Goal: Information Seeking & Learning: Learn about a topic

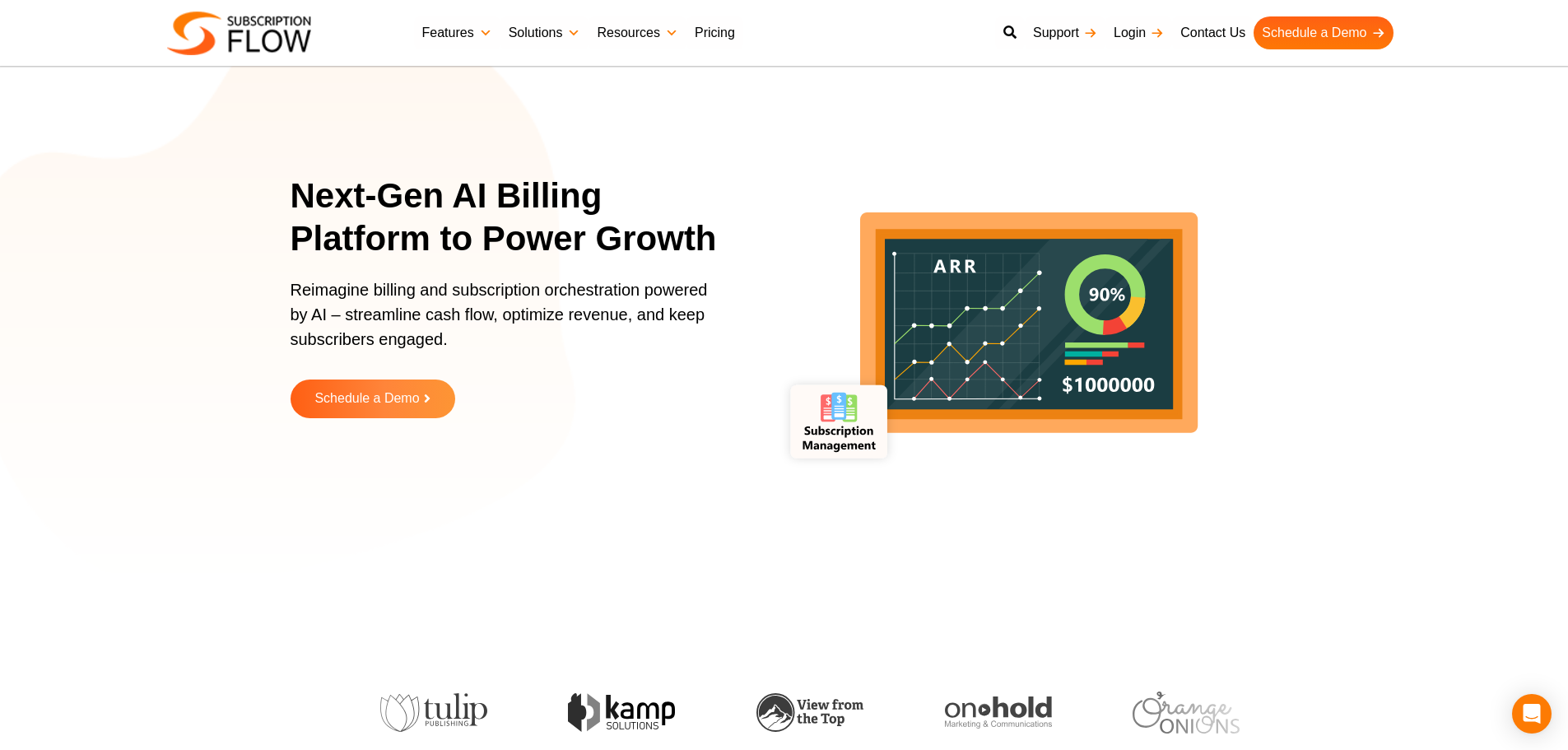
click at [148, 267] on section "Next-Gen AI Billing Platform to Power Growth Reimagine billing and subscription…" at bounding box center [784, 308] width 1568 height 535
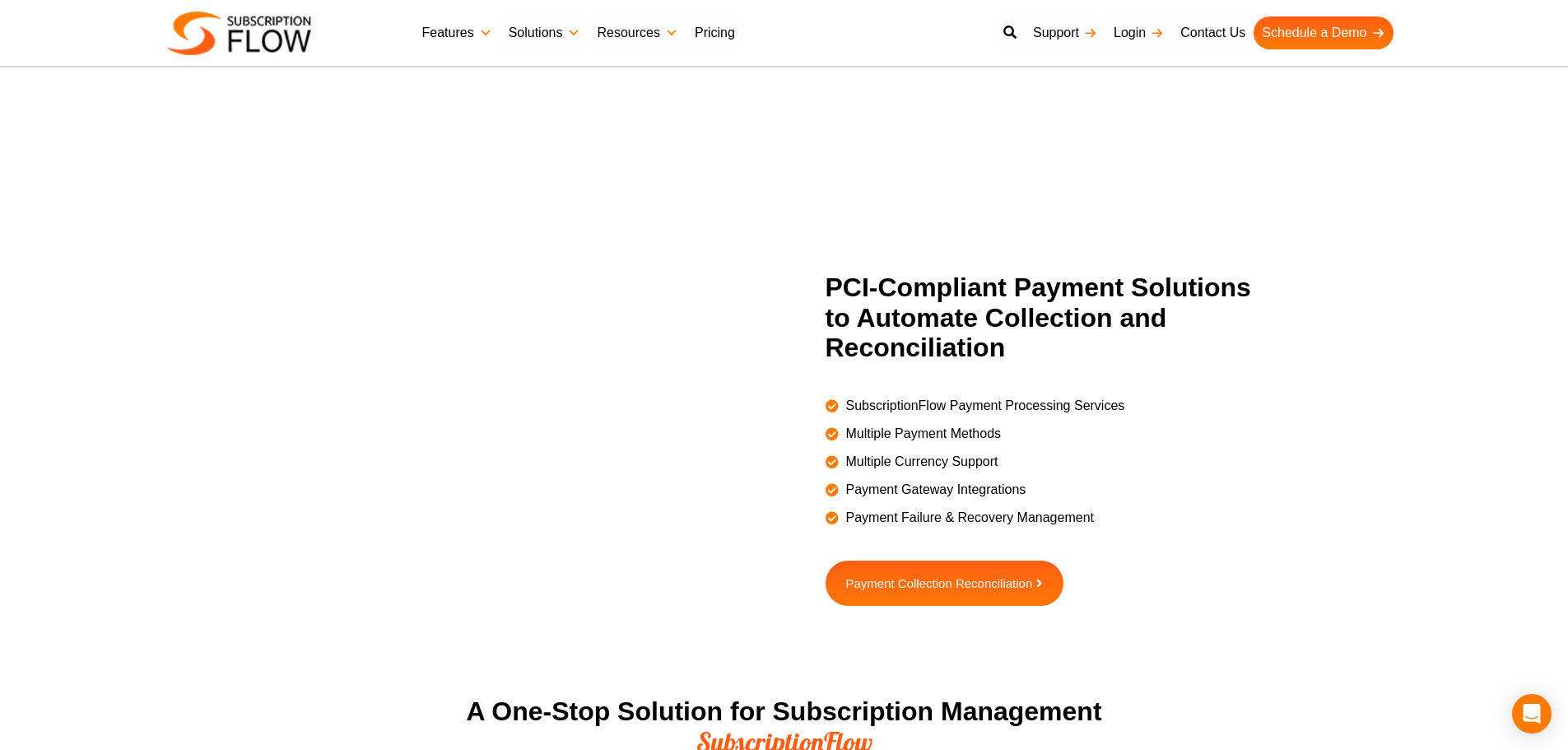
scroll to position [1967, 0]
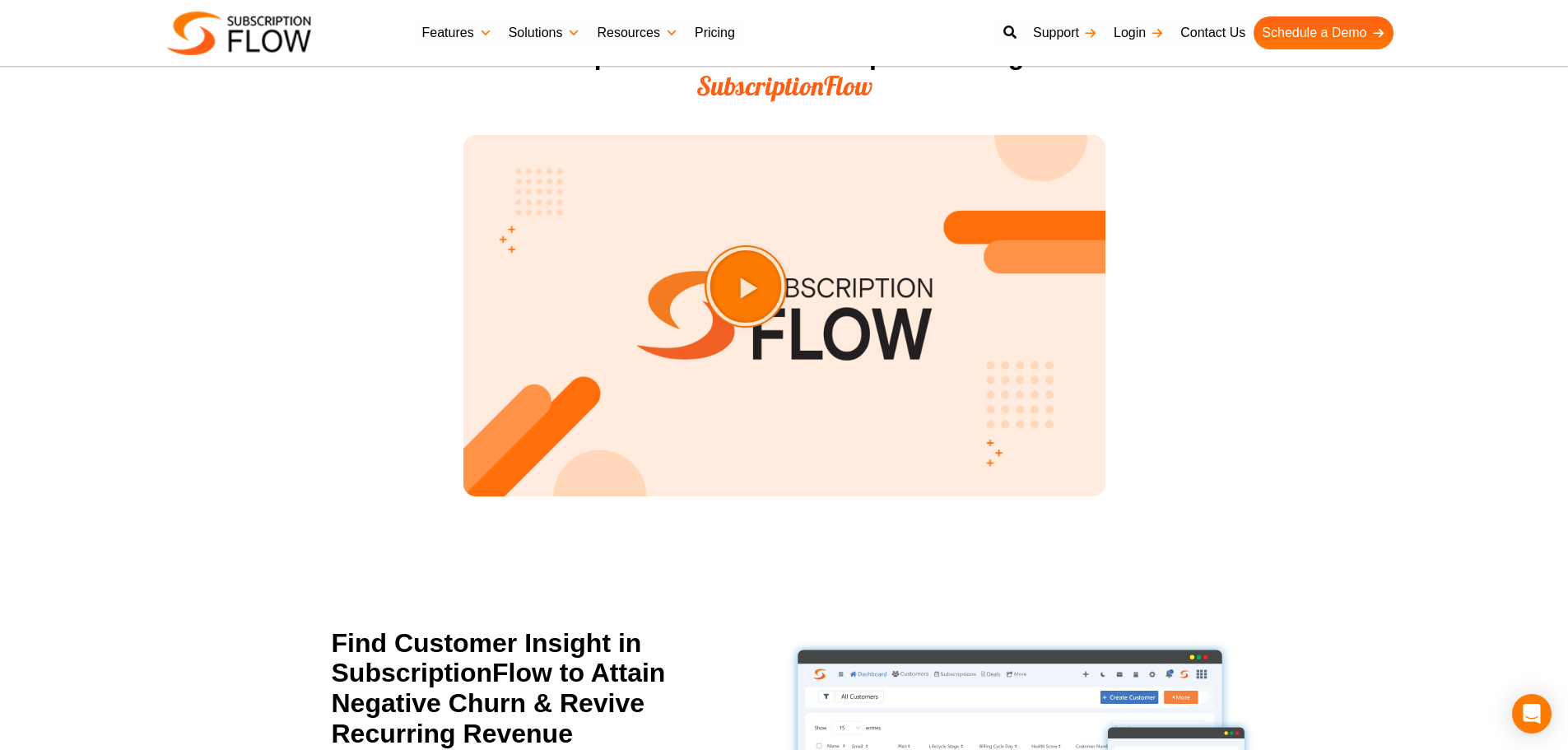
click at [113, 233] on section "A One-Stop Solution for Subscription Management SubscriptionFlow Play Video abo…" at bounding box center [784, 288] width 1568 height 513
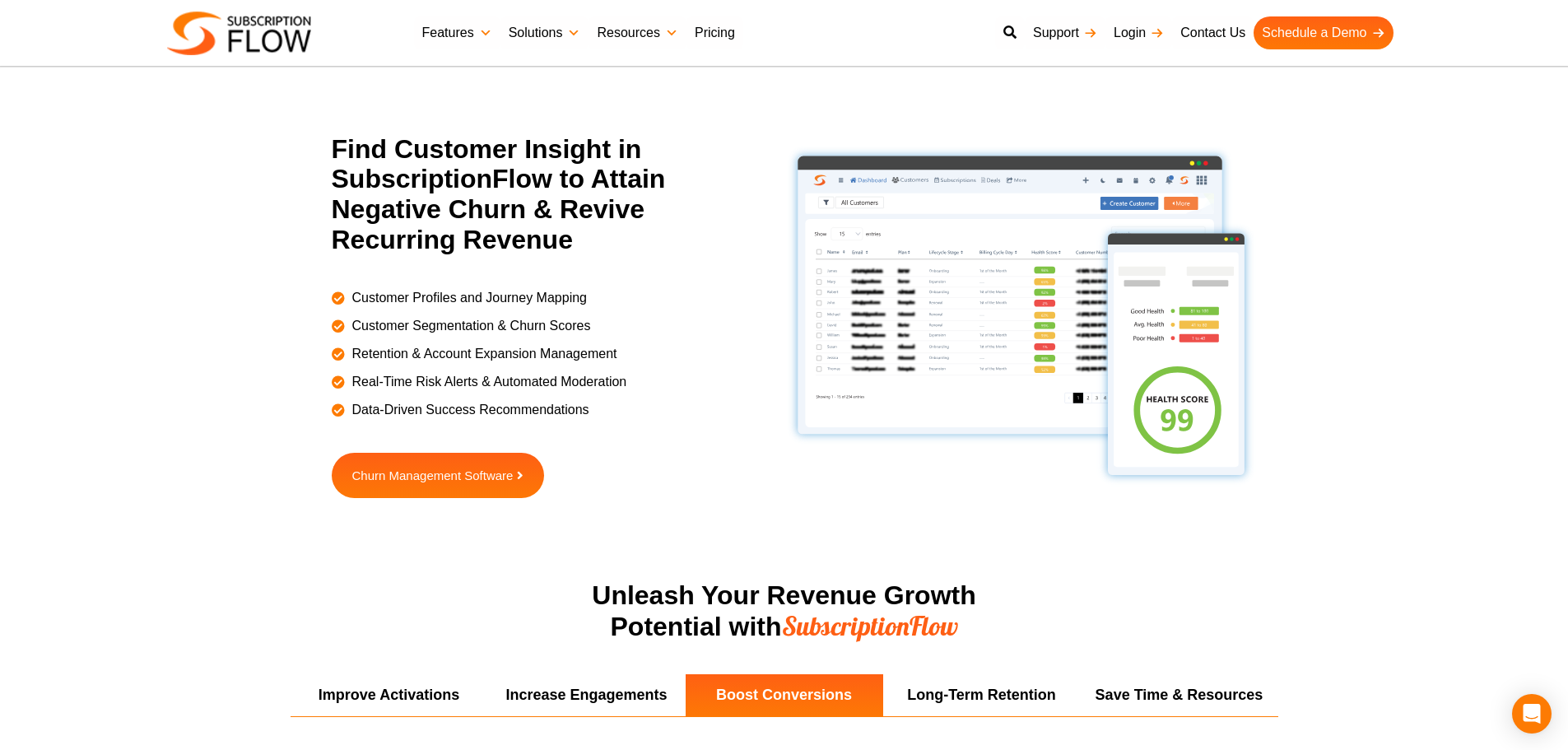
drag, startPoint x: 288, startPoint y: 225, endPoint x: 390, endPoint y: 127, distance: 141.4
click at [288, 225] on section "Find Customer Insight in SubscriptionFlow to Attain Negative Churn & Revive Rec…" at bounding box center [784, 357] width 1568 height 446
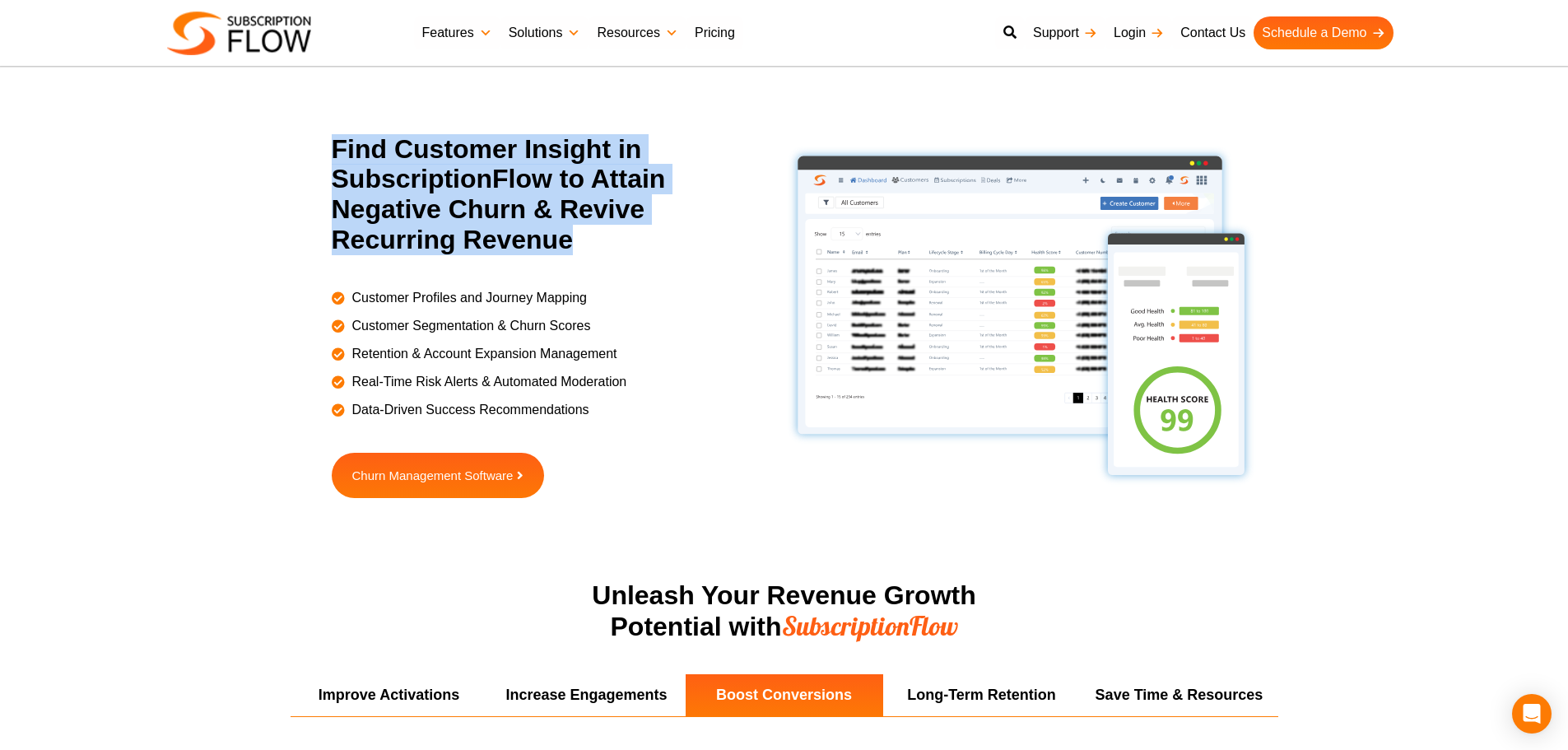
drag, startPoint x: 333, startPoint y: 137, endPoint x: 567, endPoint y: 256, distance: 262.5
click at [567, 256] on div "Find Customer Insight in SubscriptionFlow to Attain Negative Churn & Revive Rec…" at bounding box center [558, 203] width 453 height 137
click at [512, 234] on h2 "Find Customer Insight in SubscriptionFlow to Attain Negative Churn & Revive Rec…" at bounding box center [546, 194] width 428 height 121
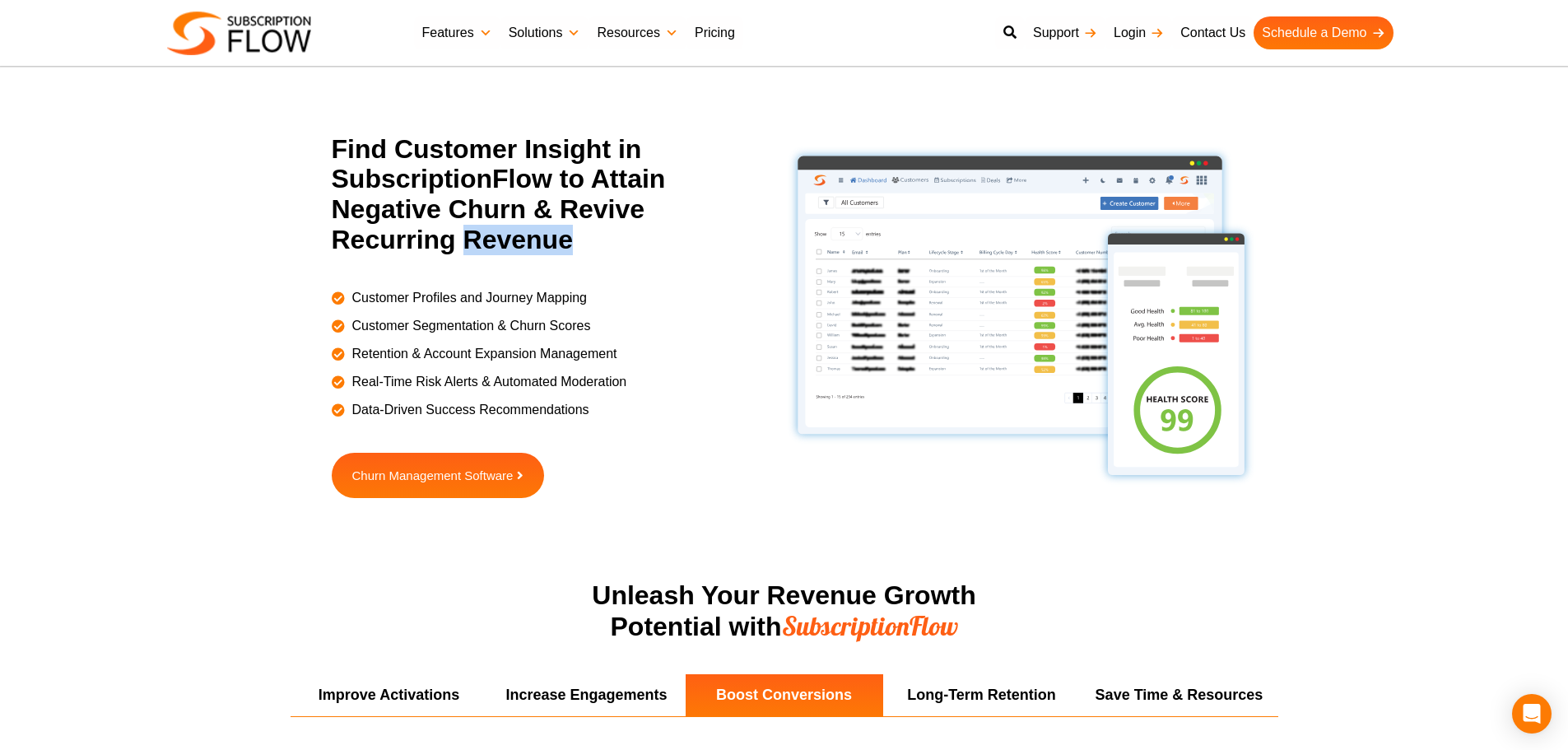
click at [512, 234] on h2 "Find Customer Insight in SubscriptionFlow to Attain Negative Churn & Revive Rec…" at bounding box center [546, 194] width 428 height 121
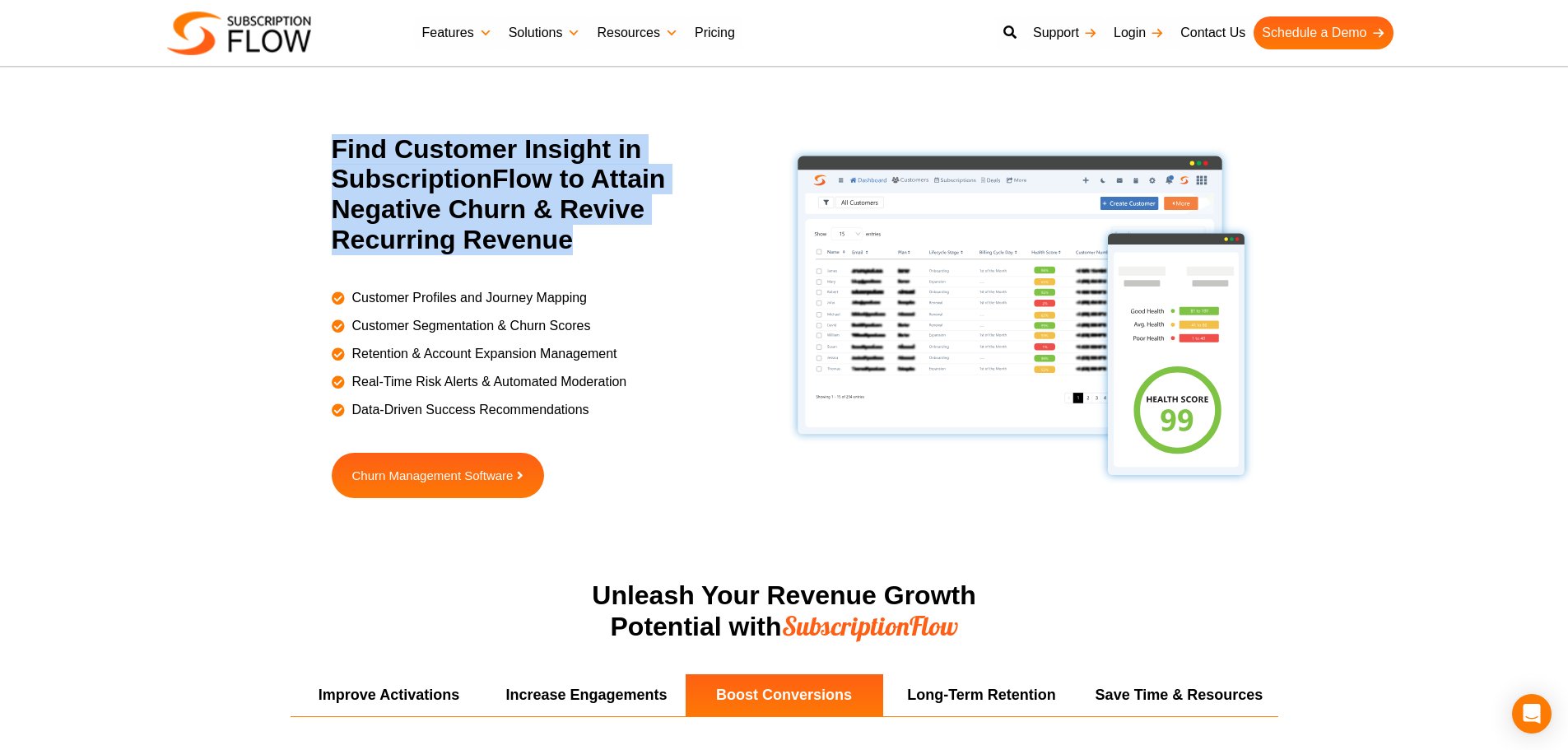
click at [512, 234] on h2 "Find Customer Insight in SubscriptionFlow to Attain Negative Churn & Revive Rec…" at bounding box center [546, 194] width 428 height 121
click at [485, 210] on h2 "Find Customer Insight in SubscriptionFlow to Attain Negative Churn & Revive Rec…" at bounding box center [546, 194] width 428 height 121
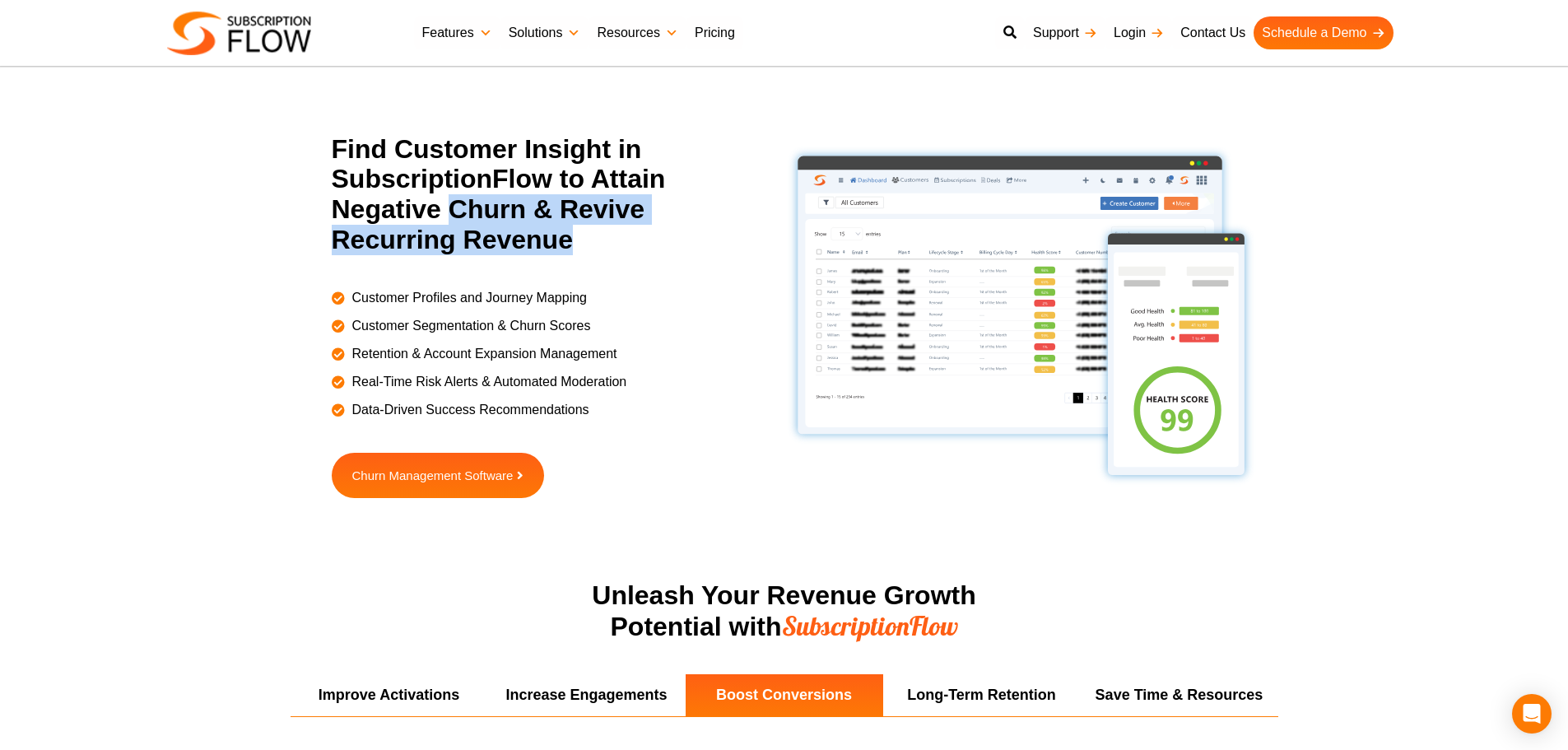
drag, startPoint x: 452, startPoint y: 209, endPoint x: 671, endPoint y: 258, distance: 224.4
click at [671, 258] on div "Find Customer Insight in SubscriptionFlow to Attain Negative Churn & Revive Rec…" at bounding box center [558, 203] width 453 height 137
click at [509, 213] on h2 "Find Customer Insight in SubscriptionFlow to Attain Negative Churn & Revive Rec…" at bounding box center [546, 194] width 428 height 121
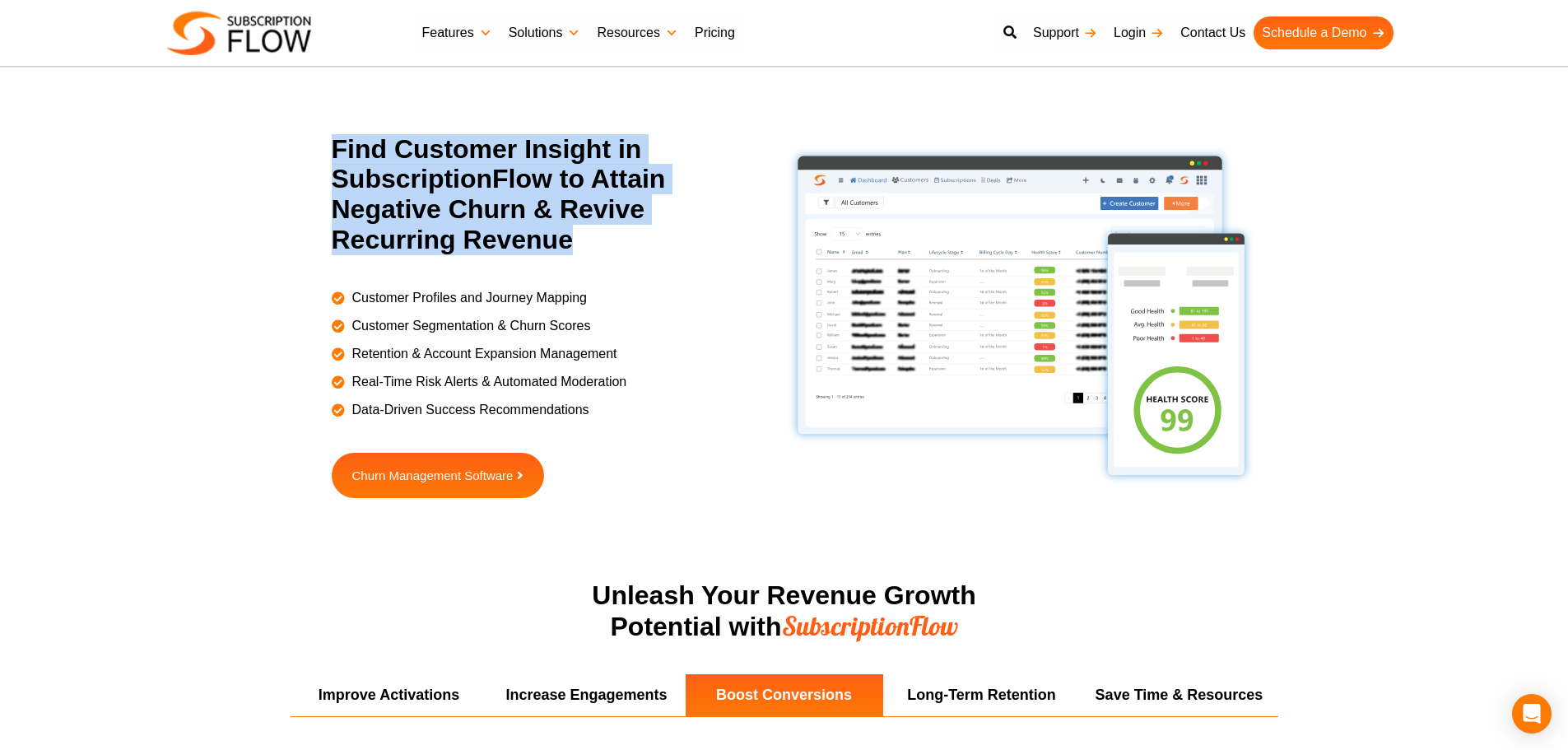
drag, startPoint x: 510, startPoint y: 216, endPoint x: 550, endPoint y: 184, distance: 51.2
click at [511, 217] on h2 "Find Customer Insight in SubscriptionFlow to Attain Negative Churn & Revive Rec…" at bounding box center [546, 194] width 428 height 121
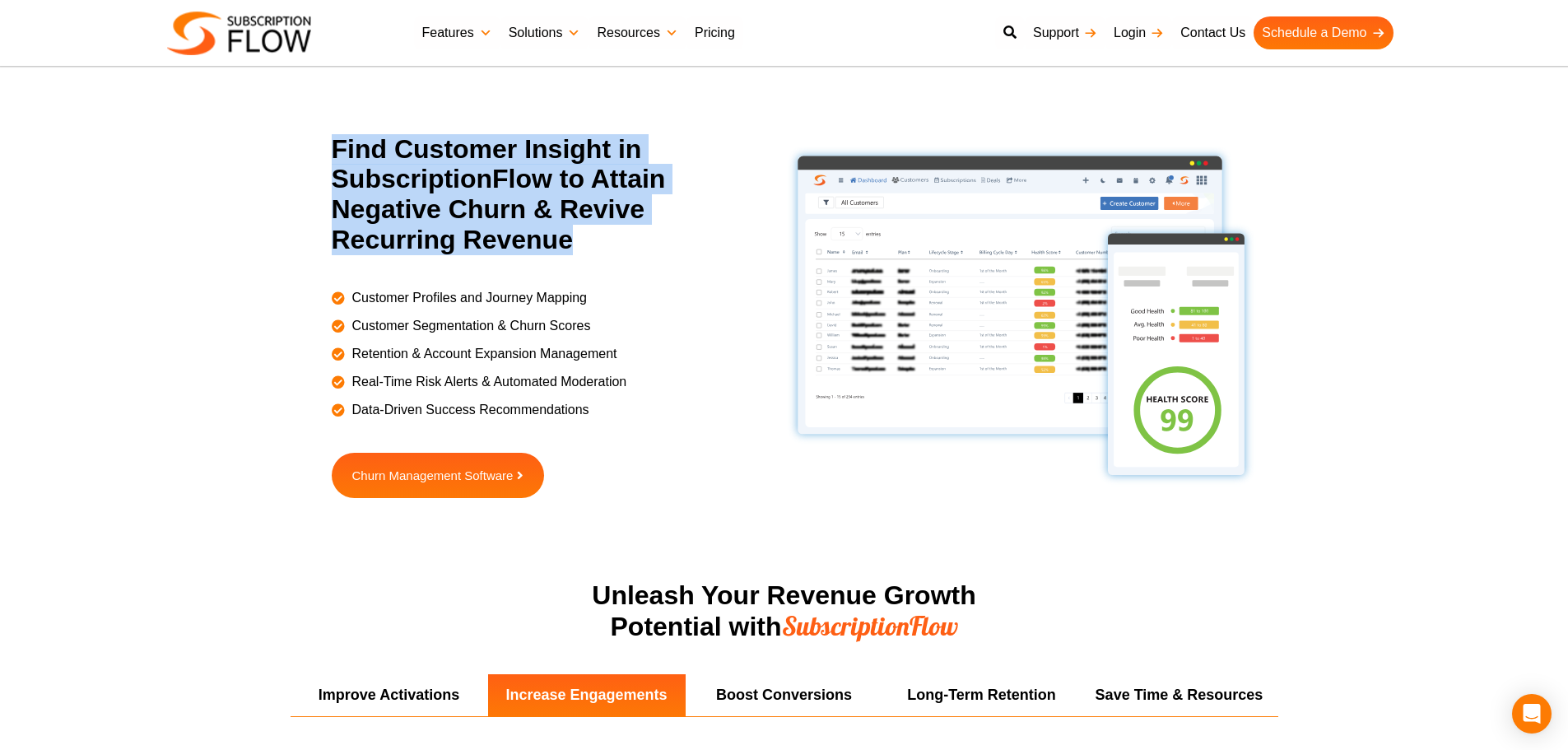
click at [490, 148] on h2 "Find Customer Insight in SubscriptionFlow to Attain Negative Churn & Revive Rec…" at bounding box center [546, 194] width 428 height 121
drag, startPoint x: 333, startPoint y: 146, endPoint x: 614, endPoint y: 263, distance: 304.4
click at [614, 263] on div "Find Customer Insight in SubscriptionFlow to Attain Negative Churn & Revive Rec…" at bounding box center [558, 203] width 453 height 137
click at [455, 222] on h2 "Find Customer Insight in SubscriptionFlow to Attain Negative Churn & Revive Rec…" at bounding box center [546, 194] width 428 height 121
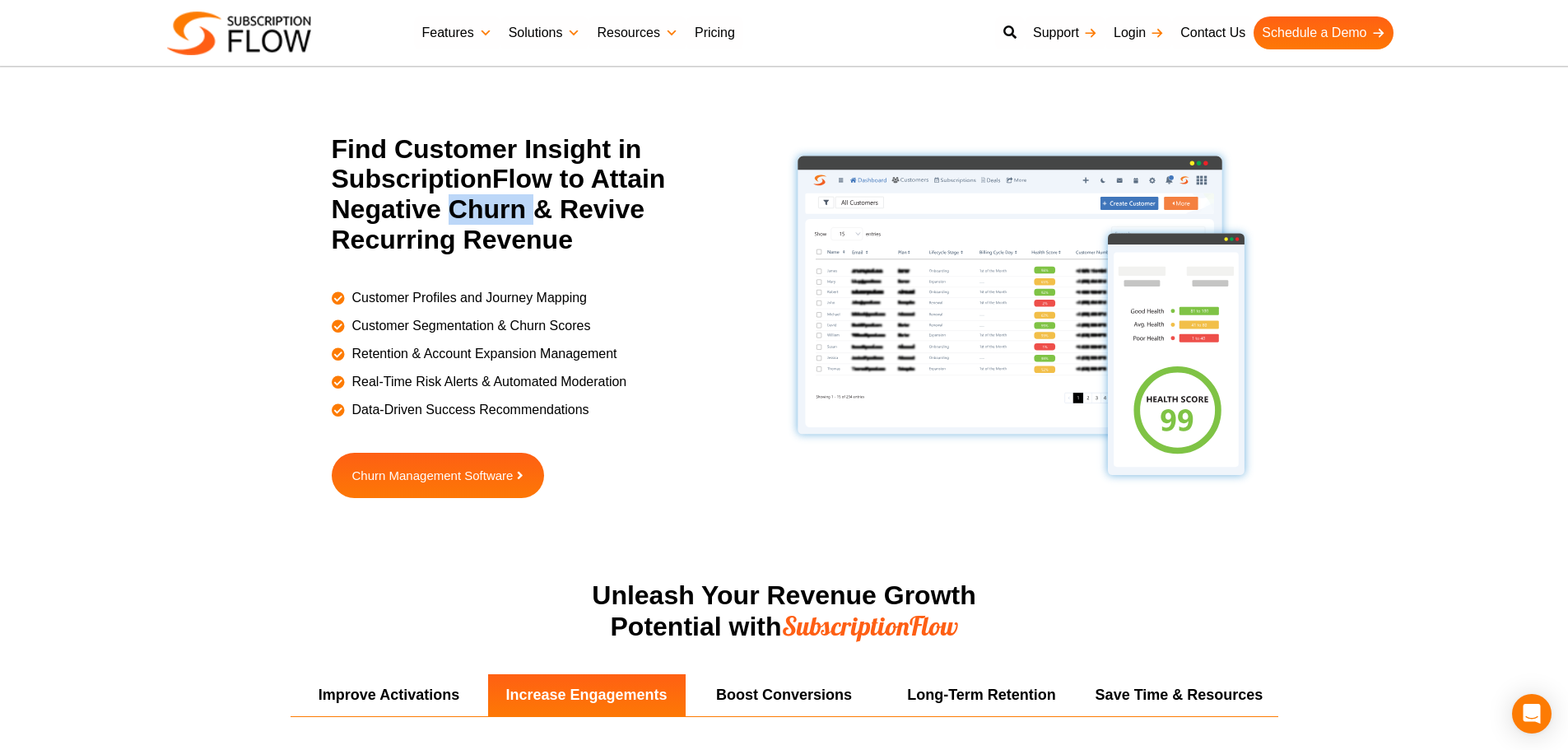
click at [455, 222] on h2 "Find Customer Insight in SubscriptionFlow to Attain Negative Churn & Revive Rec…" at bounding box center [546, 194] width 428 height 121
click at [477, 223] on h2 "Find Customer Insight in SubscriptionFlow to Attain Negative Churn & Revive Rec…" at bounding box center [546, 194] width 428 height 121
drag, startPoint x: 454, startPoint y: 207, endPoint x: 543, endPoint y: 224, distance: 90.6
click at [644, 261] on div "Find Customer Insight in SubscriptionFlow to Attain Negative Churn & Revive Rec…" at bounding box center [558, 203] width 453 height 137
click at [541, 224] on h2 "Find Customer Insight in SubscriptionFlow to Attain Negative Churn & Revive Rec…" at bounding box center [546, 194] width 428 height 121
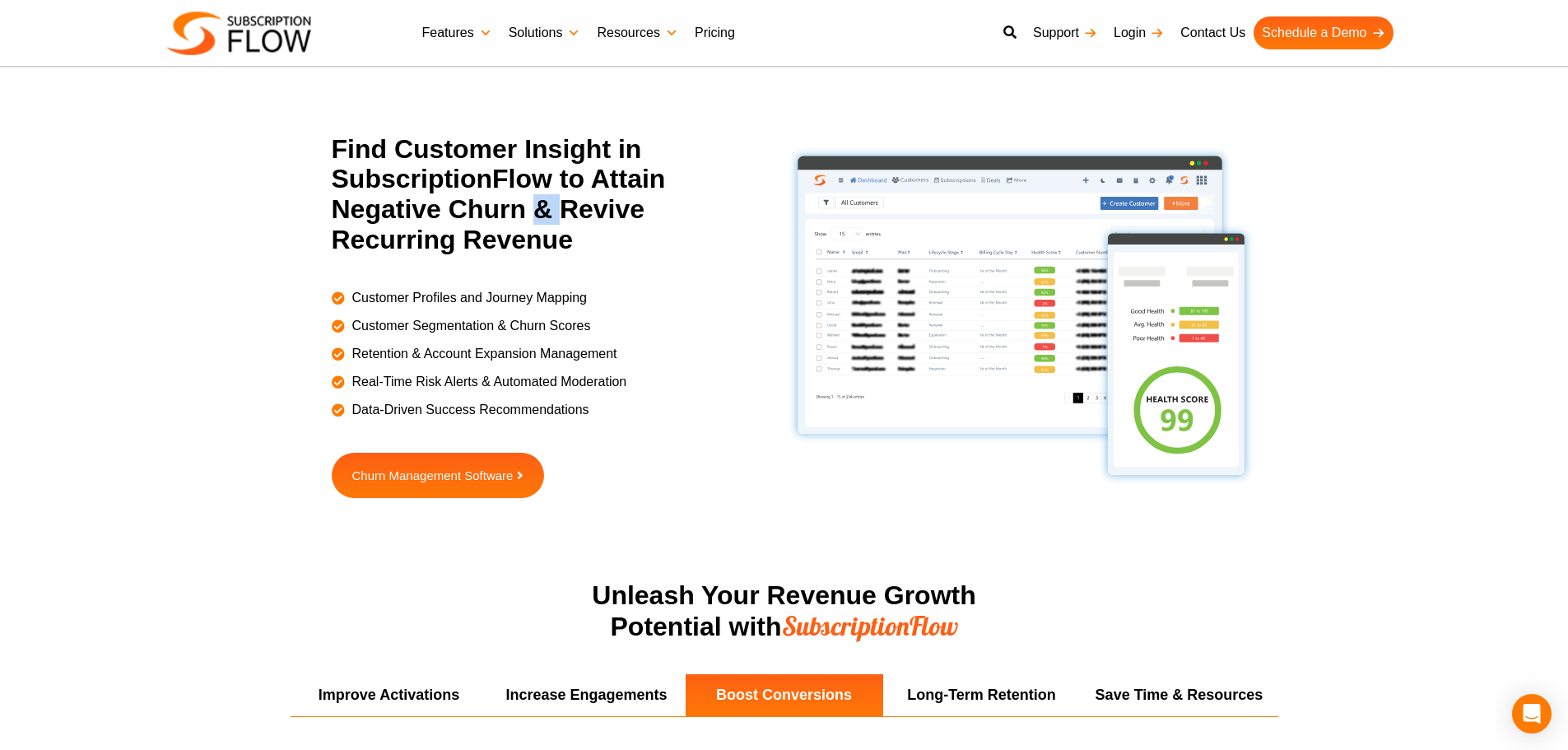
click at [541, 224] on h2 "Find Customer Insight in SubscriptionFlow to Attain Negative Churn & Revive Rec…" at bounding box center [546, 194] width 428 height 121
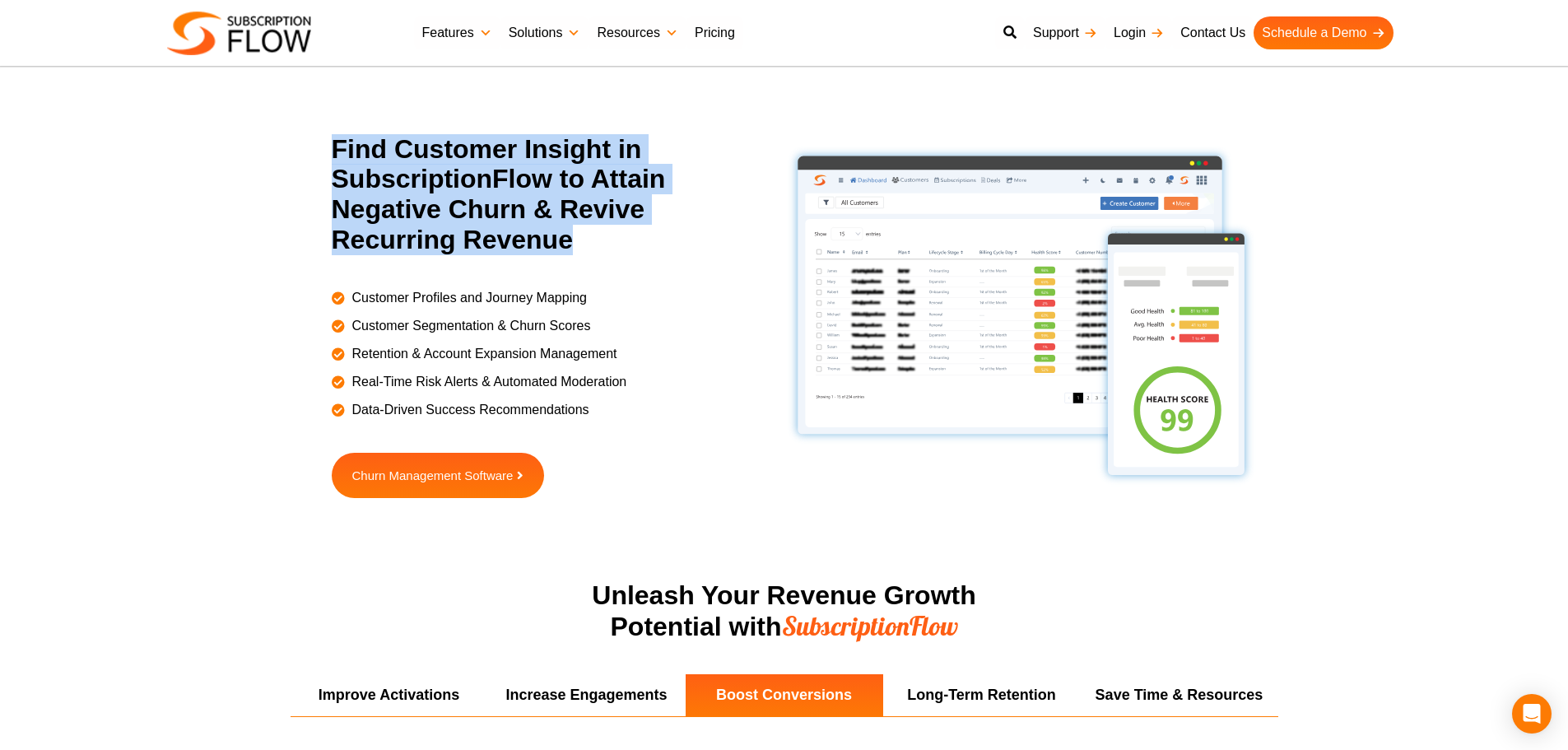
click at [541, 224] on h2 "Find Customer Insight in SubscriptionFlow to Attain Negative Churn & Revive Rec…" at bounding box center [546, 194] width 428 height 121
click at [455, 222] on h2 "Find Customer Insight in SubscriptionFlow to Attain Negative Churn & Revive Rec…" at bounding box center [546, 194] width 428 height 121
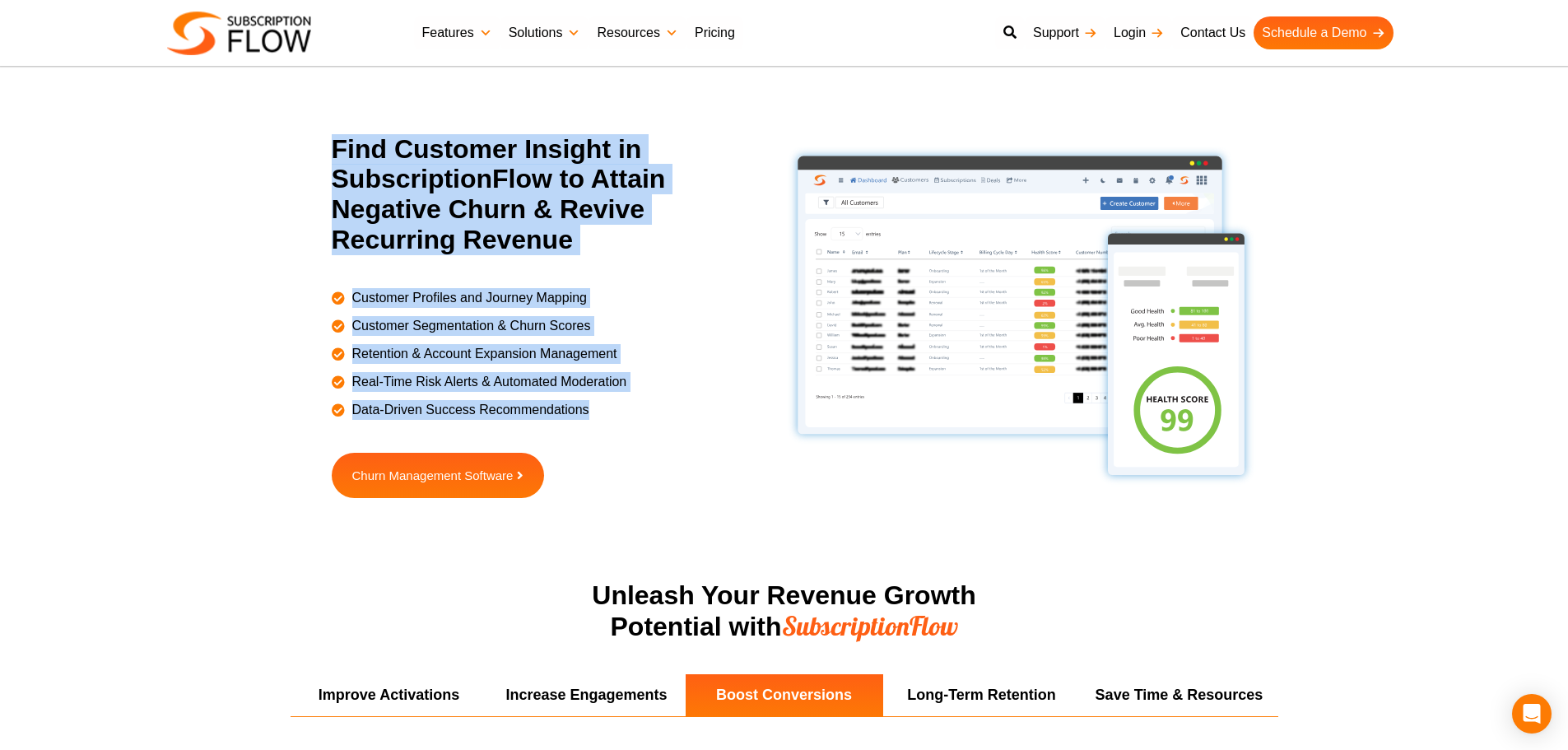
drag, startPoint x: 440, startPoint y: 211, endPoint x: 644, endPoint y: 414, distance: 287.8
click at [644, 414] on div "Find Customer Insight in SubscriptionFlow to Attain Negative Churn & Revive Rec…" at bounding box center [547, 315] width 473 height 363
click at [442, 226] on h2 "Find Customer Insight in SubscriptionFlow to Attain Negative Churn & Revive Rec…" at bounding box center [546, 194] width 428 height 121
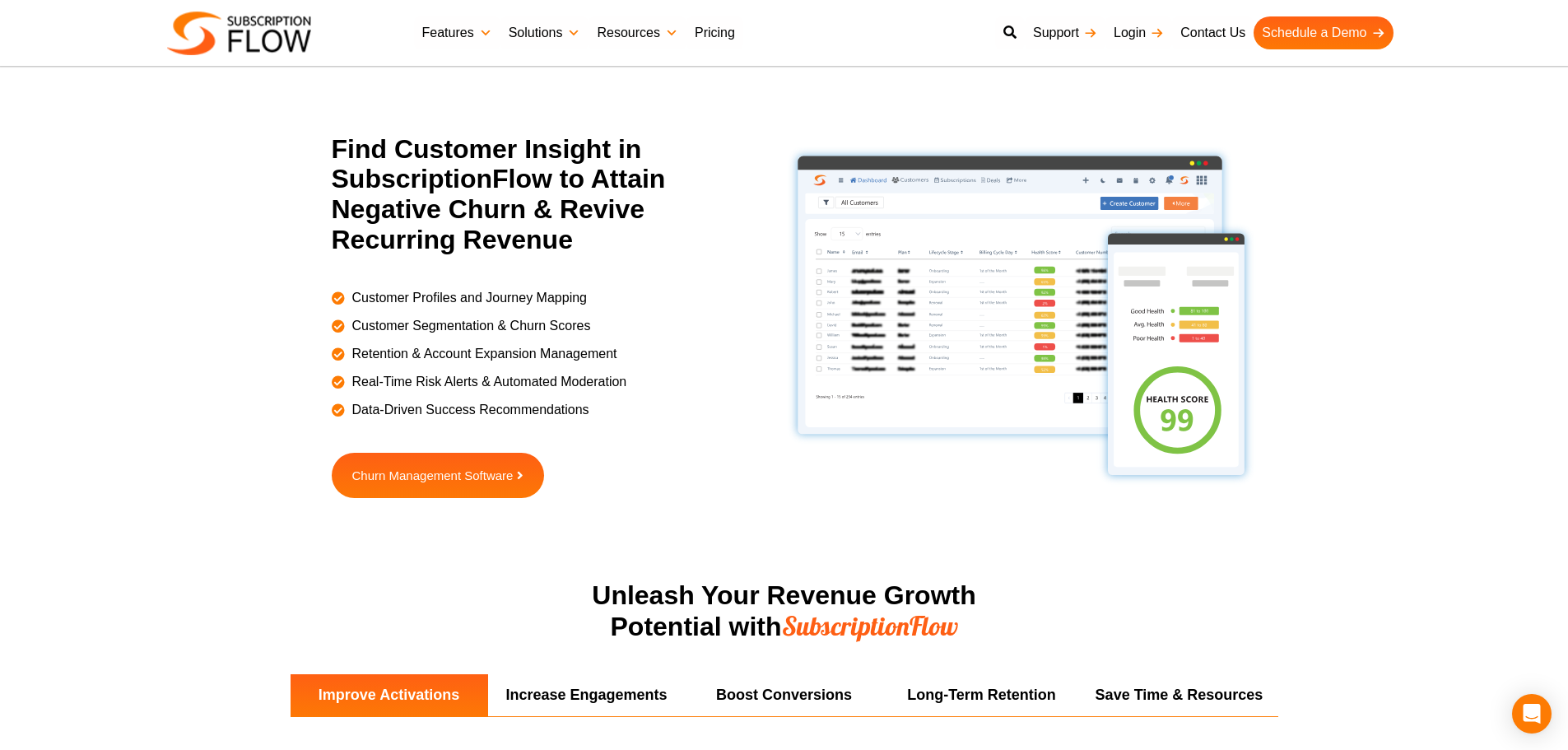
drag, startPoint x: 249, startPoint y: 261, endPoint x: 564, endPoint y: 71, distance: 367.9
click at [249, 261] on section "Find Customer Insight in SubscriptionFlow to Attain Negative Churn & Revive Rec…" at bounding box center [784, 357] width 1568 height 446
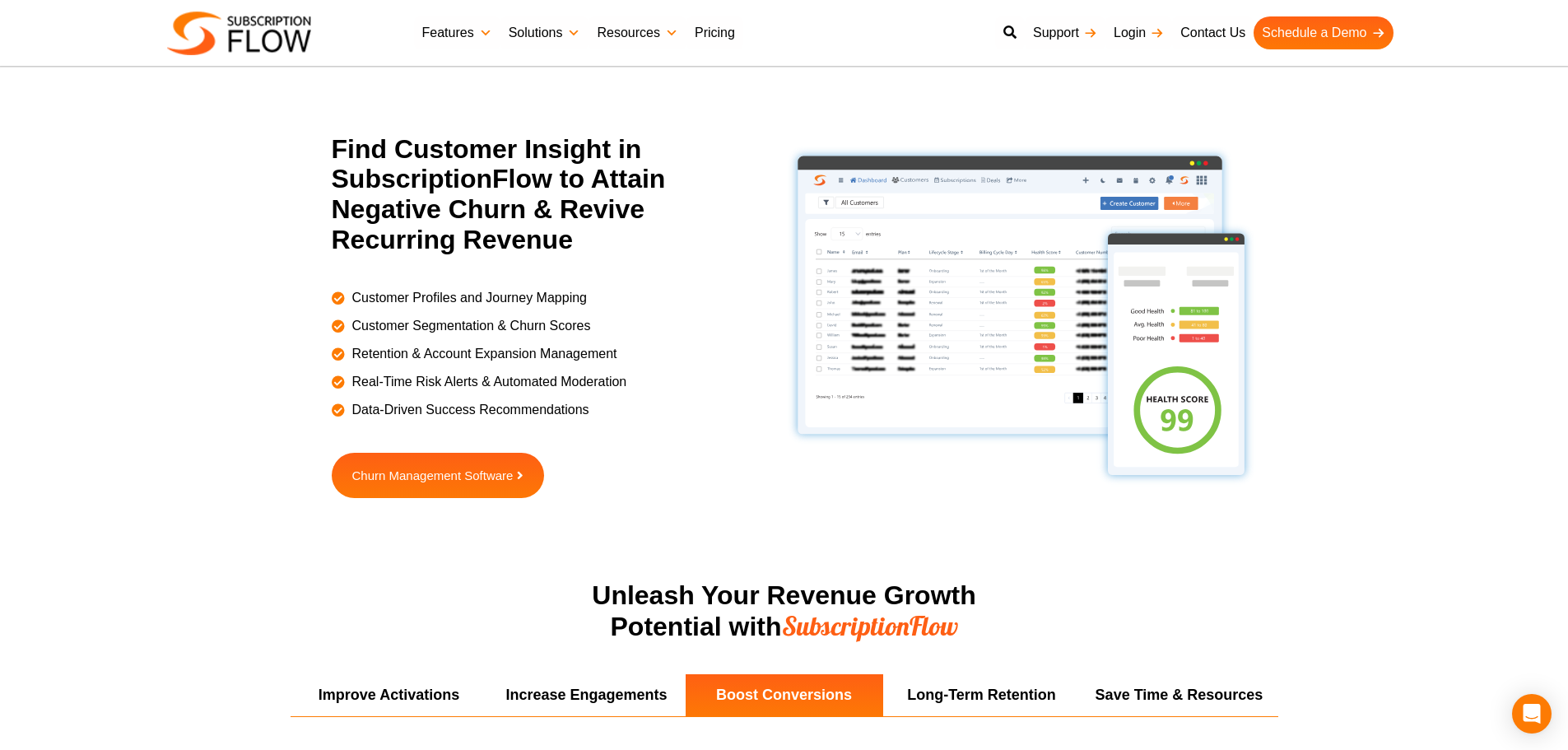
click at [1456, 332] on section "Find Customer Insight in SubscriptionFlow to Attain Negative Churn & Revive Rec…" at bounding box center [784, 357] width 1568 height 446
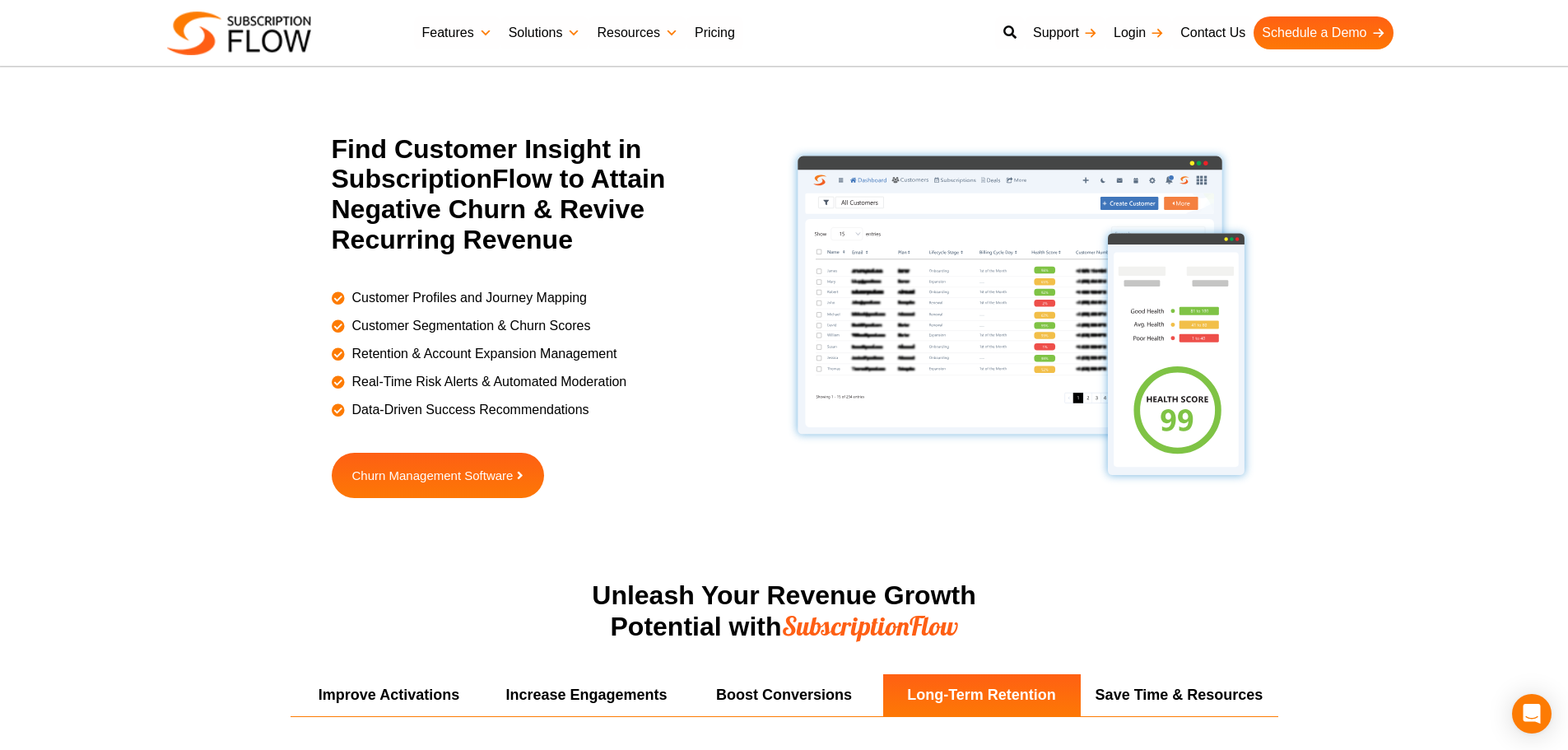
drag, startPoint x: 389, startPoint y: 180, endPoint x: 398, endPoint y: 172, distance: 12.0
click at [389, 180] on h2 "Find Customer Insight in SubscriptionFlow to Attain Negative Churn & Revive Rec…" at bounding box center [546, 194] width 428 height 121
click at [1470, 506] on section "Find Customer Insight in SubscriptionFlow to Attain Negative Churn & Revive Rec…" at bounding box center [784, 357] width 1568 height 446
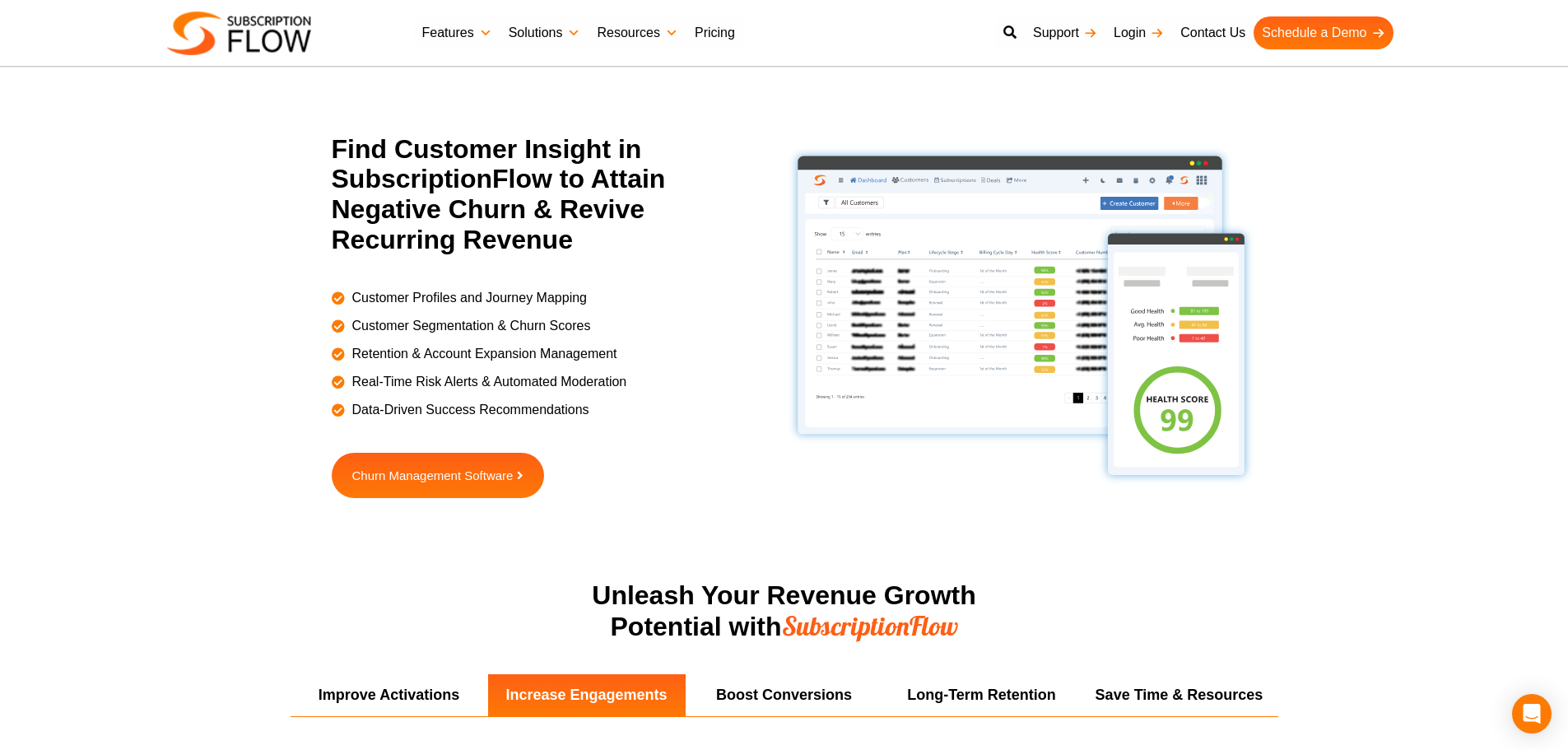
click at [564, 178] on h2 "Find Customer Insight in SubscriptionFlow to Attain Negative Churn & Revive Rec…" at bounding box center [546, 194] width 428 height 121
click at [505, 178] on h2 "Find Customer Insight in SubscriptionFlow to Attain Negative Churn & Revive Rec…" at bounding box center [546, 194] width 428 height 121
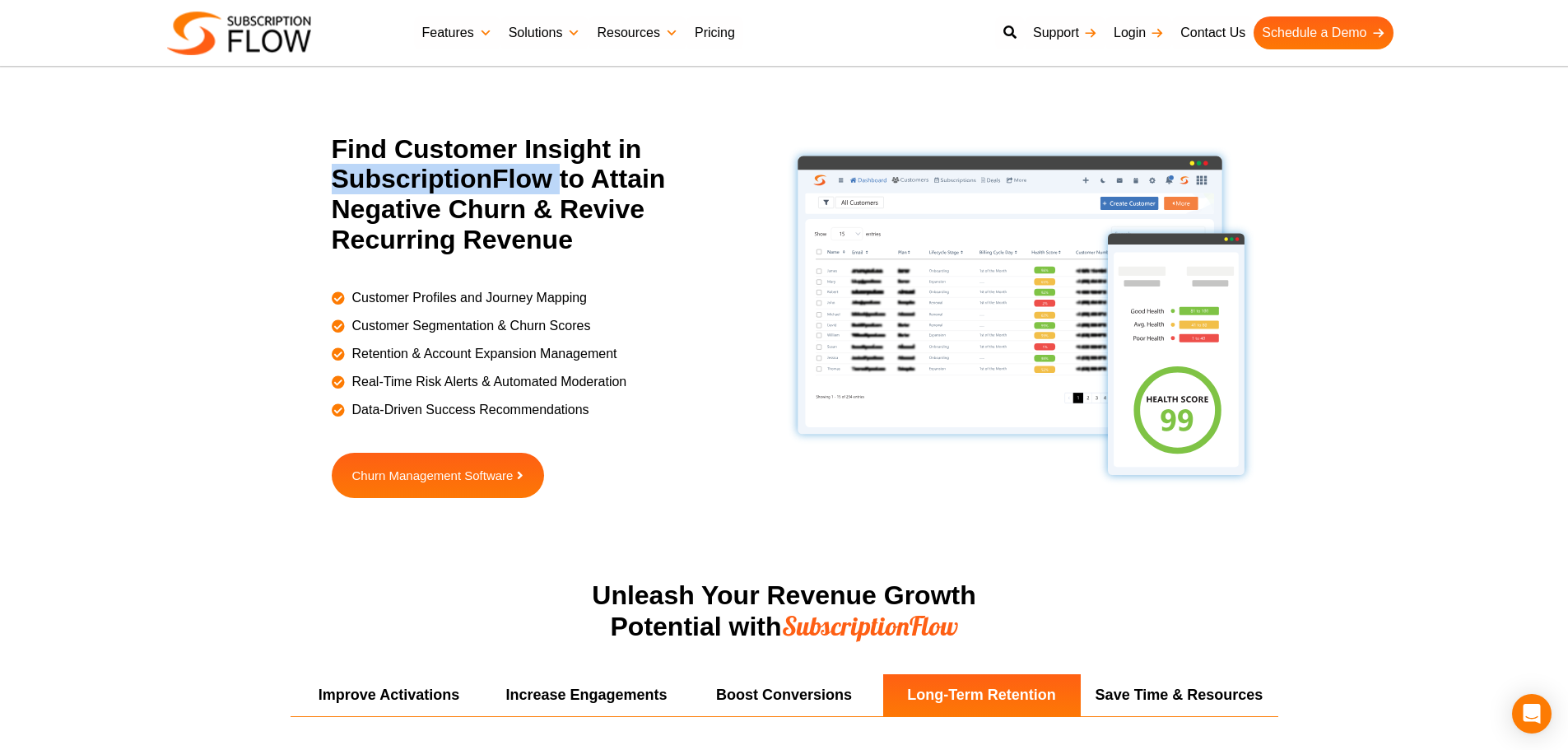
click at [415, 200] on h2 "Find Customer Insight in SubscriptionFlow to Attain Negative Churn & Revive Rec…" at bounding box center [546, 194] width 428 height 121
click at [416, 139] on h2 "Find Customer Insight in SubscriptionFlow to Attain Negative Churn & Revive Rec…" at bounding box center [546, 194] width 428 height 121
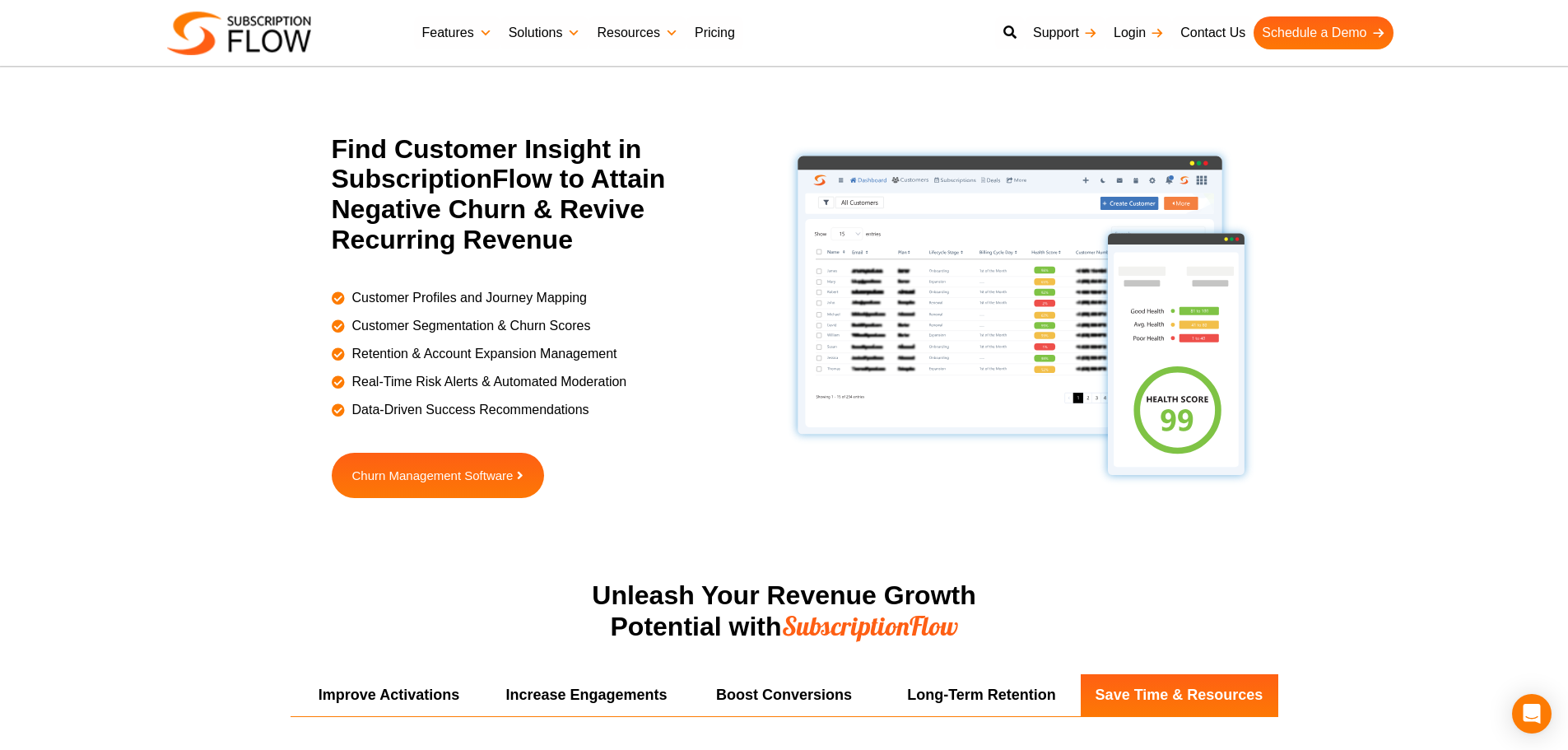
click at [274, 164] on section "Find Customer Insight in SubscriptionFlow to Attain Negative Churn & Revive Rec…" at bounding box center [784, 357] width 1568 height 446
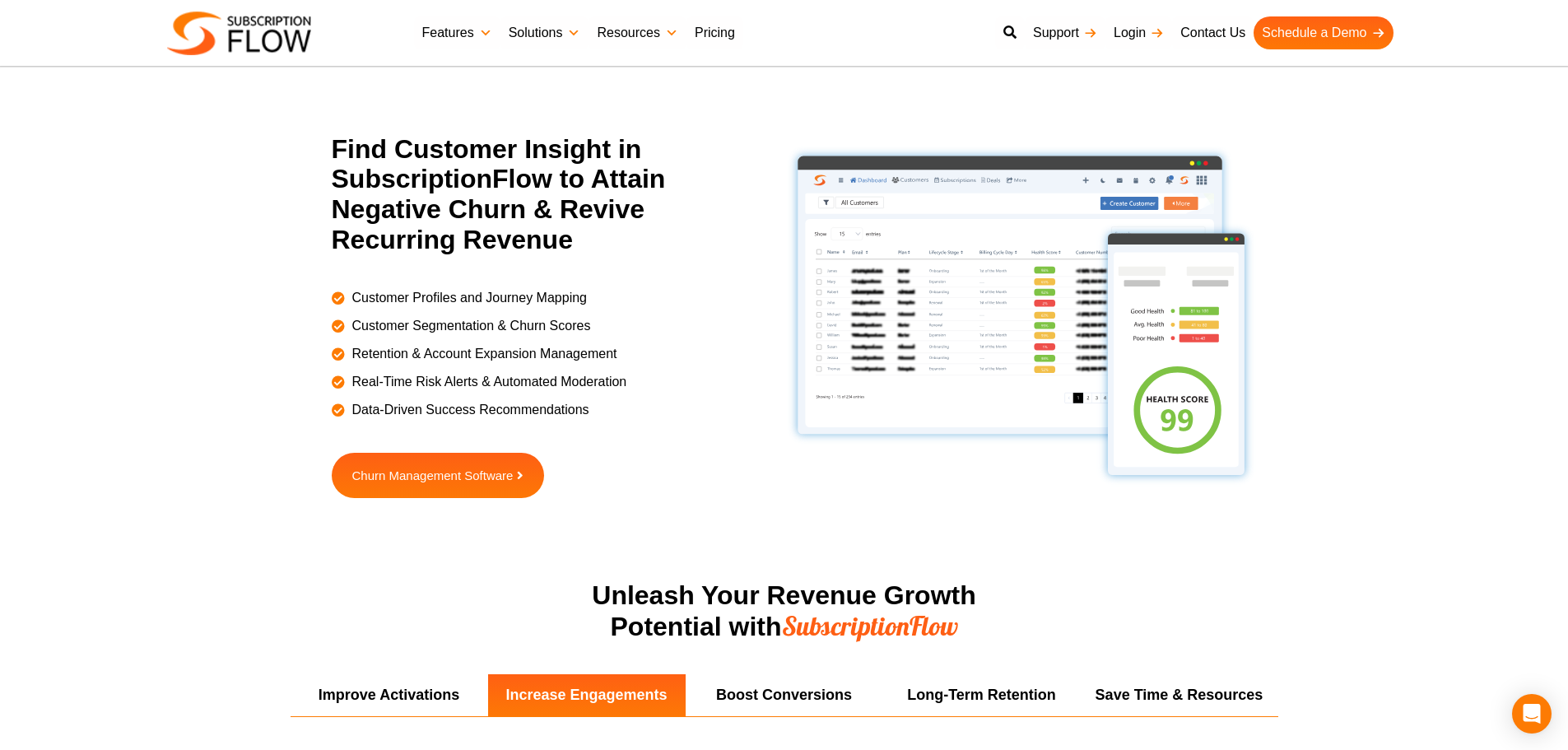
drag, startPoint x: 308, startPoint y: 355, endPoint x: 318, endPoint y: 347, distance: 12.8
click at [308, 355] on div "Find Customer Insight in SubscriptionFlow to Attain Negative Churn & Revive Rec…" at bounding box center [537, 315] width 494 height 363
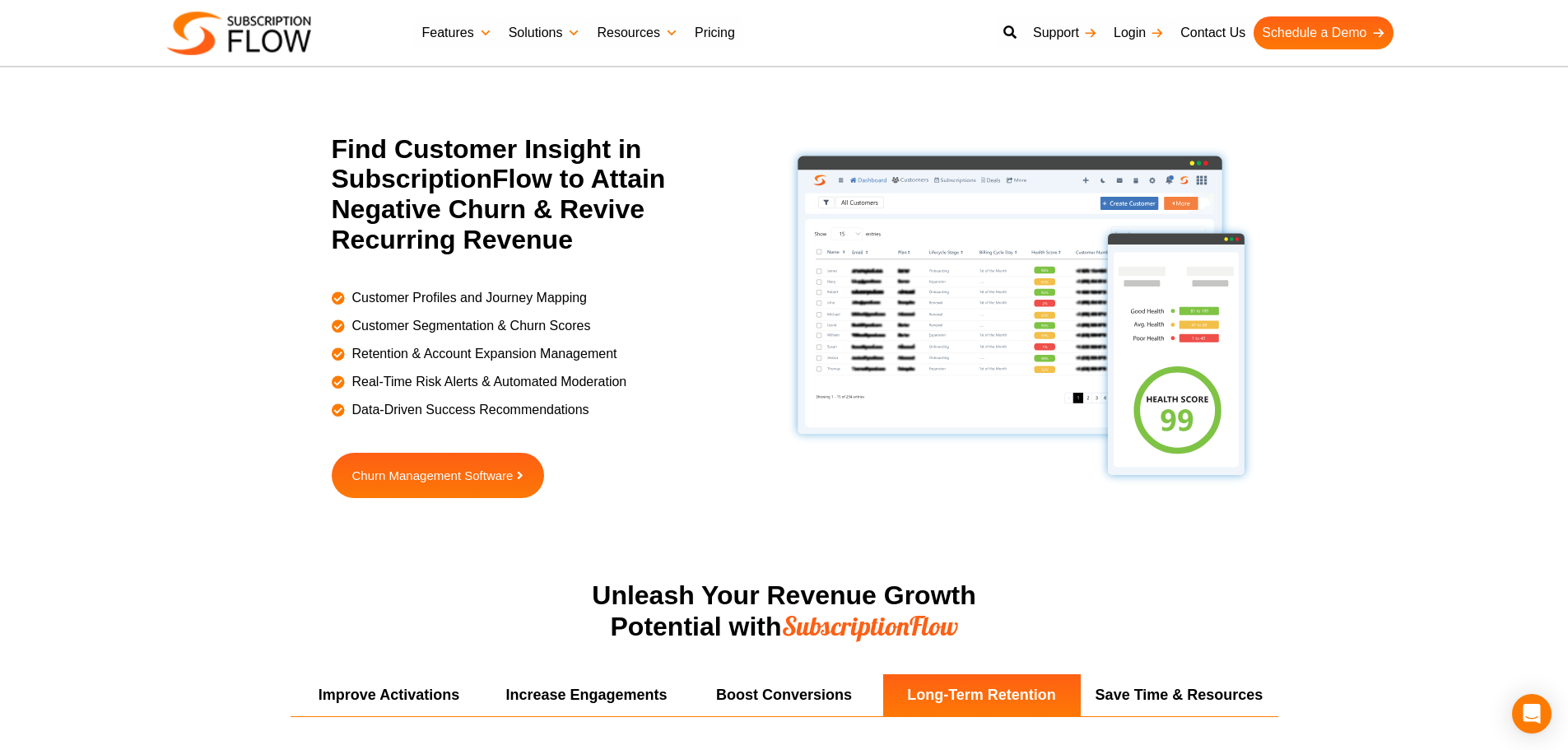
click at [150, 256] on section "Find Customer Insight in SubscriptionFlow to Attain Negative Churn & Revive Rec…" at bounding box center [784, 357] width 1568 height 446
click at [1466, 557] on section "Find Customer Insight in SubscriptionFlow to Attain Negative Churn & Revive Rec…" at bounding box center [784, 357] width 1568 height 446
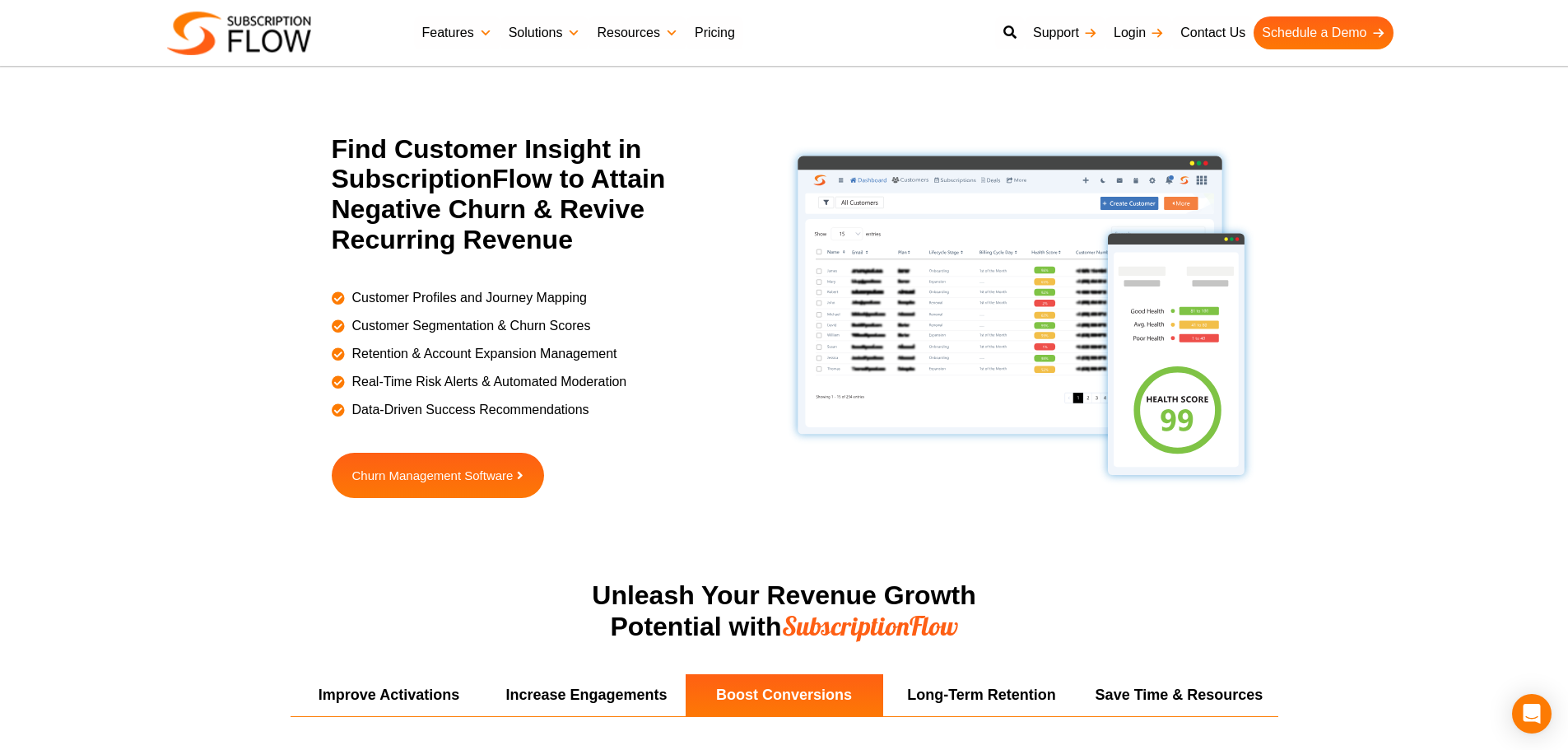
drag, startPoint x: 191, startPoint y: 215, endPoint x: 242, endPoint y: 205, distance: 52.0
click at [191, 215] on section "Find Customer Insight in SubscriptionFlow to Attain Negative Churn & Revive Rec…" at bounding box center [784, 357] width 1568 height 446
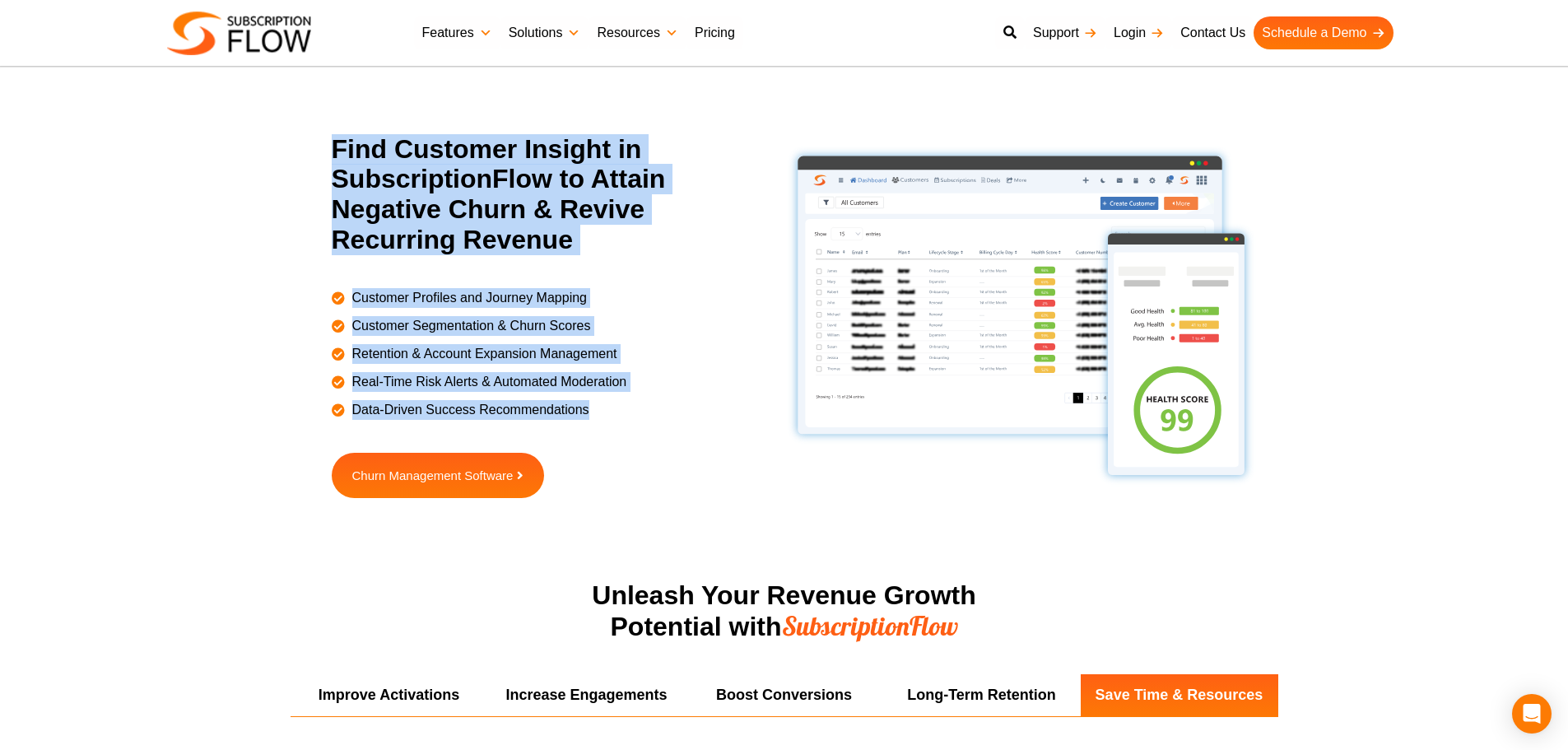
drag, startPoint x: 339, startPoint y: 141, endPoint x: 593, endPoint y: 405, distance: 366.3
click at [593, 405] on div "Find Customer Insight in SubscriptionFlow to Attain Negative Churn & Revive Rec…" at bounding box center [547, 315] width 473 height 363
click at [551, 407] on span "Data-Driven Success Recommendations" at bounding box center [468, 410] width 241 height 20
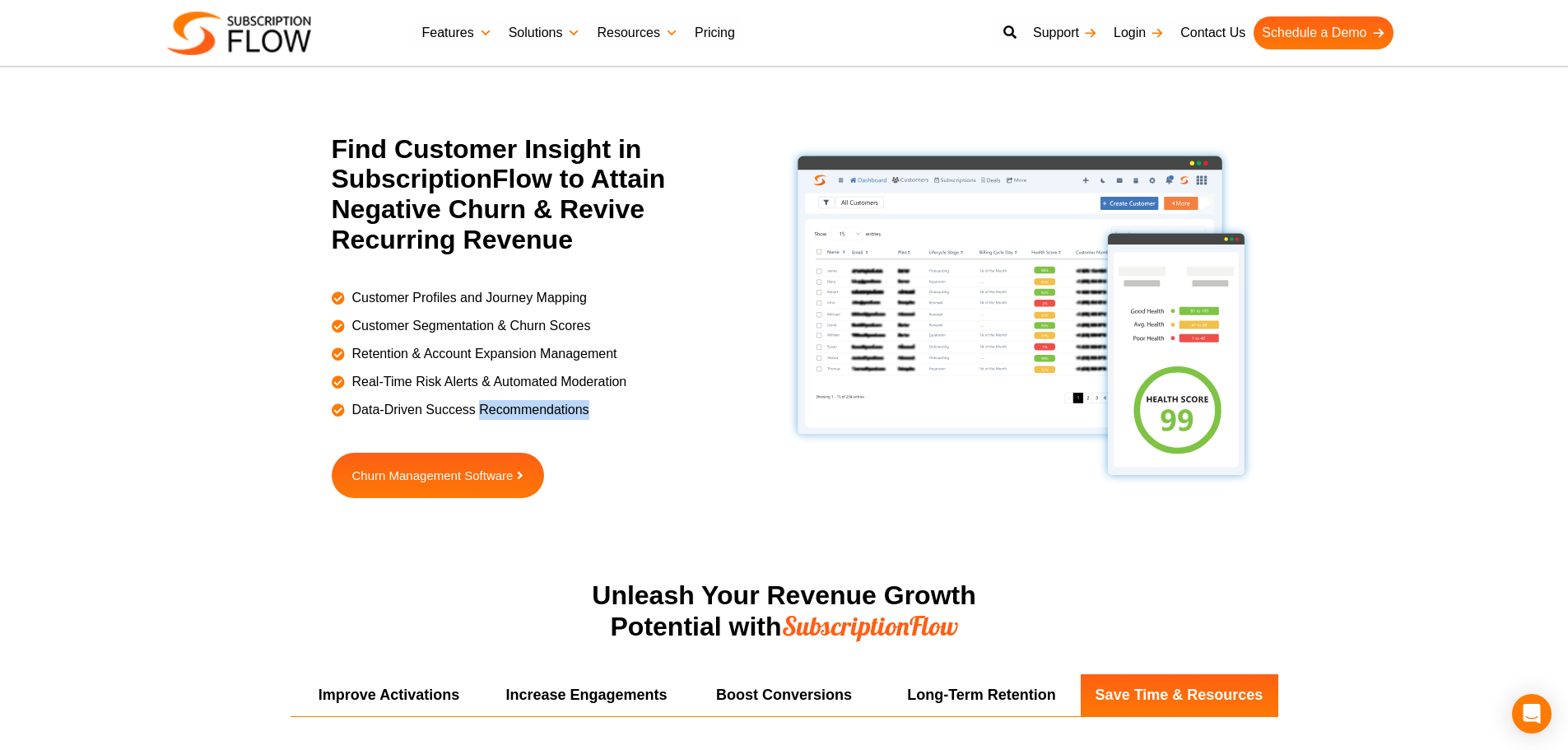
click at [551, 407] on span "Data-Driven Success Recommendations" at bounding box center [468, 410] width 241 height 20
click at [423, 418] on span "Data-Driven Success Recommendations" at bounding box center [468, 410] width 241 height 20
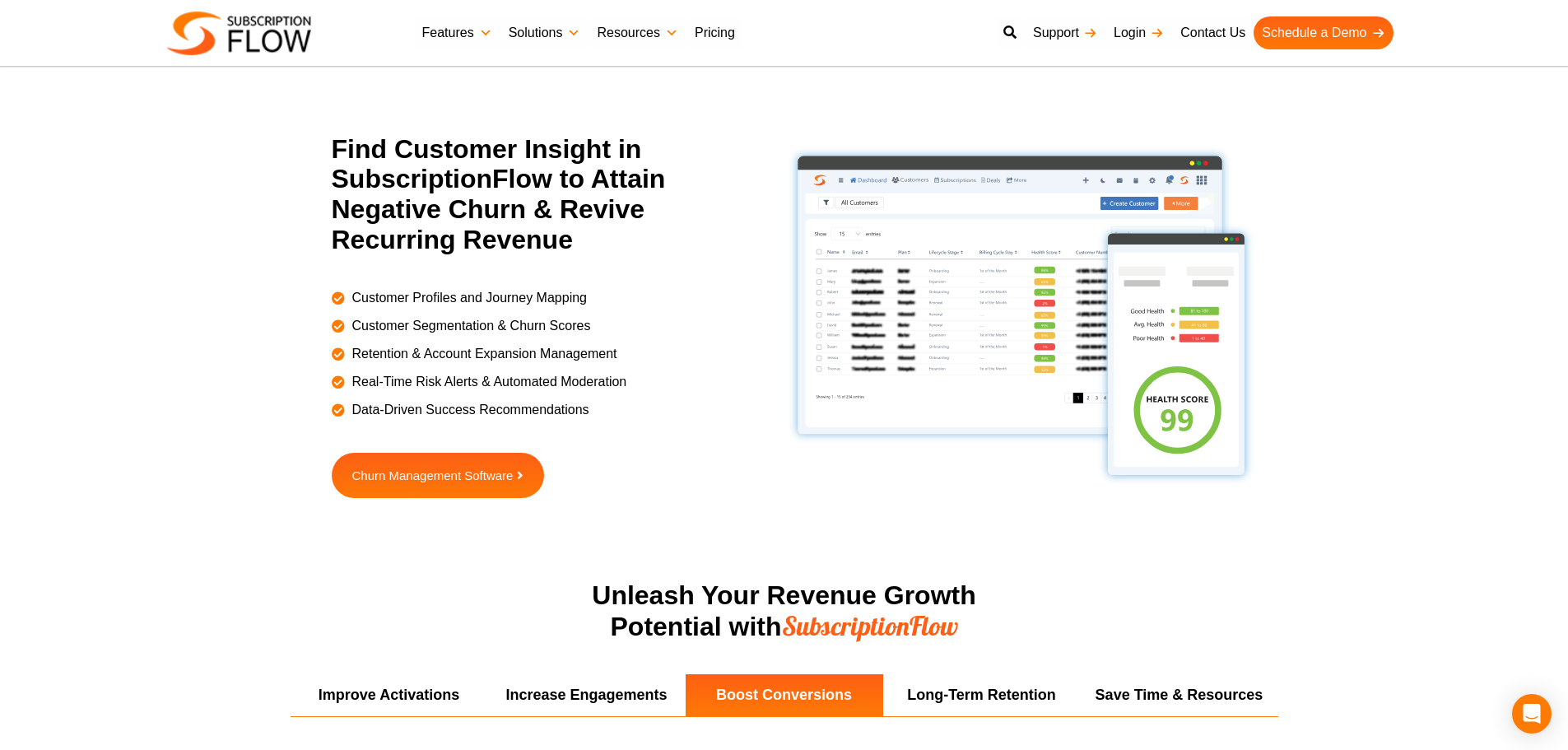
click at [1460, 399] on section "Find Customer Insight in SubscriptionFlow to Attain Negative Churn & Revive Rec…" at bounding box center [784, 357] width 1568 height 446
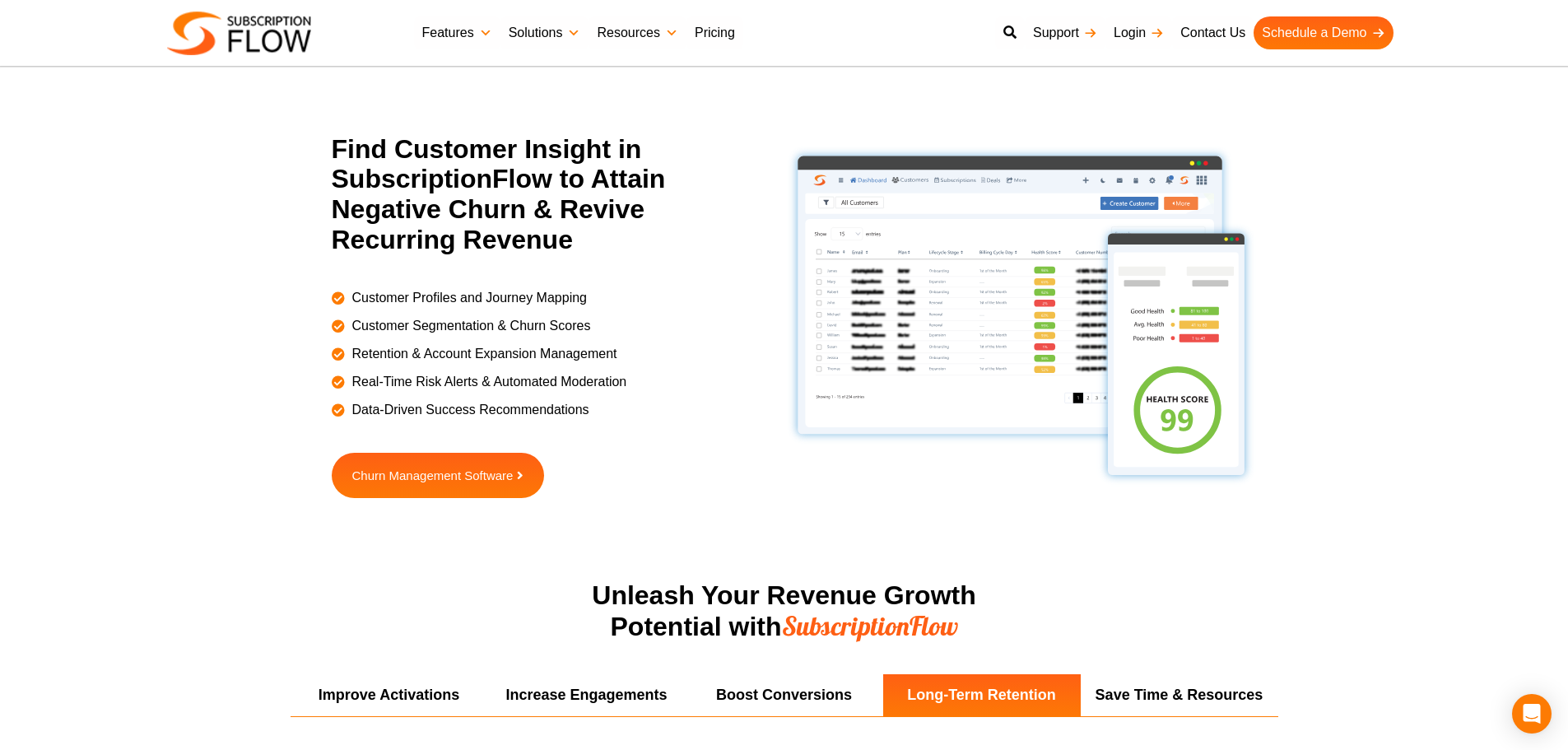
click at [1522, 387] on section "Find Customer Insight in SubscriptionFlow to Attain Negative Churn & Revive Rec…" at bounding box center [784, 357] width 1568 height 446
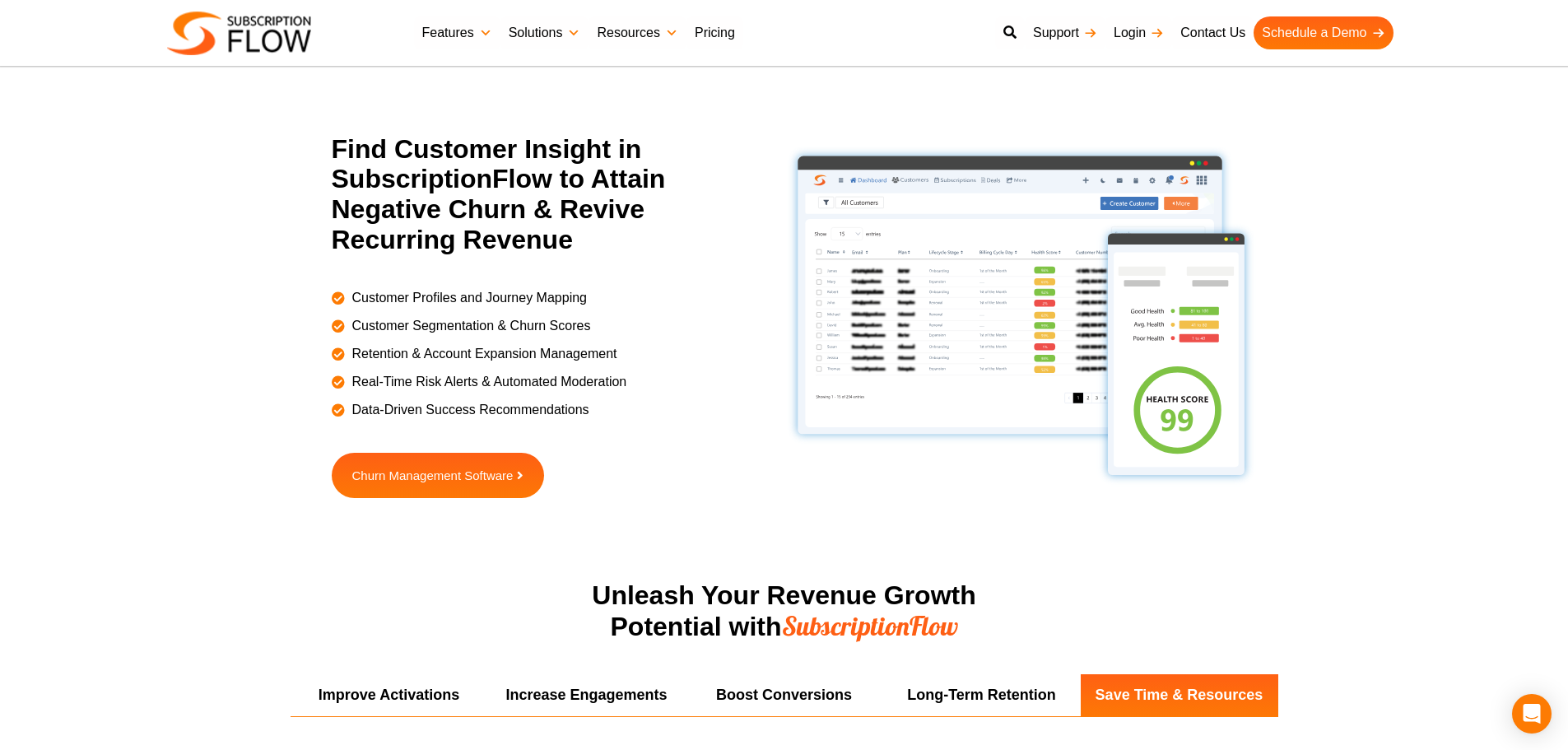
click at [88, 293] on section "Find Customer Insight in SubscriptionFlow to Attain Negative Churn & Revive Rec…" at bounding box center [784, 357] width 1568 height 446
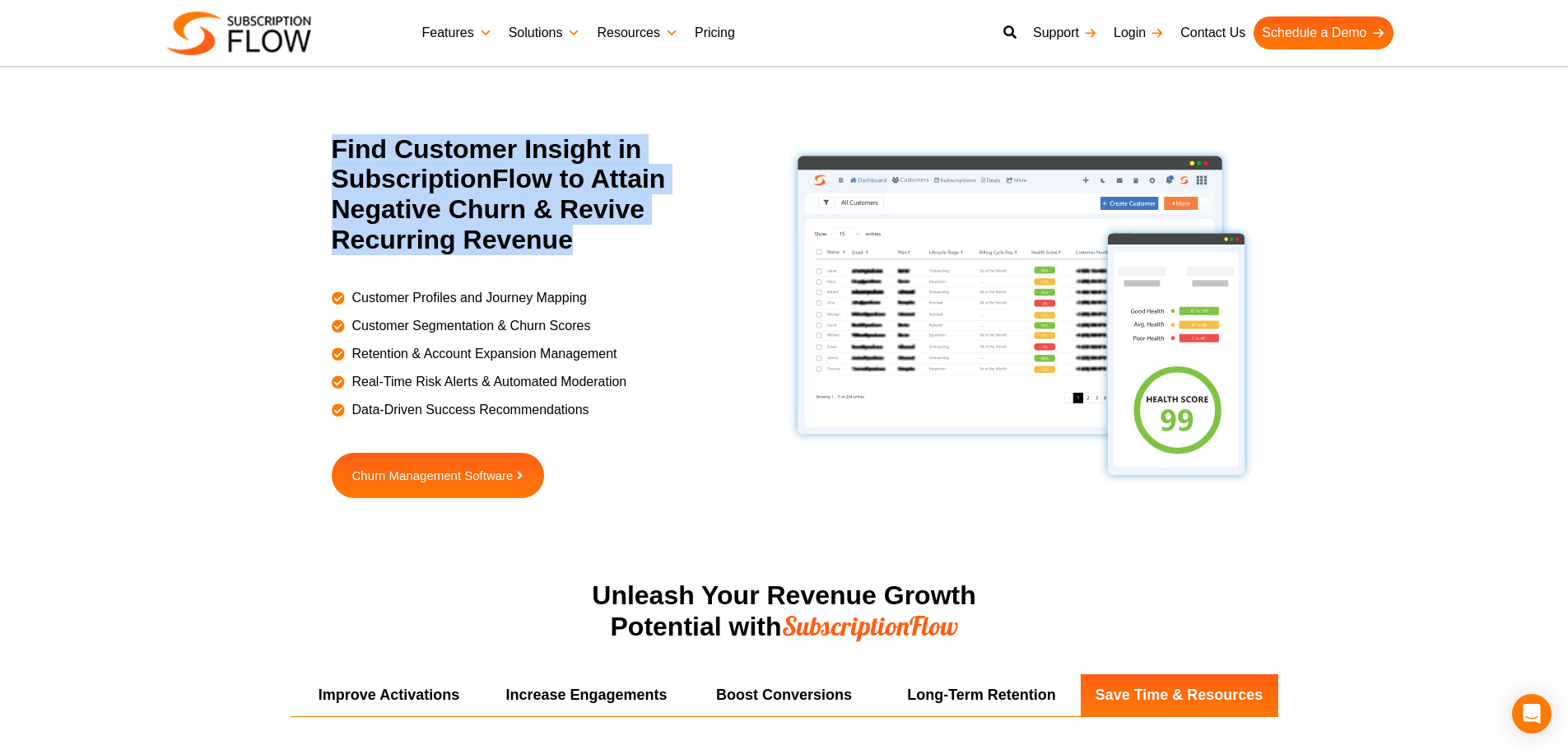
drag, startPoint x: 332, startPoint y: 149, endPoint x: 617, endPoint y: 244, distance: 300.4
click at [617, 244] on h2 "Find Customer Insight in SubscriptionFlow to Attain Negative Churn & Revive Rec…" at bounding box center [546, 194] width 428 height 121
drag, startPoint x: 448, startPoint y: 223, endPoint x: 501, endPoint y: 148, distance: 91.8
click at [448, 223] on h2 "Find Customer Insight in SubscriptionFlow to Attain Negative Churn & Revive Rec…" at bounding box center [546, 194] width 428 height 121
click at [473, 226] on h2 "Find Customer Insight in SubscriptionFlow to Attain Negative Churn & Revive Rec…" at bounding box center [546, 194] width 428 height 121
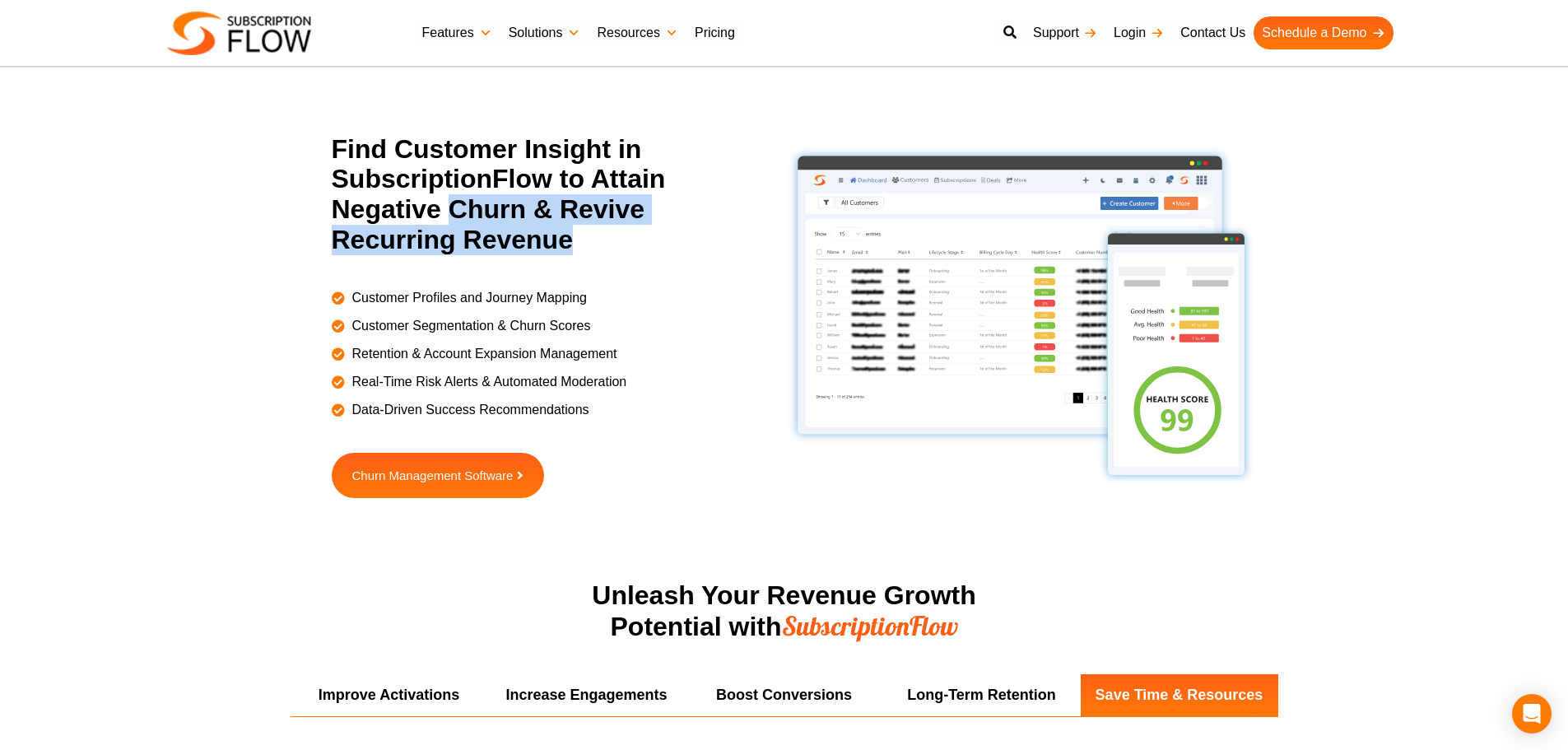
drag, startPoint x: 446, startPoint y: 213, endPoint x: 568, endPoint y: 247, distance: 126.6
click at [568, 247] on h2 "Find Customer Insight in SubscriptionFlow to Attain Negative Churn & Revive Rec…" at bounding box center [546, 194] width 428 height 121
click at [534, 235] on h2 "Find Customer Insight in SubscriptionFlow to Attain Negative Churn & Revive Rec…" at bounding box center [546, 194] width 428 height 121
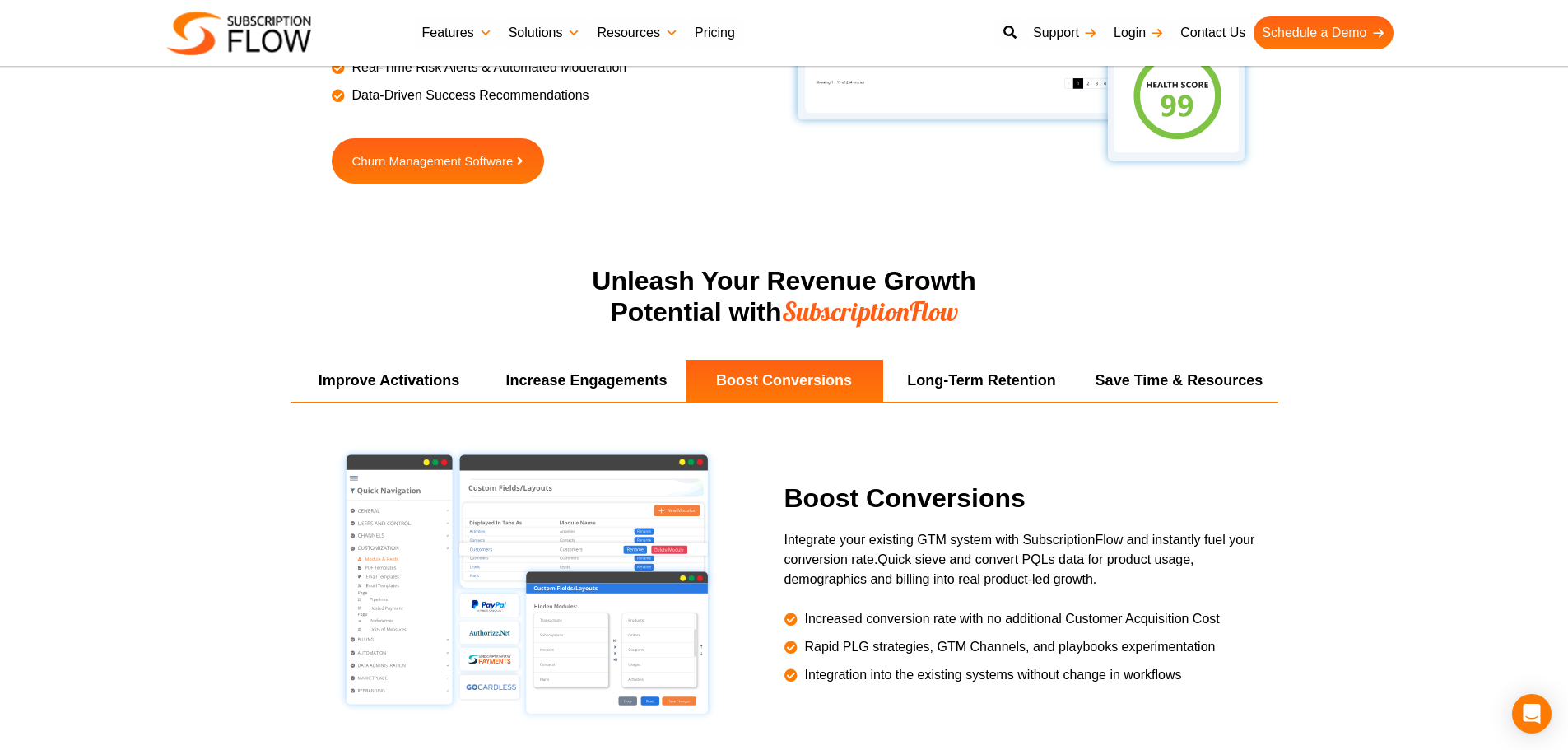
scroll to position [2873, 0]
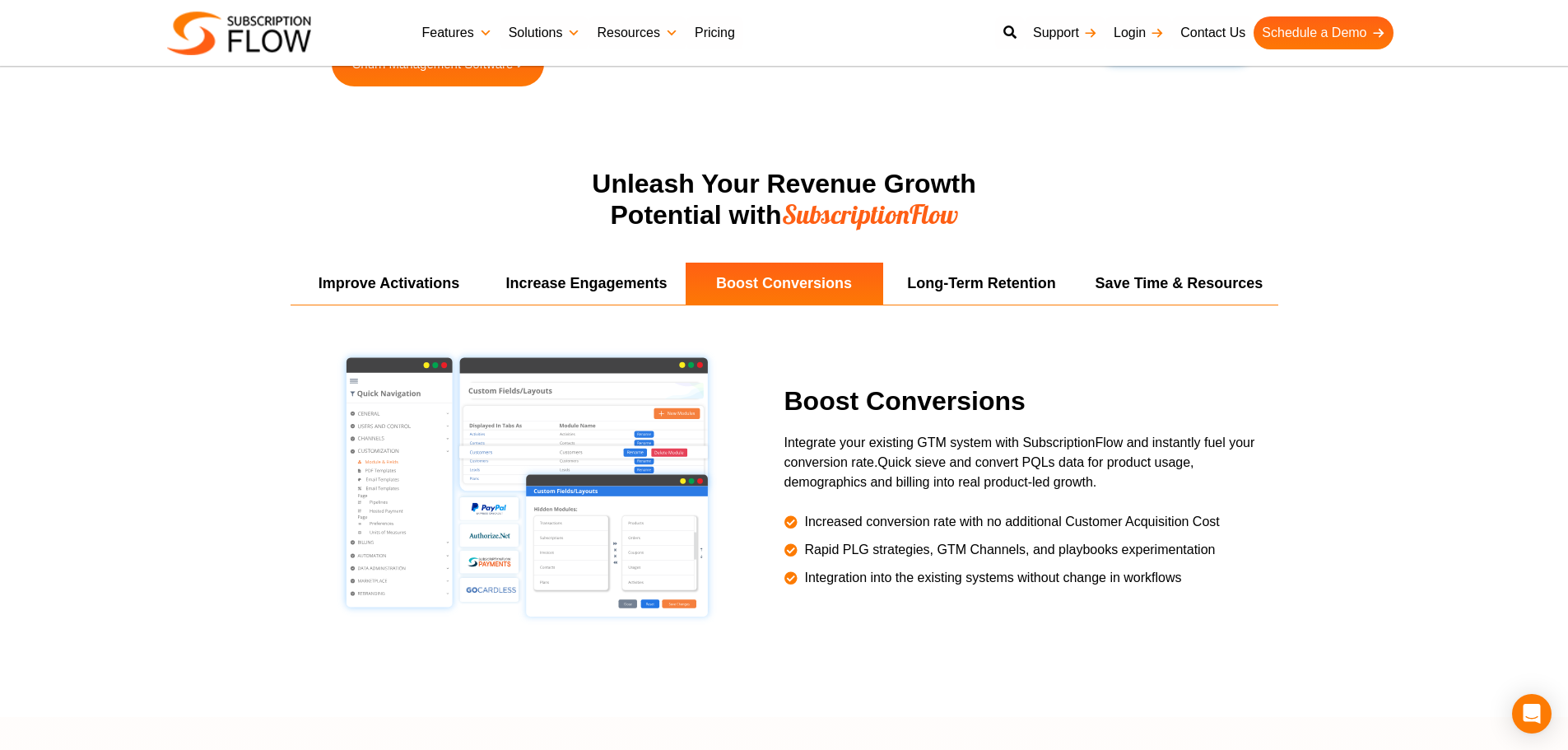
drag, startPoint x: 31, startPoint y: 271, endPoint x: 447, endPoint y: 25, distance: 483.3
click at [43, 264] on section "Improve Activations Increase Engagements Boost Conversions Long-Term Retention …" at bounding box center [784, 490] width 1568 height 454
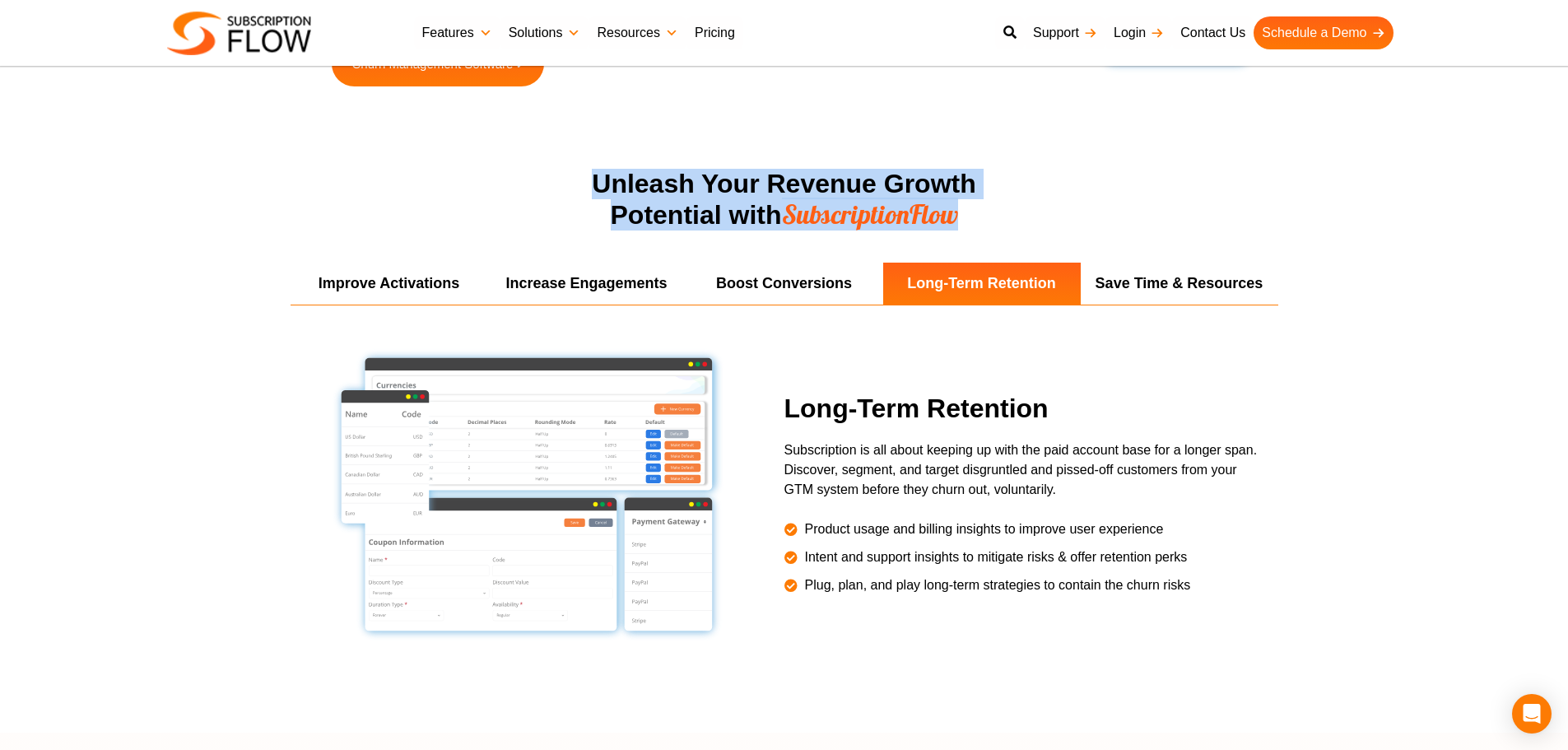
drag, startPoint x: 611, startPoint y: 186, endPoint x: 1030, endPoint y: 213, distance: 419.9
click at [1030, 213] on h2 "Unleash Your Revenue Growth Potential with SubscriptionFlow" at bounding box center [784, 199] width 658 height 62
click at [898, 218] on span "SubscriptionFlow" at bounding box center [869, 214] width 176 height 33
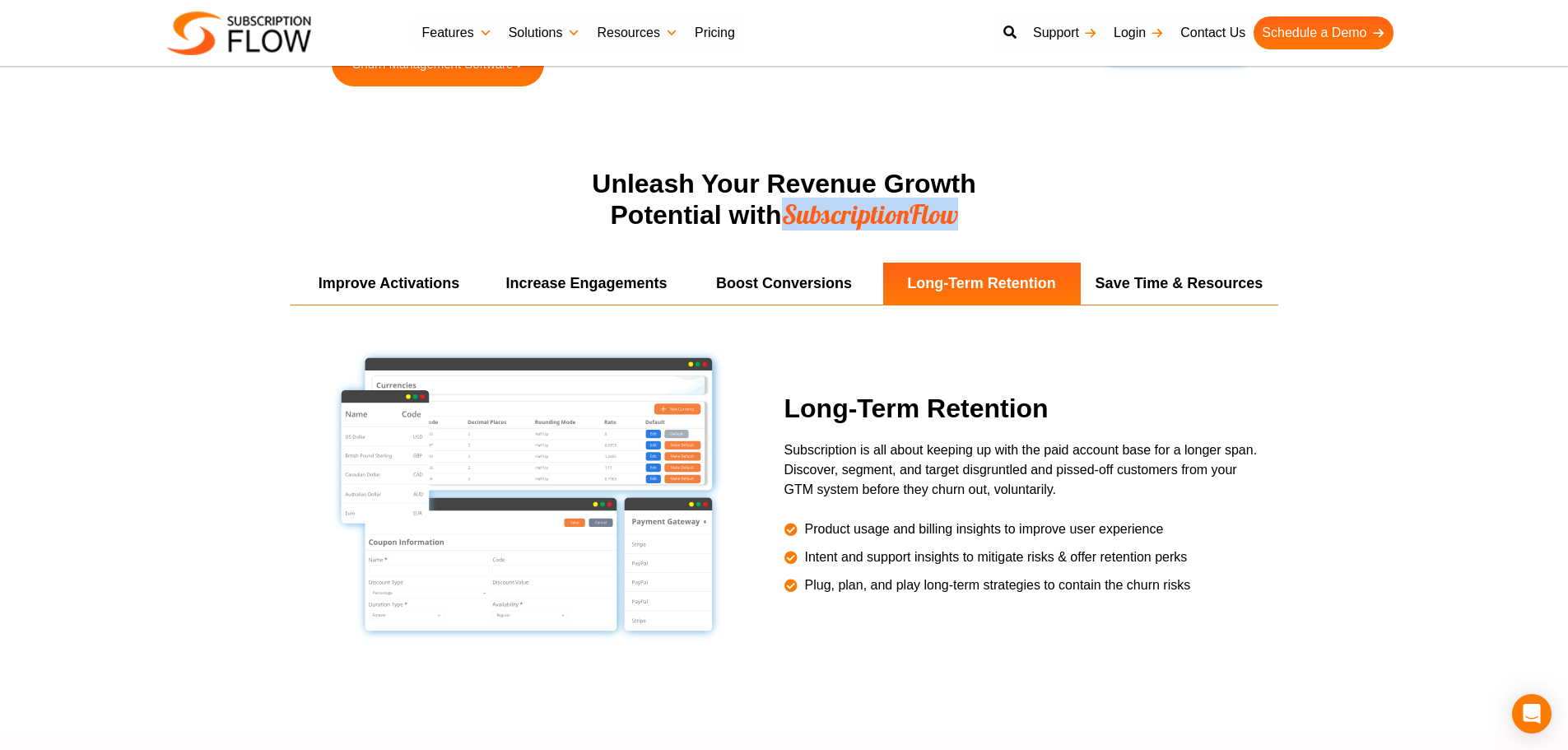
click at [898, 218] on span "SubscriptionFlow" at bounding box center [869, 214] width 176 height 33
click at [846, 220] on span "SubscriptionFlow" at bounding box center [869, 214] width 176 height 33
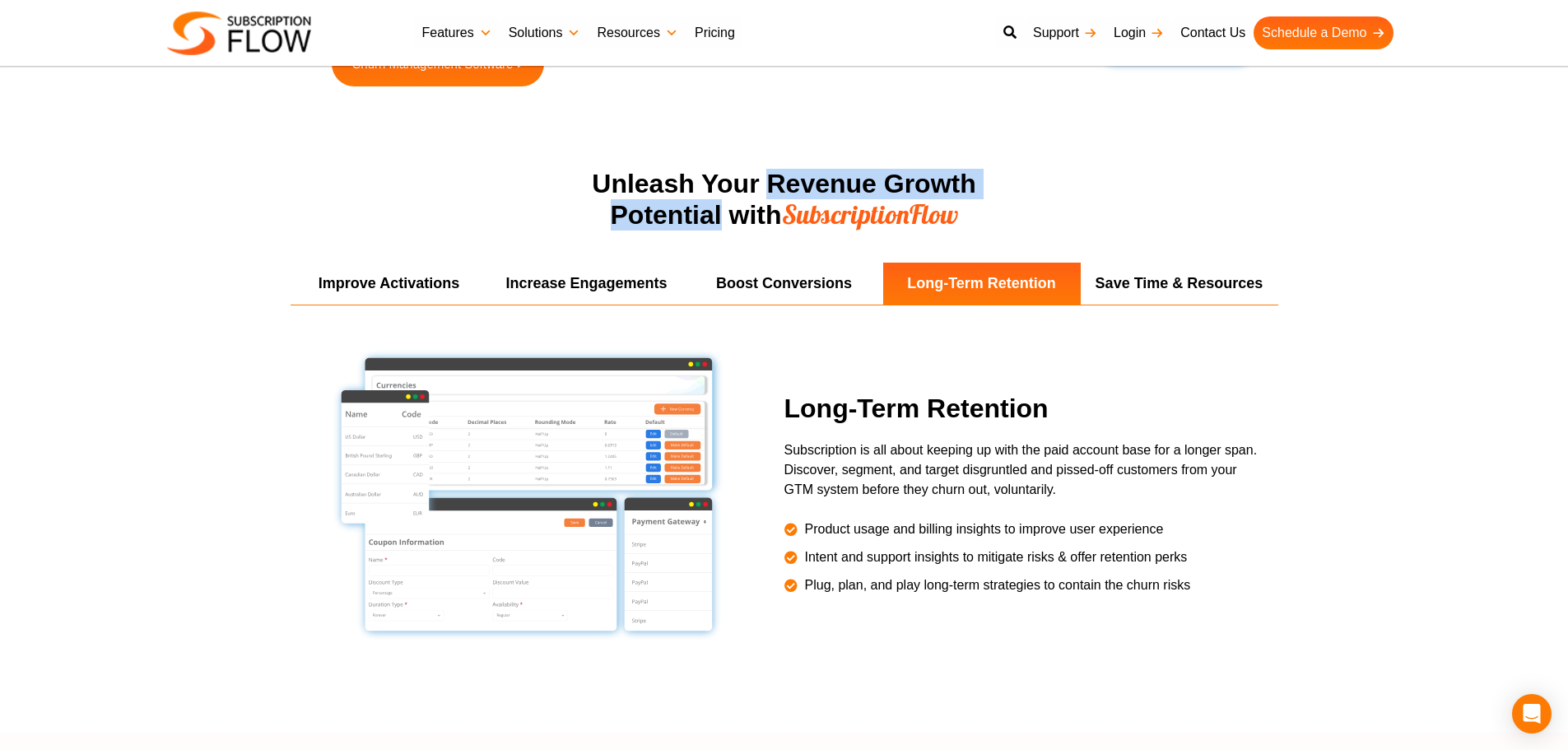
drag, startPoint x: 767, startPoint y: 180, endPoint x: 718, endPoint y: 212, distance: 58.5
click at [718, 212] on h2 "Unleash Your Revenue Growth Potential with SubscriptionFlow" at bounding box center [784, 199] width 658 height 62
click at [776, 212] on h2 "Unleash Your Revenue Growth Potential with SubscriptionFlow" at bounding box center [784, 199] width 658 height 62
click at [800, 216] on span "SubscriptionFlow" at bounding box center [869, 214] width 176 height 33
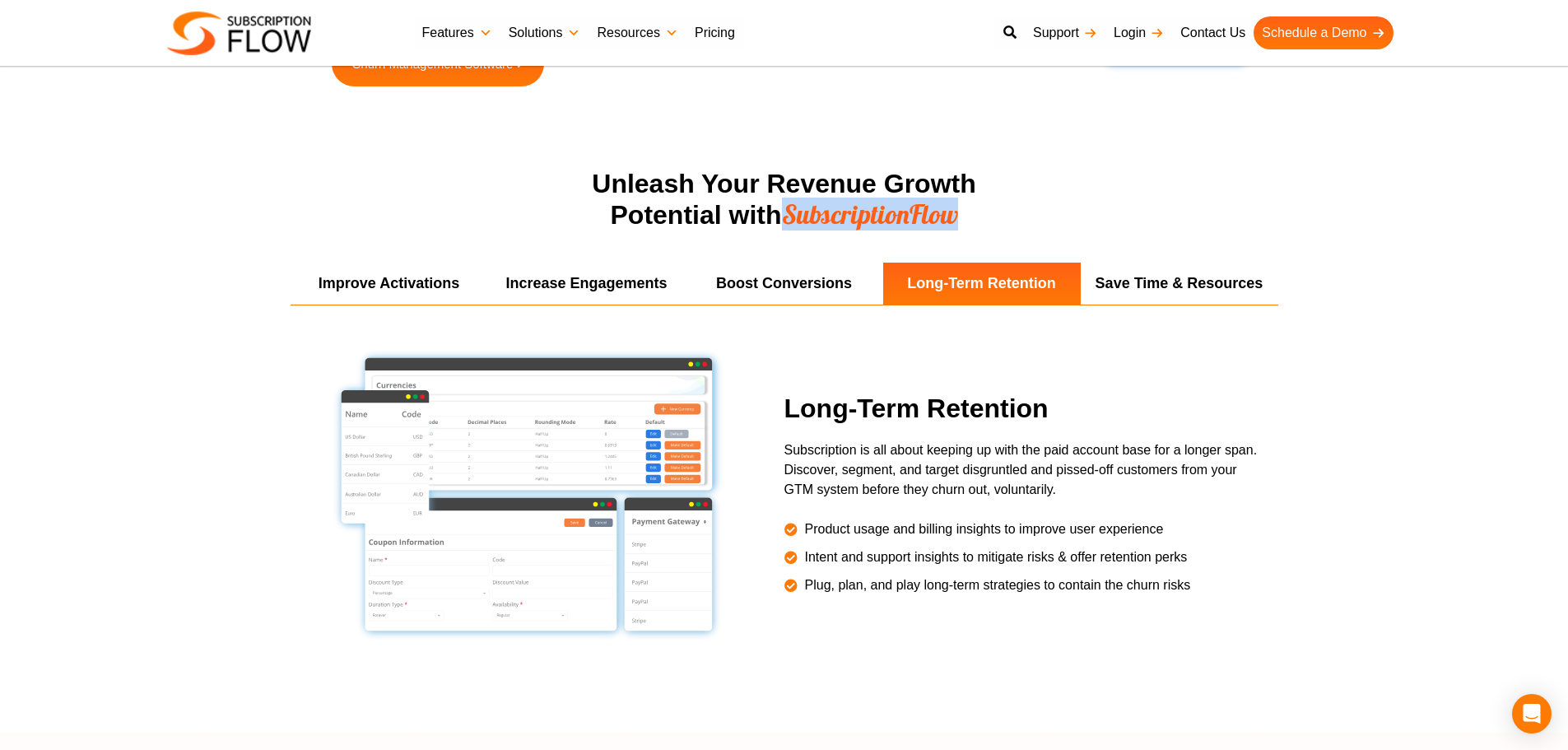
click at [800, 216] on span "SubscriptionFlow" at bounding box center [869, 214] width 176 height 33
click at [577, 181] on h2 "Unleash Your Revenue Growth Potential with SubscriptionFlow" at bounding box center [784, 199] width 658 height 62
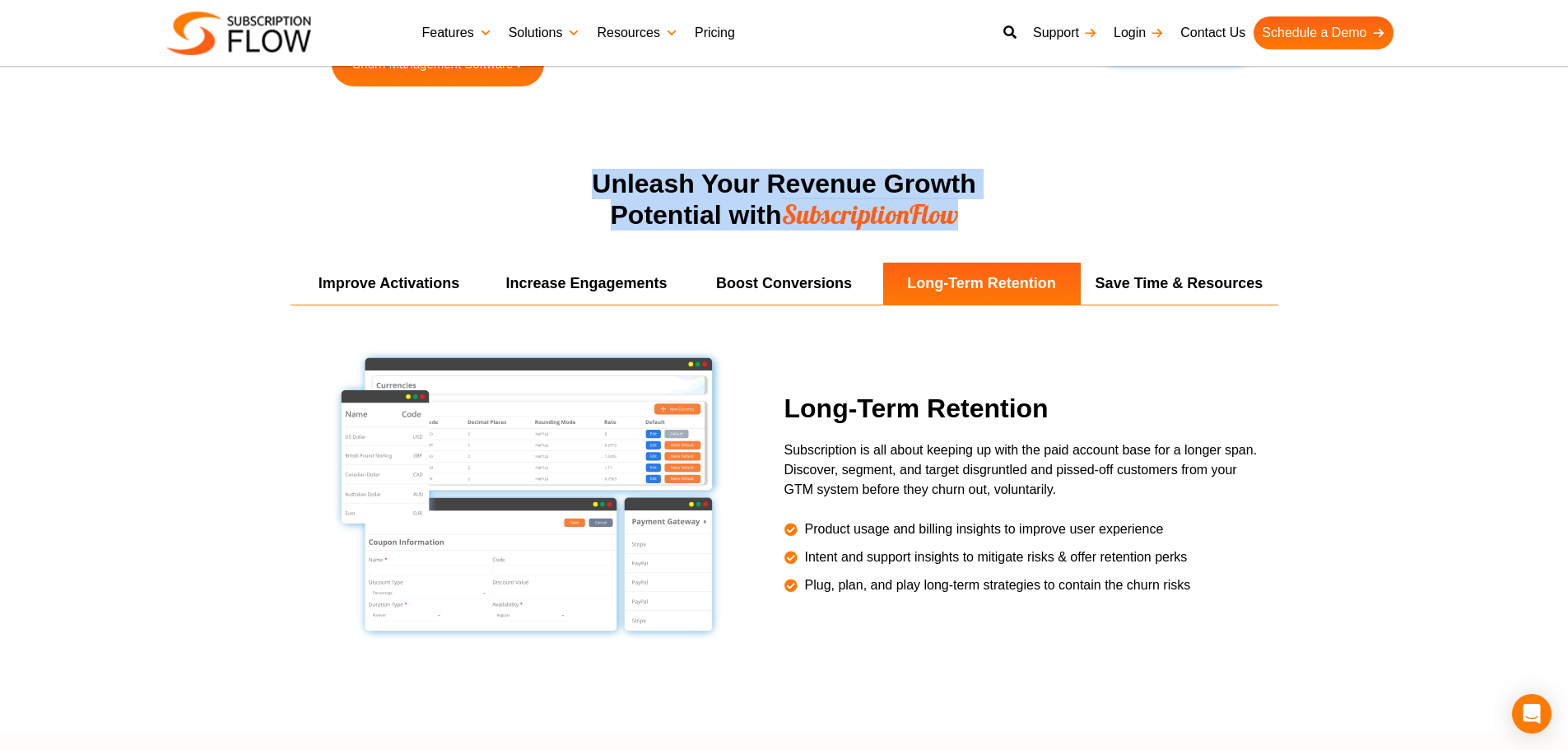
drag, startPoint x: 581, startPoint y: 178, endPoint x: 1052, endPoint y: 236, distance: 474.6
click at [1052, 236] on div "Unleash Your Revenue Growth Potential with SubscriptionFlow" at bounding box center [784, 216] width 658 height 95
click at [908, 235] on div "Unleash Your Revenue Growth Potential with SubscriptionFlow" at bounding box center [784, 216] width 658 height 95
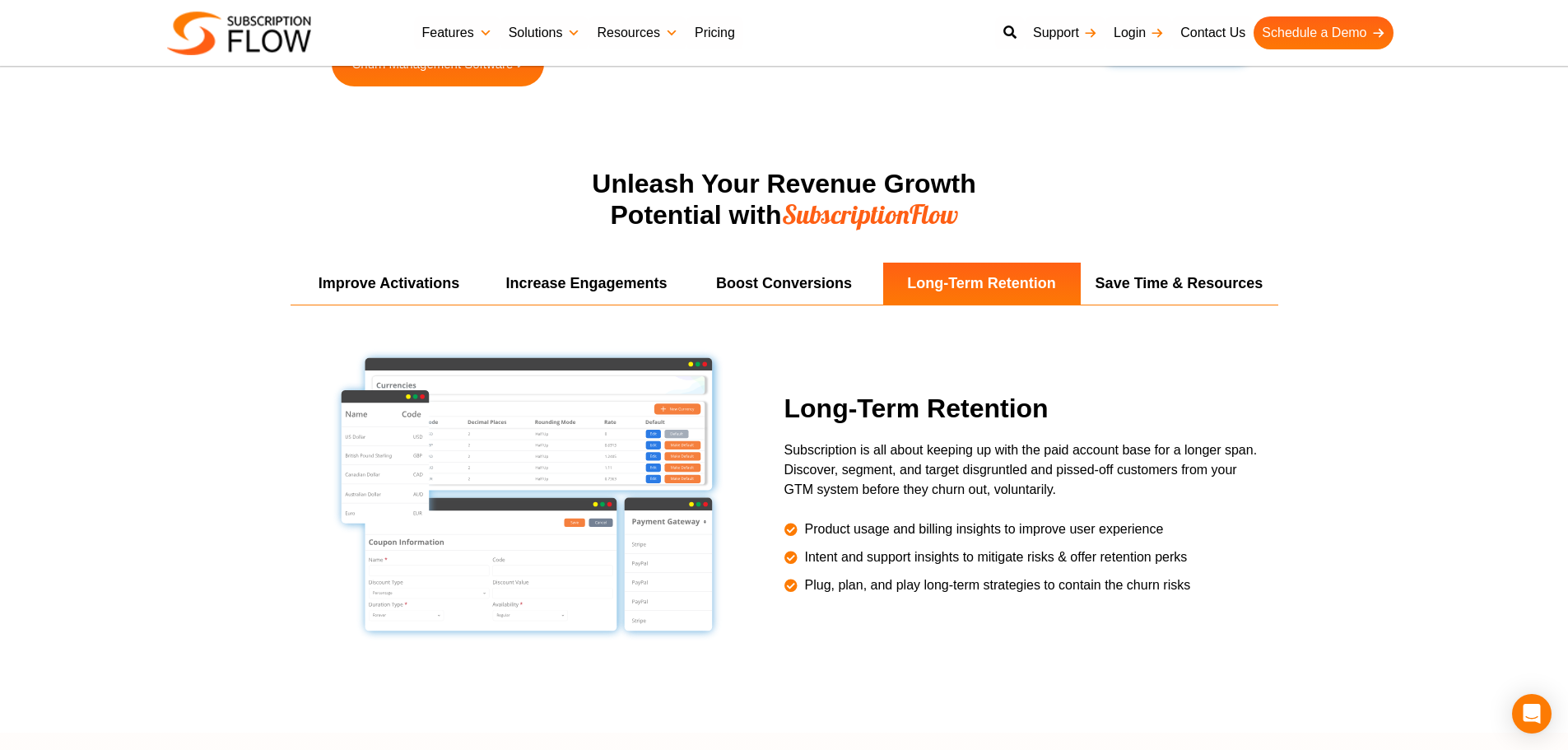
click at [908, 235] on div "Unleash Your Revenue Growth Potential with SubscriptionFlow" at bounding box center [784, 216] width 658 height 95
click at [783, 212] on h2 "Unleash Your Revenue Growth Potential with SubscriptionFlow" at bounding box center [784, 199] width 658 height 62
click at [851, 216] on span "SubscriptionFlow" at bounding box center [869, 214] width 176 height 33
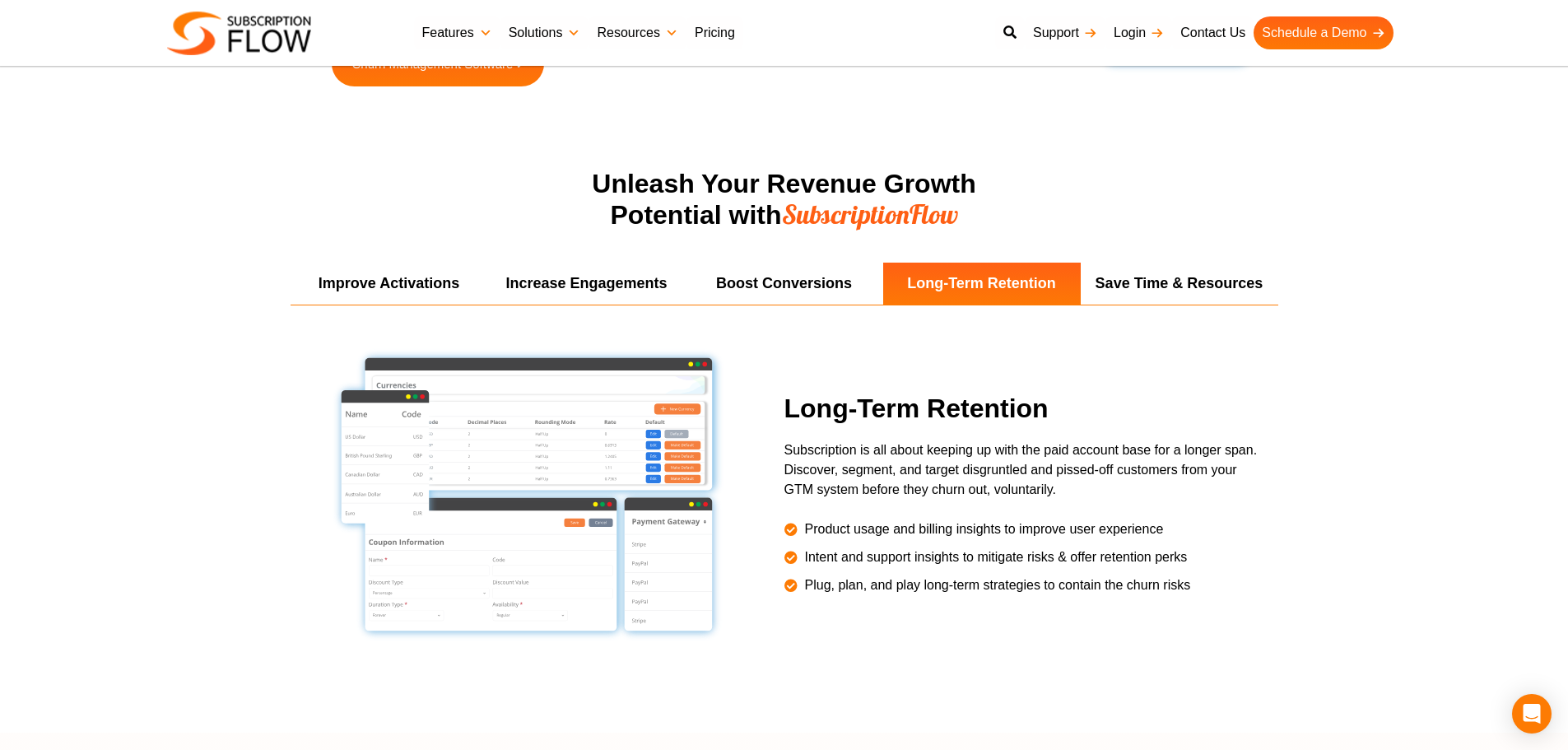
click at [771, 183] on h2 "Unleash Your Revenue Growth Potential with SubscriptionFlow" at bounding box center [784, 199] width 658 height 62
drag, startPoint x: 771, startPoint y: 178, endPoint x: 719, endPoint y: 212, distance: 62.1
click at [719, 212] on h2 "Unleash Your Revenue Growth Potential with SubscriptionFlow" at bounding box center [784, 199] width 658 height 62
click at [812, 208] on span "SubscriptionFlow" at bounding box center [869, 214] width 176 height 33
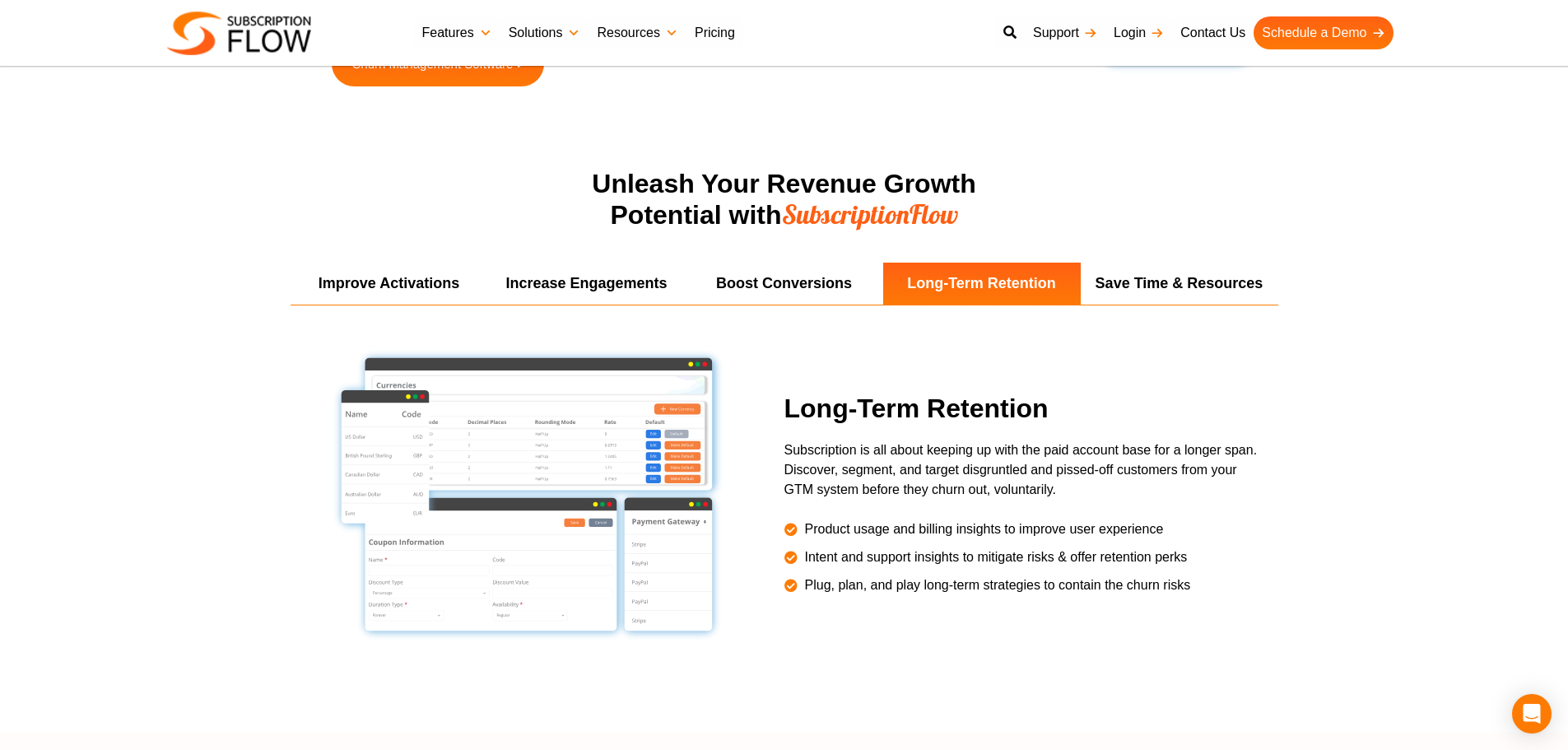
click at [546, 177] on h2 "Unleash Your Revenue Growth Potential with SubscriptionFlow" at bounding box center [784, 199] width 658 height 62
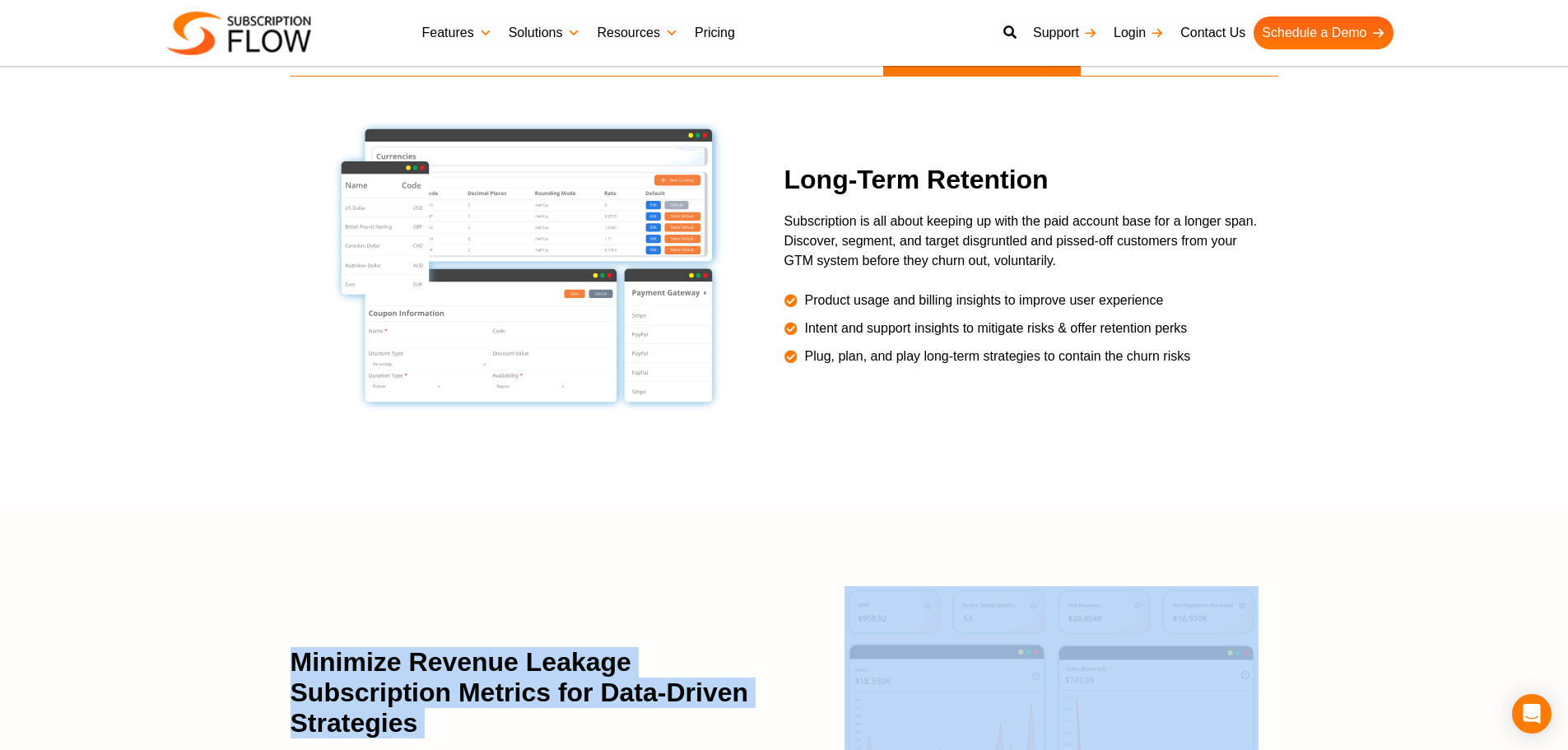
scroll to position [3263, 0]
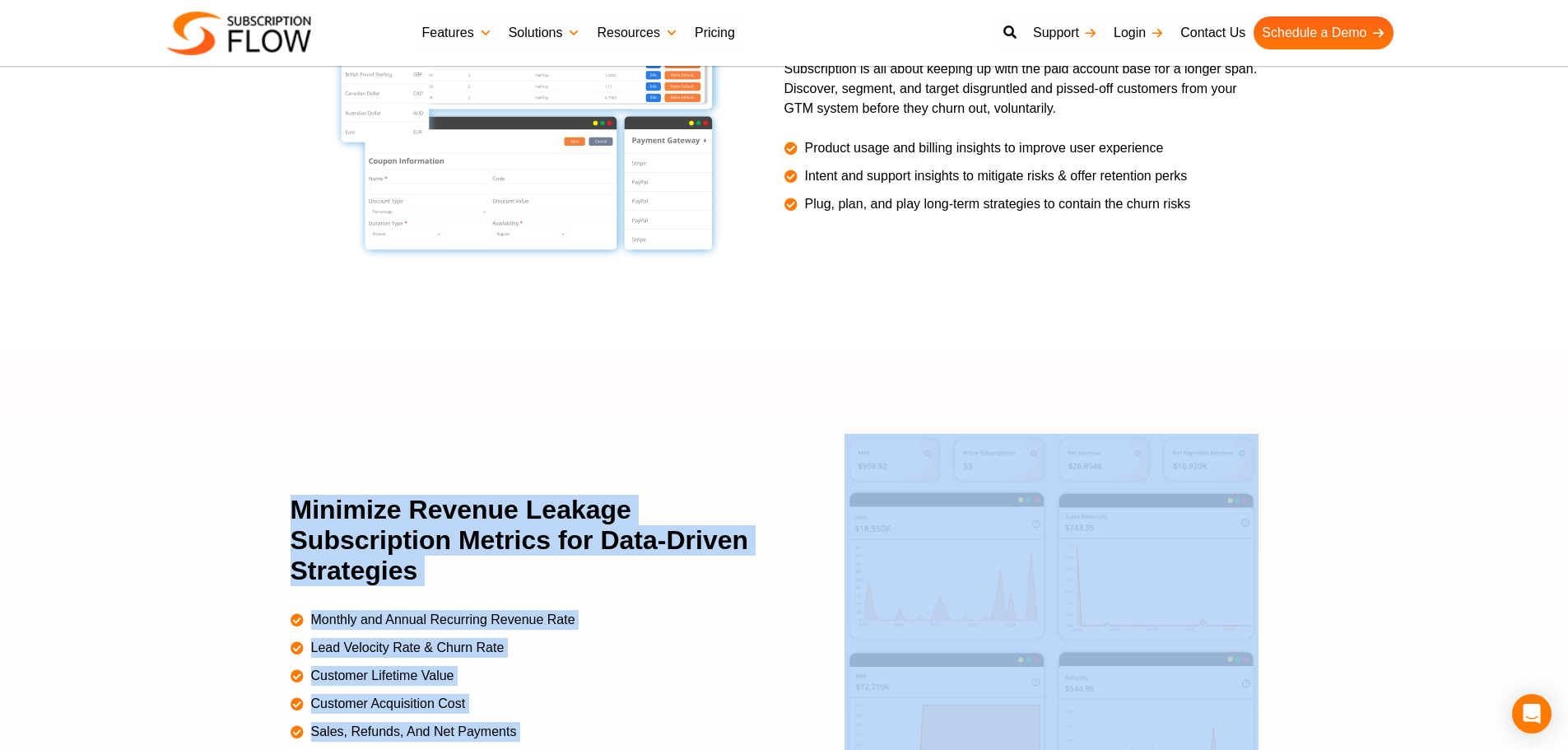
drag, startPoint x: 582, startPoint y: 175, endPoint x: 1107, endPoint y: 314, distance: 543.1
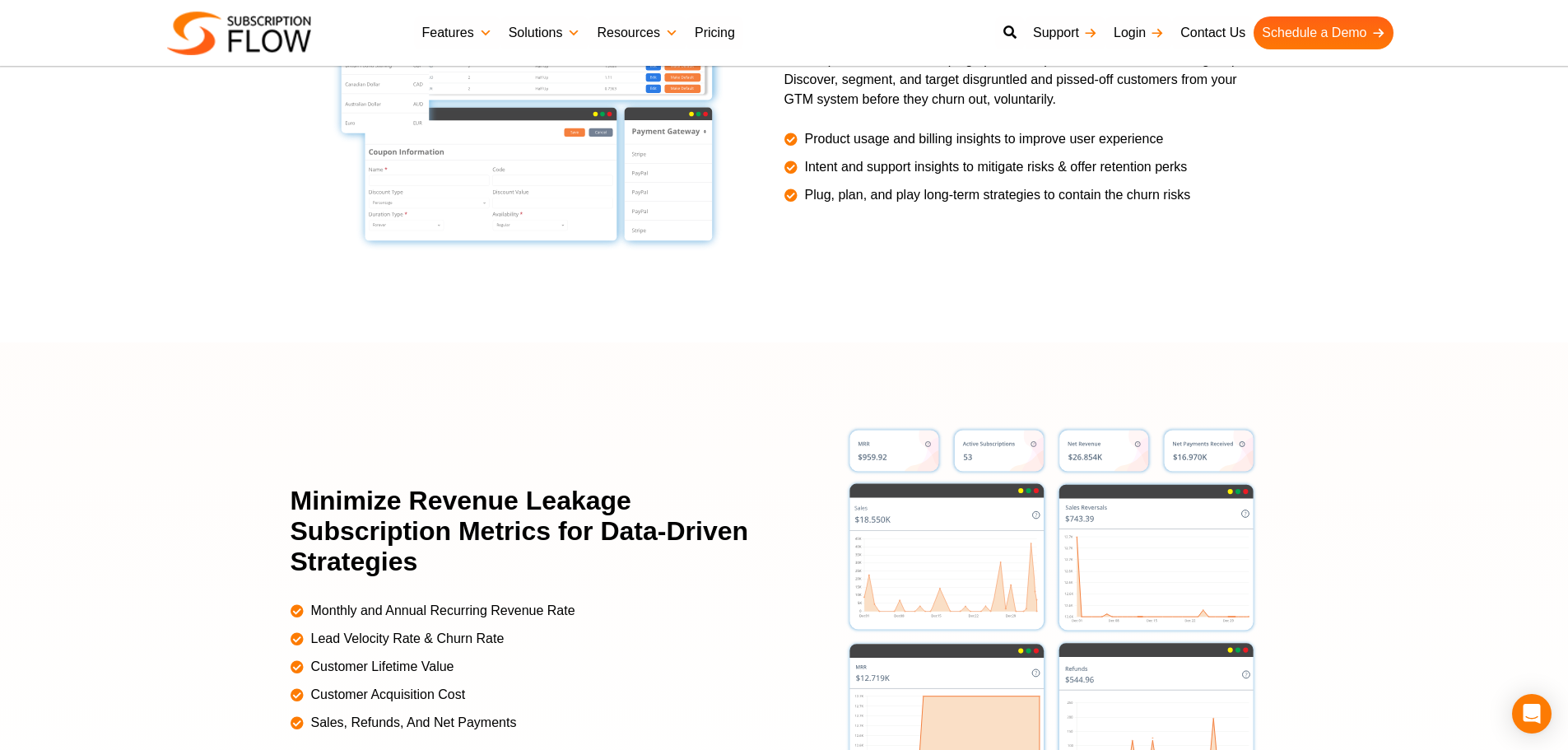
click at [1055, 246] on div "Long-Term Retention Subscription is all about keeping up with the paid account …" at bounding box center [1027, 103] width 485 height 295
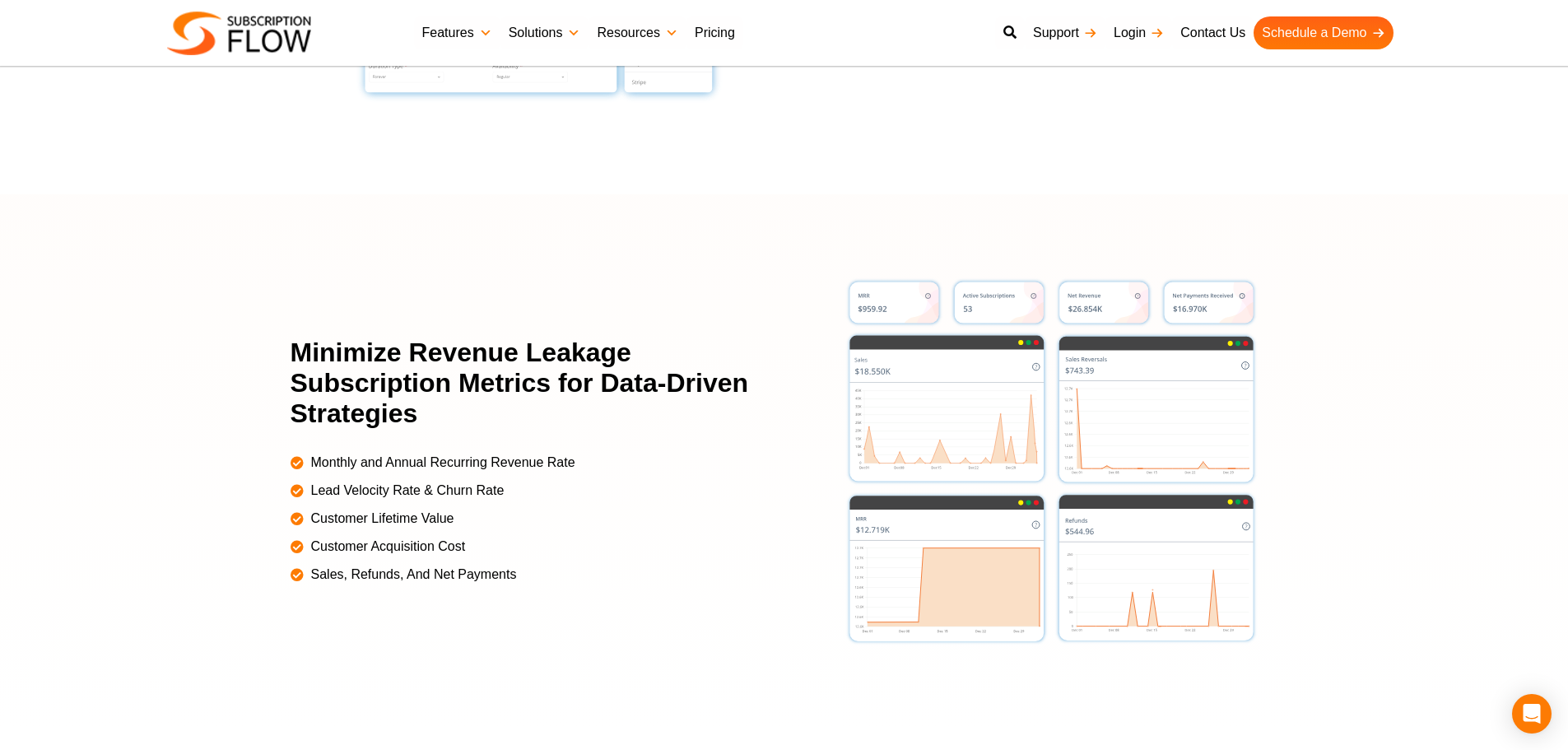
scroll to position [3509, 0]
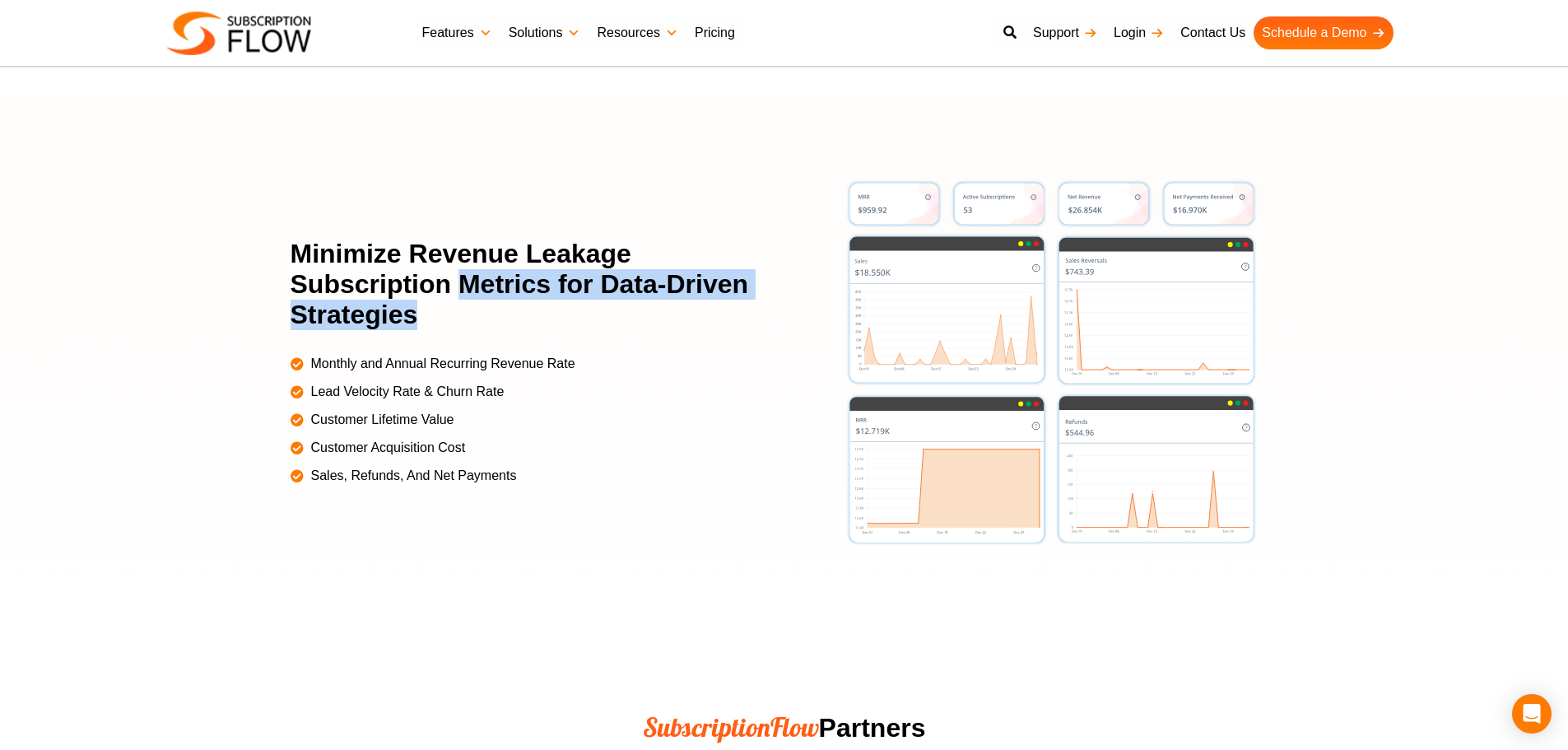
drag, startPoint x: 461, startPoint y: 283, endPoint x: 487, endPoint y: 303, distance: 32.8
click at [487, 303] on h2 "Minimize Revenue Leakage Subscription Metrics for Data-Driven Strategies" at bounding box center [527, 284] width 473 height 90
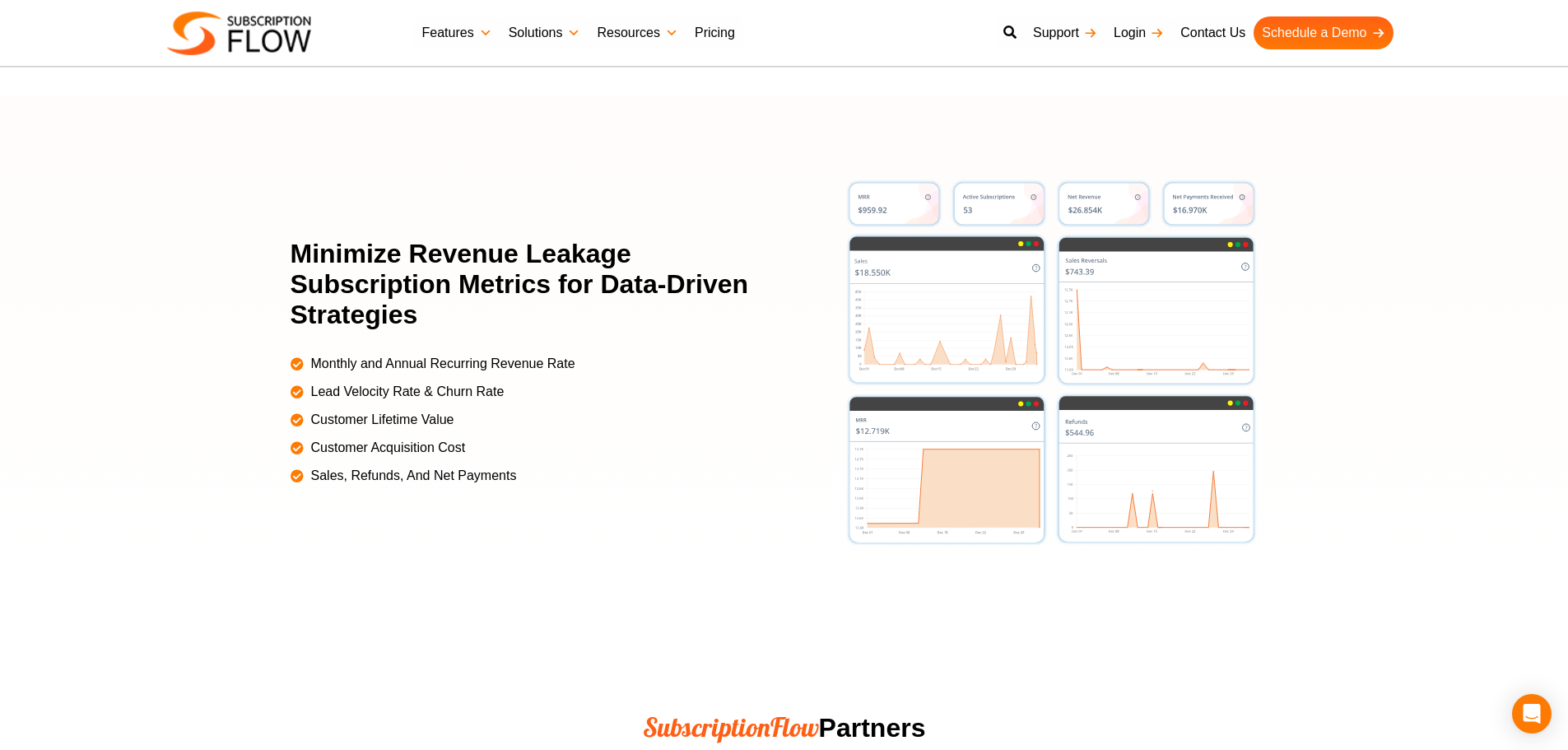
click at [289, 284] on div at bounding box center [784, 363] width 1568 height 534
click at [430, 253] on h2 "Minimize Revenue Leakage Subscription Metrics for Data-Driven Strategies" at bounding box center [527, 284] width 473 height 90
click at [1461, 550] on div at bounding box center [784, 363] width 1568 height 534
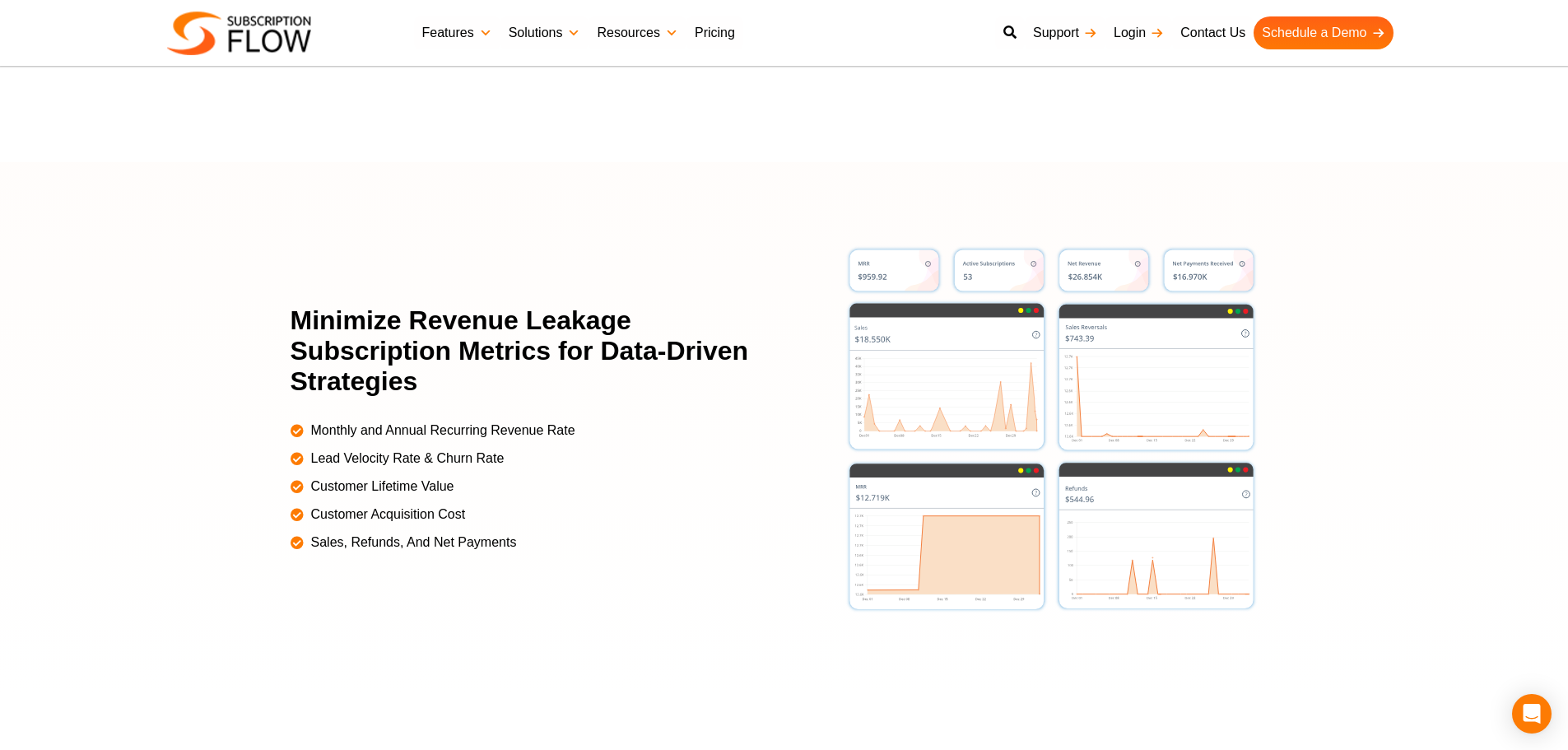
click at [49, 250] on div at bounding box center [784, 430] width 1568 height 534
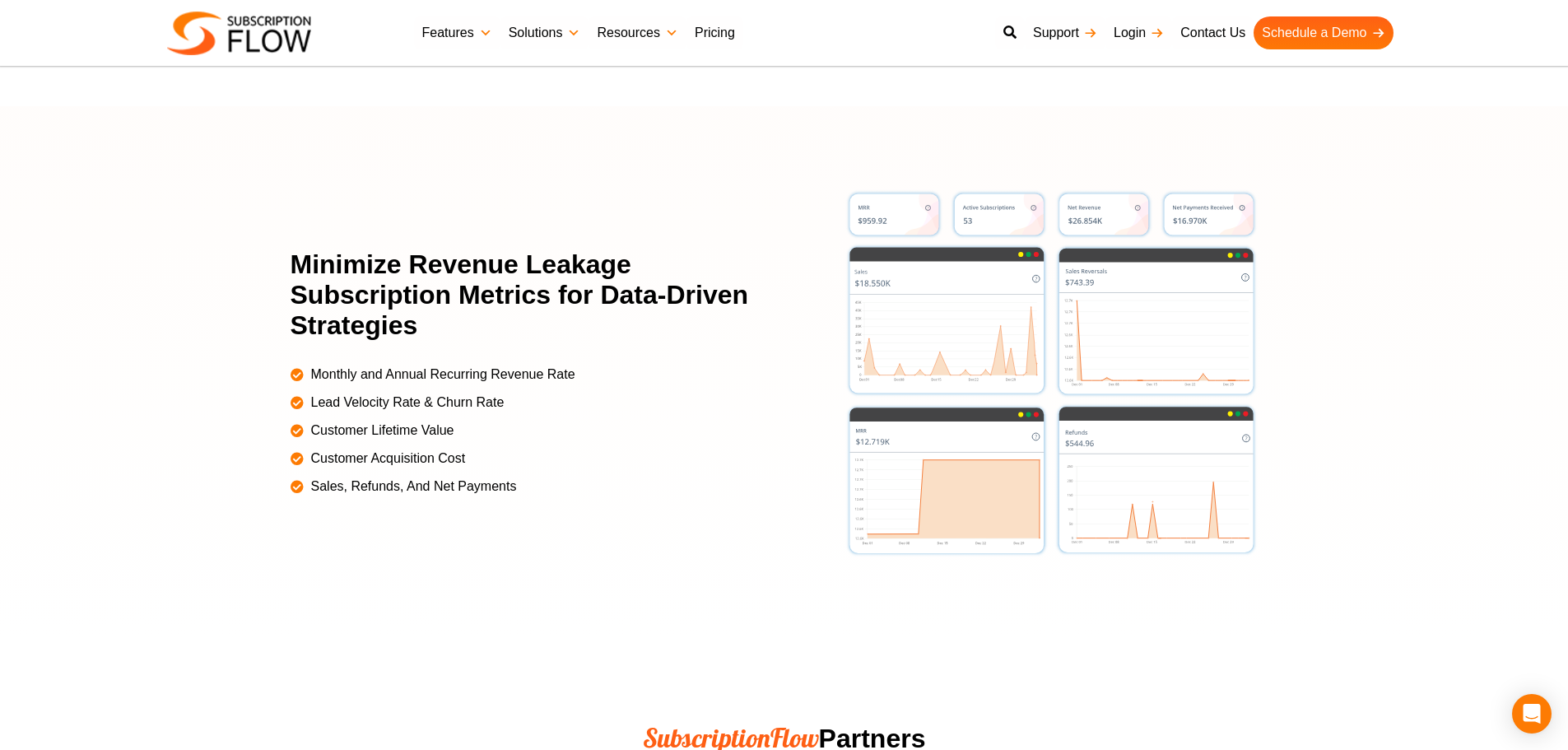
click at [1428, 503] on div at bounding box center [784, 374] width 1568 height 534
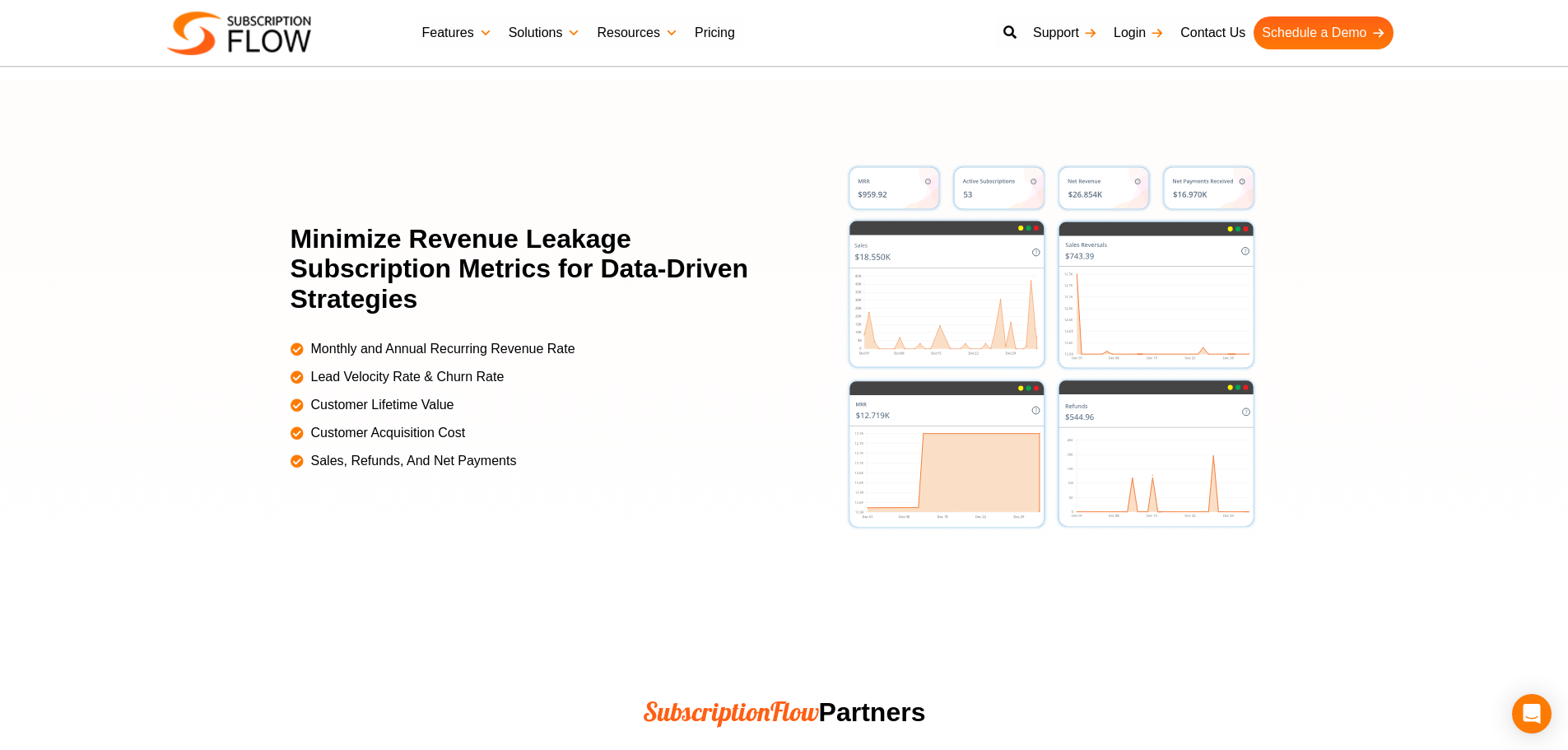
click at [169, 271] on div at bounding box center [784, 347] width 1568 height 534
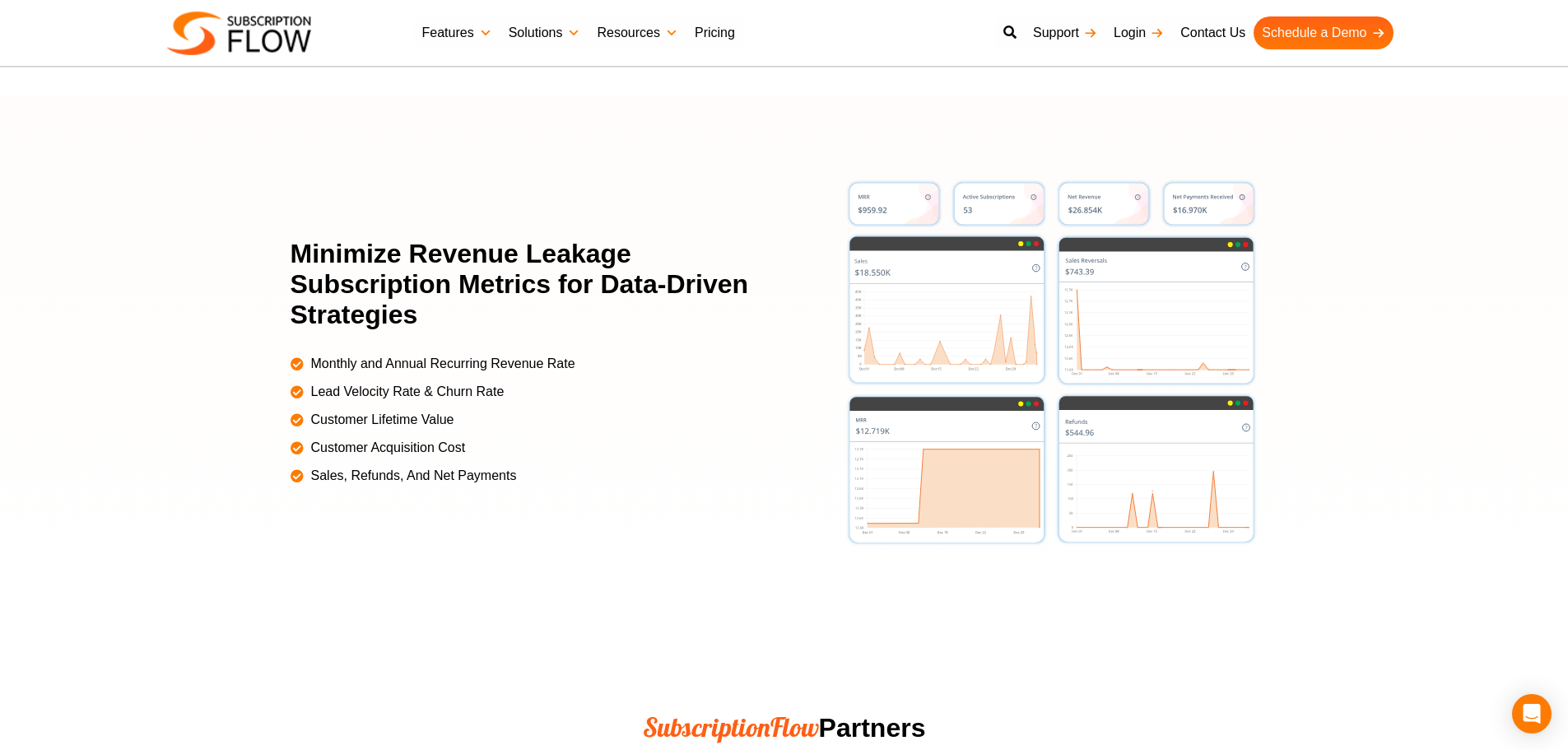
drag, startPoint x: 114, startPoint y: 210, endPoint x: 493, endPoint y: 81, distance: 400.4
click at [114, 210] on div at bounding box center [784, 363] width 1568 height 534
drag, startPoint x: 157, startPoint y: 234, endPoint x: 594, endPoint y: 16, distance: 488.4
click at [173, 219] on div at bounding box center [784, 363] width 1568 height 534
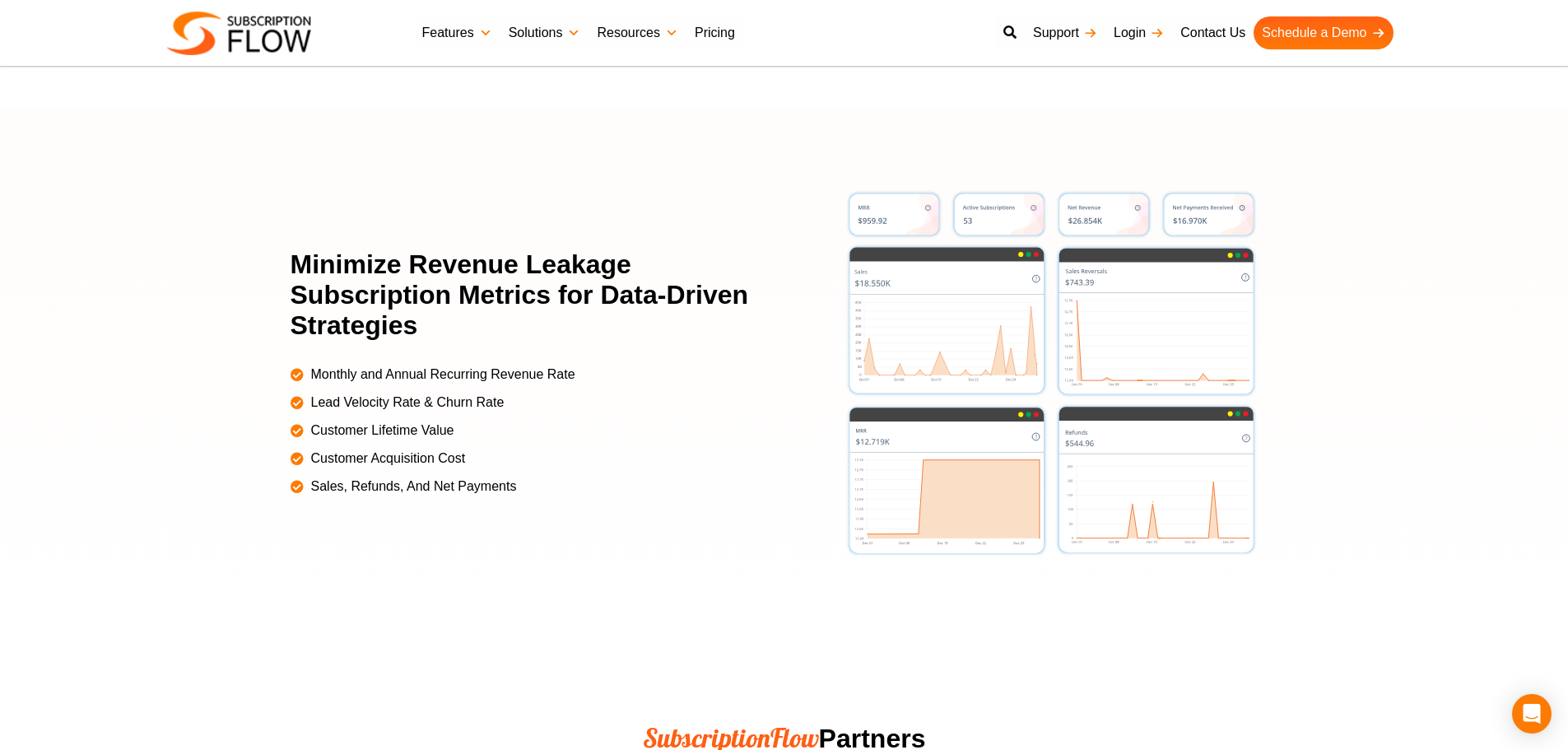
click at [541, 156] on div at bounding box center [784, 374] width 1568 height 534
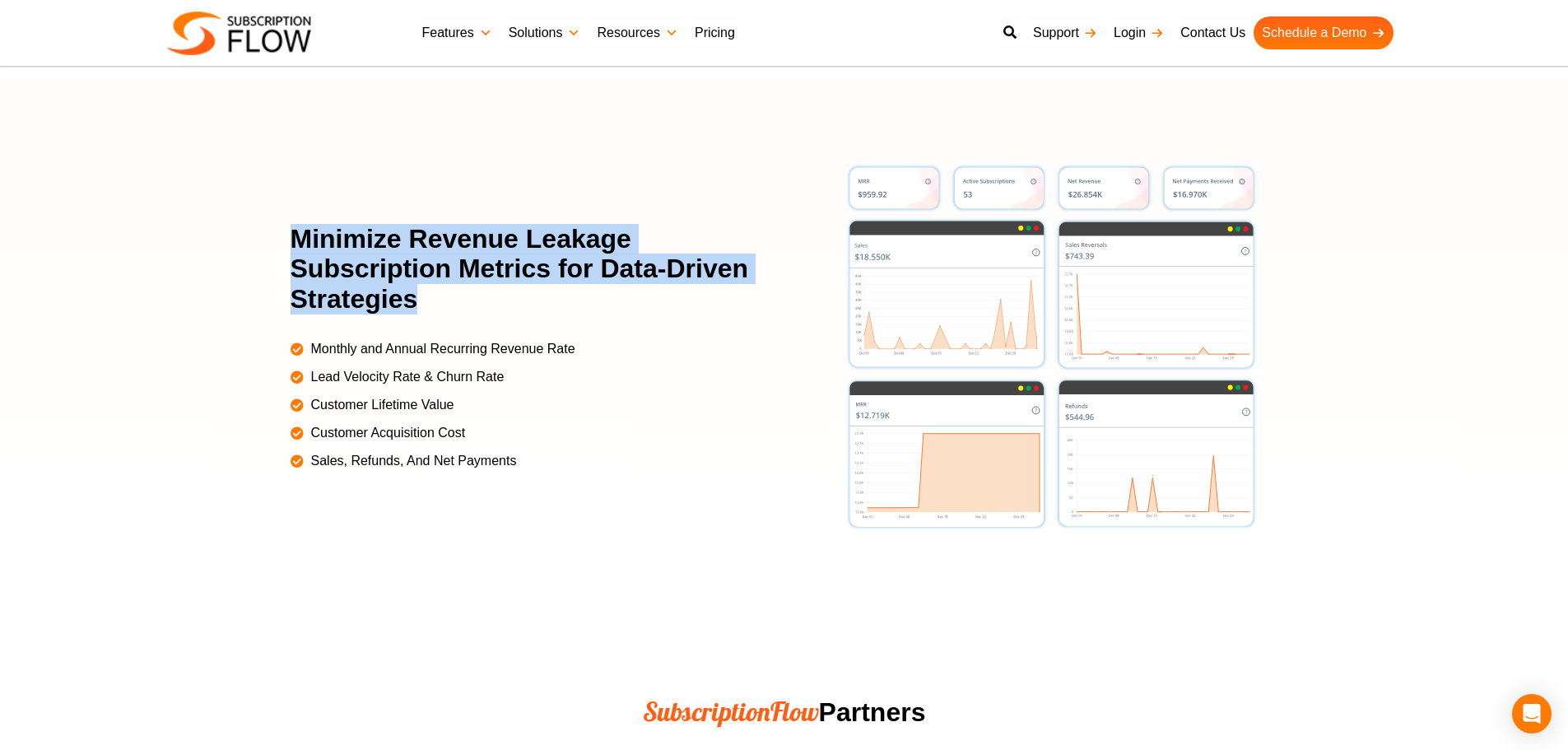
drag, startPoint x: 291, startPoint y: 237, endPoint x: 431, endPoint y: 296, distance: 151.9
click at [431, 296] on h2 "Minimize Revenue Leakage Subscription Metrics for Data-Driven Strategies" at bounding box center [527, 269] width 473 height 90
click at [369, 271] on h2 "Minimize Revenue Leakage Subscription Metrics for Data-Driven Strategies" at bounding box center [527, 269] width 473 height 90
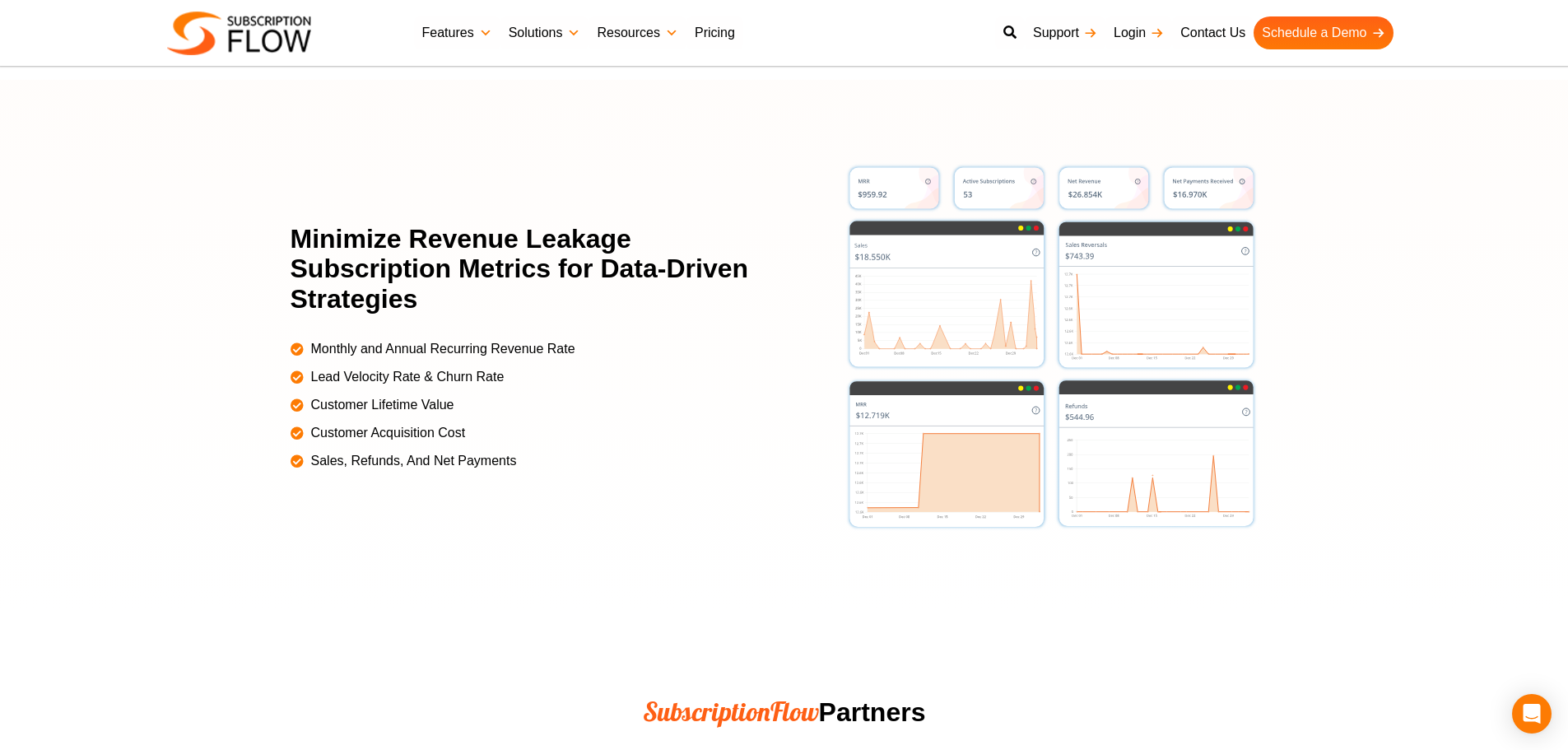
click at [140, 202] on div at bounding box center [784, 347] width 1568 height 534
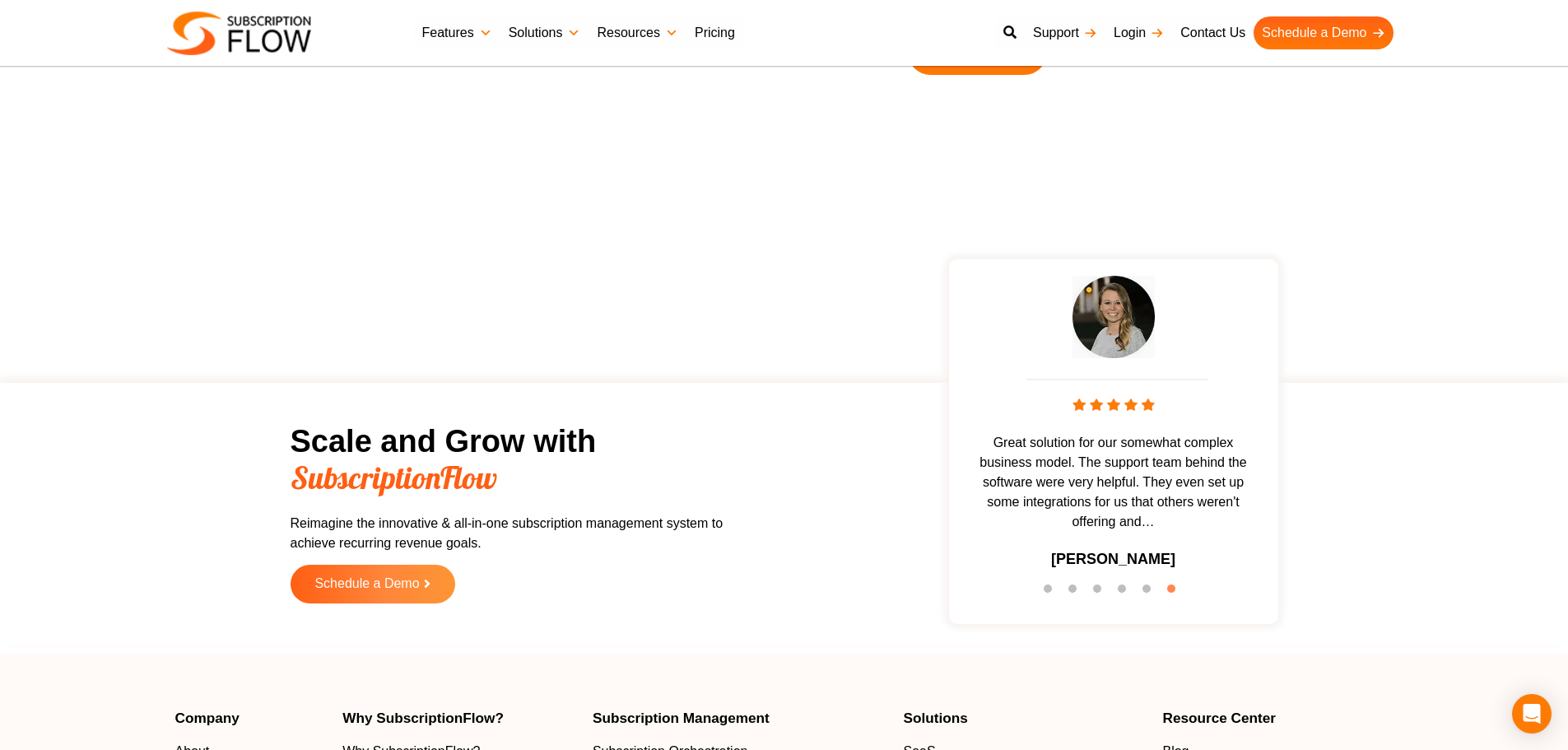
scroll to position [5007, 0]
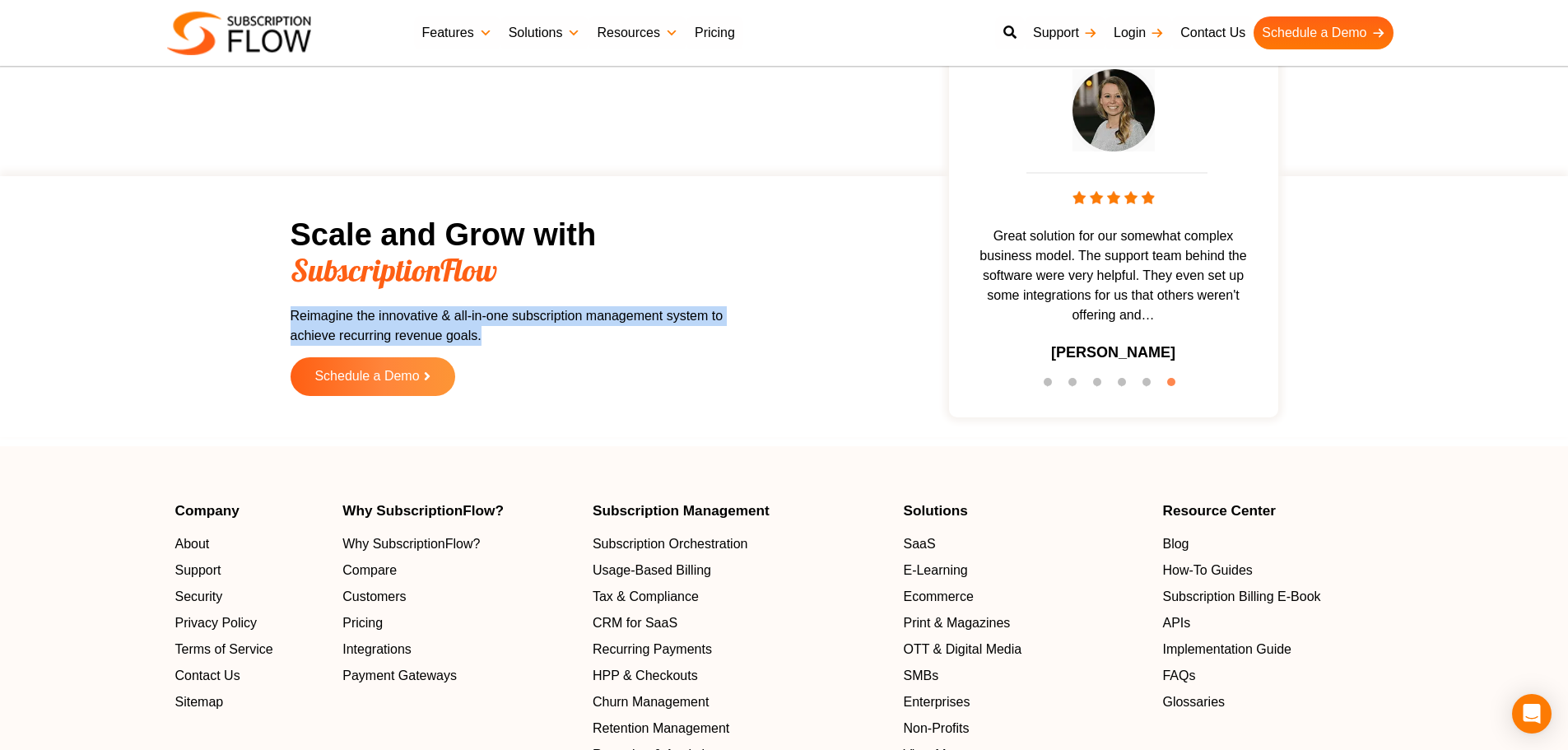
drag, startPoint x: 275, startPoint y: 312, endPoint x: 597, endPoint y: 356, distance: 325.0
click at [597, 356] on section "Scale and Grow with SubscriptionFlow Reimagine the innovative & all-in-one subs…" at bounding box center [784, 307] width 1552 height 245
click at [536, 320] on p "Reimagine the innovative & all-in-one subscription management system to achieve…" at bounding box center [516, 326] width 453 height 40
drag, startPoint x: 515, startPoint y: 316, endPoint x: 708, endPoint y: 316, distance: 193.0
click at [708, 316] on p "Reimagine the innovative & all-in-one subscription management system to achieve…" at bounding box center [516, 326] width 453 height 40
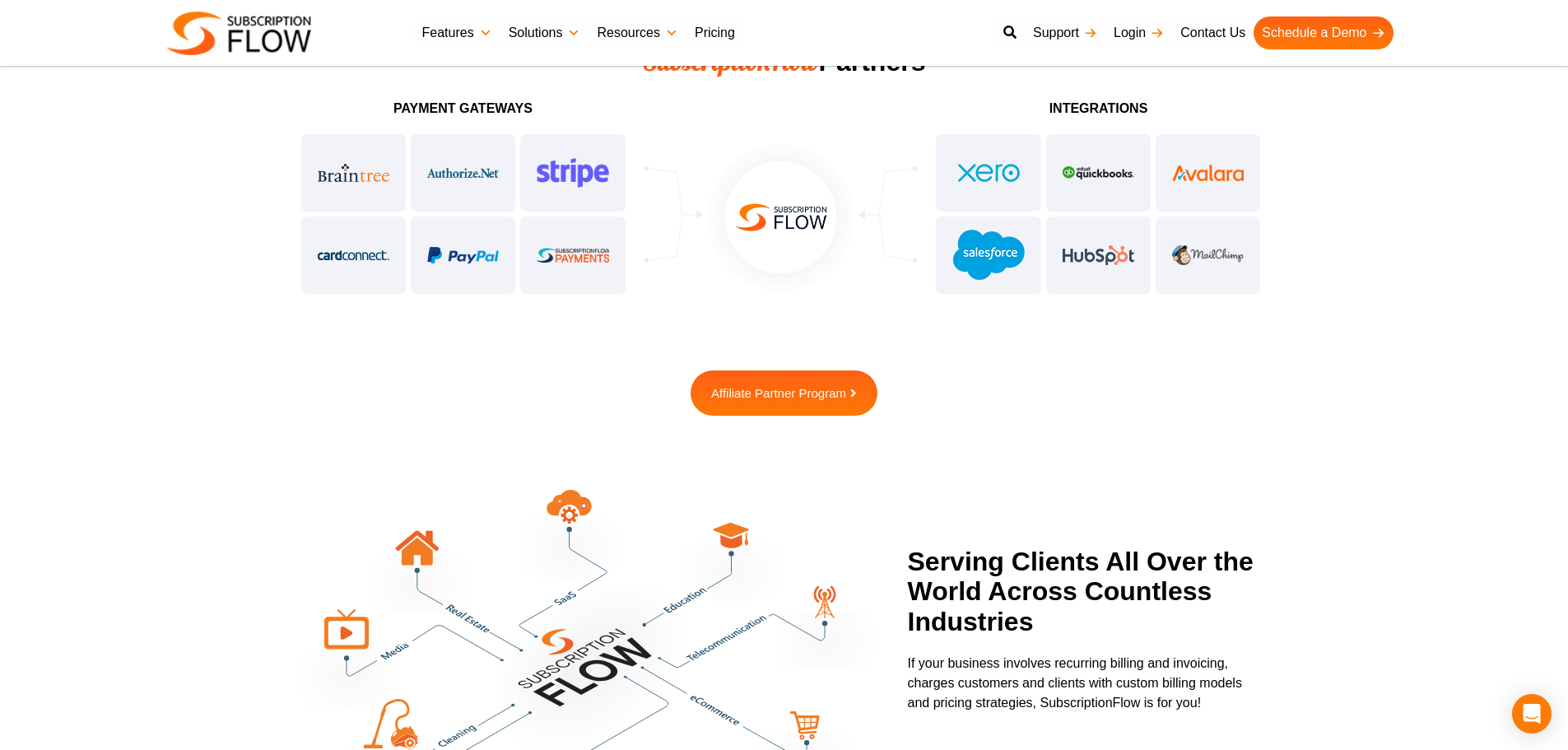
scroll to position [4250, 0]
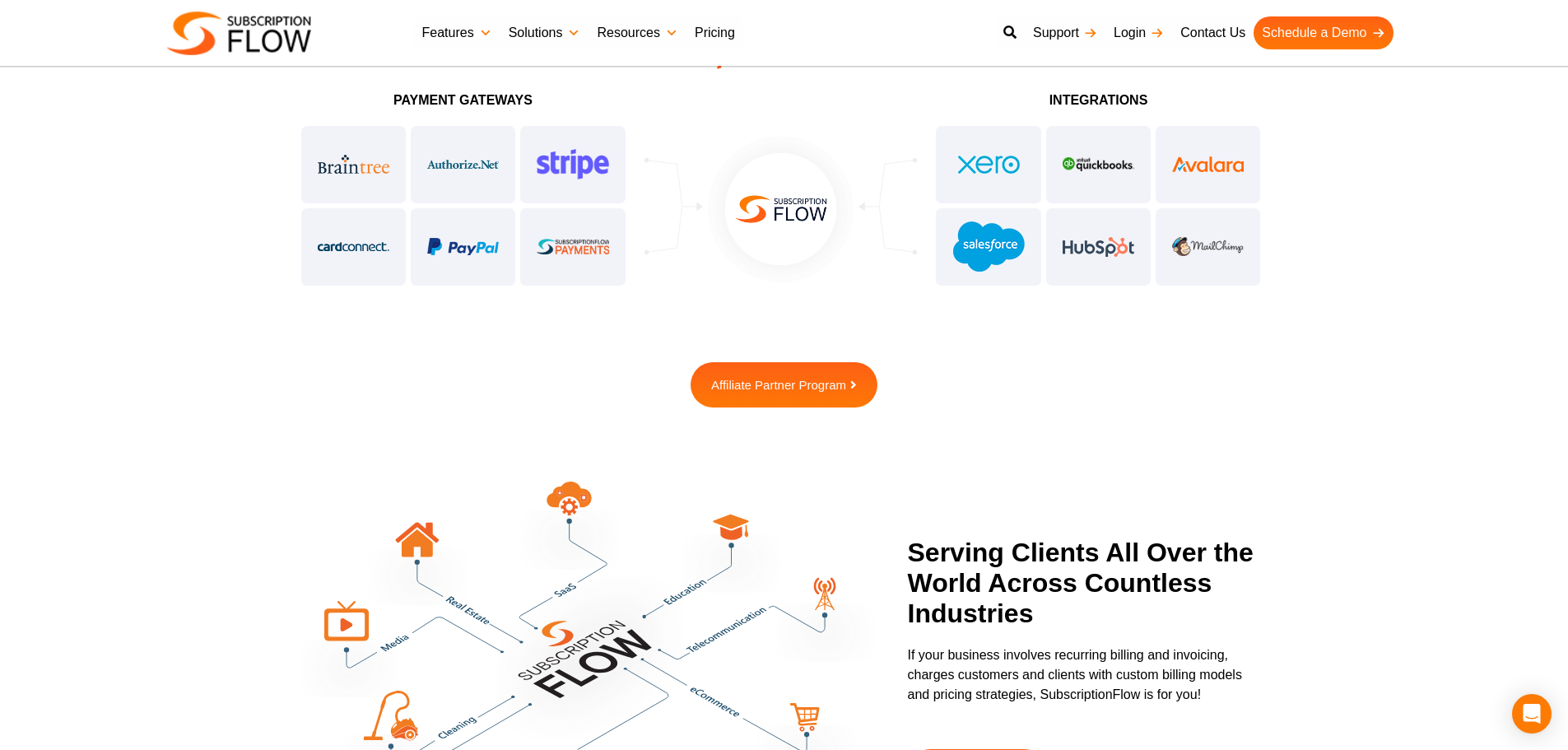
click at [1460, 378] on section "Payment Gateways integrations Affiliate Partner Program" at bounding box center [784, 247] width 1568 height 322
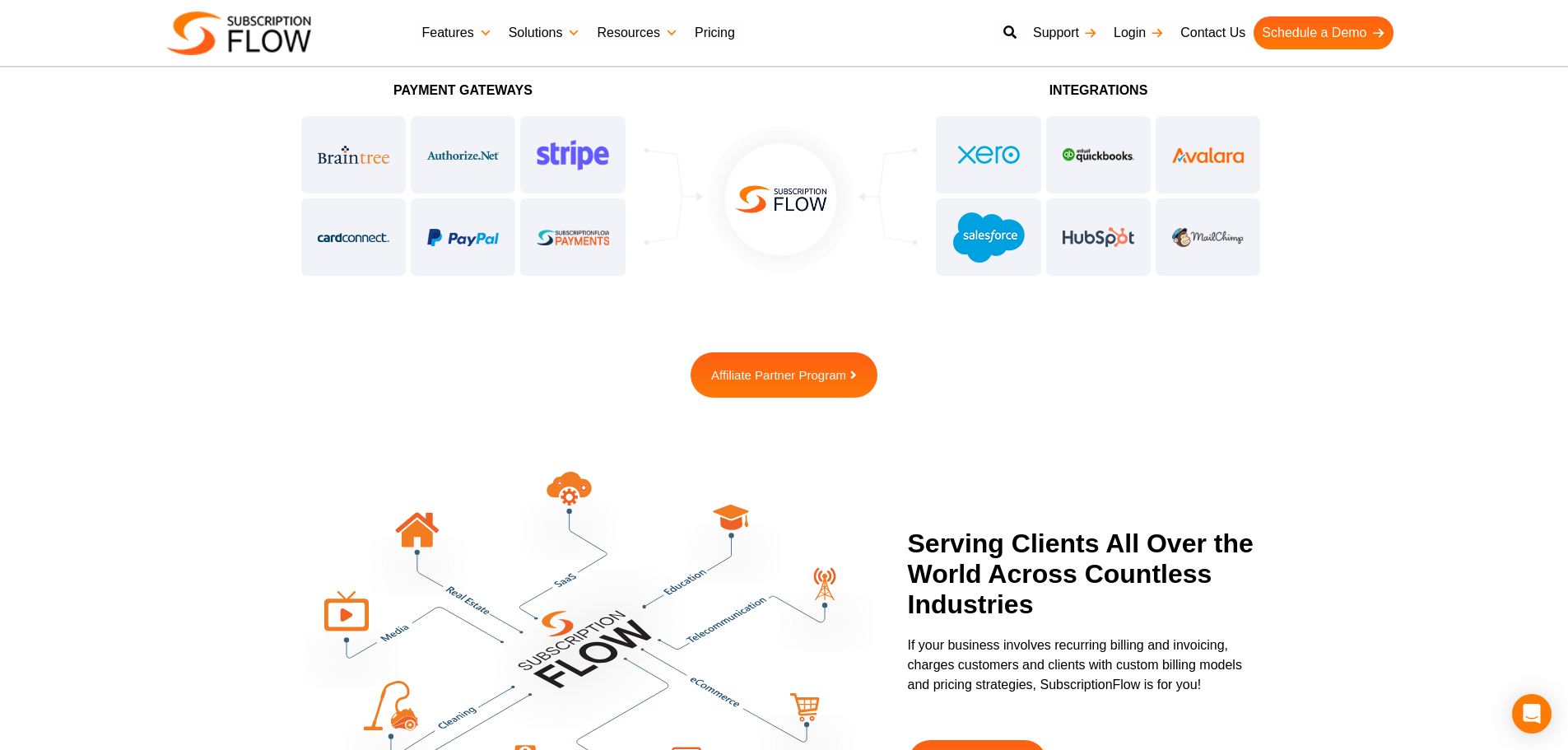
scroll to position [4194, 0]
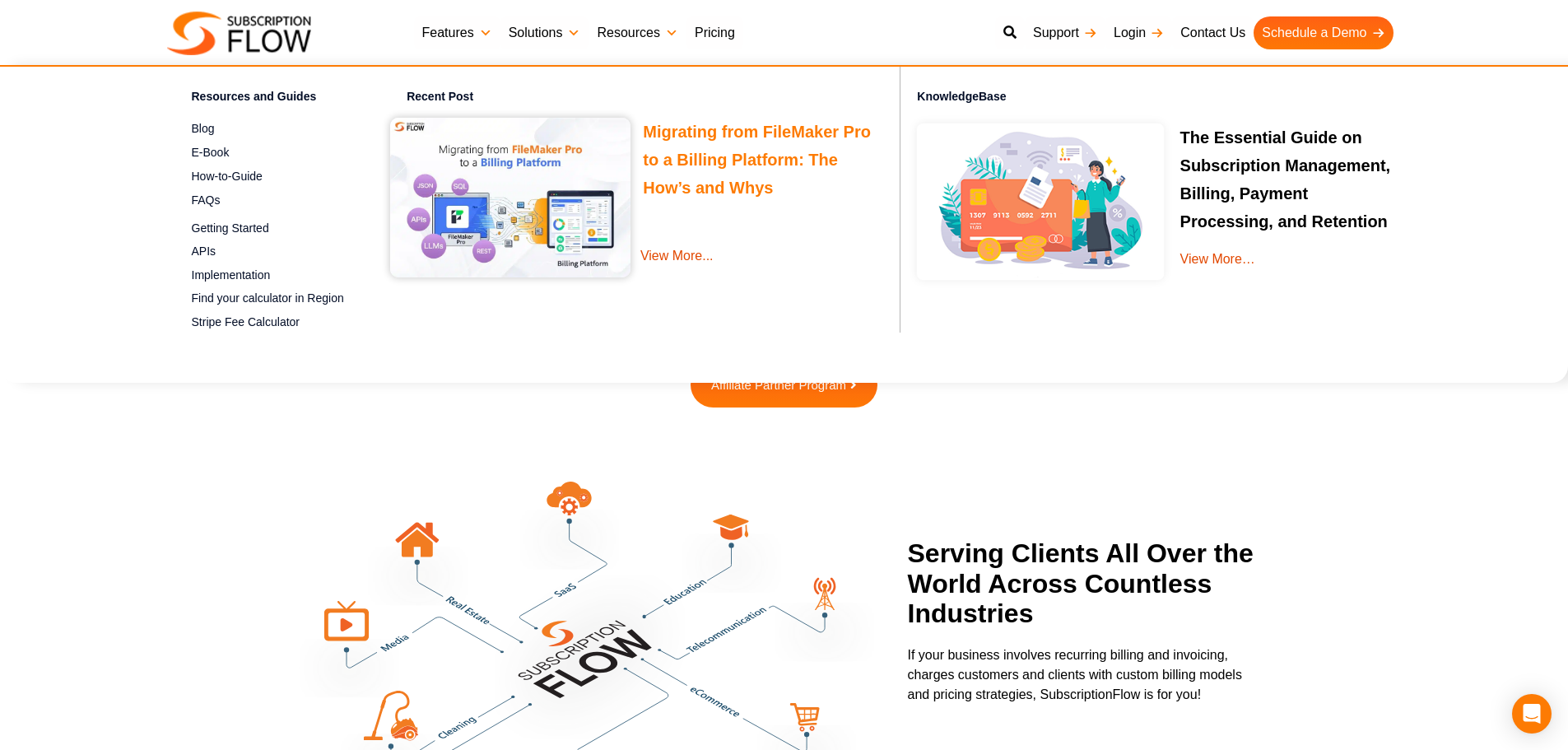
click at [694, 127] on link "Migrating from FileMaker Pro to a Billing Platform: The How’s and Whys" at bounding box center [756, 162] width 228 height 79
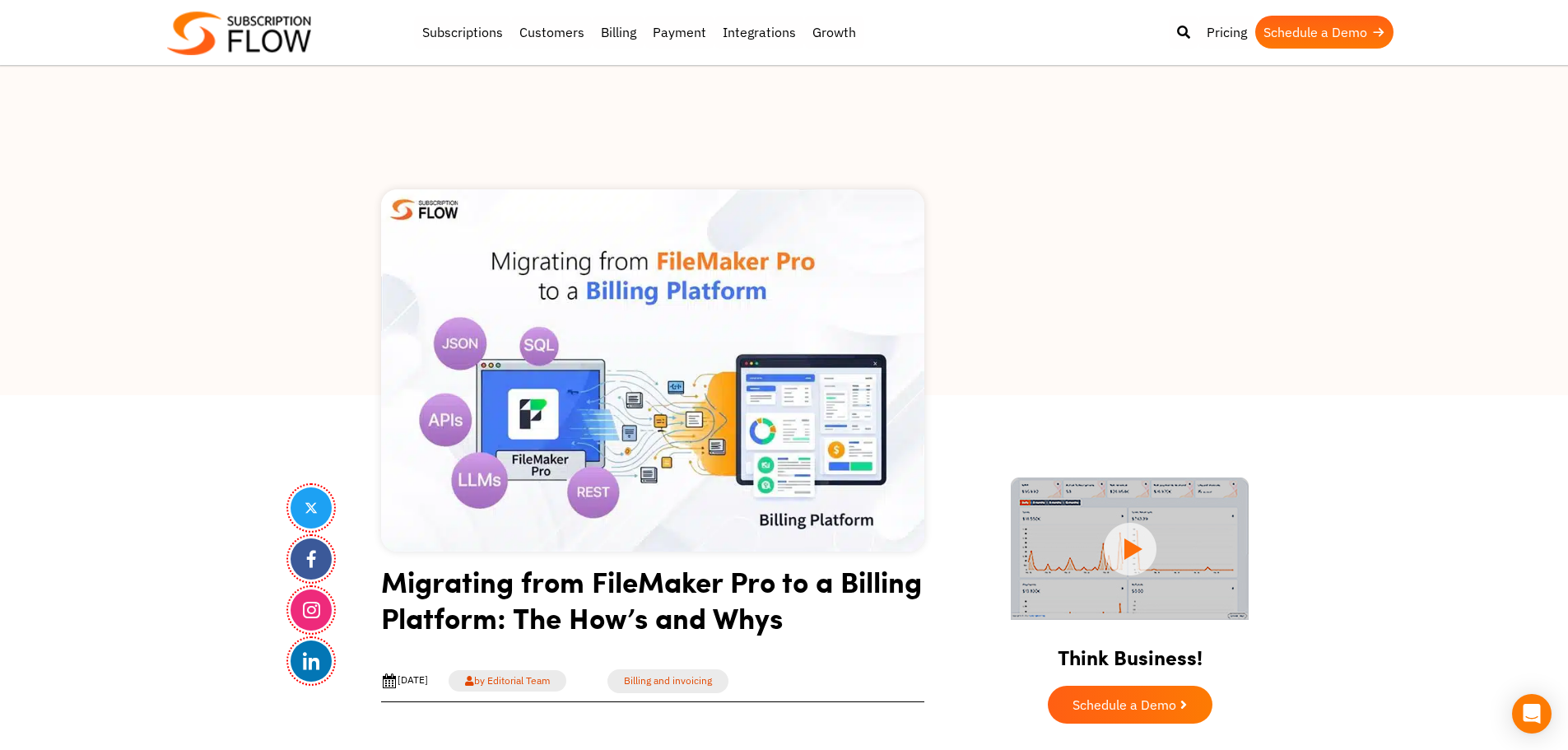
drag, startPoint x: 43, startPoint y: 345, endPoint x: 397, endPoint y: 515, distance: 392.7
click at [43, 345] on div at bounding box center [784, 230] width 1568 height 329
drag, startPoint x: 1504, startPoint y: 336, endPoint x: 1382, endPoint y: 235, distance: 158.4
click at [1504, 336] on div at bounding box center [784, 230] width 1568 height 329
drag, startPoint x: 95, startPoint y: 385, endPoint x: 139, endPoint y: 319, distance: 79.3
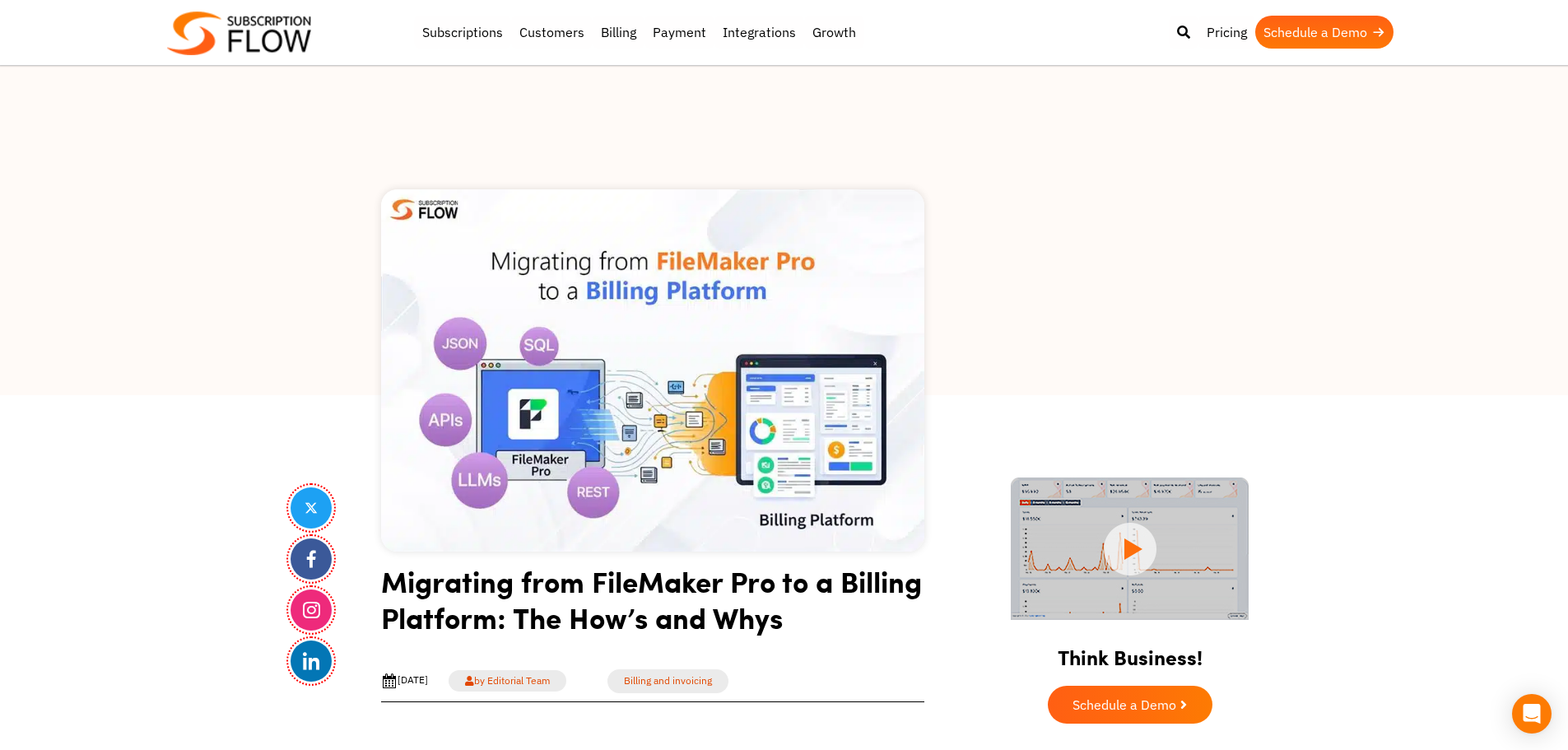
click at [95, 385] on div at bounding box center [784, 230] width 1568 height 329
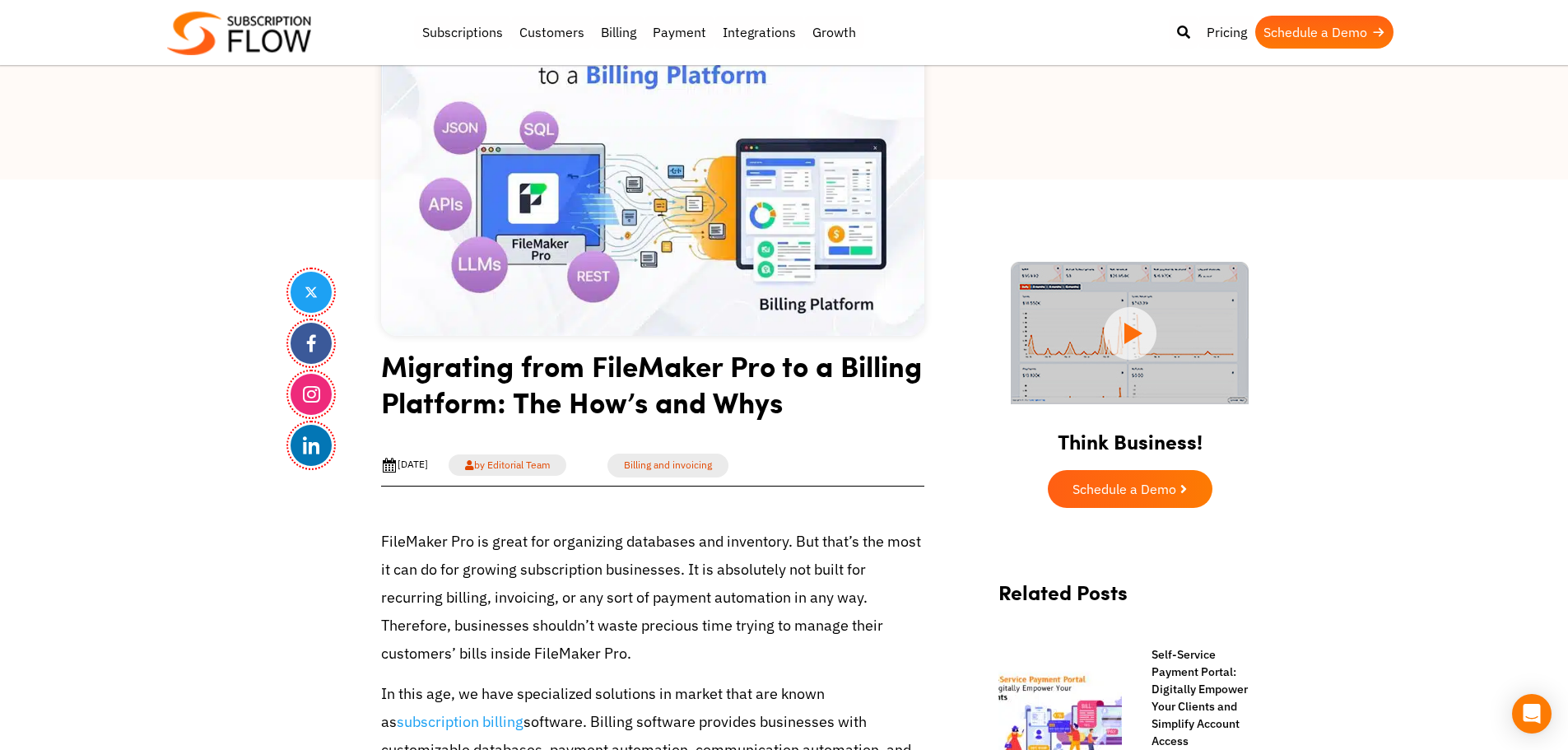
scroll to position [329, 0]
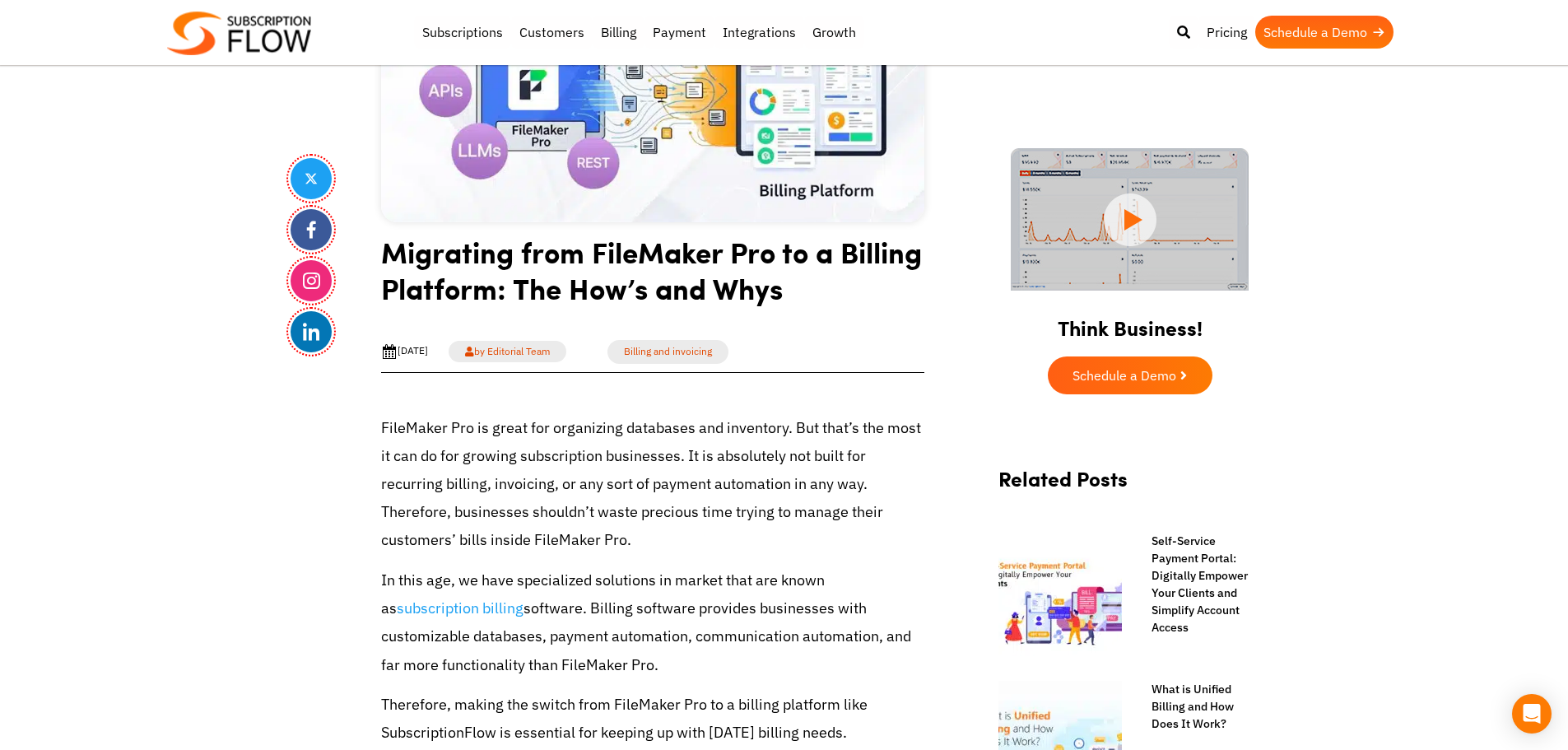
drag, startPoint x: 0, startPoint y: 441, endPoint x: 558, endPoint y: 180, distance: 616.0
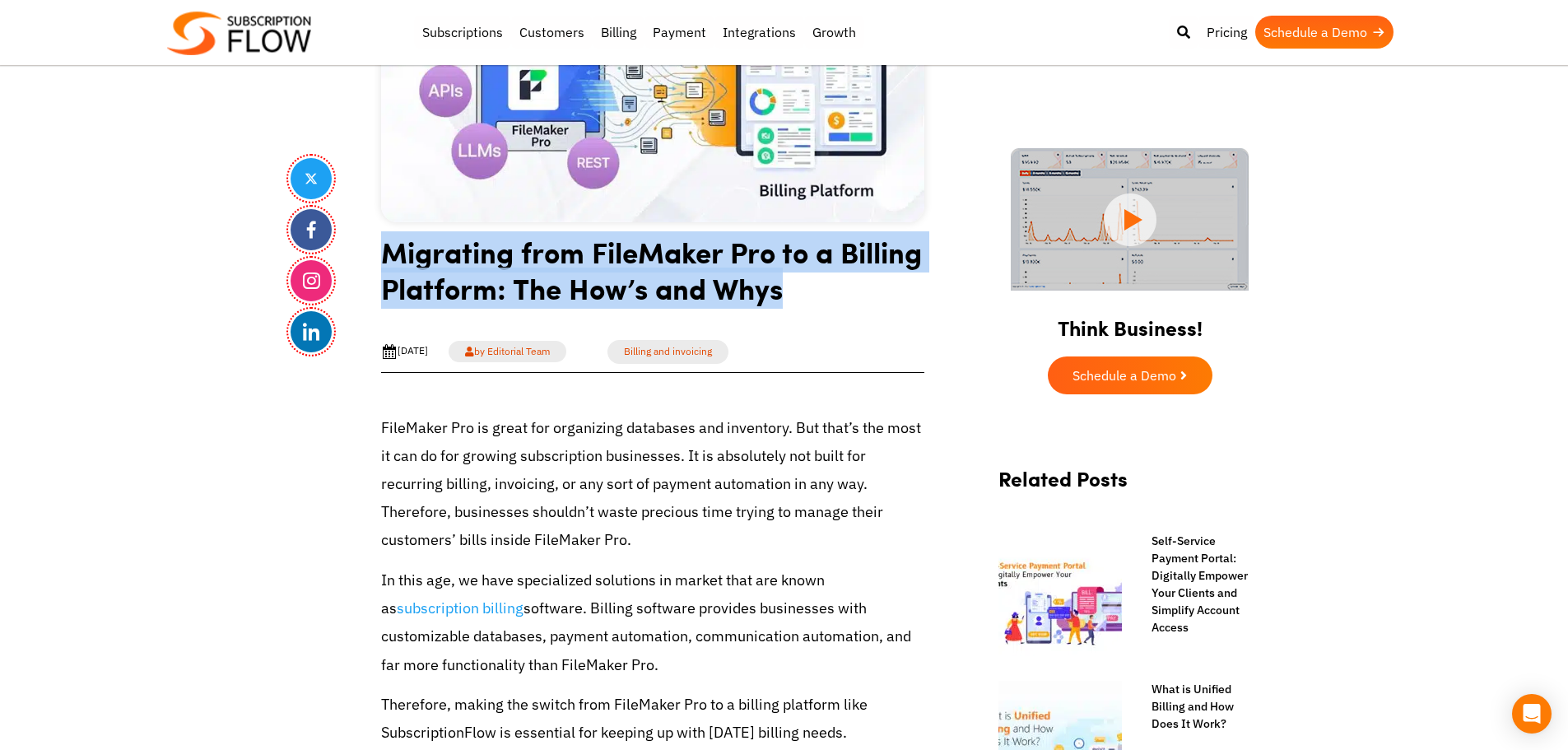
drag, startPoint x: 381, startPoint y: 253, endPoint x: 810, endPoint y: 298, distance: 431.4
click at [810, 298] on h1 "Migrating from FileMaker Pro to a Billing Platform: The How’s and Whys" at bounding box center [652, 276] width 543 height 85
click at [645, 299] on h1 "Migrating from FileMaker Pro to a Billing Platform: The How’s and Whys" at bounding box center [652, 276] width 543 height 85
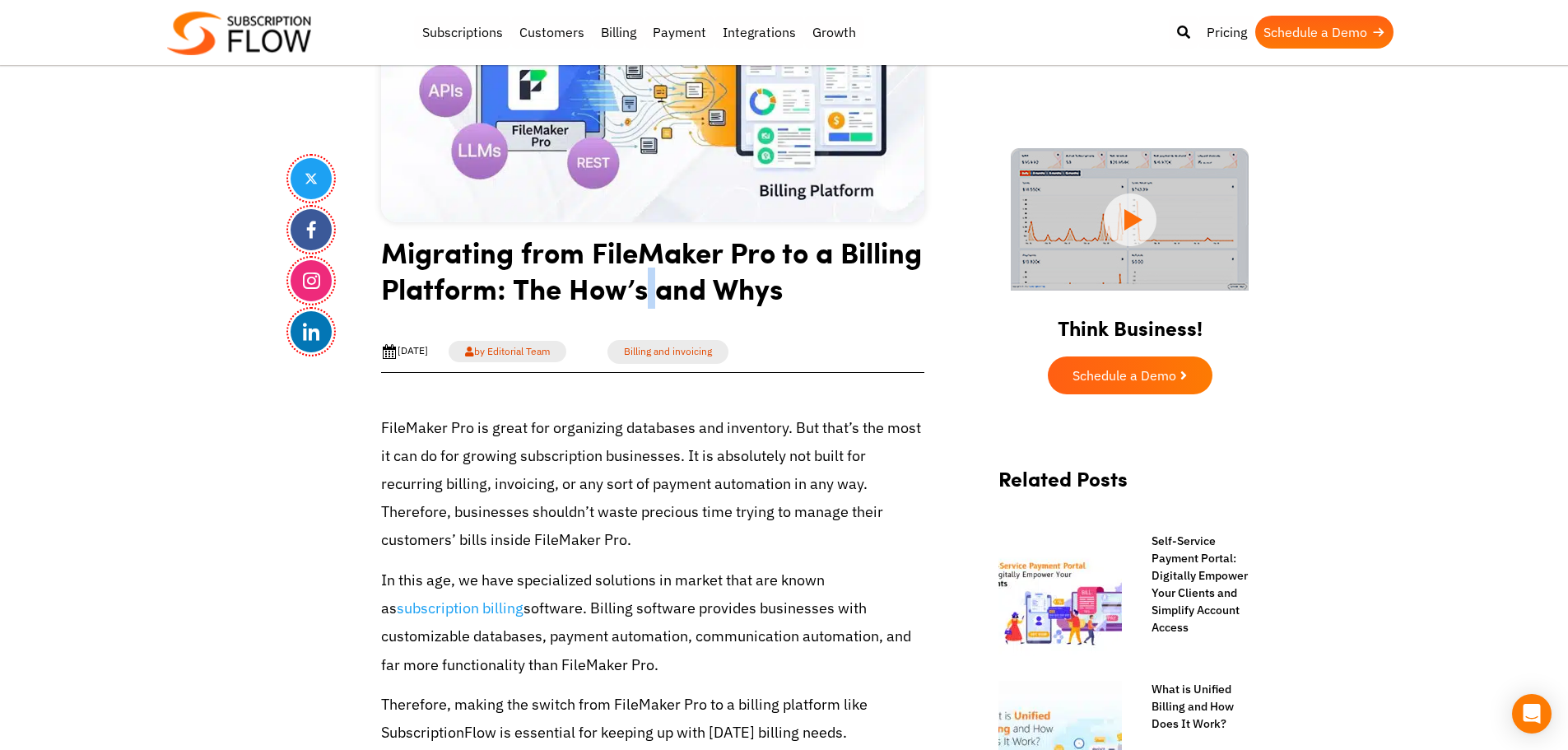
click at [645, 299] on h1 "Migrating from FileMaker Pro to a Billing Platform: The How’s and Whys" at bounding box center [652, 276] width 543 height 85
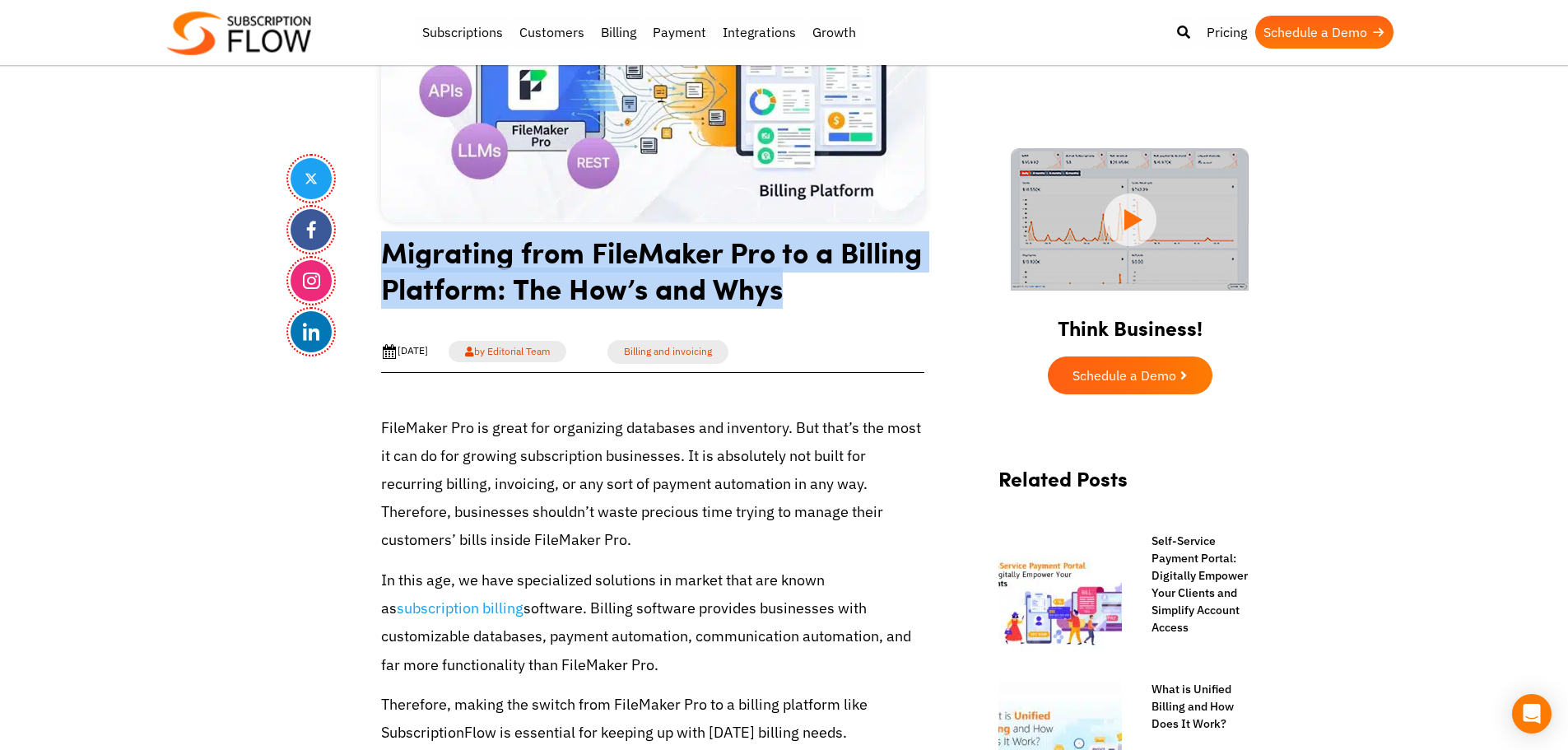
click at [645, 299] on h1 "Migrating from FileMaker Pro to a Billing Platform: The How’s and Whys" at bounding box center [652, 276] width 543 height 85
click at [670, 281] on h1 "Migrating from FileMaker Pro to a Billing Platform: The How’s and Whys" at bounding box center [652, 276] width 543 height 85
drag, startPoint x: 381, startPoint y: 257, endPoint x: 860, endPoint y: 304, distance: 481.3
click at [860, 304] on h1 "Migrating from FileMaker Pro to a Billing Platform: The How’s and Whys" at bounding box center [652, 276] width 543 height 85
click at [751, 287] on h1 "Migrating from FileMaker Pro to a Billing Platform: The How’s and Whys" at bounding box center [652, 276] width 543 height 85
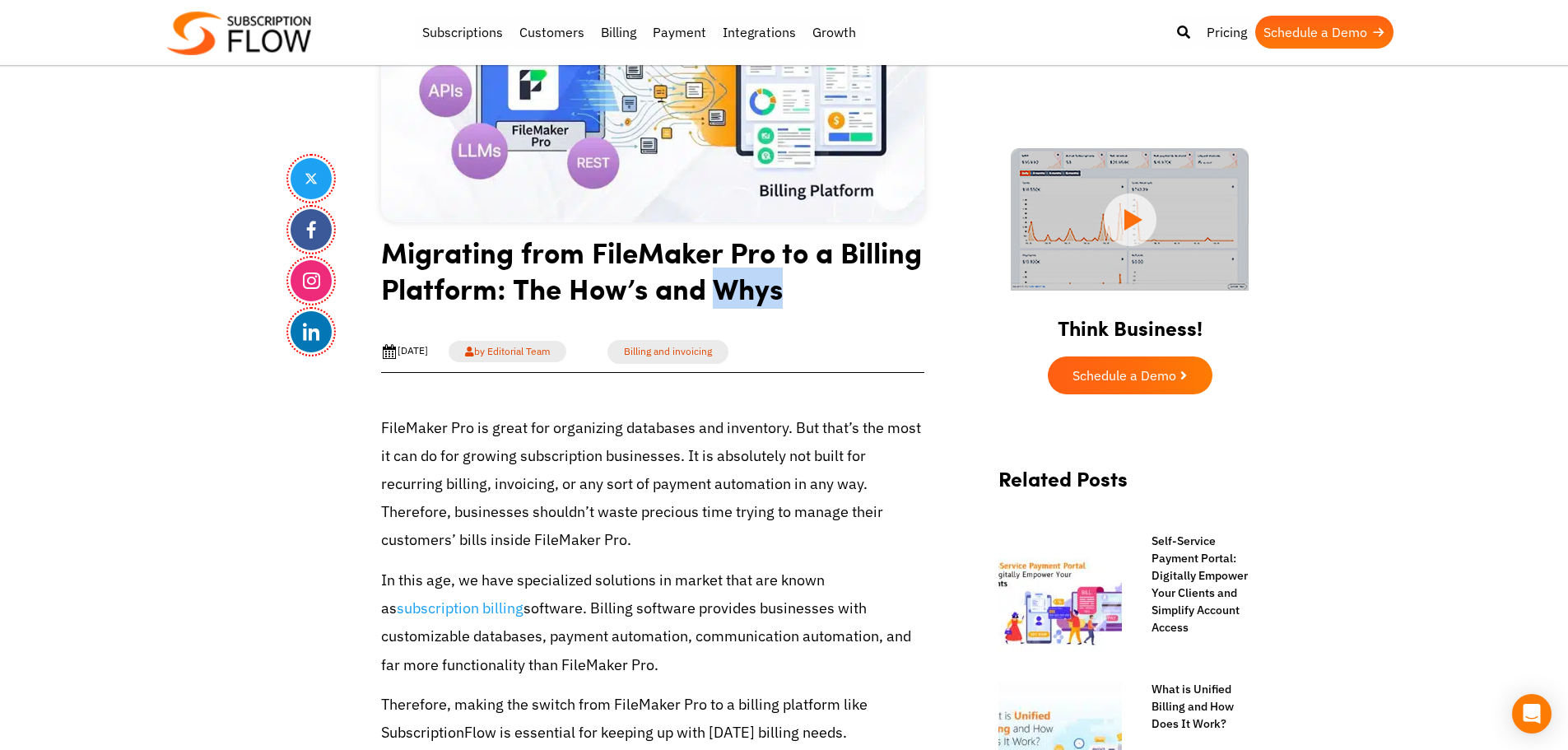
click at [751, 287] on h1 "Migrating from FileMaker Pro to a Billing Platform: The How’s and Whys" at bounding box center [652, 276] width 543 height 85
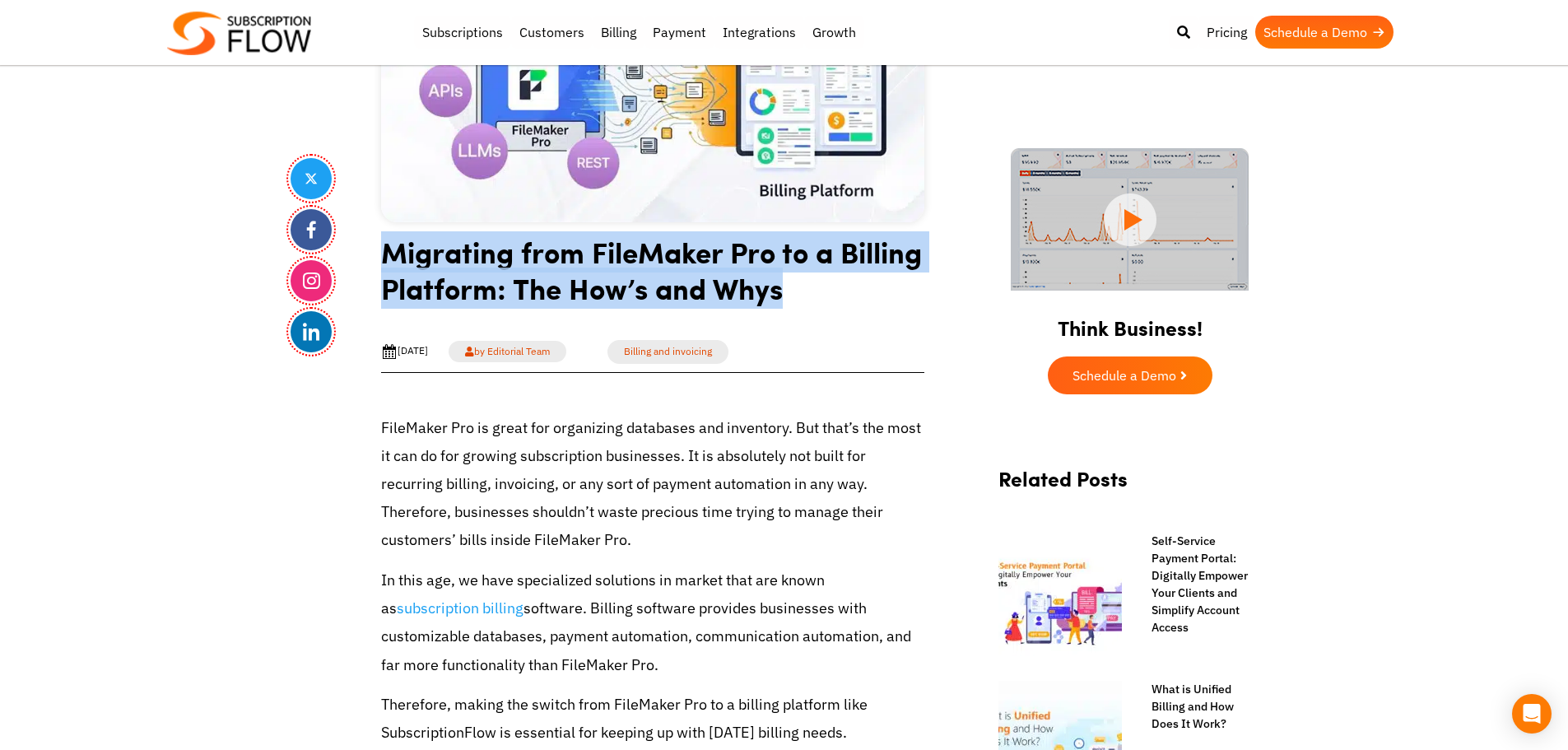
click at [751, 287] on h1 "Migrating from FileMaker Pro to a Billing Platform: The How’s and Whys" at bounding box center [652, 276] width 543 height 85
click at [750, 278] on h1 "Migrating from FileMaker Pro to a Billing Platform: The How’s and Whys" at bounding box center [652, 276] width 543 height 85
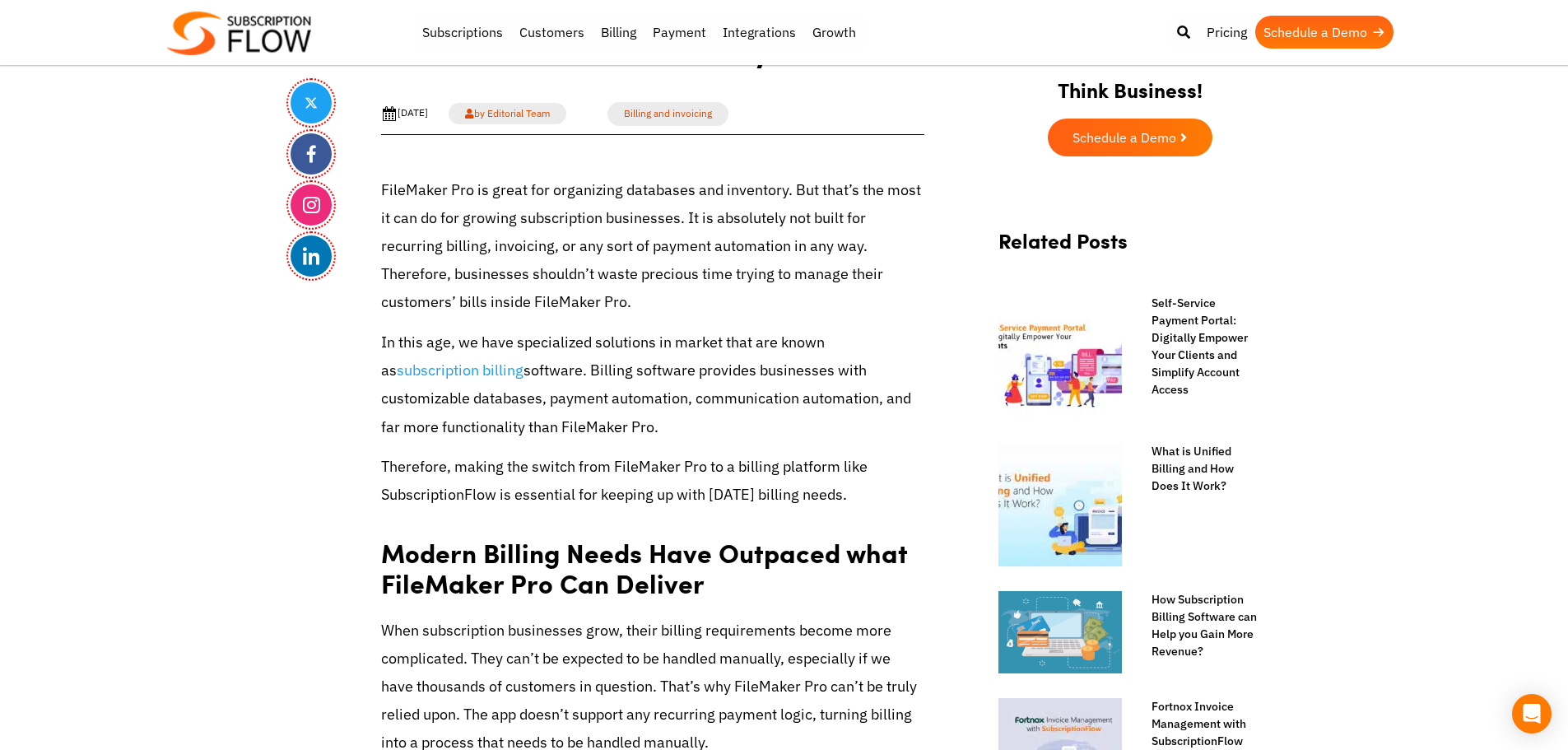
scroll to position [823, 0]
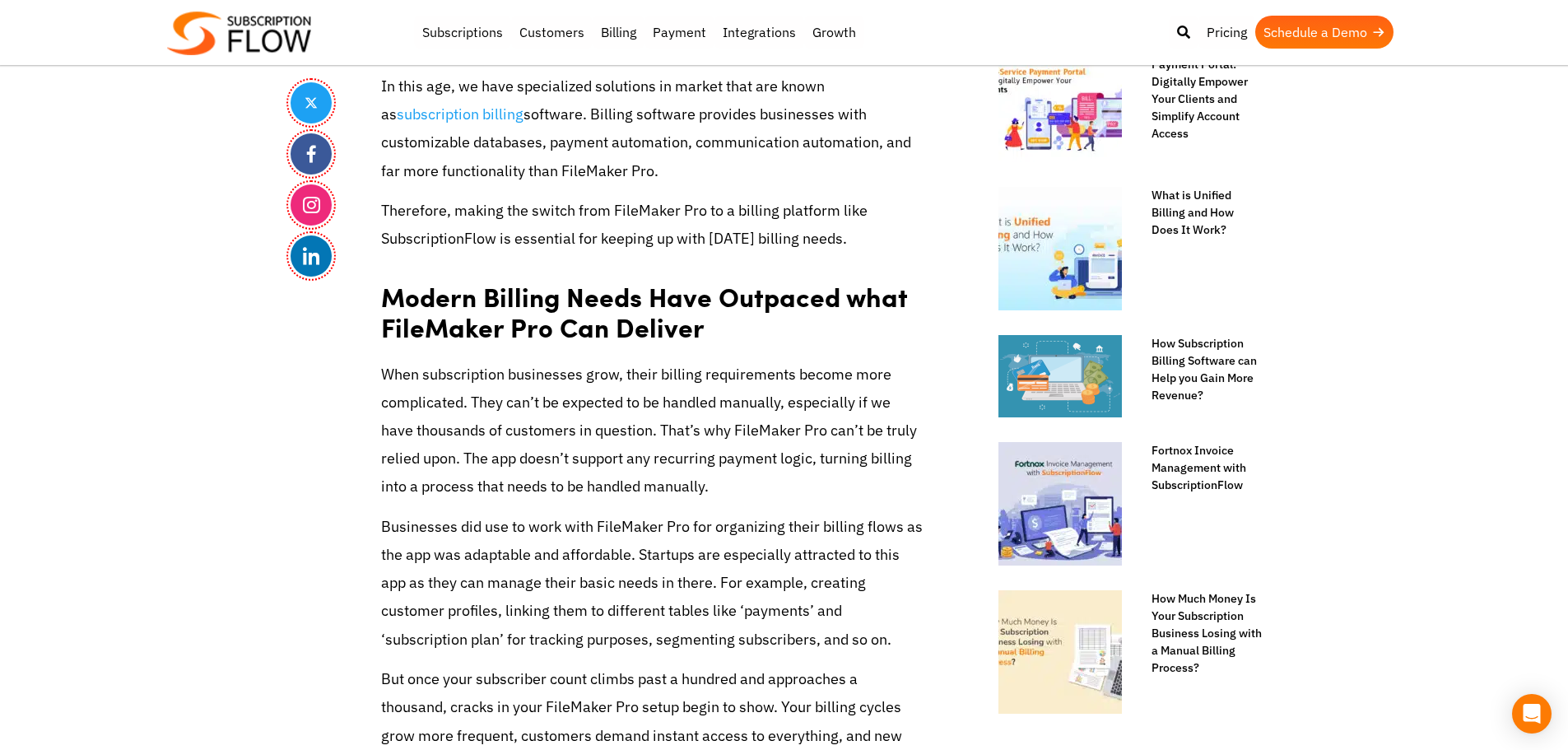
drag, startPoint x: 464, startPoint y: 343, endPoint x: 428, endPoint y: 316, distance: 45.0
click at [464, 343] on strong "Modern Billing Needs Have Outpaced what FileMaker Pro Can Deliver" at bounding box center [644, 312] width 526 height 69
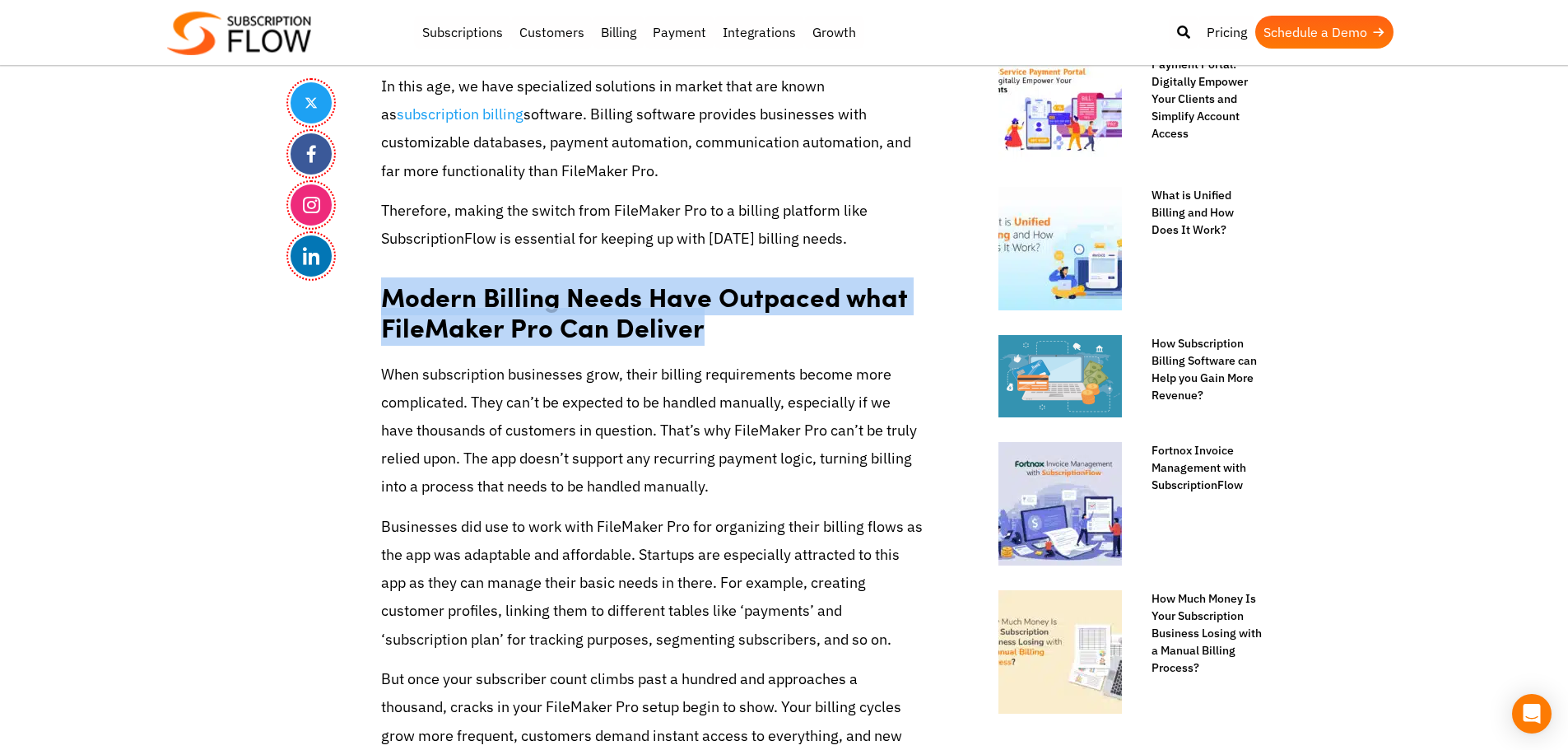
drag, startPoint x: 381, startPoint y: 302, endPoint x: 753, endPoint y: 328, distance: 372.9
click at [753, 328] on h2 "Modern Billing Needs Have Outpaced what FileMaker Pro Can Deliver" at bounding box center [652, 306] width 543 height 82
click at [599, 323] on strong "Modern Billing Needs Have Outpaced what FileMaker Pro Can Deliver" at bounding box center [644, 312] width 526 height 69
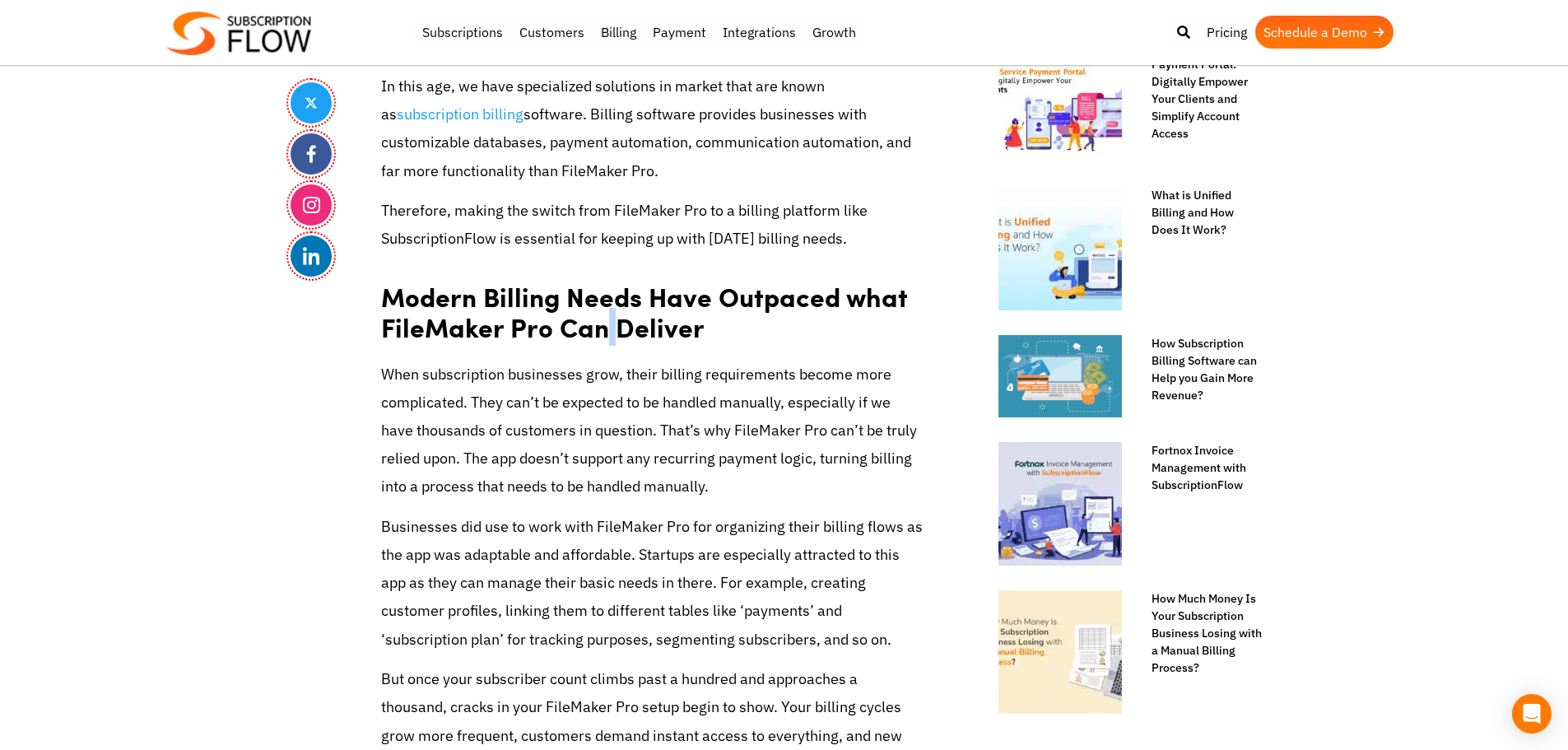
click at [599, 323] on strong "Modern Billing Needs Have Outpaced what FileMaker Pro Can Deliver" at bounding box center [644, 312] width 526 height 69
click at [577, 324] on strong "Modern Billing Needs Have Outpaced what FileMaker Pro Can Deliver" at bounding box center [644, 312] width 526 height 69
drag, startPoint x: 558, startPoint y: 330, endPoint x: 703, endPoint y: 332, distance: 145.0
click at [703, 332] on h2 "Modern Billing Needs Have Outpaced what FileMaker Pro Can Deliver" at bounding box center [652, 306] width 543 height 82
click at [645, 338] on strong "Modern Billing Needs Have Outpaced what FileMaker Pro Can Deliver" at bounding box center [644, 312] width 526 height 69
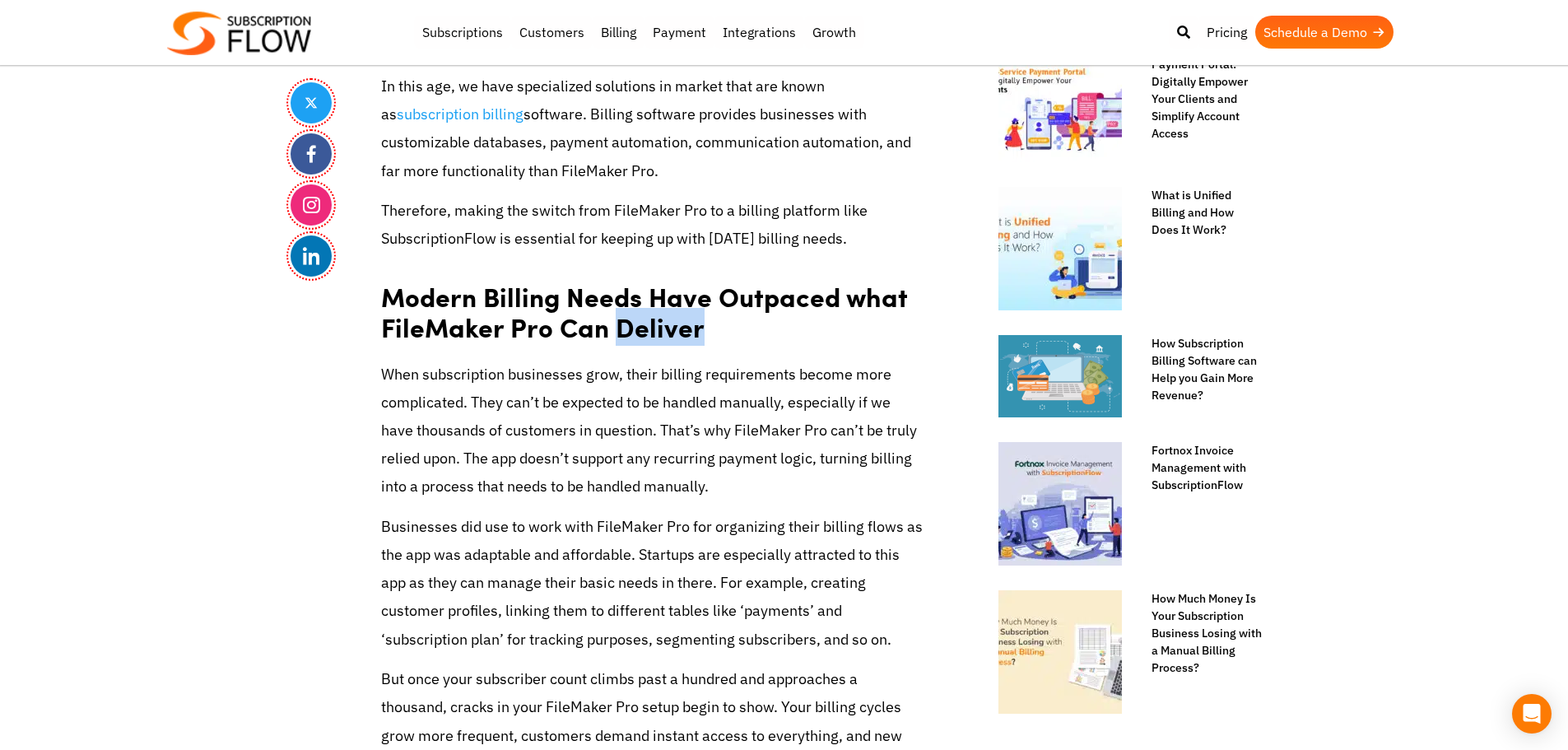
click at [645, 338] on strong "Modern Billing Needs Have Outpaced what FileMaker Pro Can Deliver" at bounding box center [644, 312] width 526 height 69
click at [402, 341] on strong "Modern Billing Needs Have Outpaced what FileMaker Pro Can Deliver" at bounding box center [644, 312] width 526 height 69
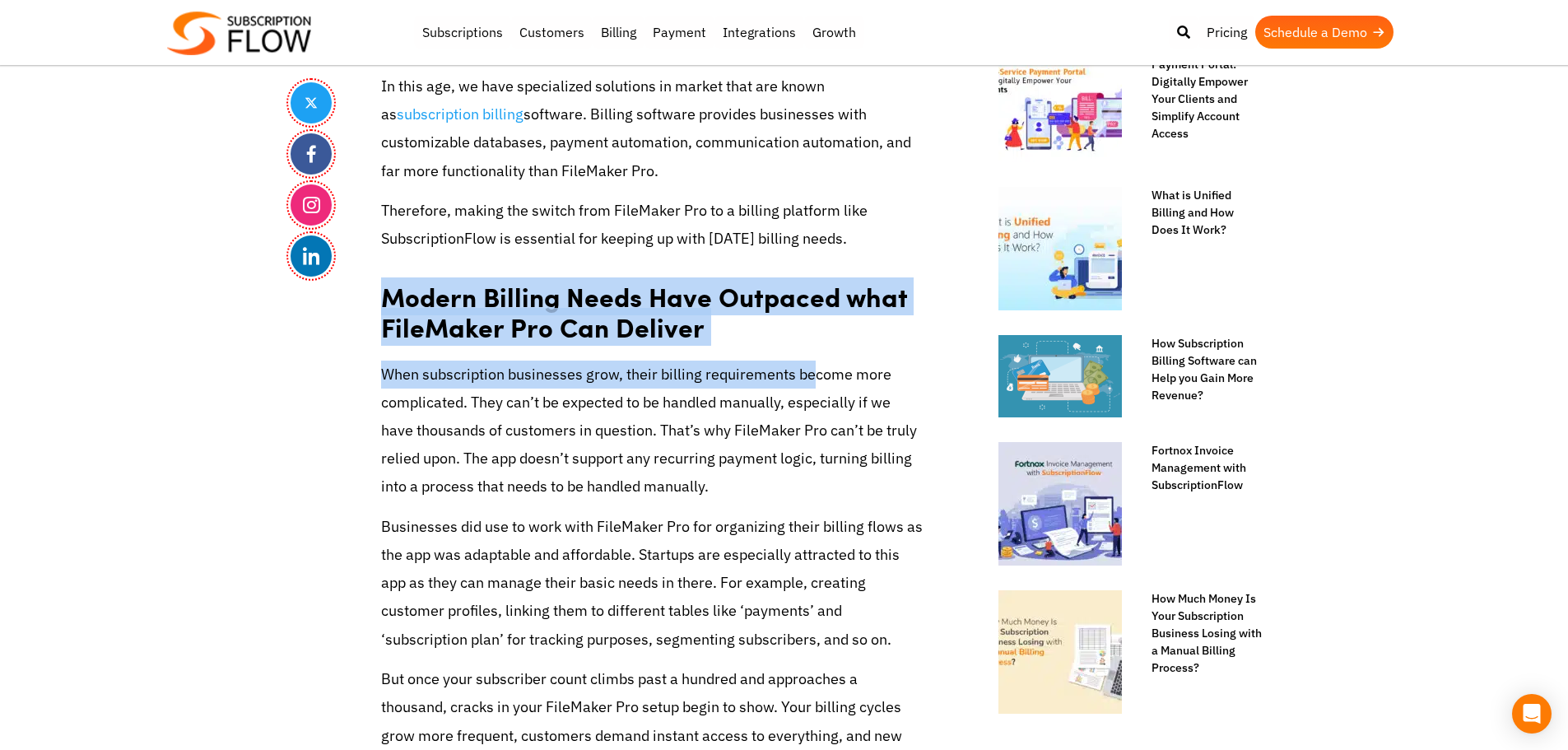
drag, startPoint x: 381, startPoint y: 296, endPoint x: 810, endPoint y: 380, distance: 437.1
click at [644, 342] on strong "Modern Billing Needs Have Outpaced what FileMaker Pro Can Deliver" at bounding box center [644, 312] width 526 height 69
drag, startPoint x: 383, startPoint y: 291, endPoint x: 704, endPoint y: 337, distance: 324.3
click at [704, 337] on h2 "Modern Billing Needs Have Outpaced what FileMaker Pro Can Deliver" at bounding box center [652, 306] width 543 height 82
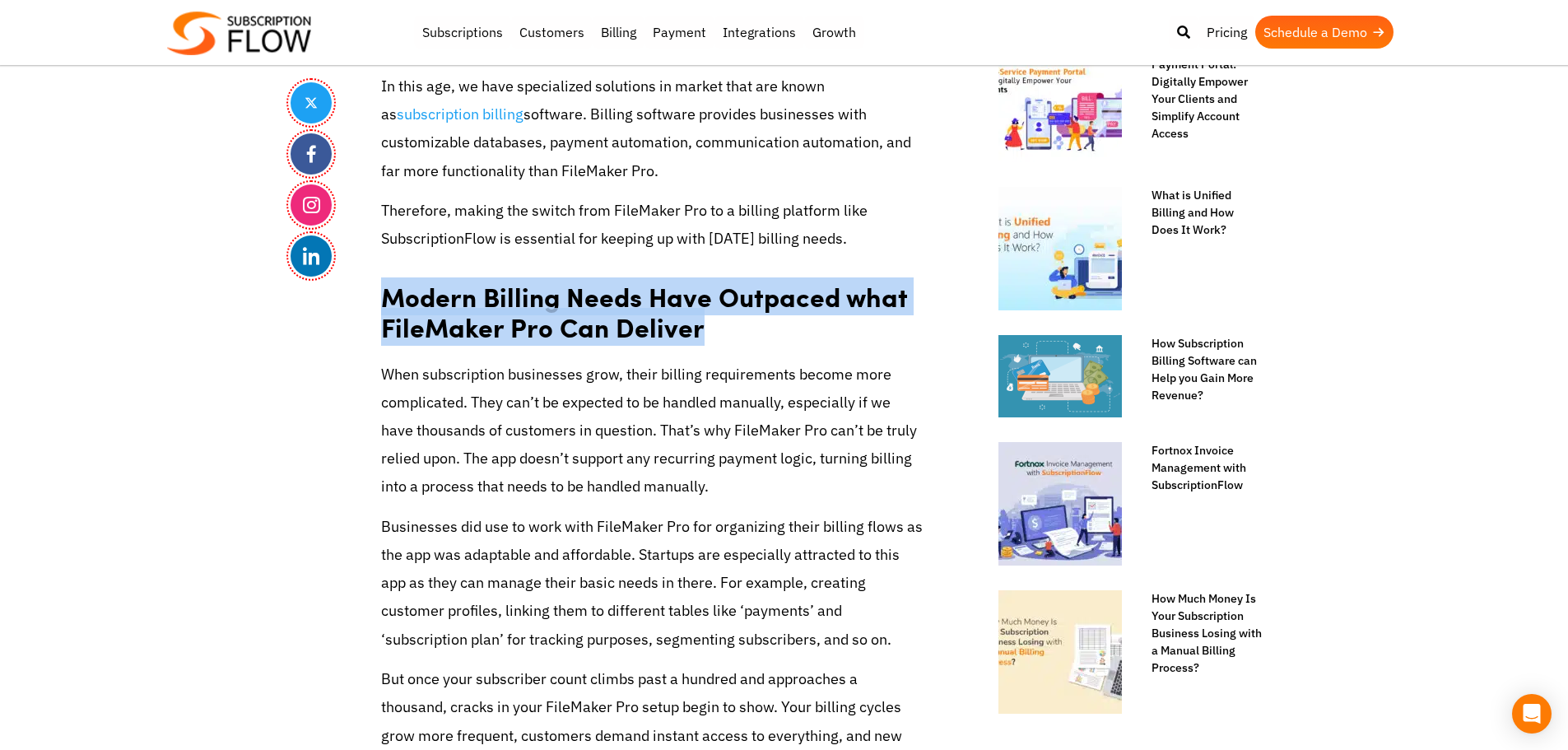
click at [593, 336] on strong "Modern Billing Needs Have Outpaced what FileMaker Pro Can Deliver" at bounding box center [644, 312] width 526 height 69
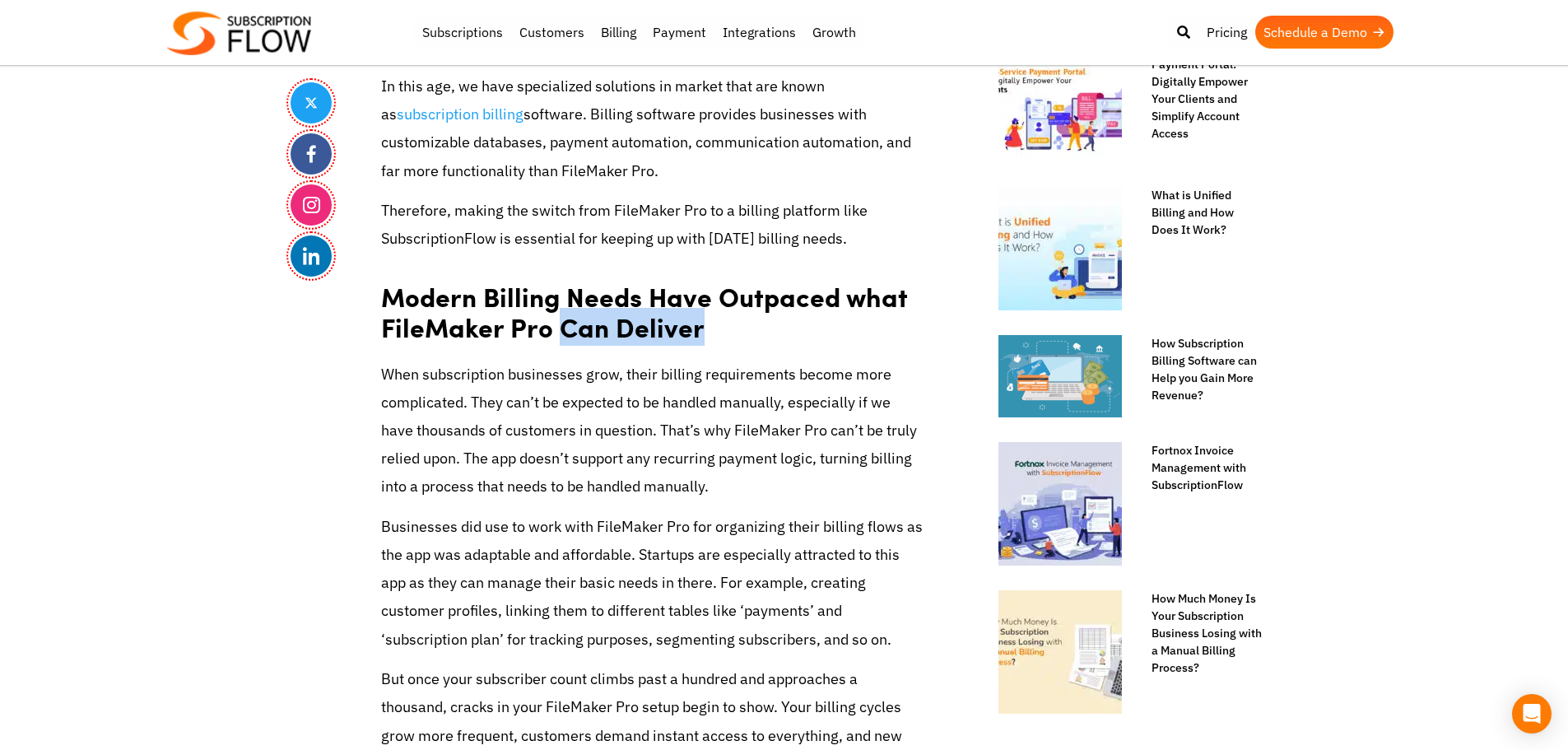
drag, startPoint x: 561, startPoint y: 330, endPoint x: 691, endPoint y: 330, distance: 130.0
click at [693, 330] on strong "Modern Billing Needs Have Outpaced what FileMaker Pro Can Deliver" at bounding box center [644, 312] width 526 height 69
click at [639, 339] on strong "Modern Billing Needs Have Outpaced what FileMaker Pro Can Deliver" at bounding box center [644, 312] width 526 height 69
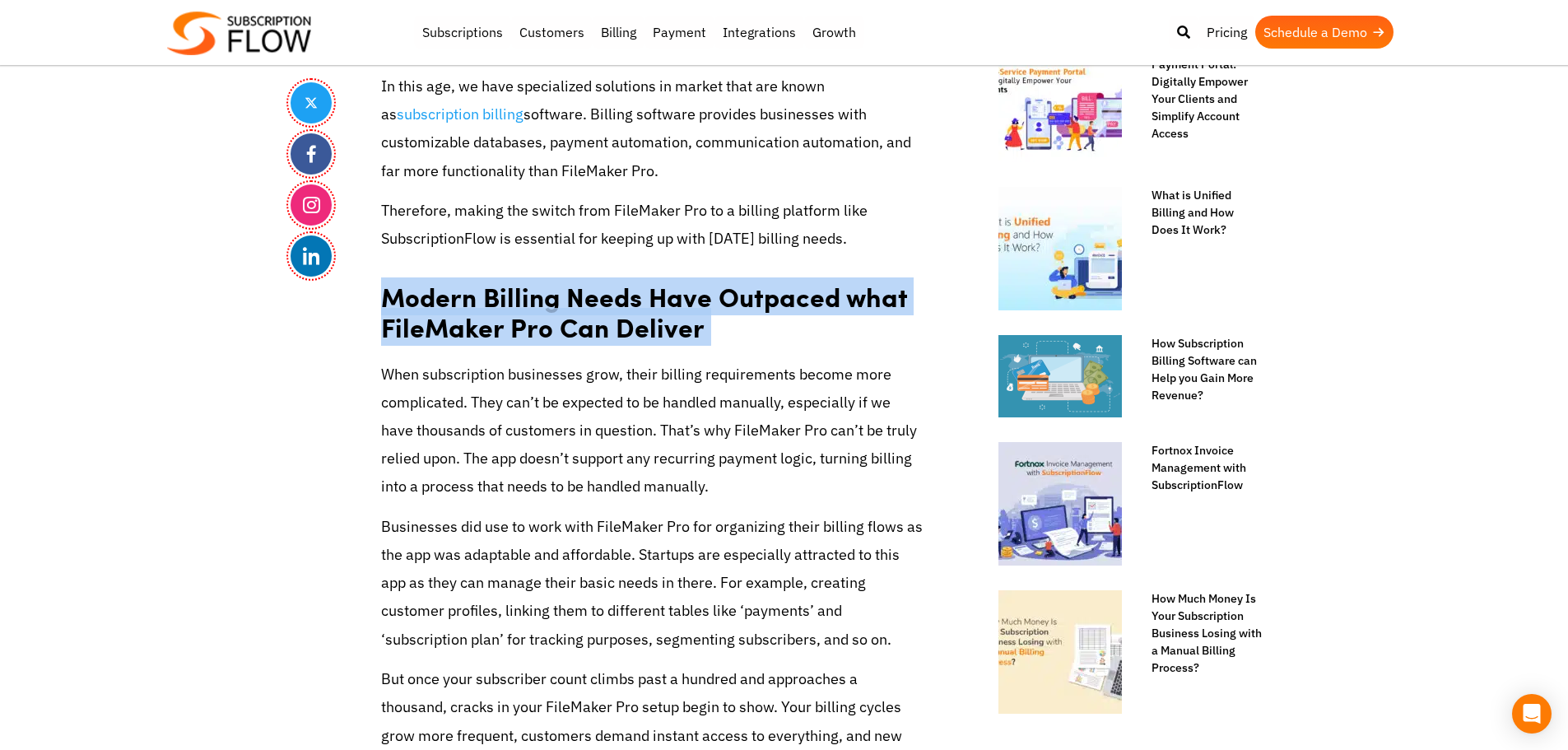
click at [639, 339] on strong "Modern Billing Needs Have Outpaced what FileMaker Pro Can Deliver" at bounding box center [644, 312] width 526 height 69
click at [530, 334] on strong "Modern Billing Needs Have Outpaced what FileMaker Pro Can Deliver" at bounding box center [644, 312] width 526 height 69
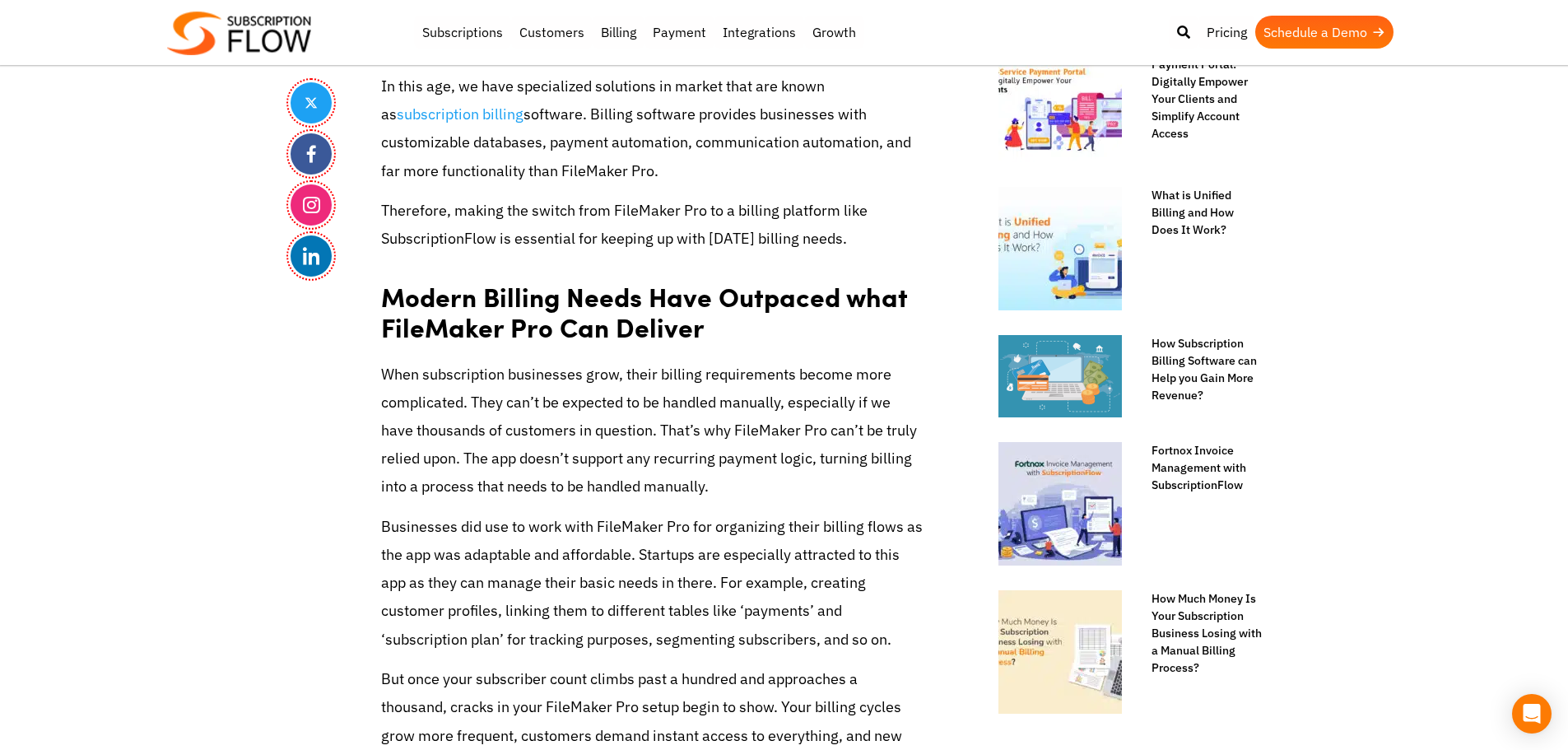
click at [398, 329] on strong "Modern Billing Needs Have Outpaced what FileMaker Pro Can Deliver" at bounding box center [644, 312] width 526 height 69
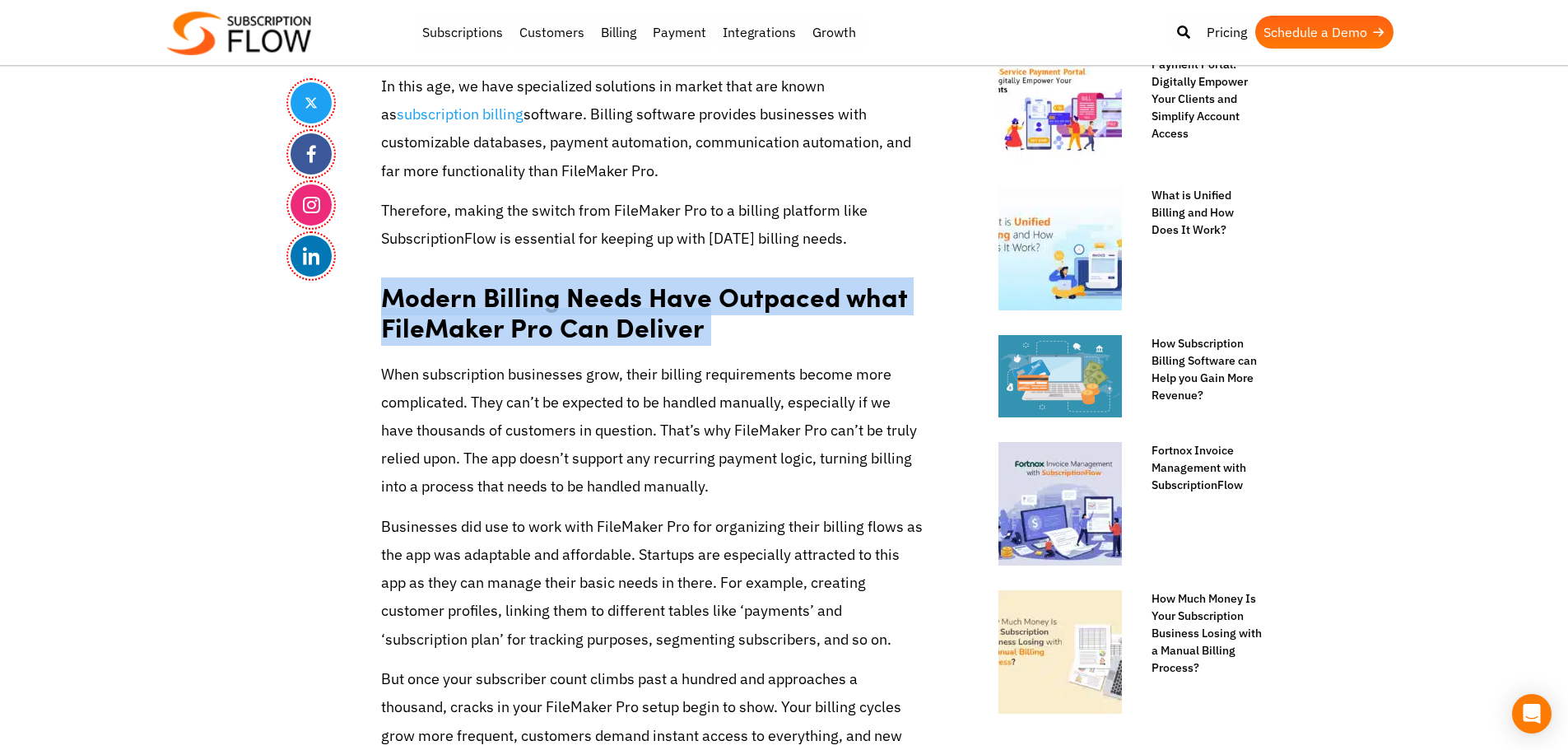
click at [398, 329] on strong "Modern Billing Needs Have Outpaced what FileMaker Pro Can Deliver" at bounding box center [644, 312] width 526 height 69
click at [431, 314] on strong "Modern Billing Needs Have Outpaced what FileMaker Pro Can Deliver" at bounding box center [644, 312] width 526 height 69
drag, startPoint x: 382, startPoint y: 296, endPoint x: 635, endPoint y: 320, distance: 254.1
click at [773, 342] on h2 "Modern Billing Needs Have Outpaced what FileMaker Pro Can Deliver" at bounding box center [652, 306] width 543 height 82
click at [635, 320] on strong "Modern Billing Needs Have Outpaced what FileMaker Pro Can Deliver" at bounding box center [644, 312] width 526 height 69
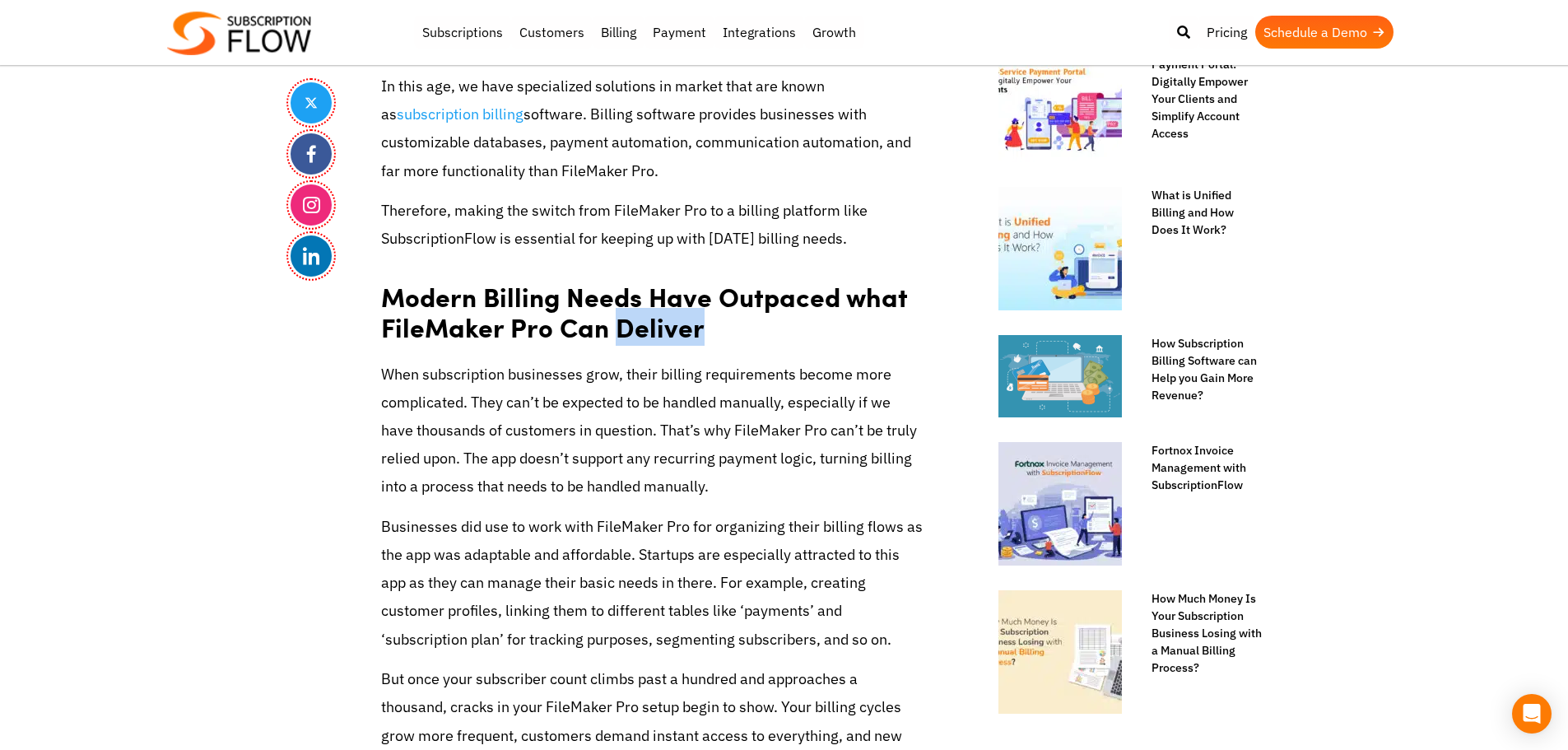
click at [635, 320] on strong "Modern Billing Needs Have Outpaced what FileMaker Pro Can Deliver" at bounding box center [644, 312] width 526 height 69
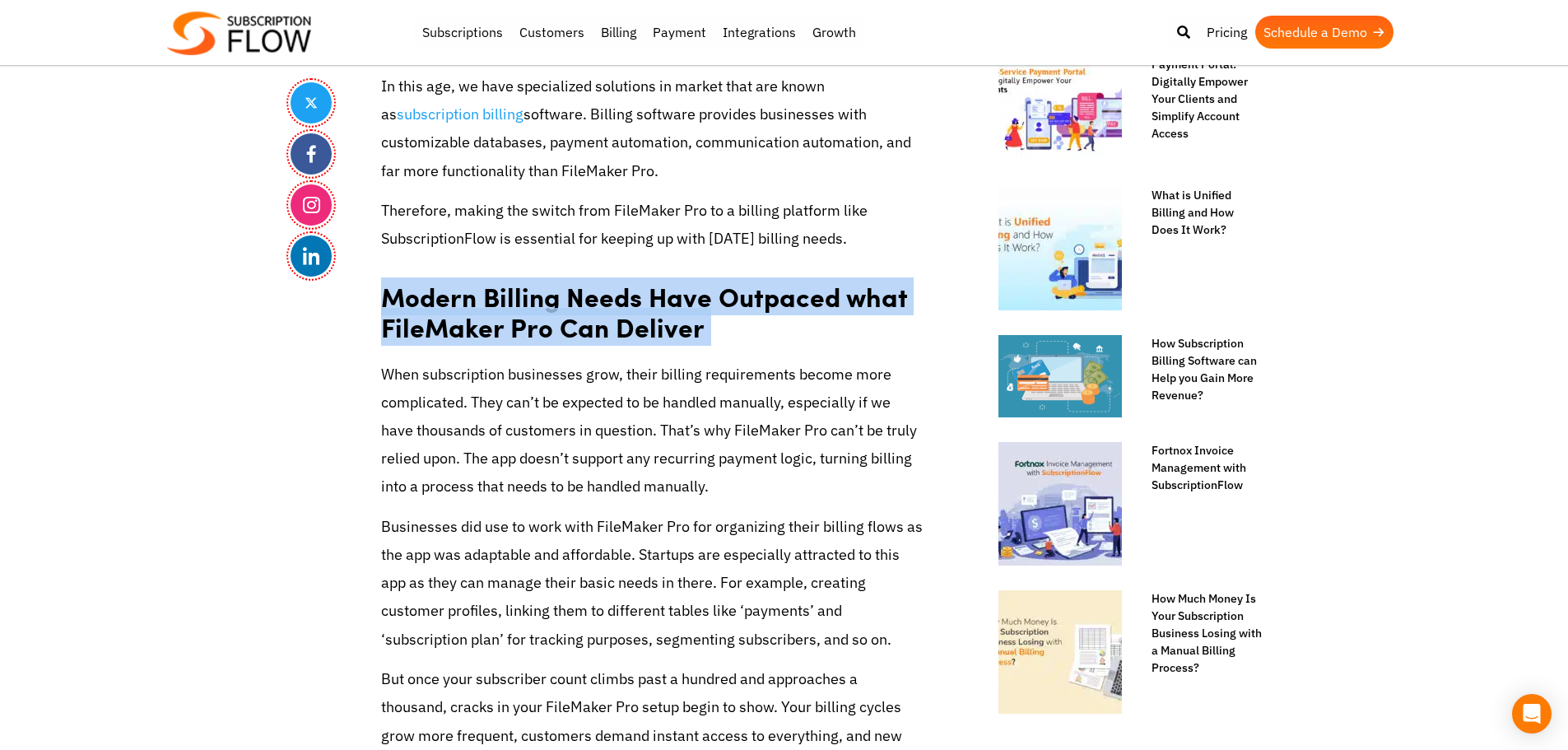
drag, startPoint x: 635, startPoint y: 320, endPoint x: 727, endPoint y: 309, distance: 92.7
click at [640, 320] on strong "Modern Billing Needs Have Outpaced what FileMaker Pro Can Deliver" at bounding box center [644, 312] width 526 height 69
click at [727, 309] on strong "Modern Billing Needs Have Outpaced what FileMaker Pro Can Deliver" at bounding box center [644, 312] width 526 height 69
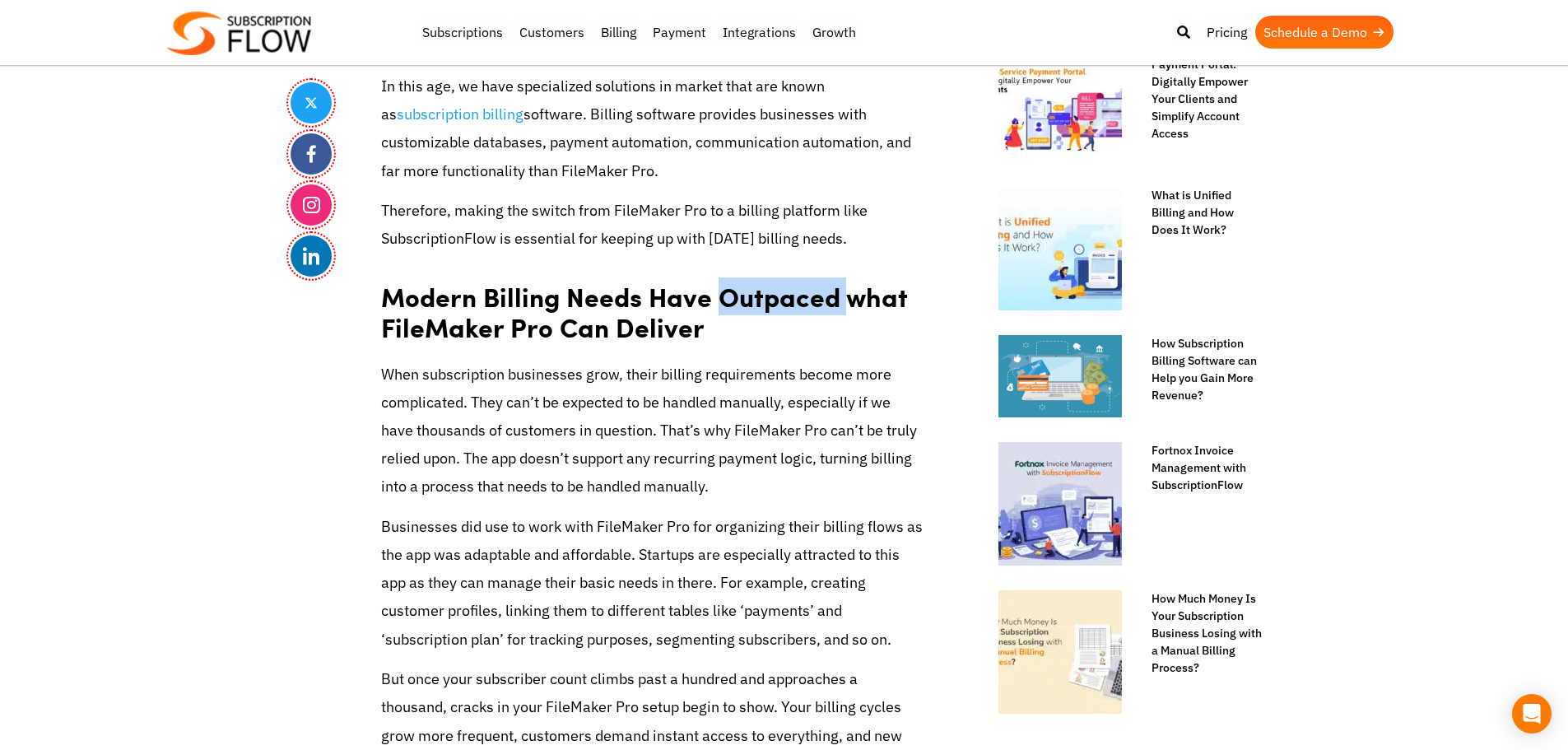
click at [727, 309] on strong "Modern Billing Needs Have Outpaced what FileMaker Pro Can Deliver" at bounding box center [644, 312] width 526 height 69
click at [720, 302] on strong "Modern Billing Needs Have Outpaced what FileMaker Pro Can Deliver" at bounding box center [644, 312] width 526 height 69
drag, startPoint x: 502, startPoint y: 396, endPoint x: 429, endPoint y: 387, distance: 73.6
click at [502, 396] on p "When subscription businesses grow, their billing requirements become more compl…" at bounding box center [652, 431] width 543 height 141
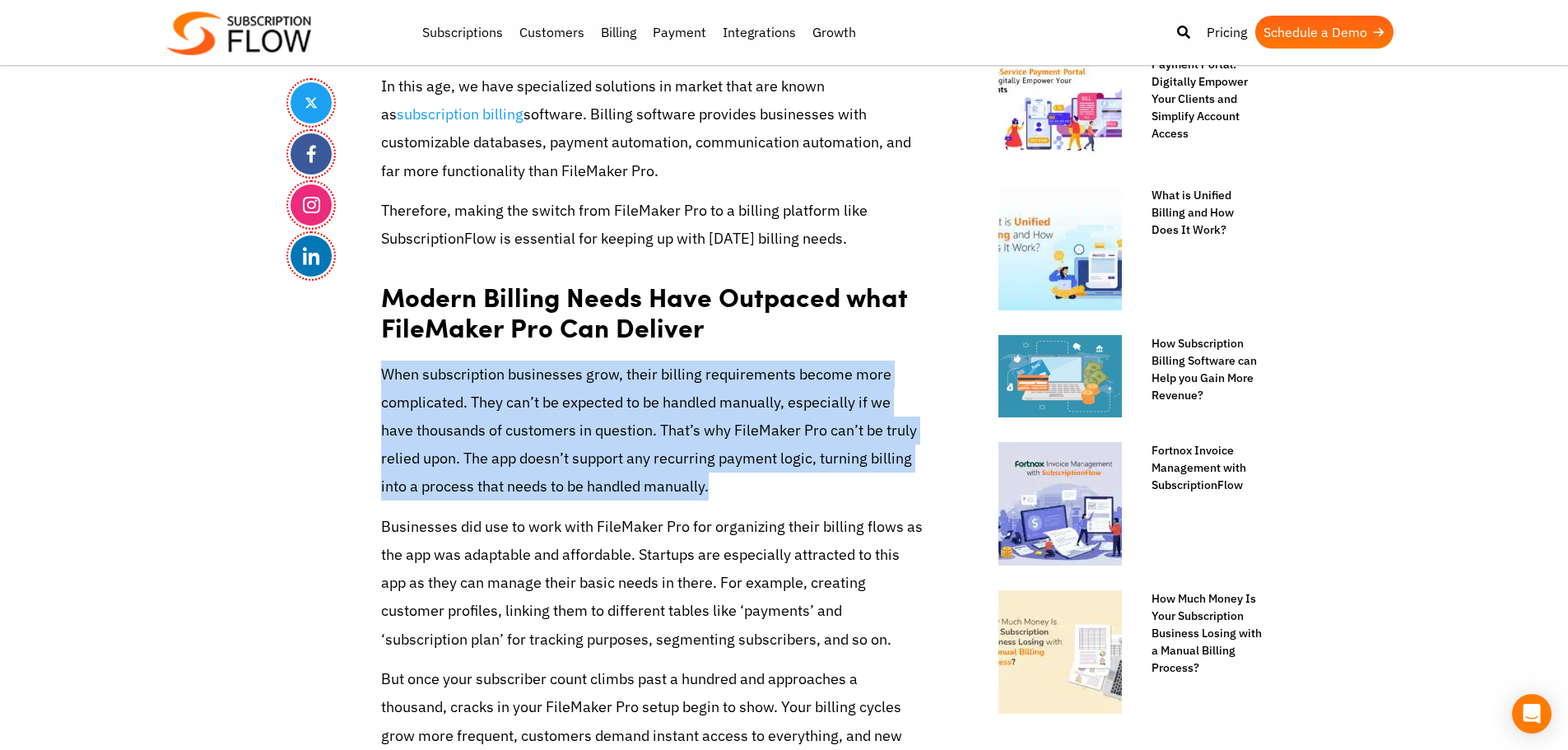
drag, startPoint x: 381, startPoint y: 376, endPoint x: 784, endPoint y: 497, distance: 420.8
click at [784, 497] on p "When subscription businesses grow, their billing requirements become more compl…" at bounding box center [652, 431] width 543 height 141
click at [709, 449] on p "When subscription businesses grow, their billing requirements become more compl…" at bounding box center [652, 431] width 543 height 141
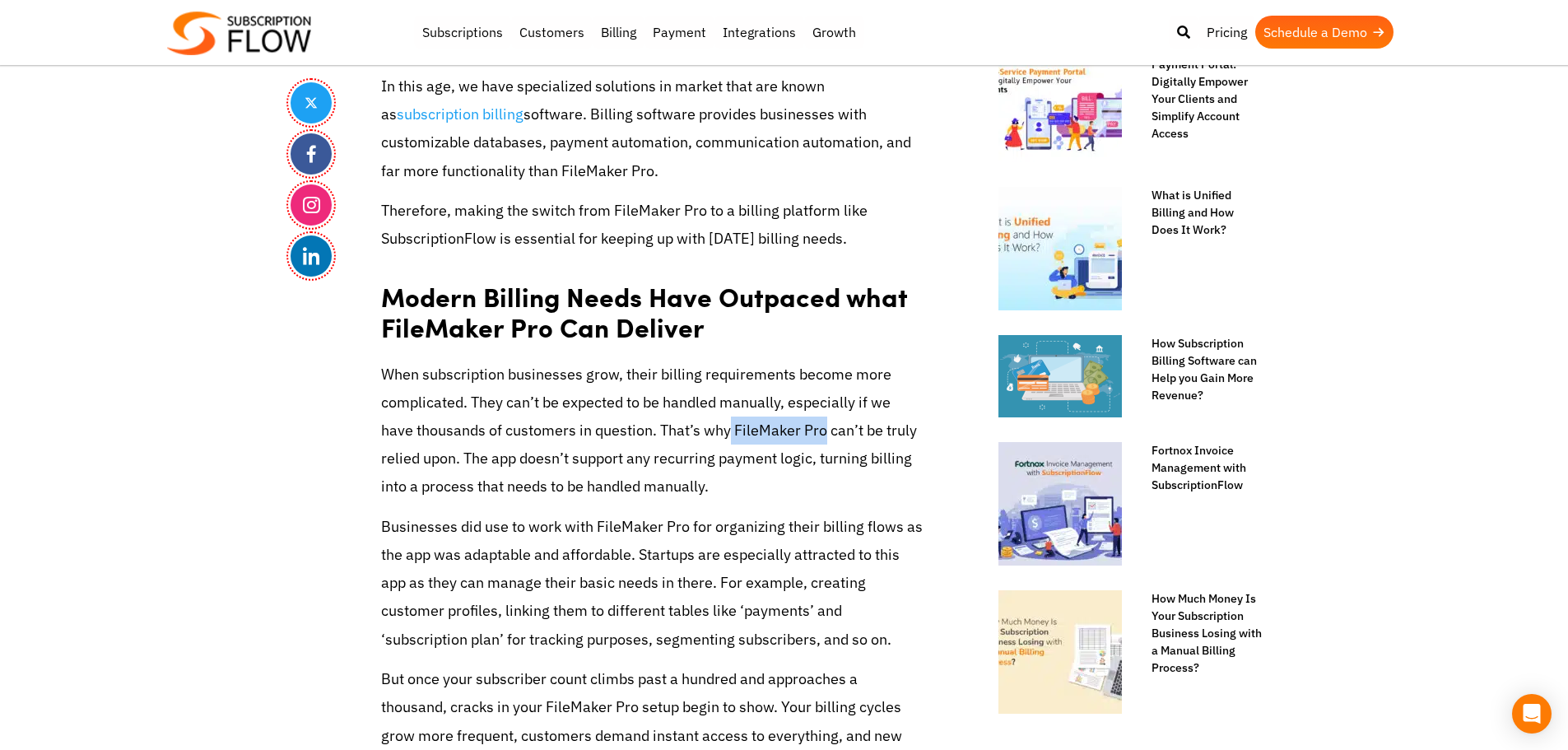
drag, startPoint x: 732, startPoint y: 430, endPoint x: 827, endPoint y: 433, distance: 95.0
click at [827, 433] on p "When subscription businesses grow, their billing requirements become more compl…" at bounding box center [652, 431] width 543 height 141
click at [776, 434] on p "When subscription businesses grow, their billing requirements become more compl…" at bounding box center [652, 431] width 543 height 141
click at [732, 434] on p "When subscription businesses grow, their billing requirements become more compl…" at bounding box center [652, 431] width 543 height 141
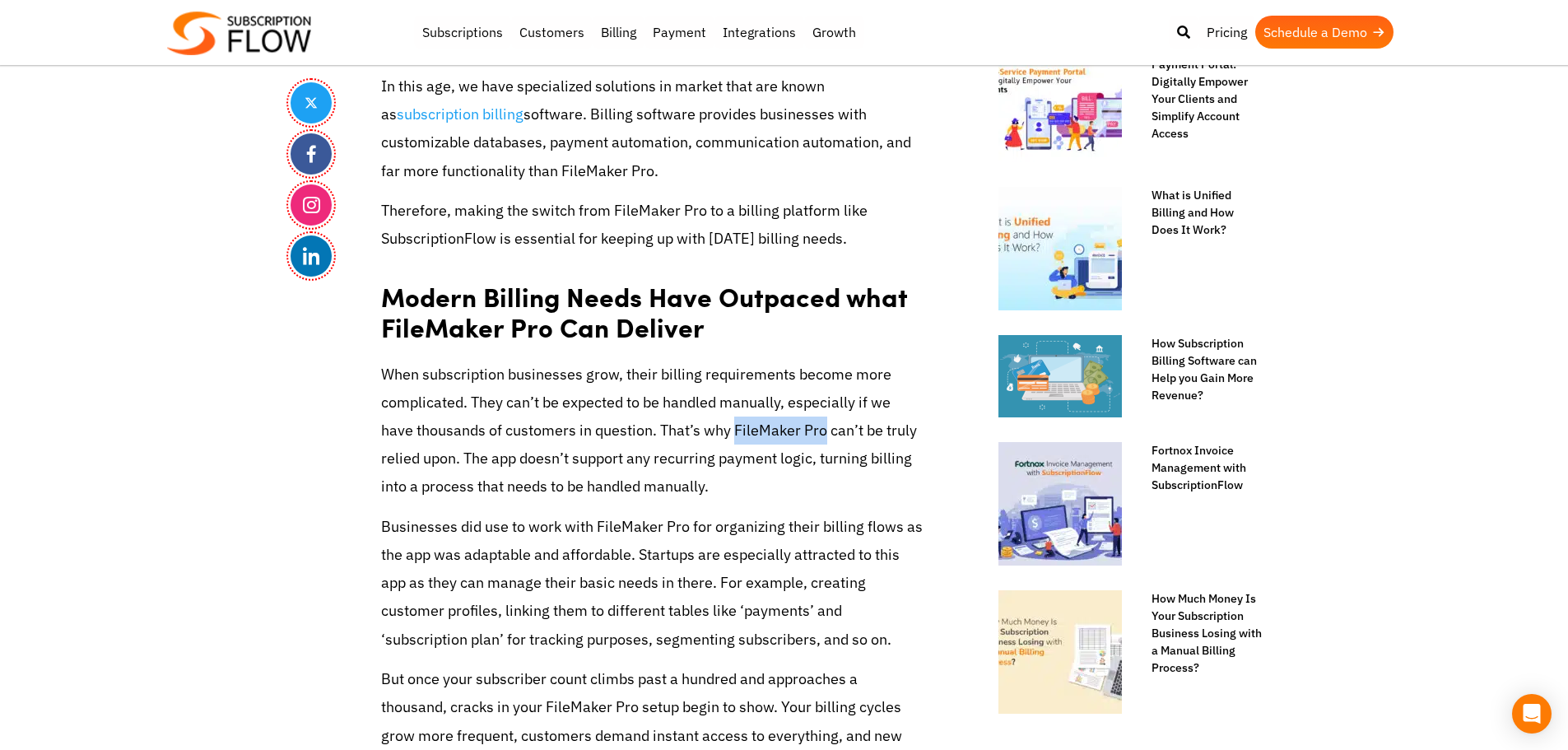
drag, startPoint x: 734, startPoint y: 429, endPoint x: 826, endPoint y: 439, distance: 92.5
click at [826, 439] on p "When subscription businesses grow, their billing requirements become more compl…" at bounding box center [652, 431] width 543 height 141
click at [808, 406] on p "When subscription businesses grow, their billing requirements become more compl…" at bounding box center [652, 431] width 543 height 141
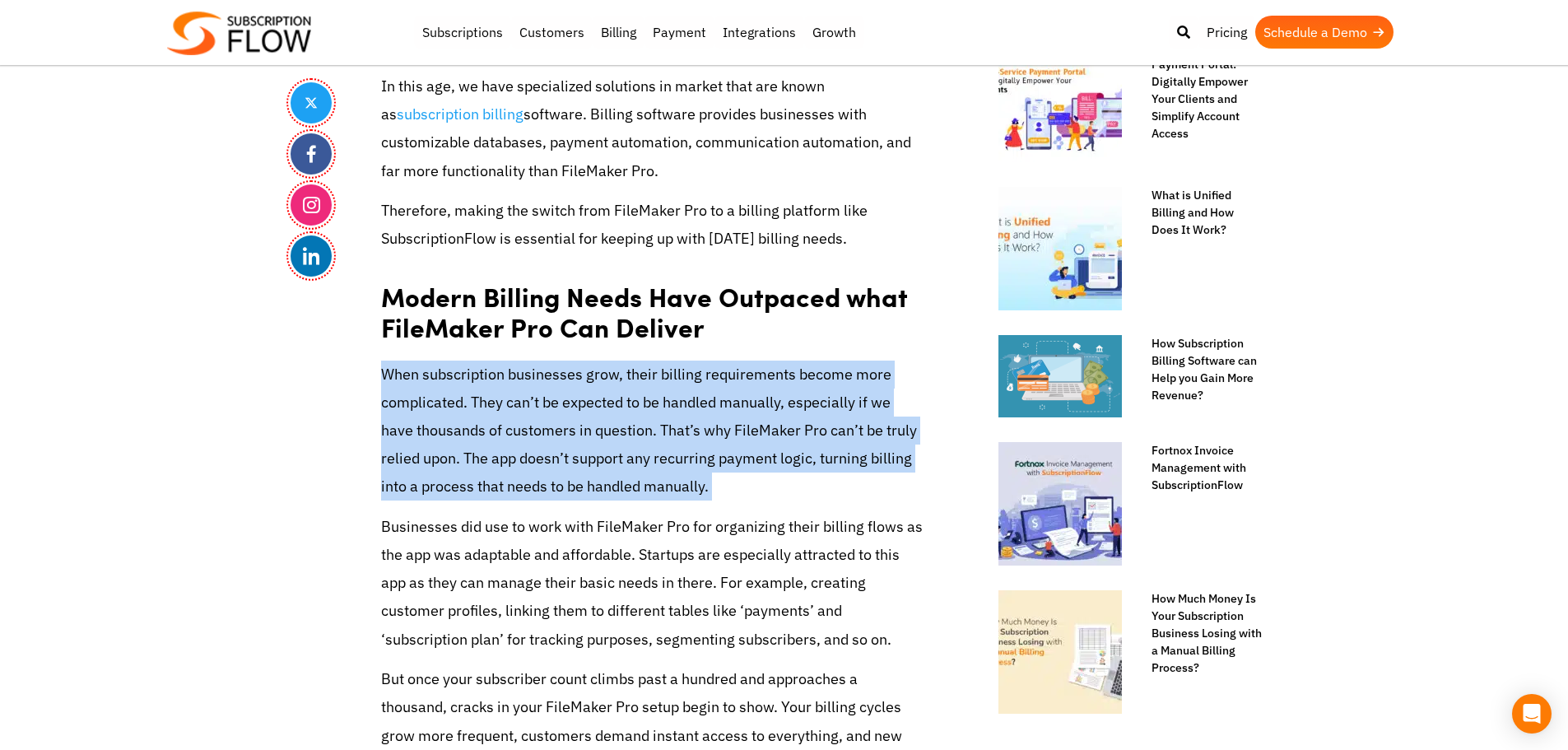
click at [808, 406] on p "When subscription businesses grow, their billing requirements become more compl…" at bounding box center [652, 431] width 543 height 141
click at [745, 409] on p "When subscription businesses grow, their billing requirements become more compl…" at bounding box center [652, 431] width 543 height 141
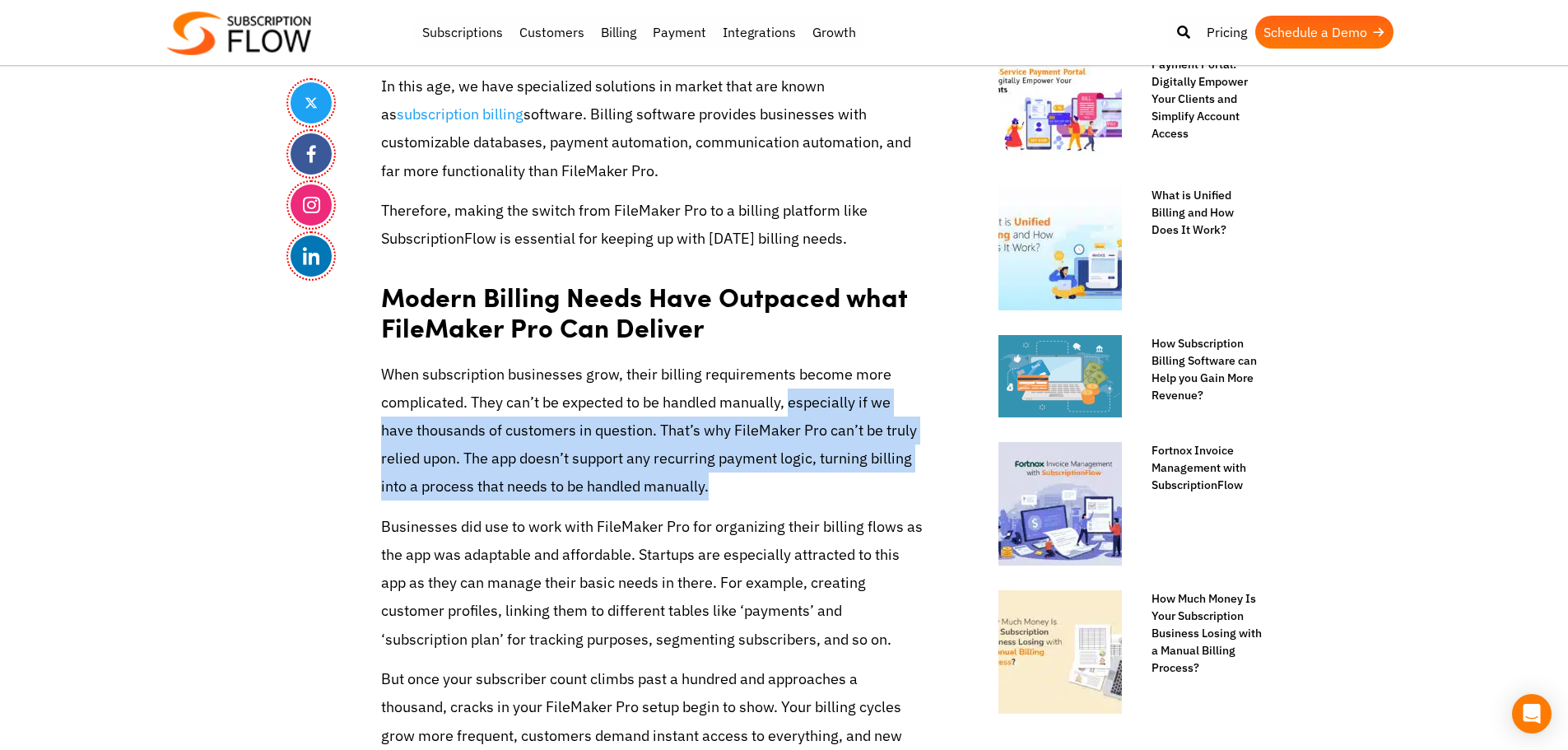
drag, startPoint x: 790, startPoint y: 405, endPoint x: 886, endPoint y: 483, distance: 123.7
click at [886, 483] on p "When subscription businesses grow, their billing requirements become more compl…" at bounding box center [652, 431] width 543 height 141
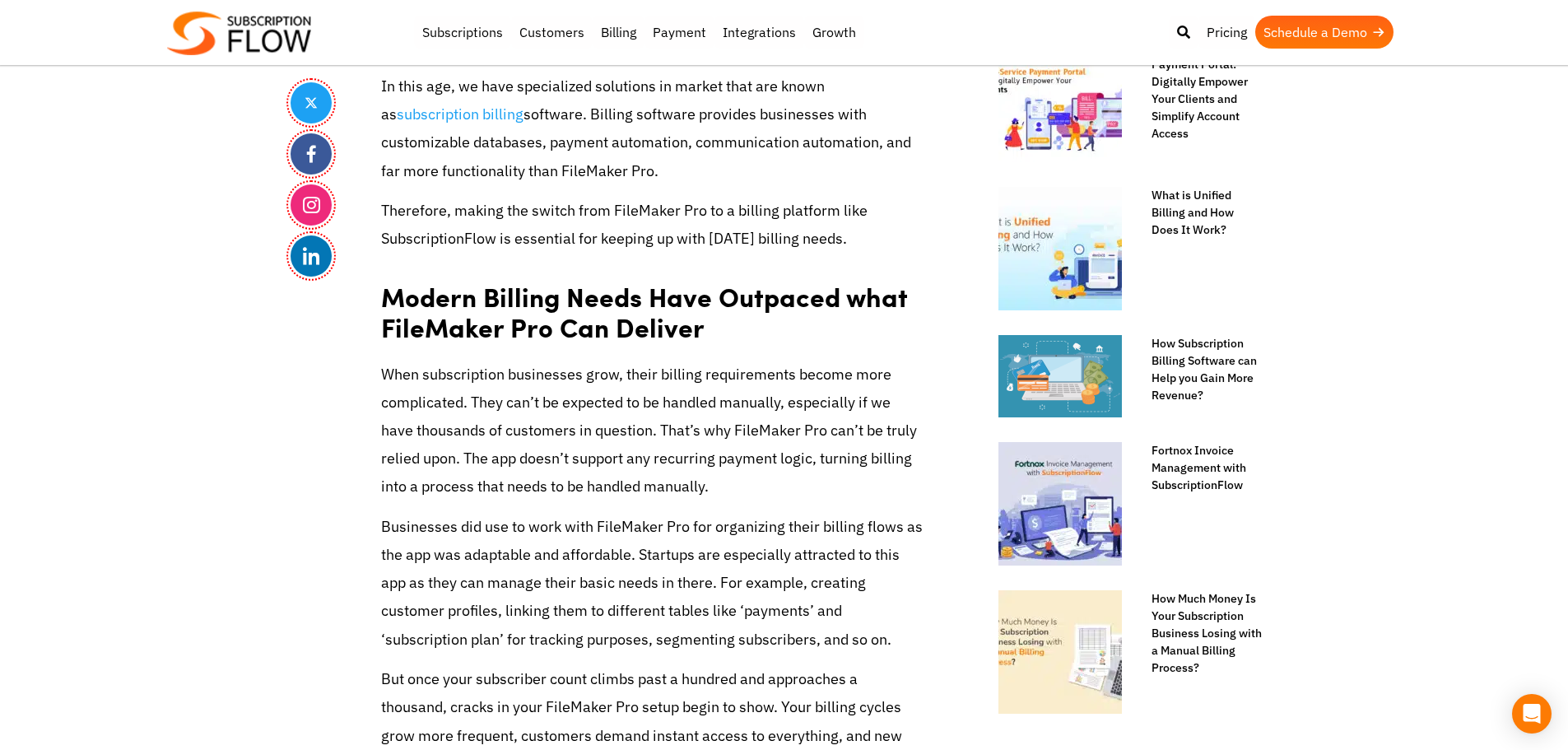
click at [655, 378] on p "When subscription businesses grow, their billing requirements become more compl…" at bounding box center [652, 431] width 543 height 141
click at [686, 375] on p "When subscription businesses grow, their billing requirements become more compl…" at bounding box center [652, 431] width 543 height 141
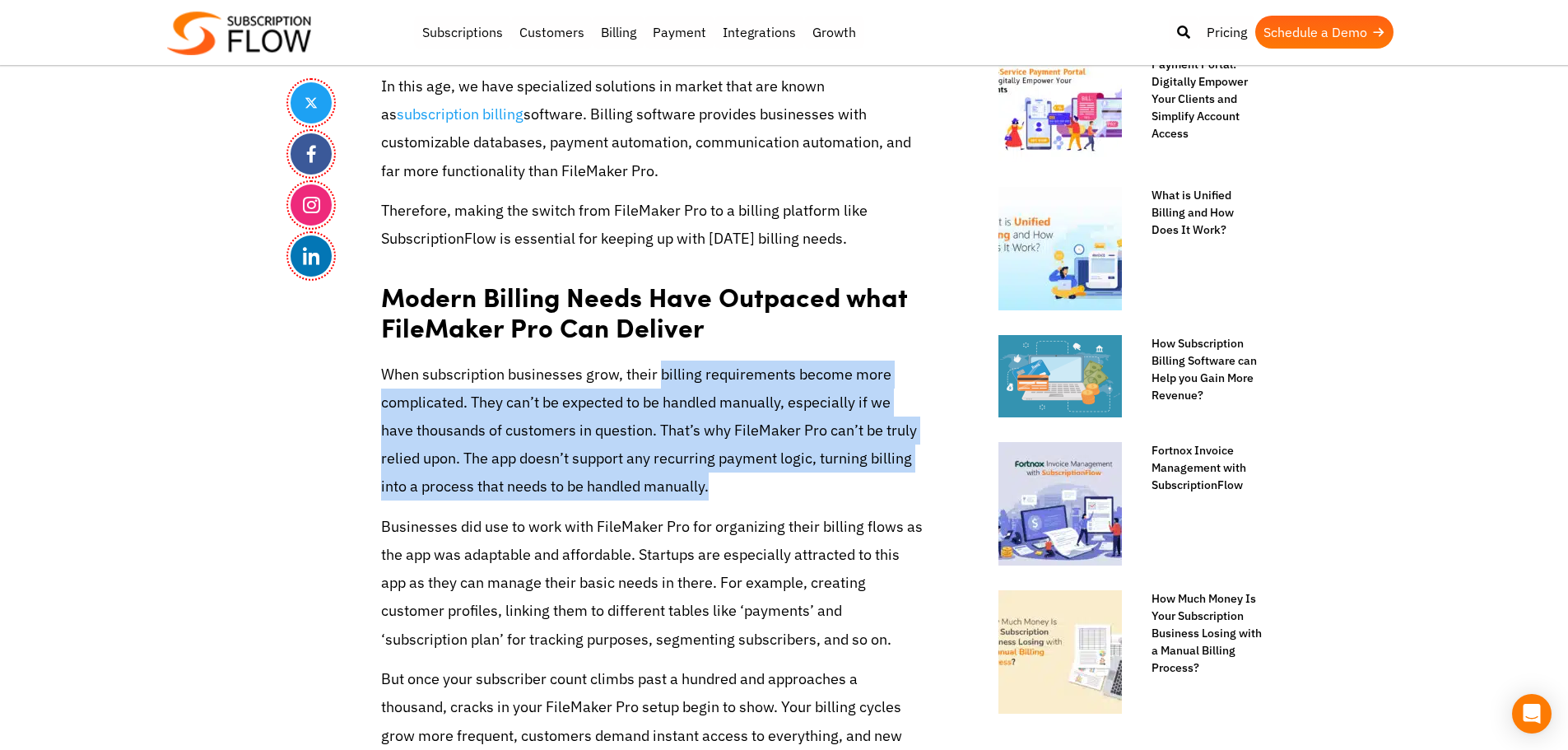
drag, startPoint x: 659, startPoint y: 373, endPoint x: 744, endPoint y: 445, distance: 111.4
click at [833, 478] on p "When subscription businesses grow, their billing requirements become more compl…" at bounding box center [652, 431] width 543 height 141
click at [725, 430] on p "When subscription businesses grow, their billing requirements become more compl…" at bounding box center [652, 431] width 543 height 141
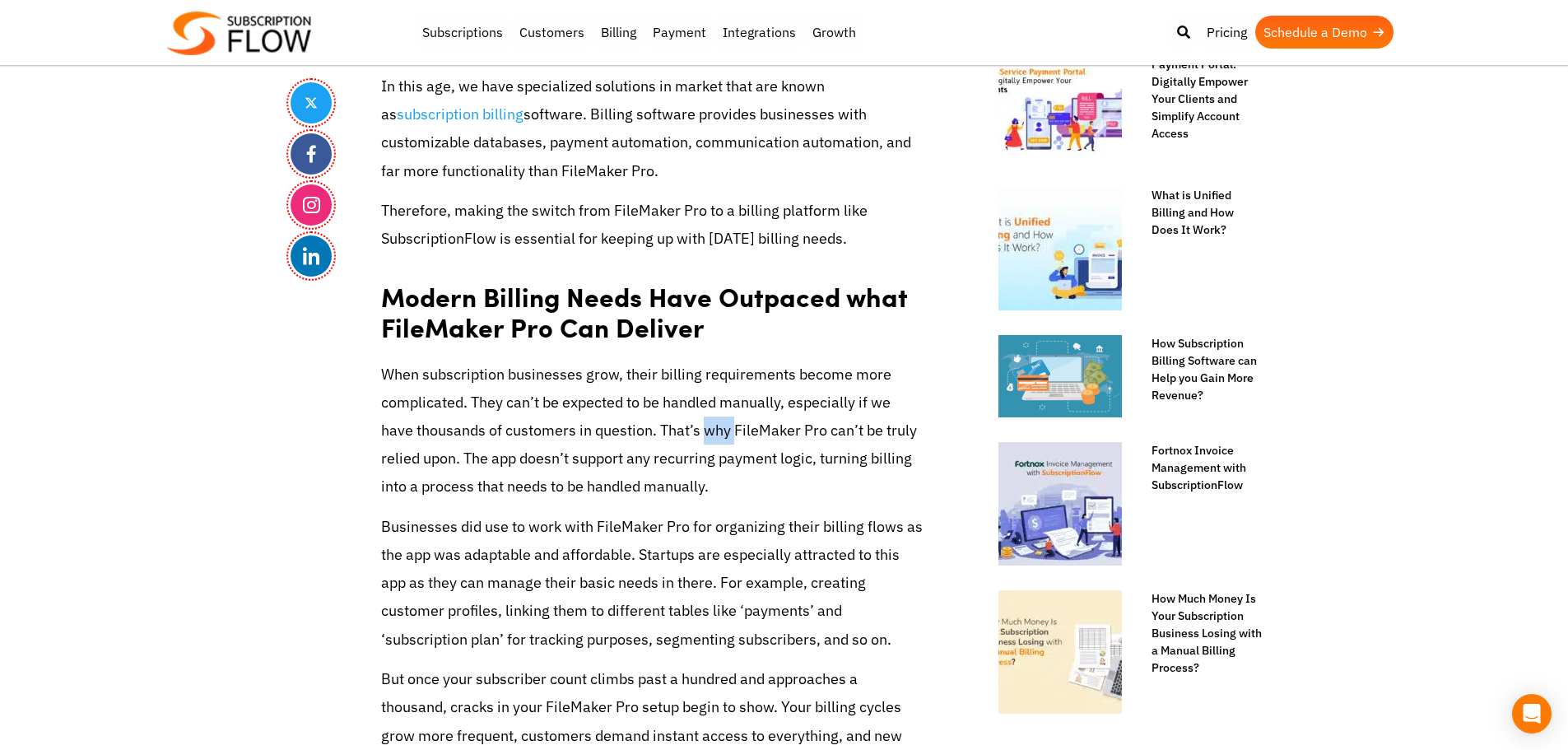
drag, startPoint x: 725, startPoint y: 430, endPoint x: 741, endPoint y: 429, distance: 16.0
click at [727, 430] on p "When subscription businesses grow, their billing requirements become more compl…" at bounding box center [652, 431] width 543 height 141
click at [741, 429] on p "When subscription businesses grow, their billing requirements become more compl…" at bounding box center [652, 431] width 543 height 141
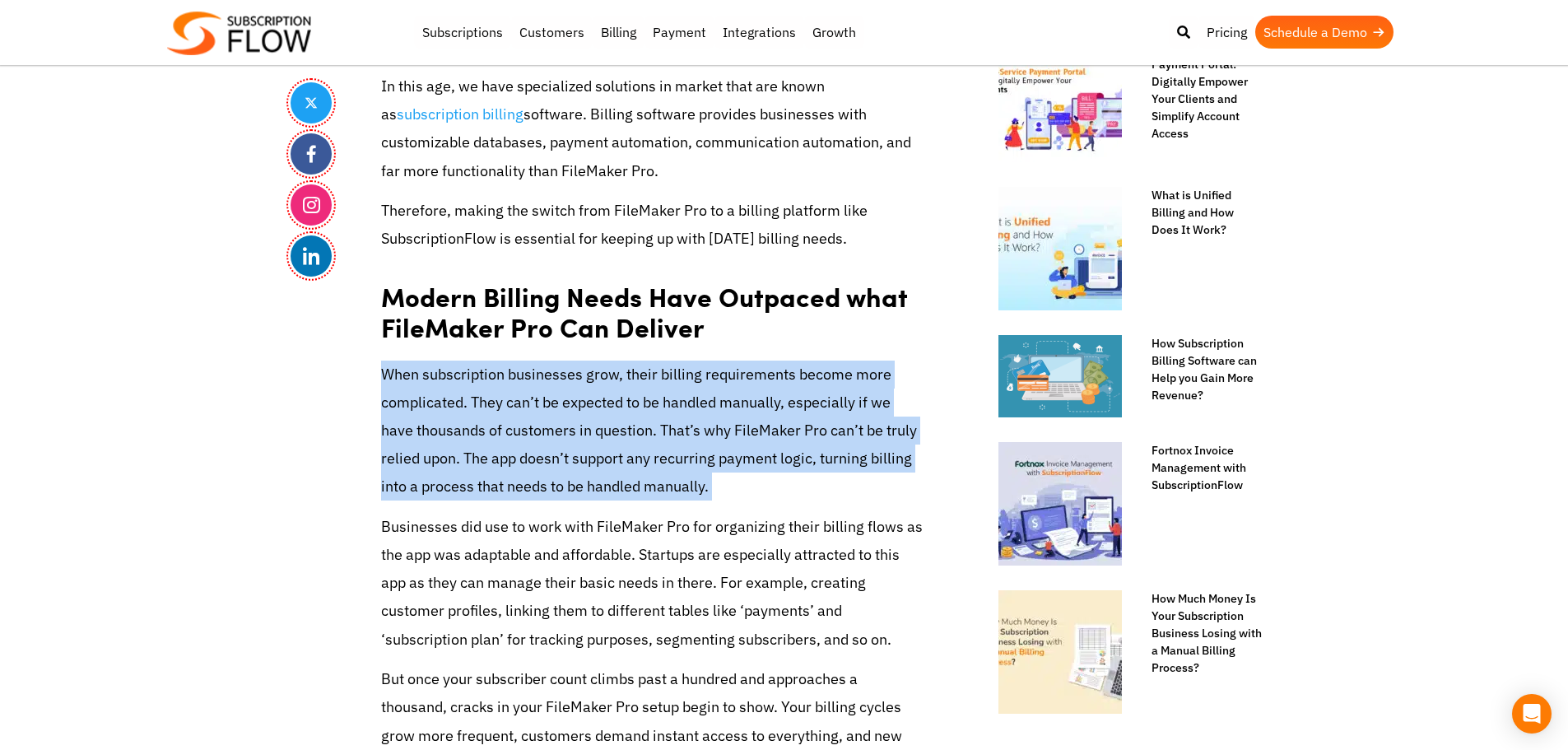
click at [741, 429] on p "When subscription businesses grow, their billing requirements become more compl…" at bounding box center [652, 431] width 543 height 141
click at [794, 429] on p "When subscription businesses grow, their billing requirements become more compl…" at bounding box center [652, 431] width 543 height 141
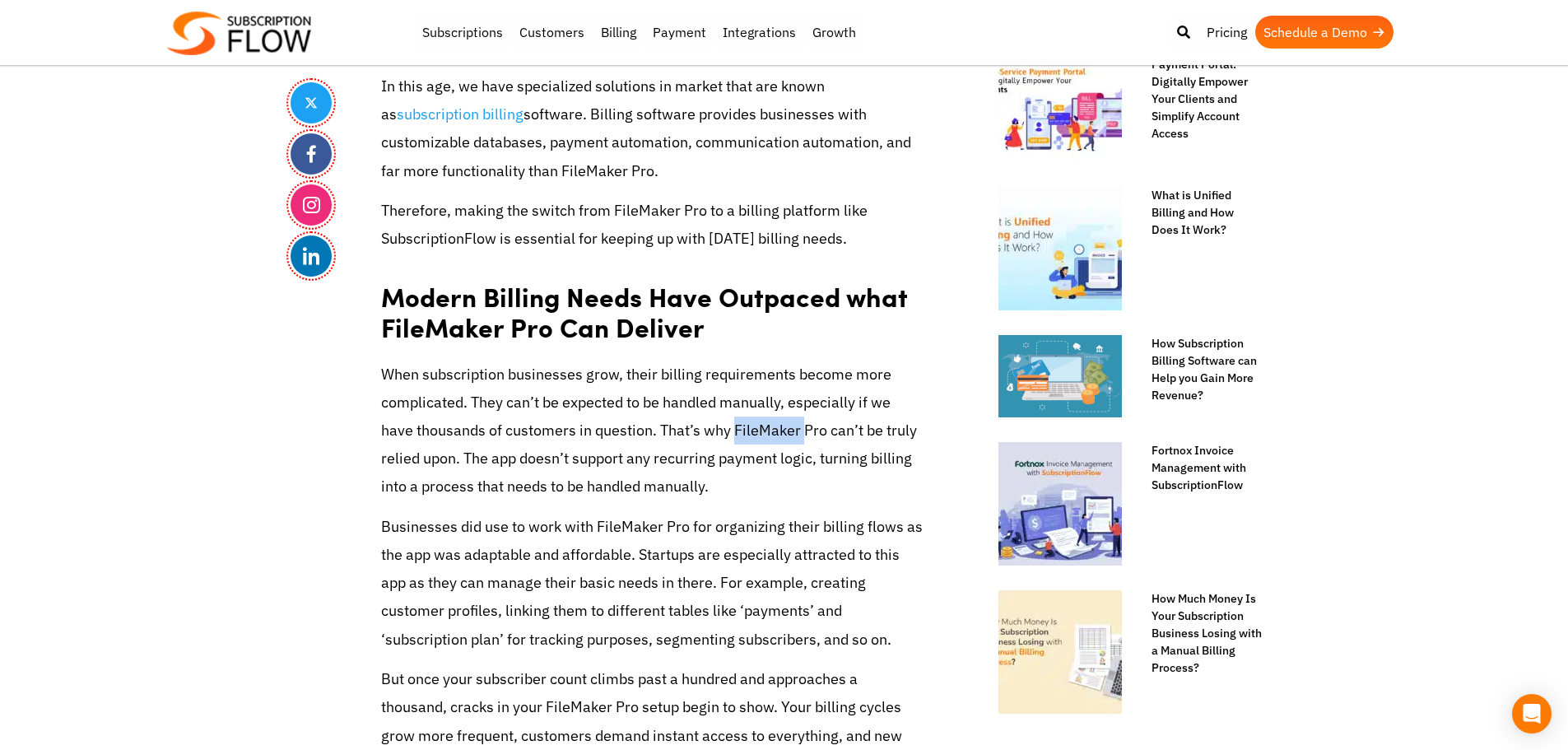
click at [794, 429] on p "When subscription businesses grow, their billing requirements become more compl…" at bounding box center [652, 431] width 543 height 141
click at [808, 429] on p "When subscription businesses grow, their billing requirements become more compl…" at bounding box center [652, 431] width 543 height 141
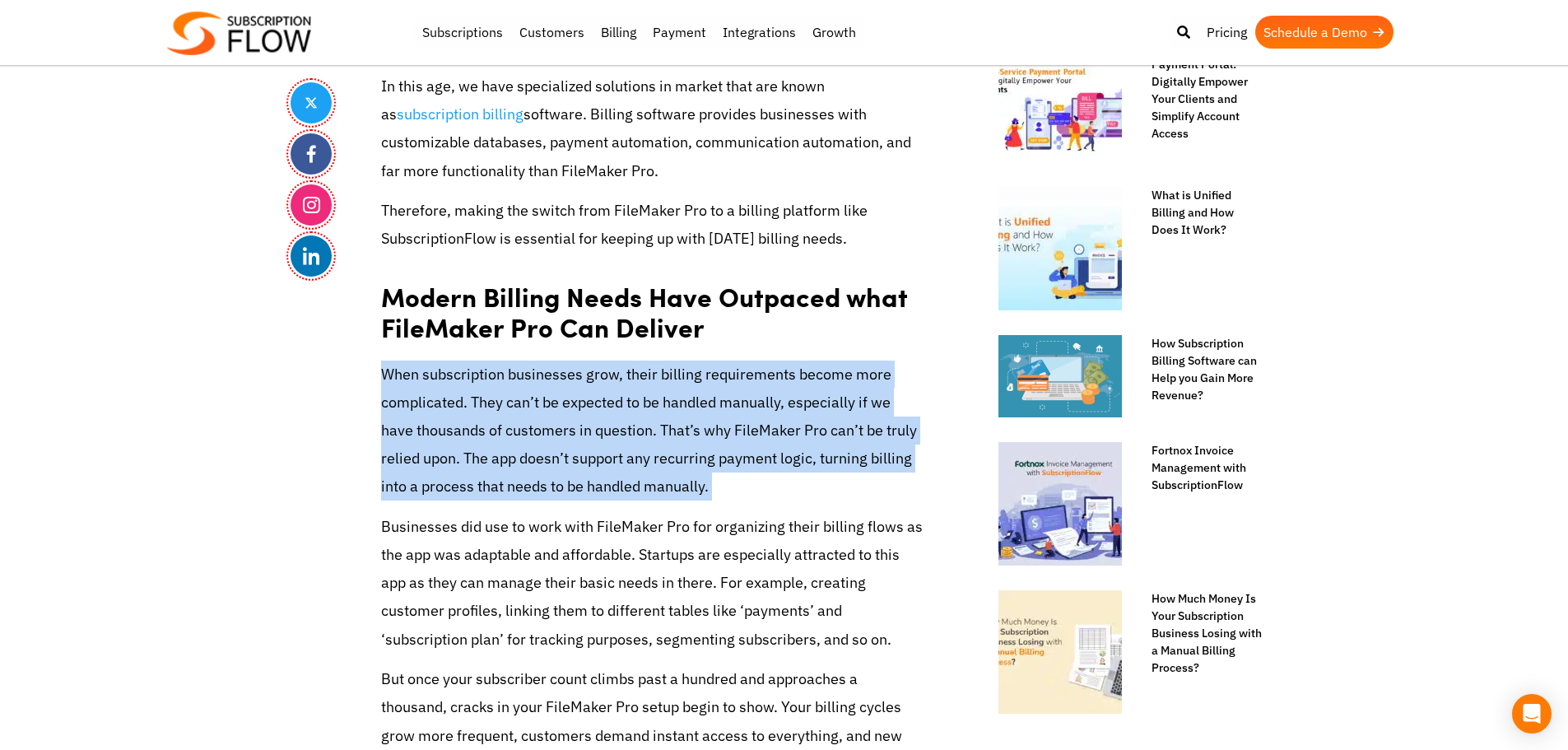
click at [808, 429] on p "When subscription businesses grow, their billing requirements become more compl…" at bounding box center [652, 431] width 543 height 141
click at [391, 387] on p "When subscription businesses grow, their billing requirements become more compl…" at bounding box center [652, 431] width 543 height 141
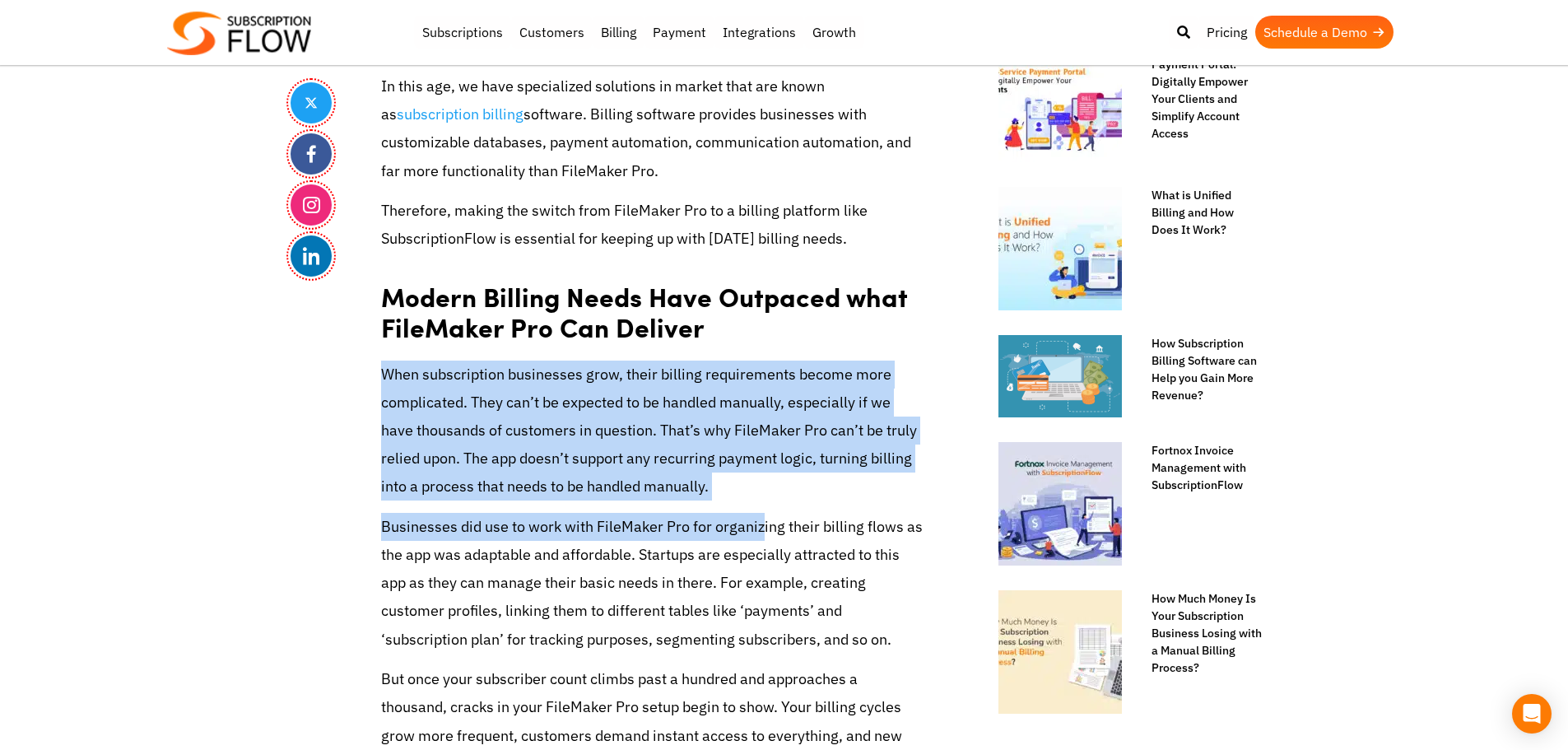
drag, startPoint x: 381, startPoint y: 369, endPoint x: 735, endPoint y: 480, distance: 371.0
click at [734, 480] on p "When subscription businesses grow, their billing requirements become more compl…" at bounding box center [652, 431] width 543 height 141
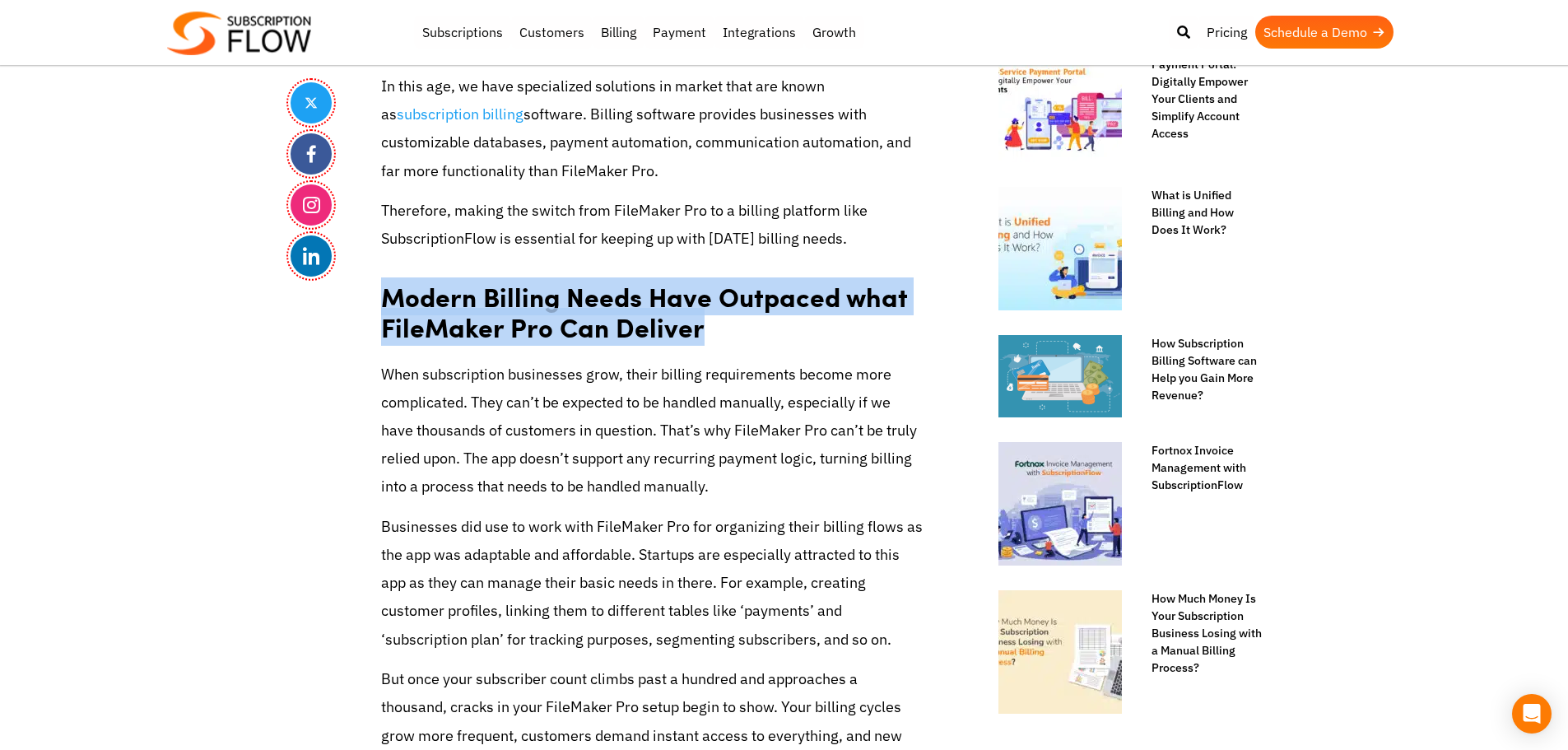
drag, startPoint x: 378, startPoint y: 296, endPoint x: 782, endPoint y: 334, distance: 405.8
click at [593, 333] on strong "Modern Billing Needs Have Outpaced what FileMaker Pro Can Deliver" at bounding box center [644, 312] width 526 height 69
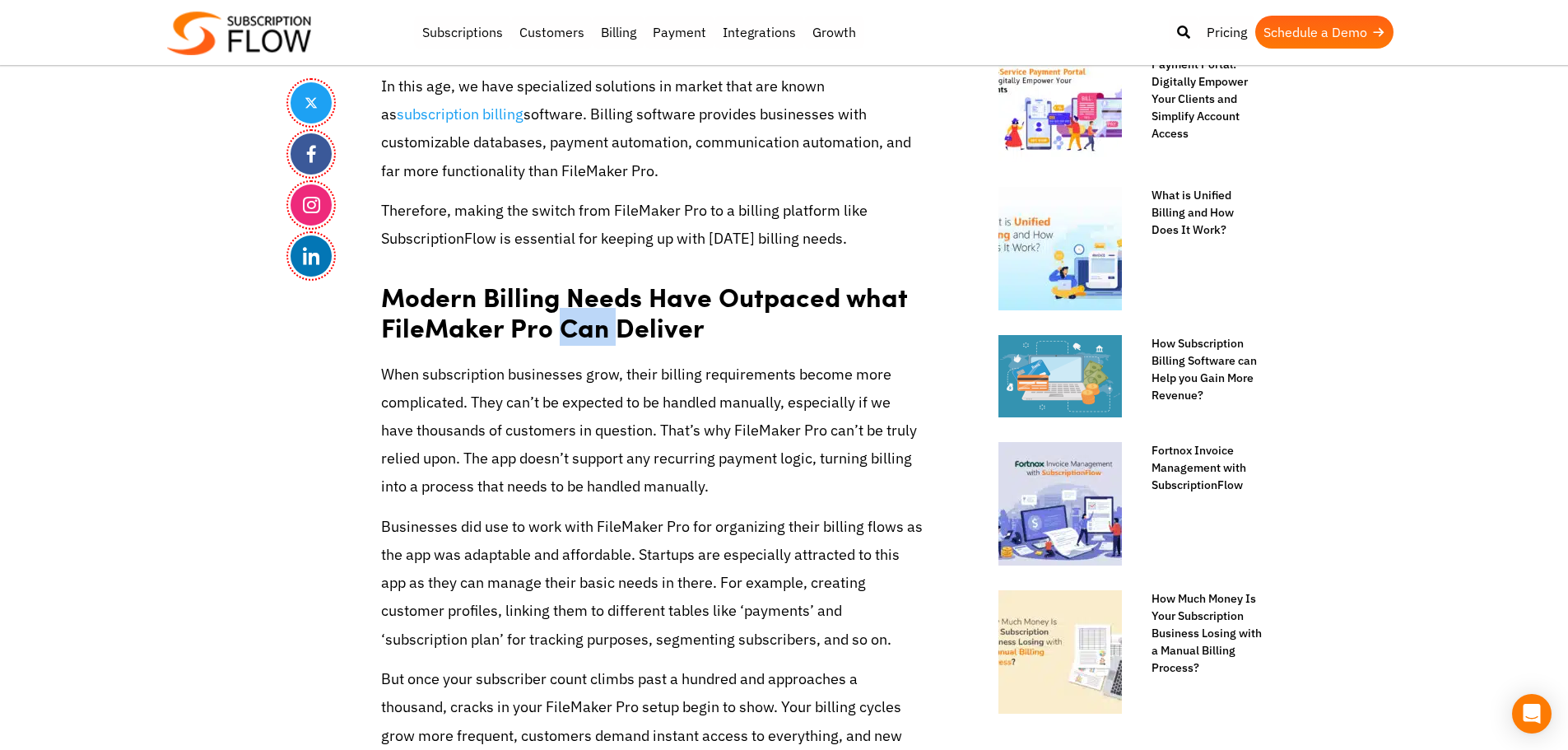
click at [593, 333] on strong "Modern Billing Needs Have Outpaced what FileMaker Pro Can Deliver" at bounding box center [644, 312] width 526 height 69
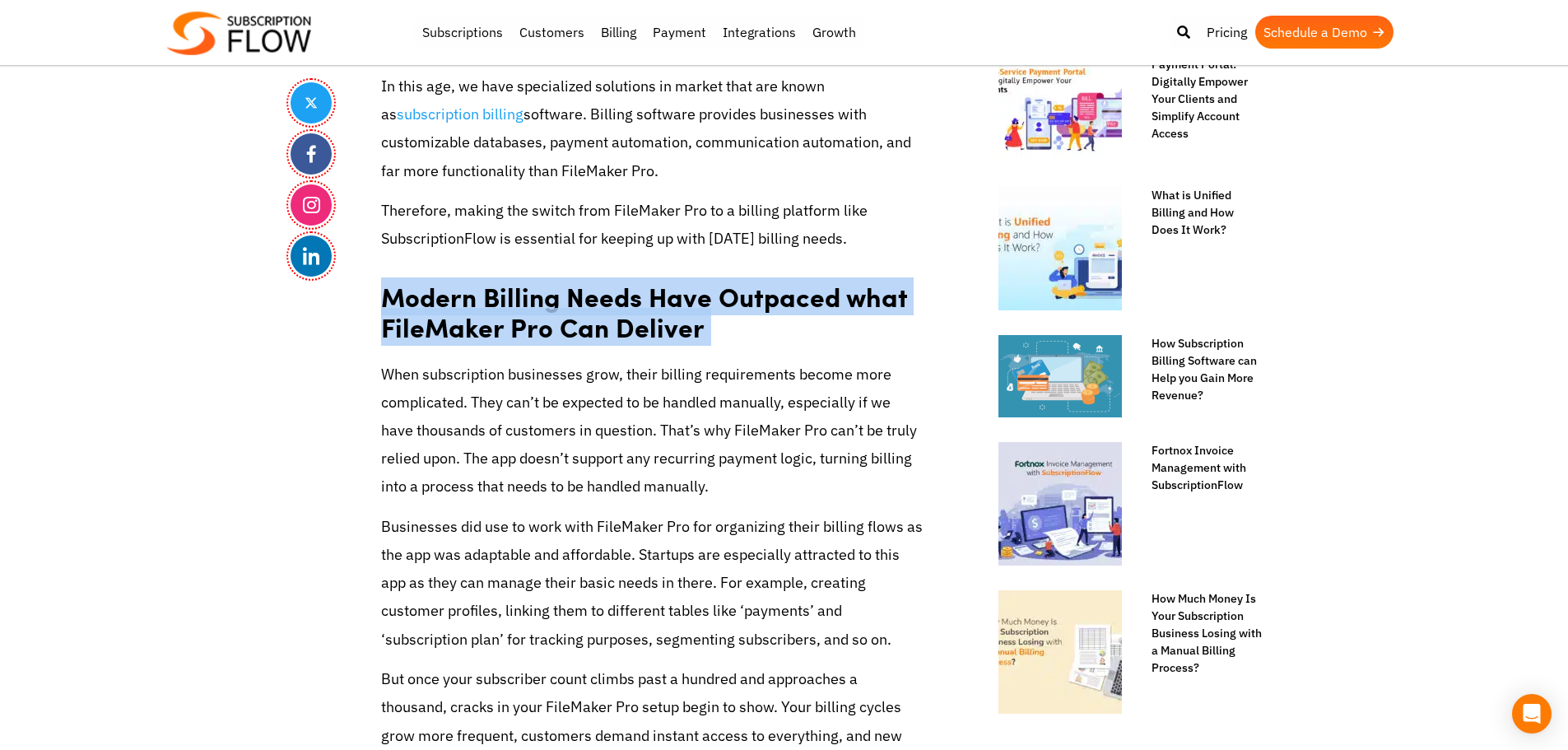
drag, startPoint x: 593, startPoint y: 333, endPoint x: 642, endPoint y: 339, distance: 49.4
click at [603, 334] on strong "Modern Billing Needs Have Outpaced what FileMaker Pro Can Deliver" at bounding box center [644, 312] width 526 height 69
click at [642, 339] on strong "Modern Billing Needs Have Outpaced what FileMaker Pro Can Deliver" at bounding box center [644, 312] width 526 height 69
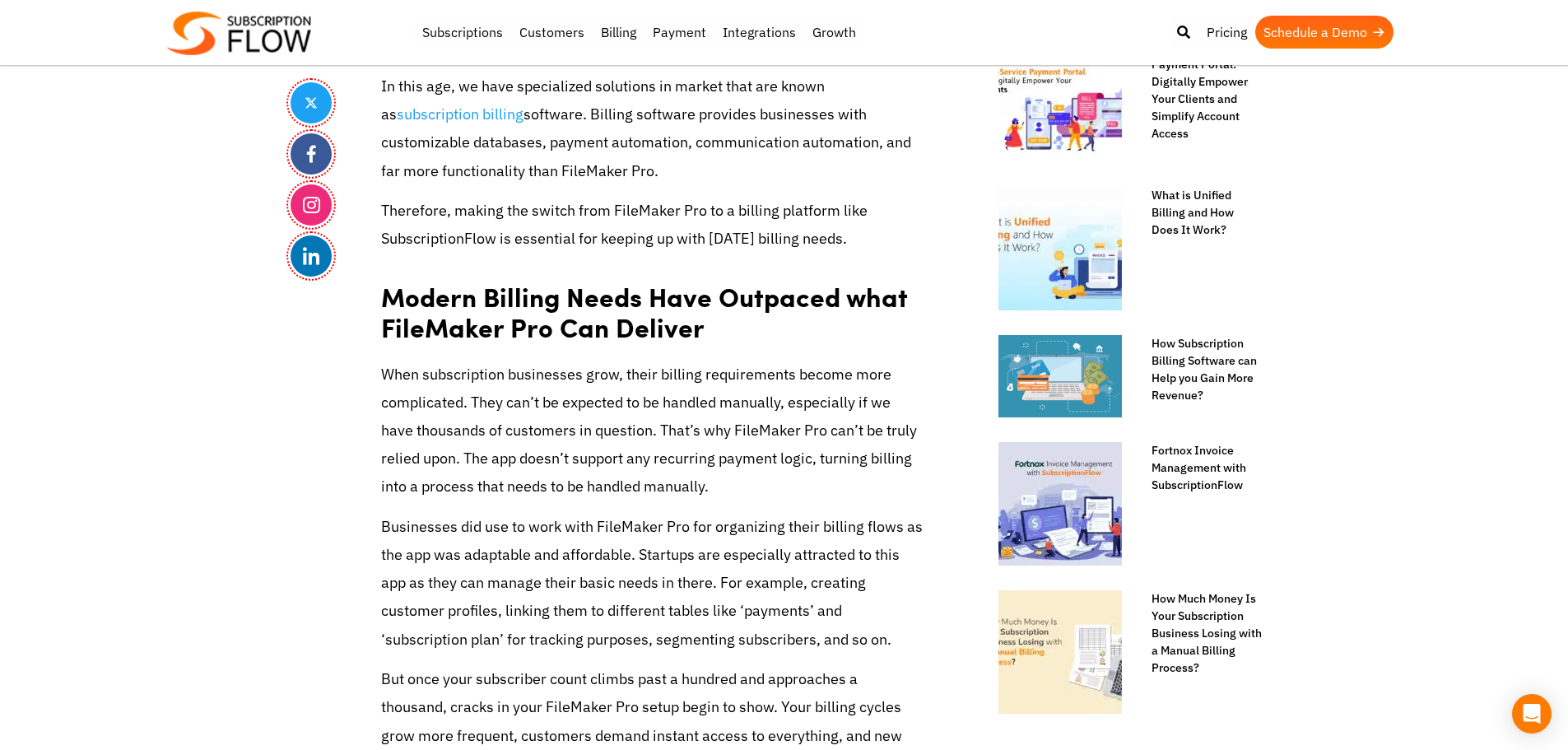
click at [430, 441] on p "When subscription businesses grow, their billing requirements become more compl…" at bounding box center [652, 431] width 543 height 141
drag, startPoint x: 1462, startPoint y: 411, endPoint x: 1464, endPoint y: 380, distance: 31.1
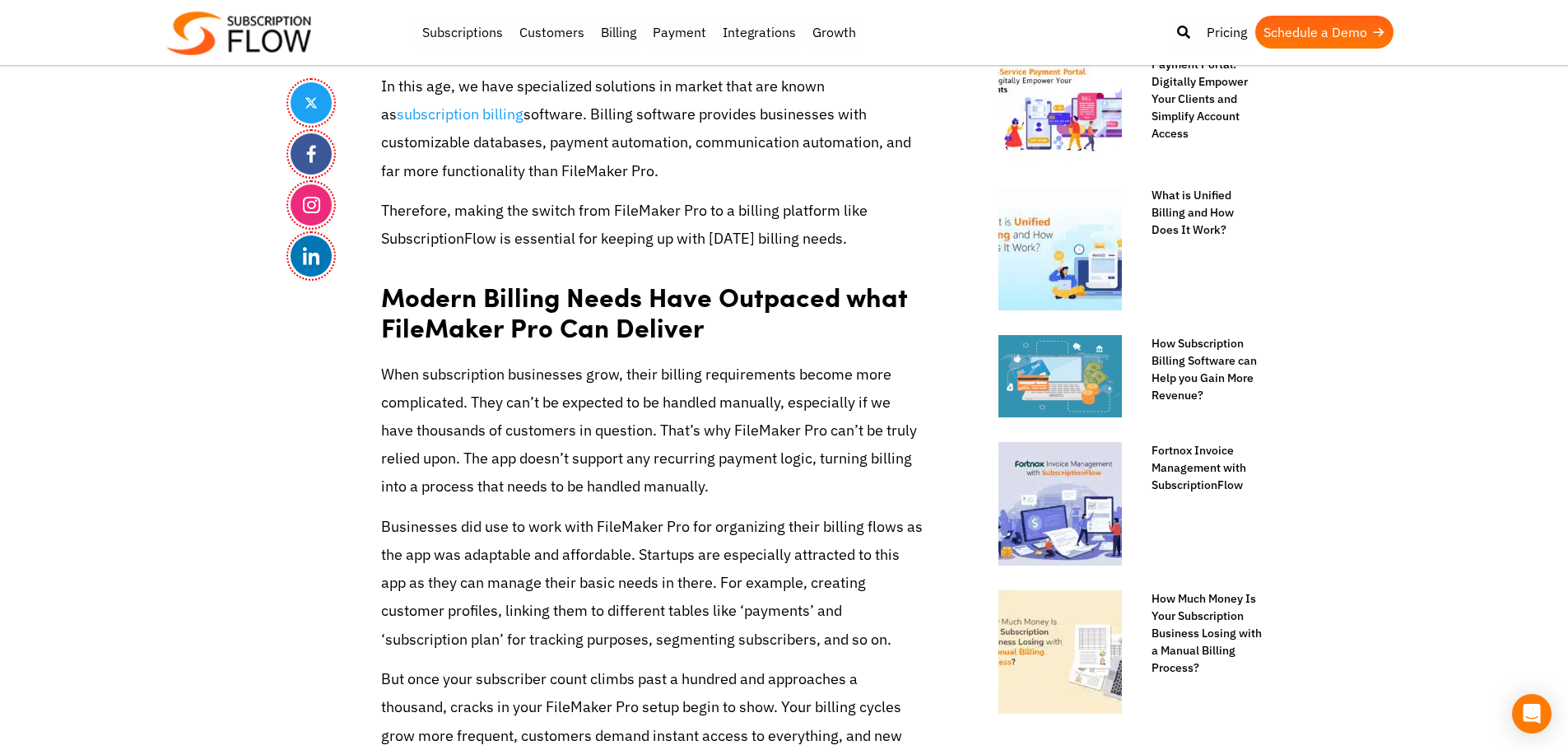
click at [384, 302] on strong "Modern Billing Needs Have Outpaced what FileMaker Pro Can Deliver" at bounding box center [644, 312] width 526 height 69
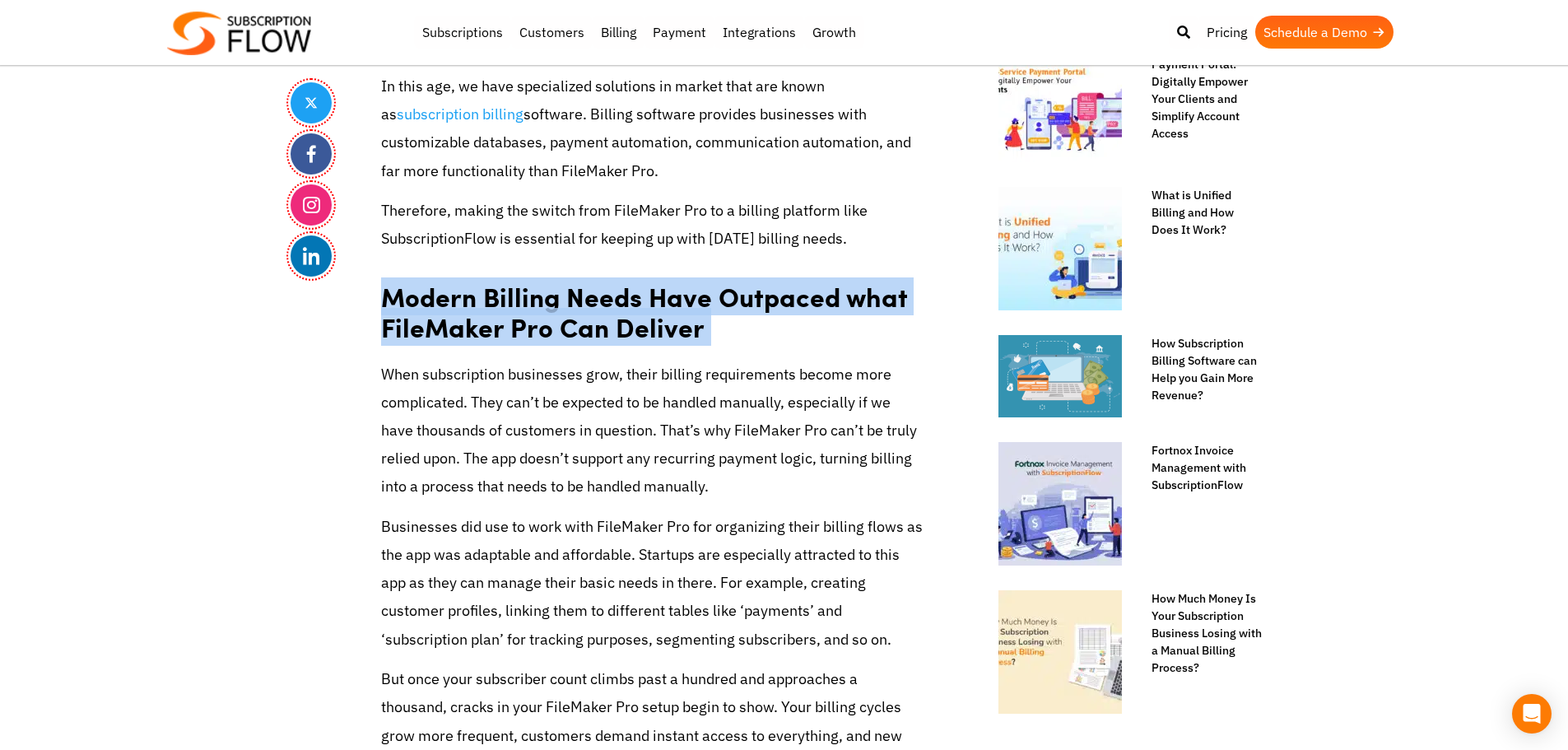
drag, startPoint x: 386, startPoint y: 302, endPoint x: 716, endPoint y: 337, distance: 331.9
click at [716, 337] on h2 "Modern Billing Needs Have Outpaced what FileMaker Pro Can Deliver" at bounding box center [652, 306] width 543 height 82
click at [668, 321] on strong "Modern Billing Needs Have Outpaced what FileMaker Pro Can Deliver" at bounding box center [644, 312] width 526 height 69
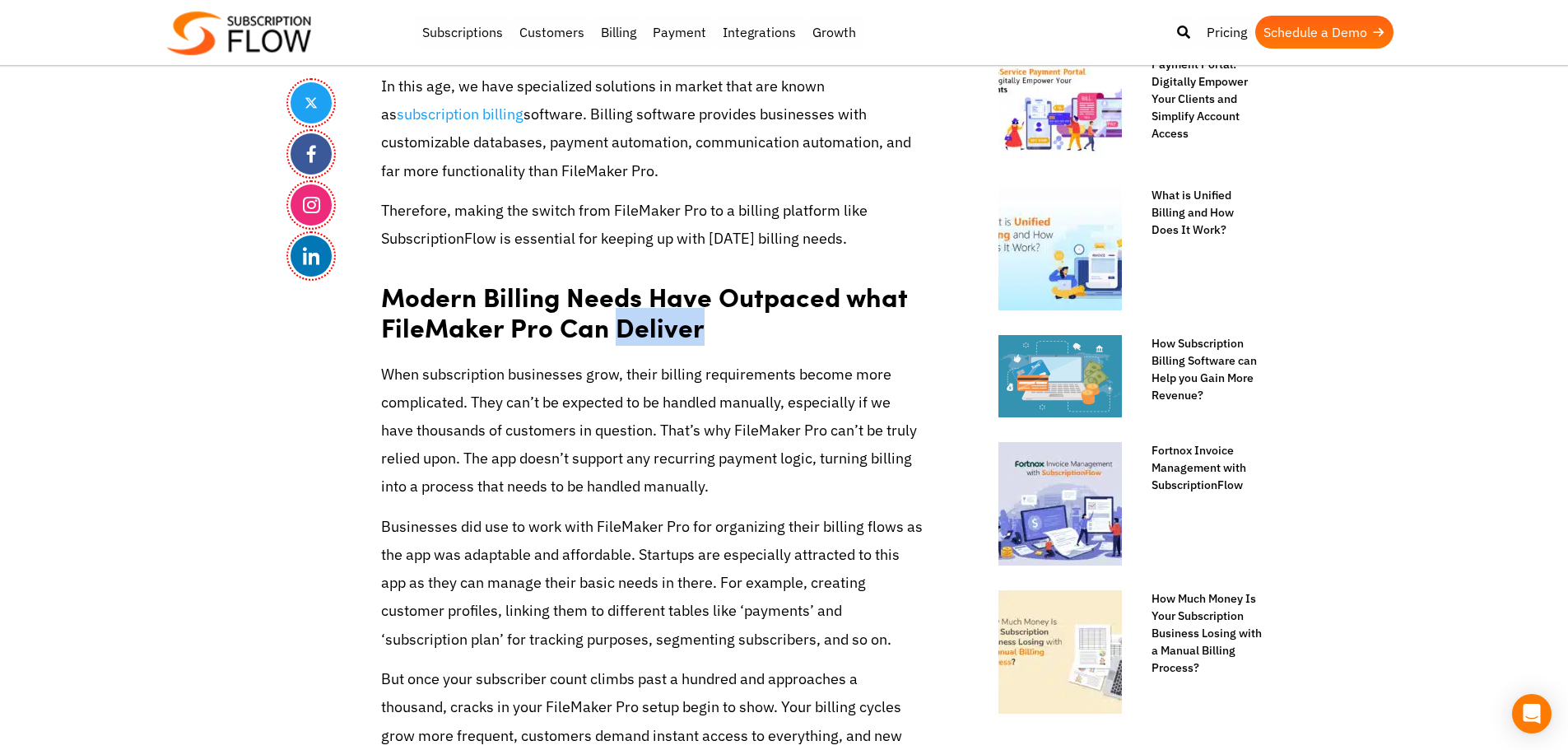
click at [668, 321] on strong "Modern Billing Needs Have Outpaced what FileMaker Pro Can Deliver" at bounding box center [644, 312] width 526 height 69
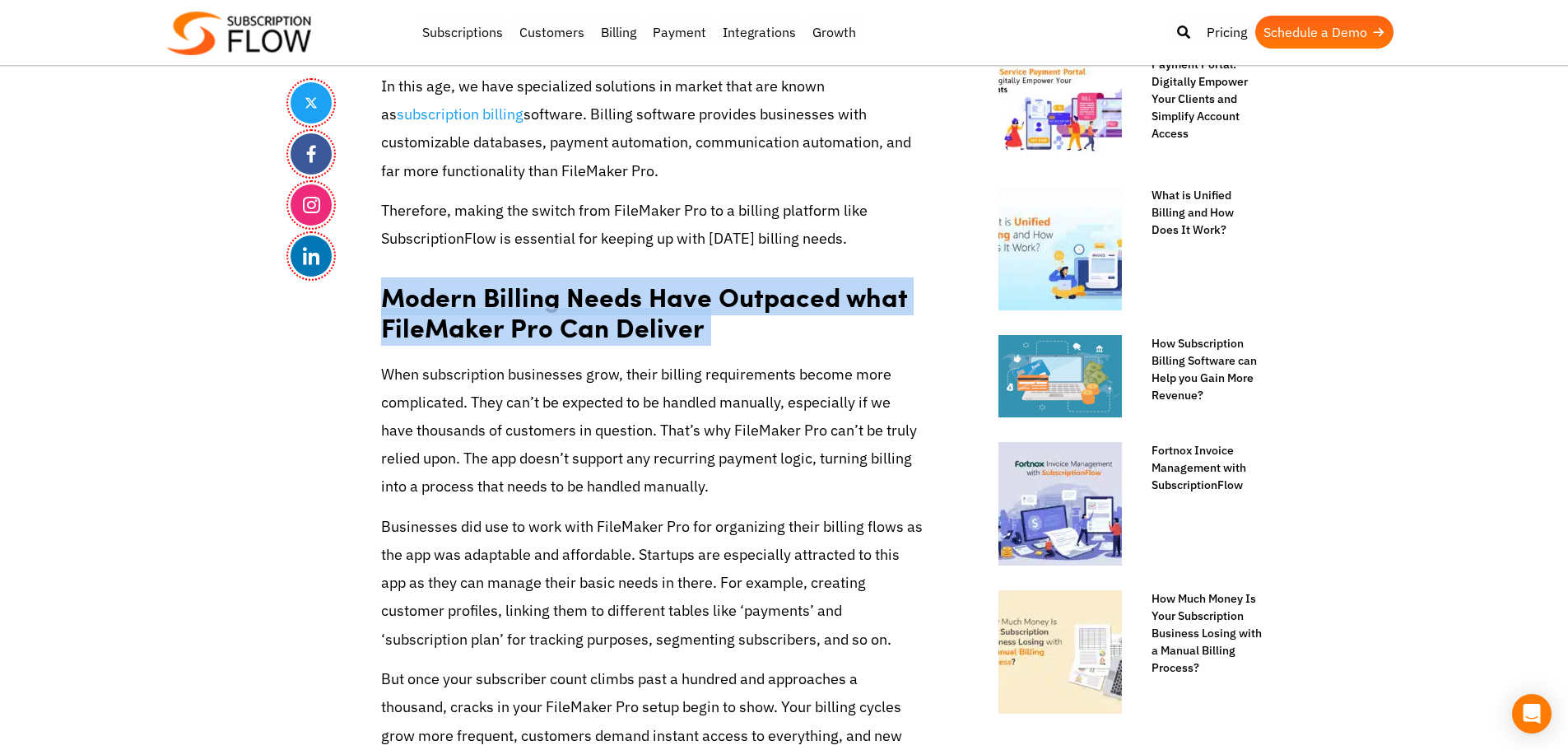
click at [668, 321] on strong "Modern Billing Needs Have Outpaced what FileMaker Pro Can Deliver" at bounding box center [644, 312] width 526 height 69
click at [675, 308] on strong "Modern Billing Needs Have Outpaced what FileMaker Pro Can Deliver" at bounding box center [644, 312] width 526 height 69
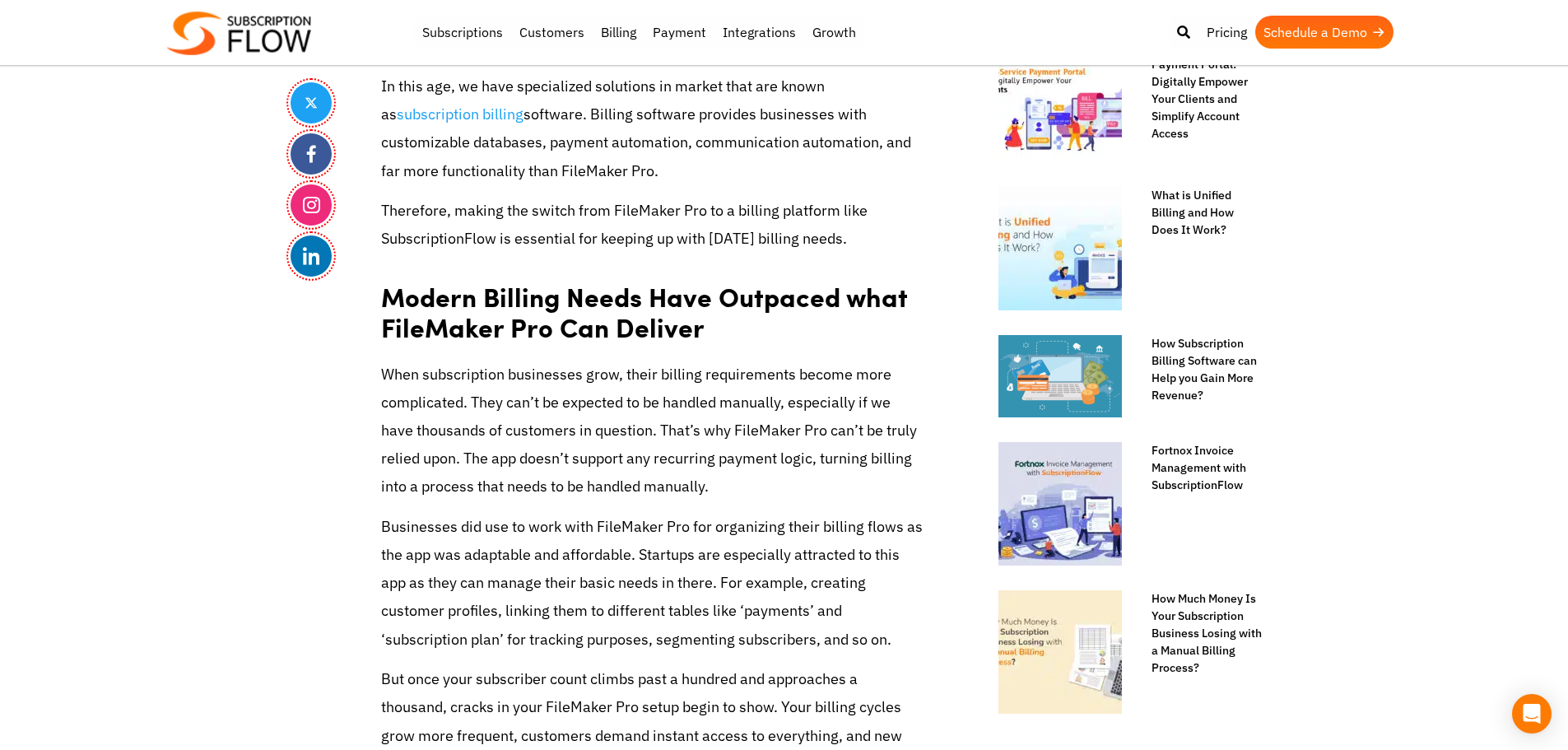
drag, startPoint x: 502, startPoint y: 205, endPoint x: 557, endPoint y: 177, distance: 61.7
click at [502, 205] on p "Therefore, making the switch from FileMaker Pro to a billing platform like Subs…" at bounding box center [652, 224] width 543 height 56
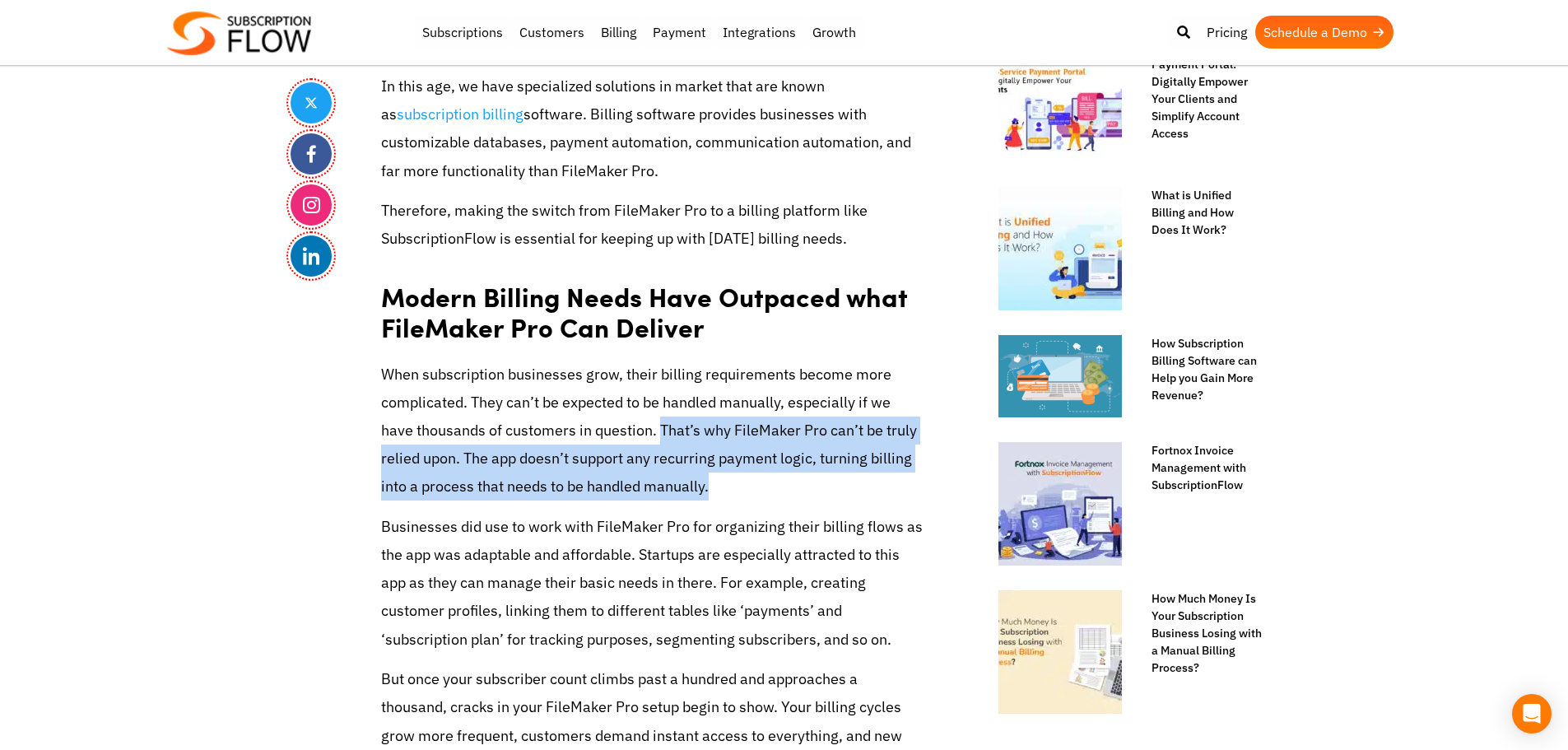
drag, startPoint x: 662, startPoint y: 429, endPoint x: 672, endPoint y: 461, distance: 33.5
click at [723, 493] on p "When subscription businesses grow, their billing requirements become more compl…" at bounding box center [652, 431] width 543 height 141
click at [672, 461] on p "When subscription businesses grow, their billing requirements become more compl…" at bounding box center [652, 431] width 543 height 141
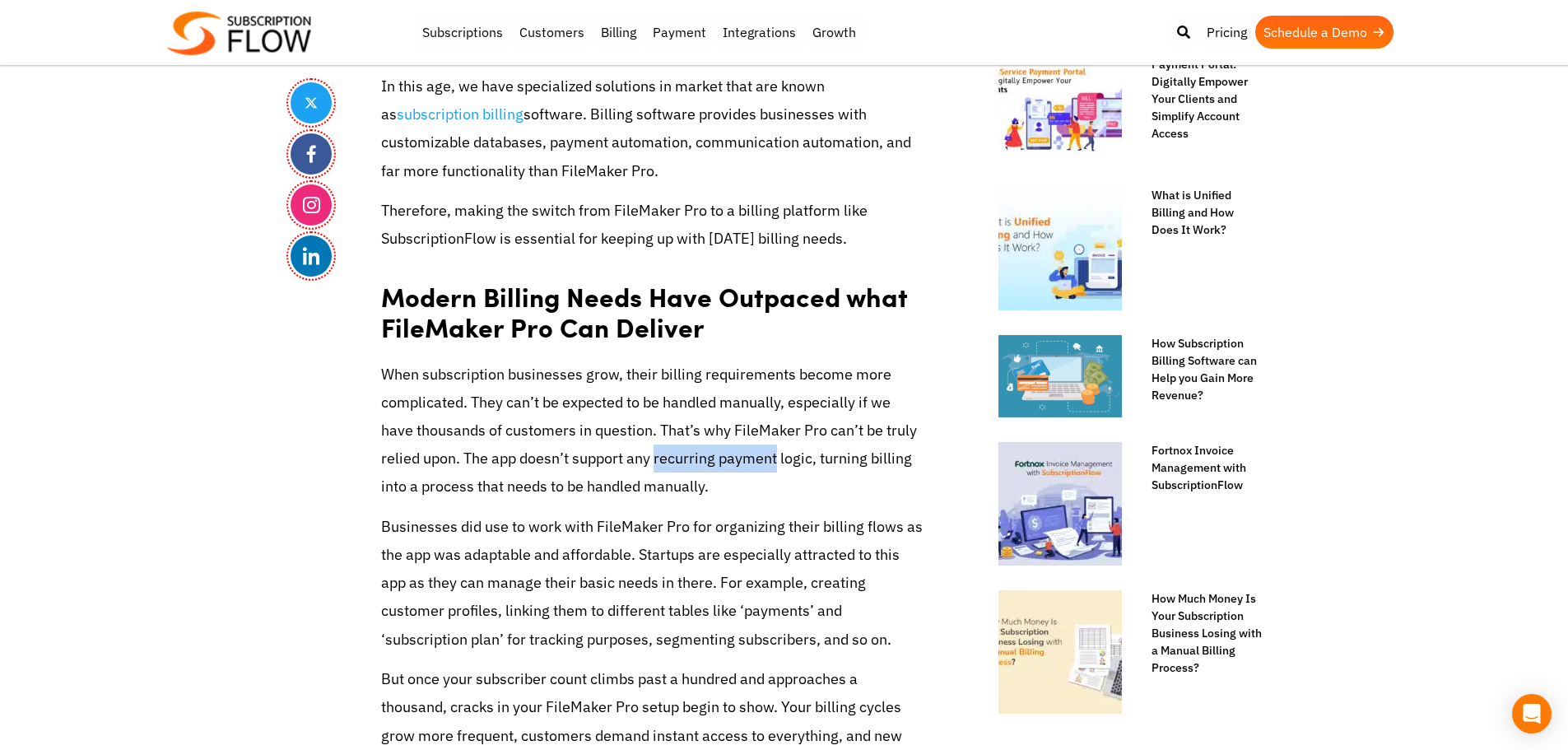
drag, startPoint x: 656, startPoint y: 460, endPoint x: 779, endPoint y: 460, distance: 123.0
click at [779, 460] on p "When subscription businesses grow, their billing requirements become more compl…" at bounding box center [652, 431] width 543 height 141
click at [803, 458] on p "When subscription businesses grow, their billing requirements become more compl…" at bounding box center [652, 431] width 543 height 141
drag, startPoint x: 830, startPoint y: 466, endPoint x: 821, endPoint y: 461, distance: 10.3
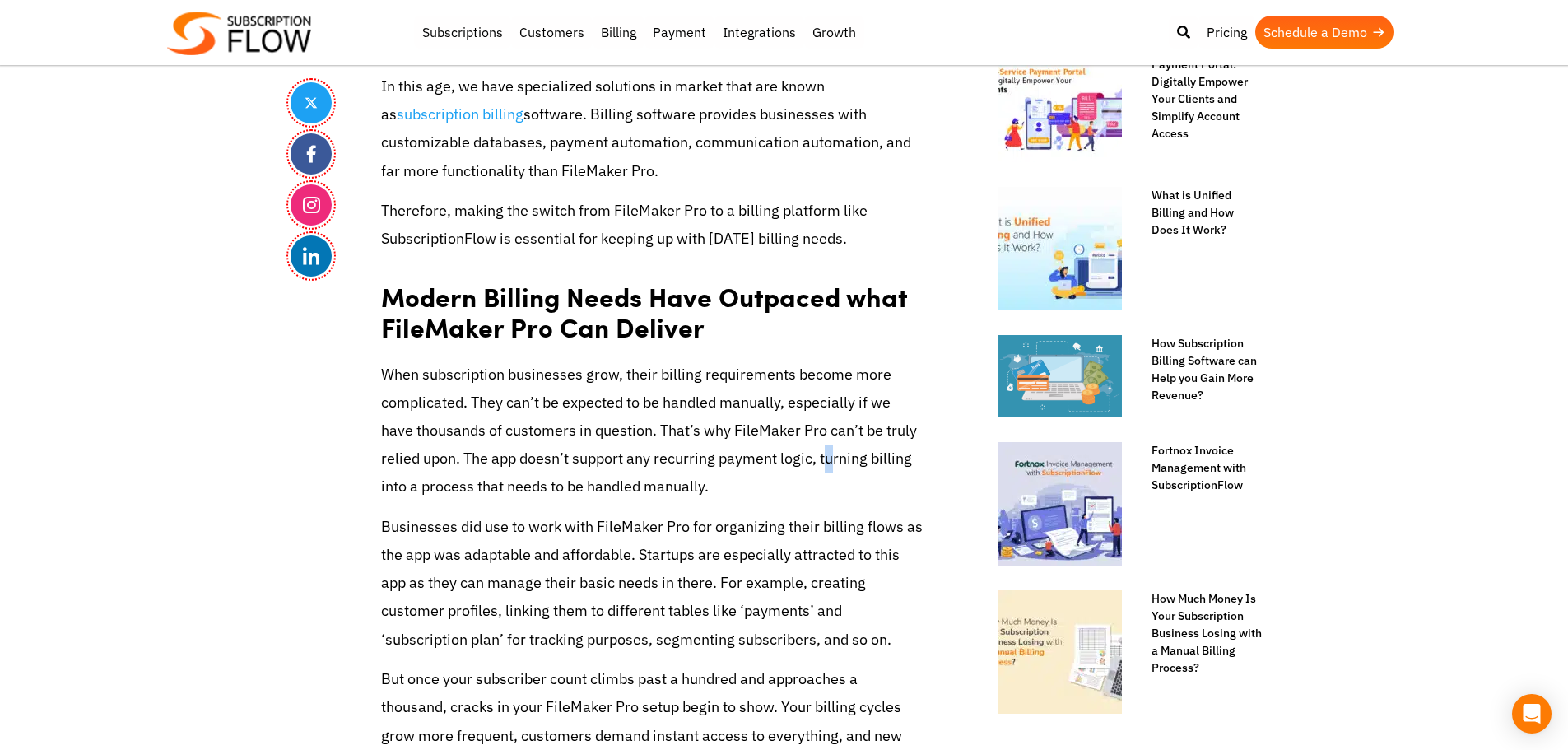
click at [830, 466] on p "When subscription businesses grow, their billing requirements become more compl…" at bounding box center [652, 431] width 543 height 141
click at [821, 459] on p "When subscription businesses grow, their billing requirements become more compl…" at bounding box center [652, 431] width 543 height 141
drag, startPoint x: 598, startPoint y: 522, endPoint x: 896, endPoint y: 534, distance: 298.2
click at [896, 534] on p "Businesses did use to work with FileMaker Pro for organizing their billing flow…" at bounding box center [652, 583] width 543 height 141
click at [412, 557] on p "Businesses did use to work with FileMaker Pro for organizing their billing flow…" at bounding box center [652, 583] width 543 height 141
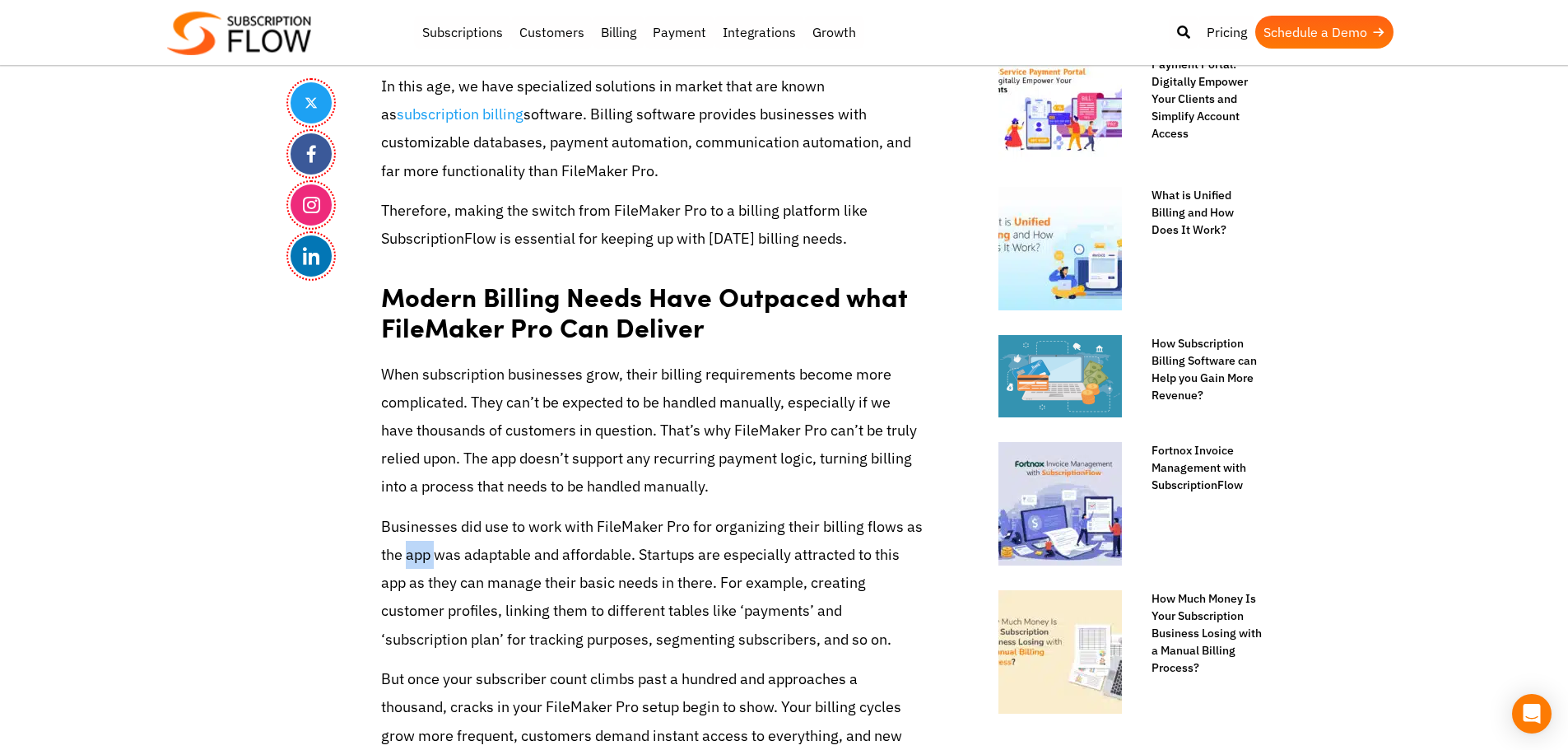
click at [412, 557] on p "Businesses did use to work with FileMaker Pro for organizing their billing flow…" at bounding box center [652, 583] width 543 height 141
click at [400, 529] on p "Businesses did use to work with FileMaker Pro for organizing their billing flow…" at bounding box center [652, 583] width 543 height 141
click at [658, 613] on p "Businesses did use to work with FileMaker Pro for organizing their billing flow…" at bounding box center [652, 583] width 543 height 141
click at [753, 583] on p "Businesses did use to work with FileMaker Pro for organizing their billing flow…" at bounding box center [652, 583] width 543 height 141
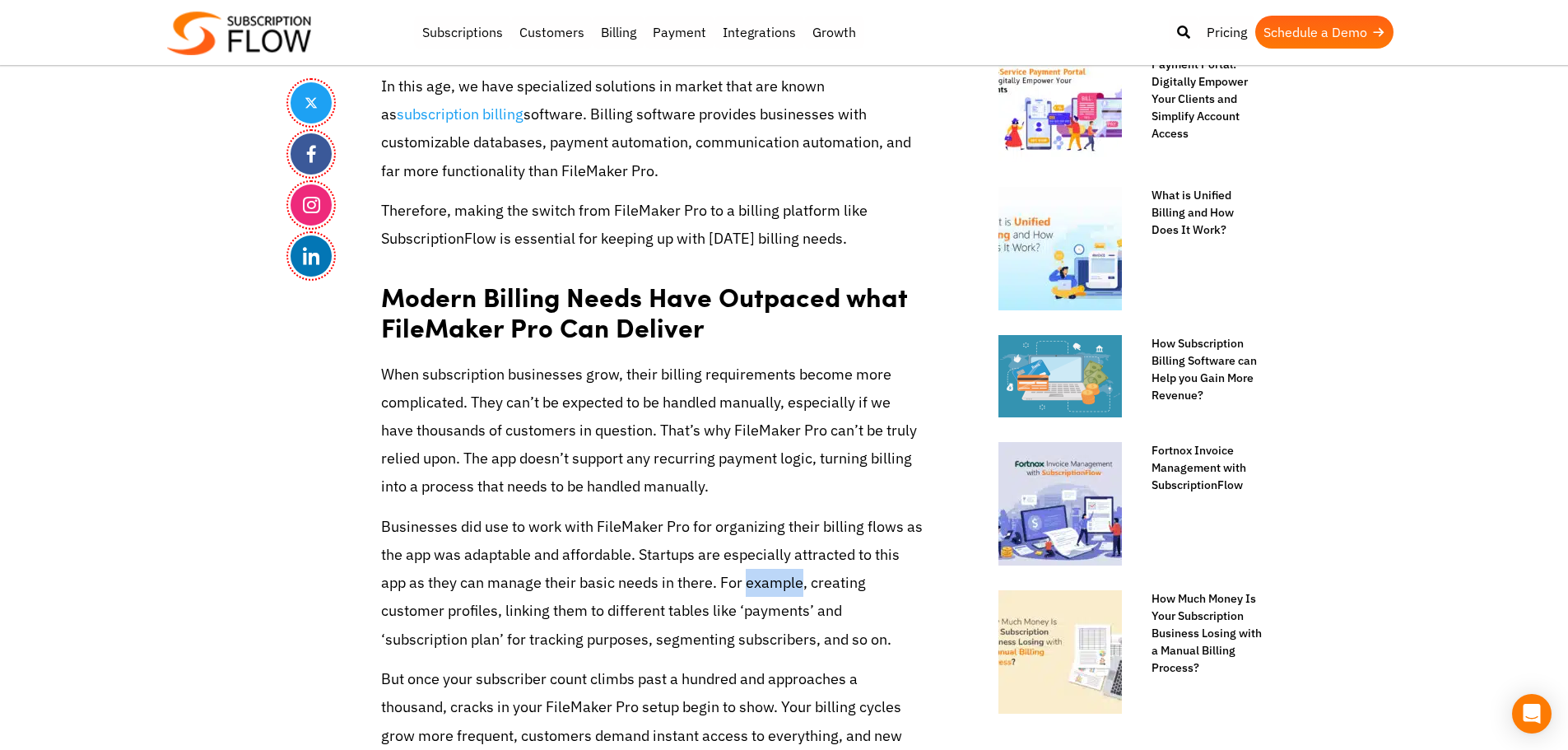
click at [753, 583] on p "Businesses did use to work with FileMaker Pro for organizing their billing flow…" at bounding box center [652, 583] width 543 height 141
click at [717, 576] on p "Businesses did use to work with FileMaker Pro for organizing their billing flow…" at bounding box center [652, 583] width 543 height 141
drag, startPoint x: 721, startPoint y: 580, endPoint x: 801, endPoint y: 586, distance: 80.2
click at [801, 586] on p "Businesses did use to work with FileMaker Pro for organizing their billing flow…" at bounding box center [652, 583] width 543 height 141
click at [831, 585] on p "Businesses did use to work with FileMaker Pro for organizing their billing flow…" at bounding box center [652, 583] width 543 height 141
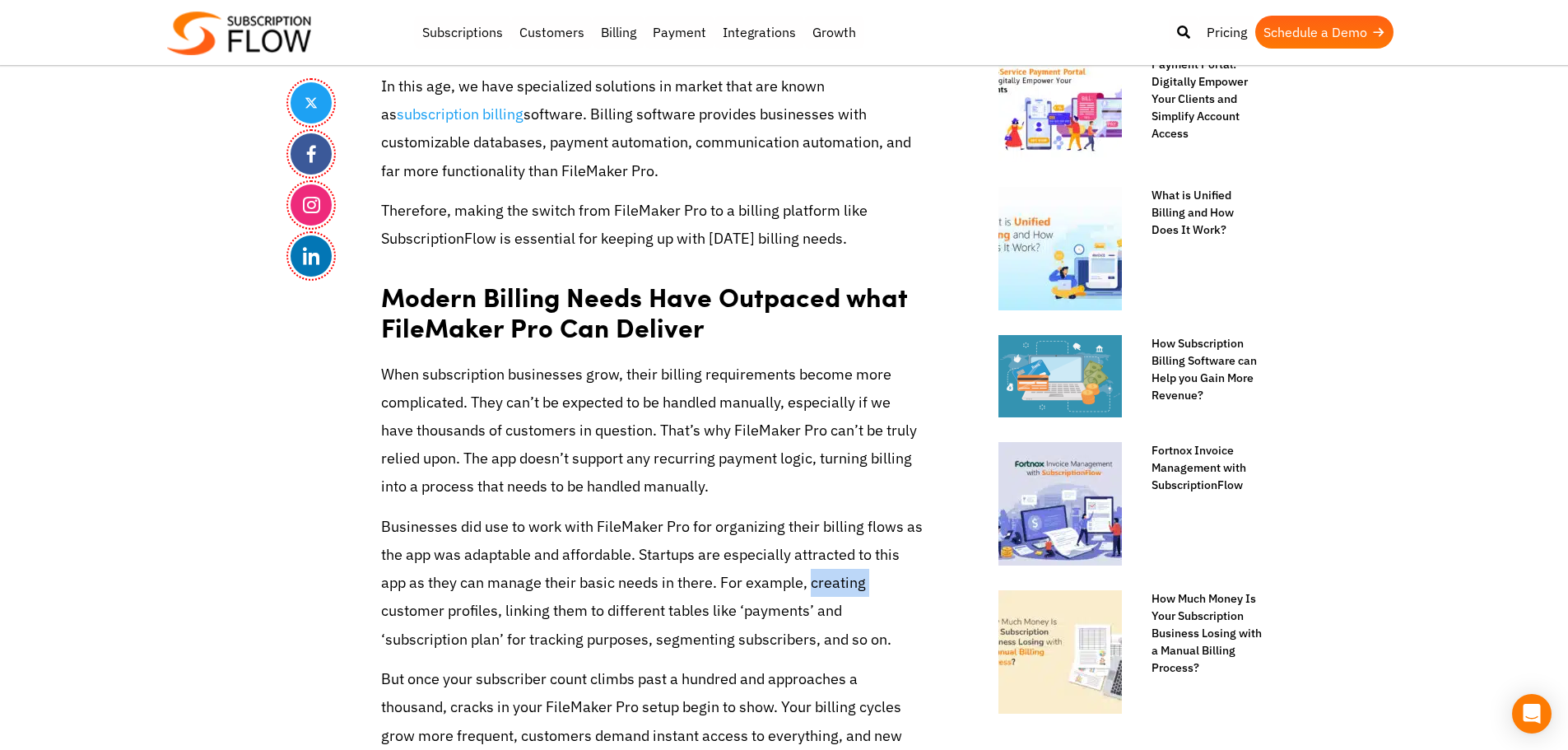
click at [831, 585] on p "Businesses did use to work with FileMaker Pro for organizing their billing flow…" at bounding box center [652, 583] width 543 height 141
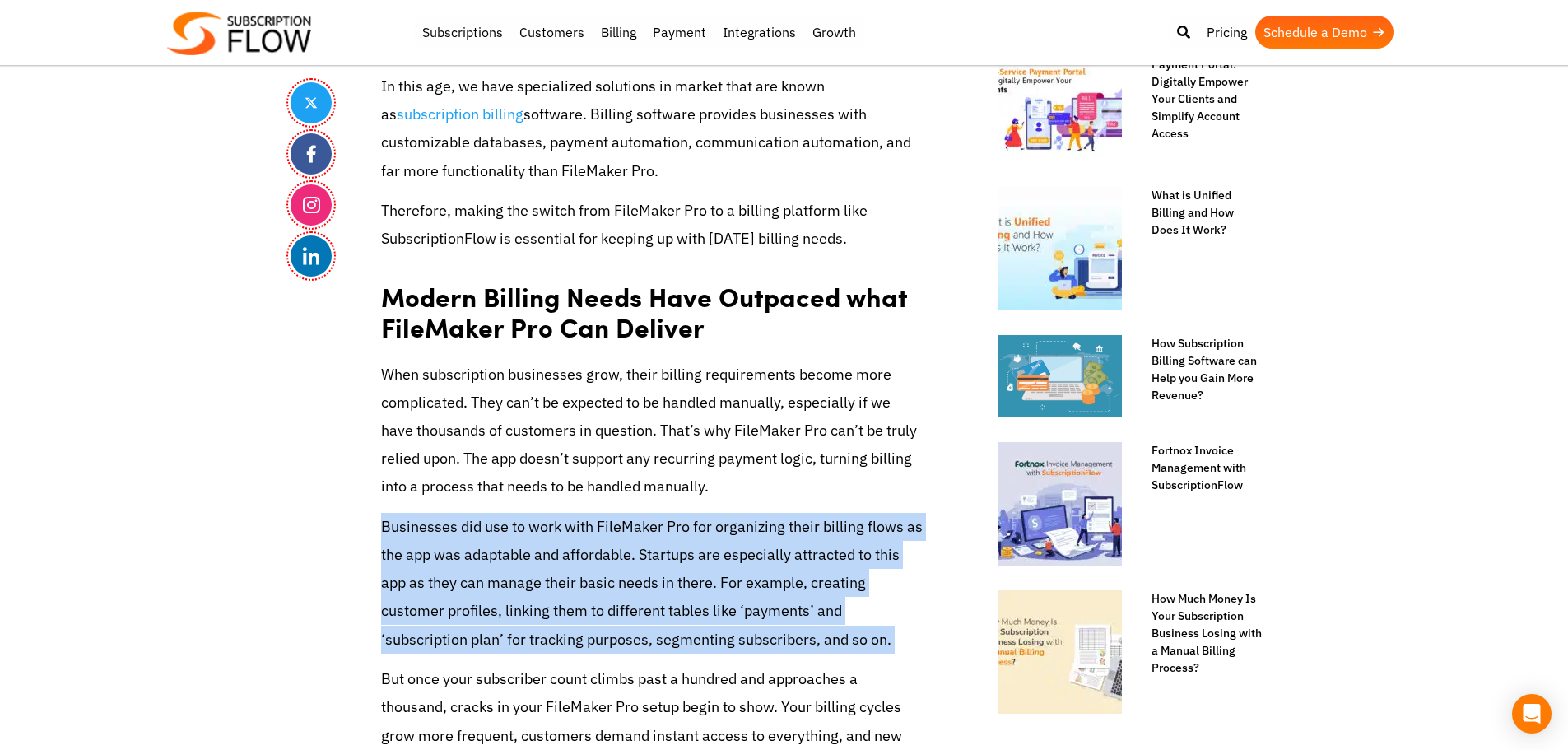
click at [831, 585] on p "Businesses did use to work with FileMaker Pro for organizing their billing flow…" at bounding box center [652, 583] width 543 height 141
click at [449, 622] on p "Businesses did use to work with FileMaker Pro for organizing their billing flow…" at bounding box center [652, 583] width 543 height 141
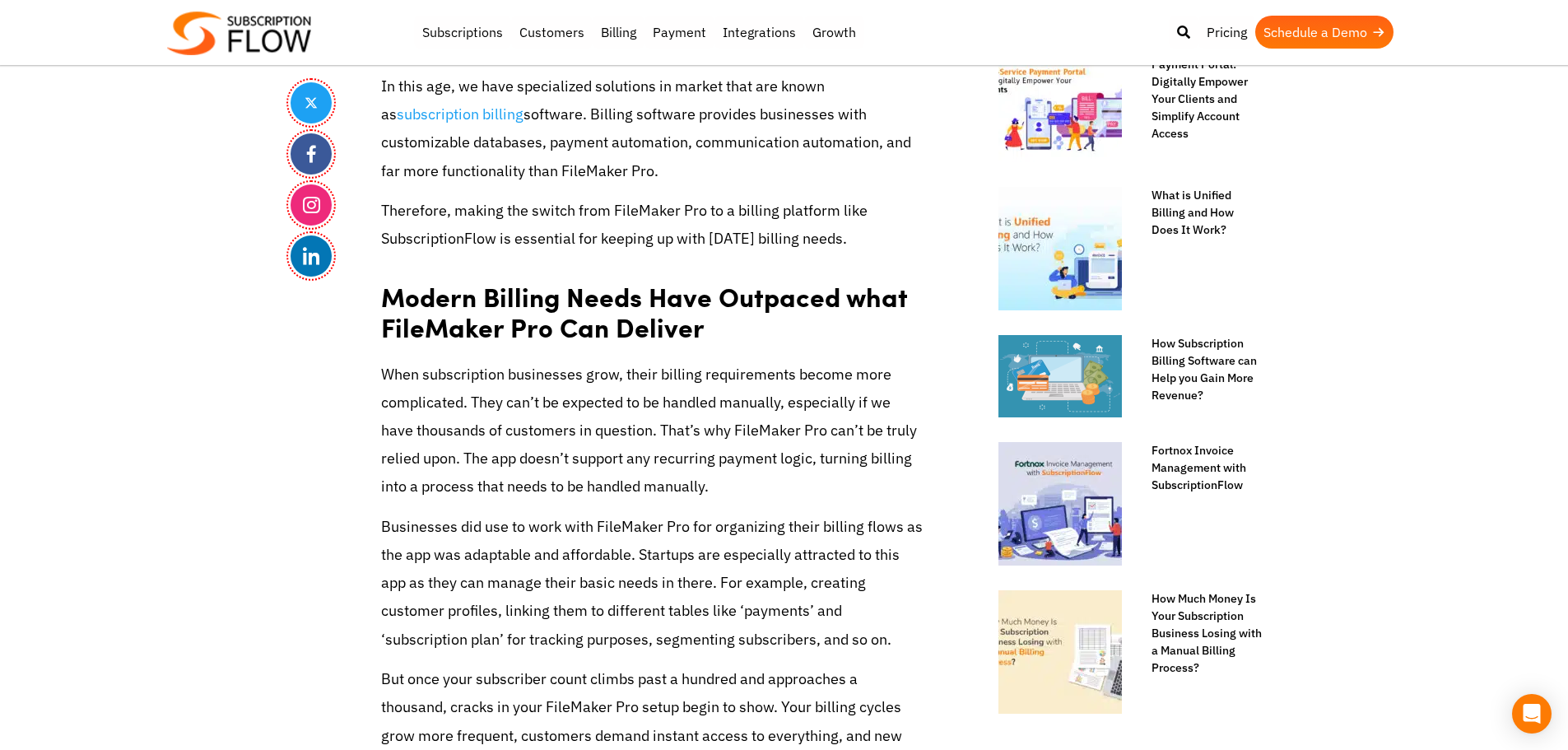
click at [399, 288] on strong "Modern Billing Needs Have Outpaced what FileMaker Pro Can Deliver" at bounding box center [644, 312] width 526 height 69
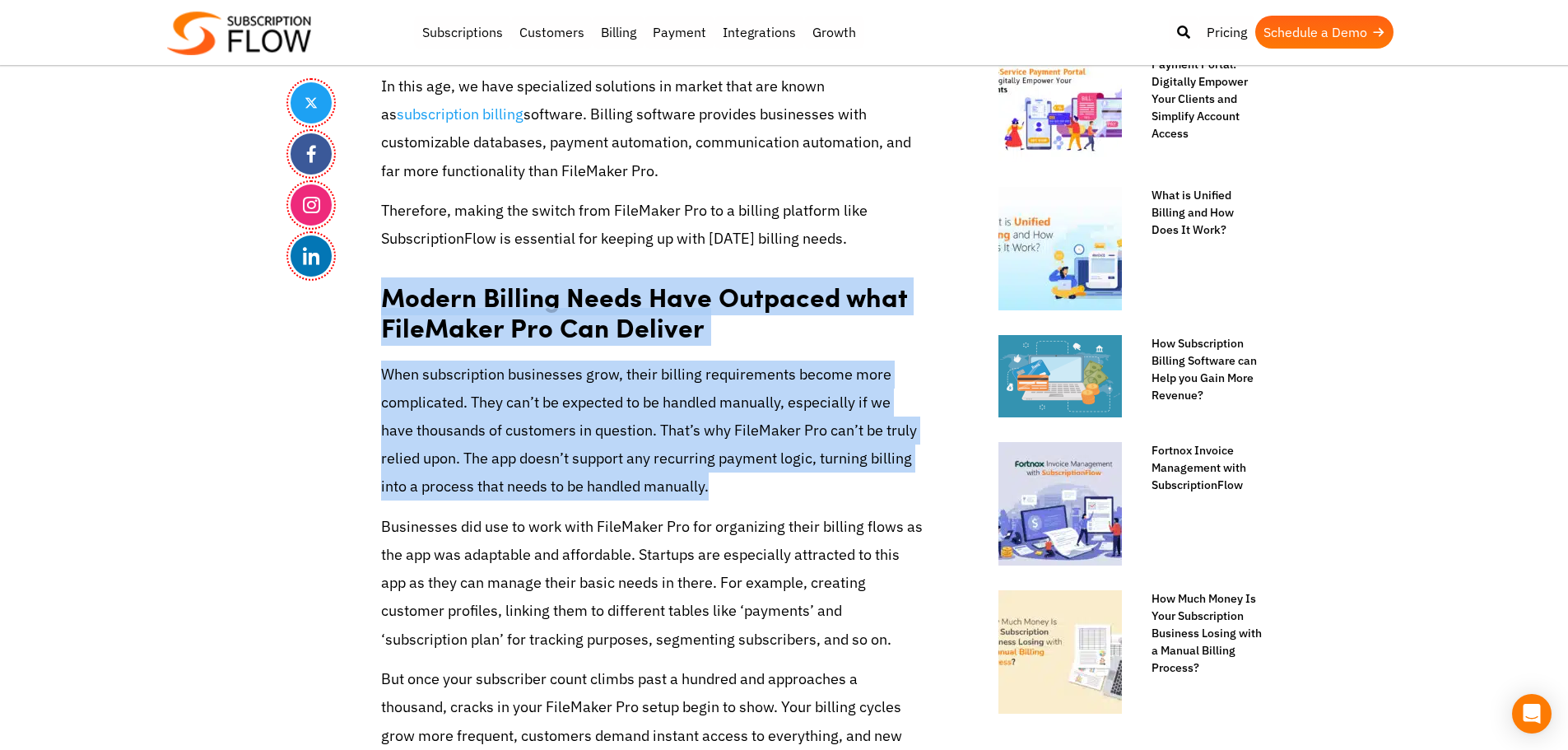
drag, startPoint x: 513, startPoint y: 314, endPoint x: 770, endPoint y: 495, distance: 314.3
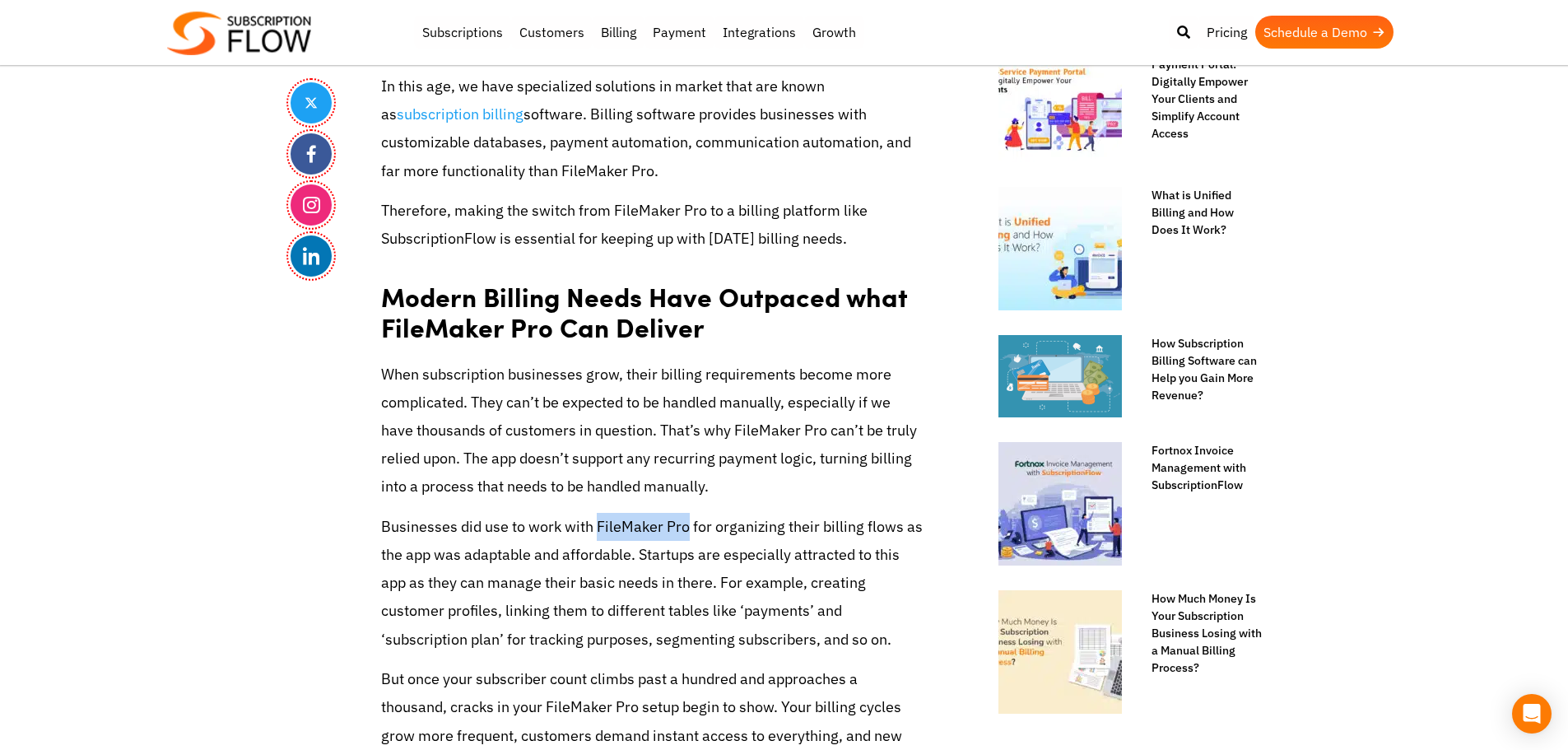
drag, startPoint x: 597, startPoint y: 527, endPoint x: 685, endPoint y: 534, distance: 88.3
click at [685, 534] on p "Businesses did use to work with FileMaker Pro for organizing their billing flow…" at bounding box center [652, 583] width 543 height 141
click at [657, 460] on p "When subscription businesses grow, their billing requirements become more compl…" at bounding box center [652, 431] width 543 height 141
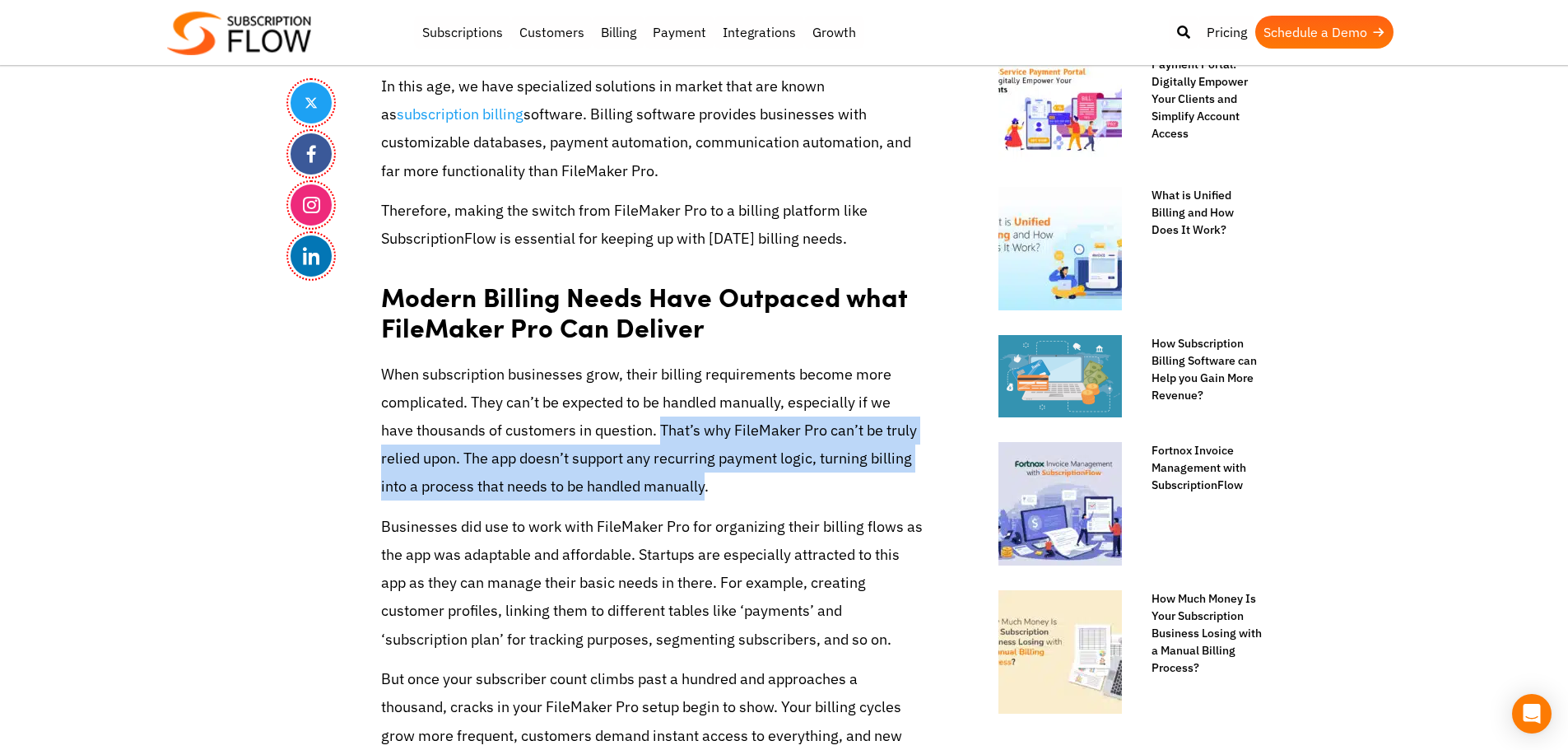
drag, startPoint x: 662, startPoint y: 421, endPoint x: 705, endPoint y: 481, distance: 73.8
click at [705, 481] on p "When subscription businesses grow, their billing requirements become more compl…" at bounding box center [652, 431] width 543 height 141
click at [671, 461] on p "When subscription businesses grow, their billing requirements become more compl…" at bounding box center [652, 431] width 543 height 141
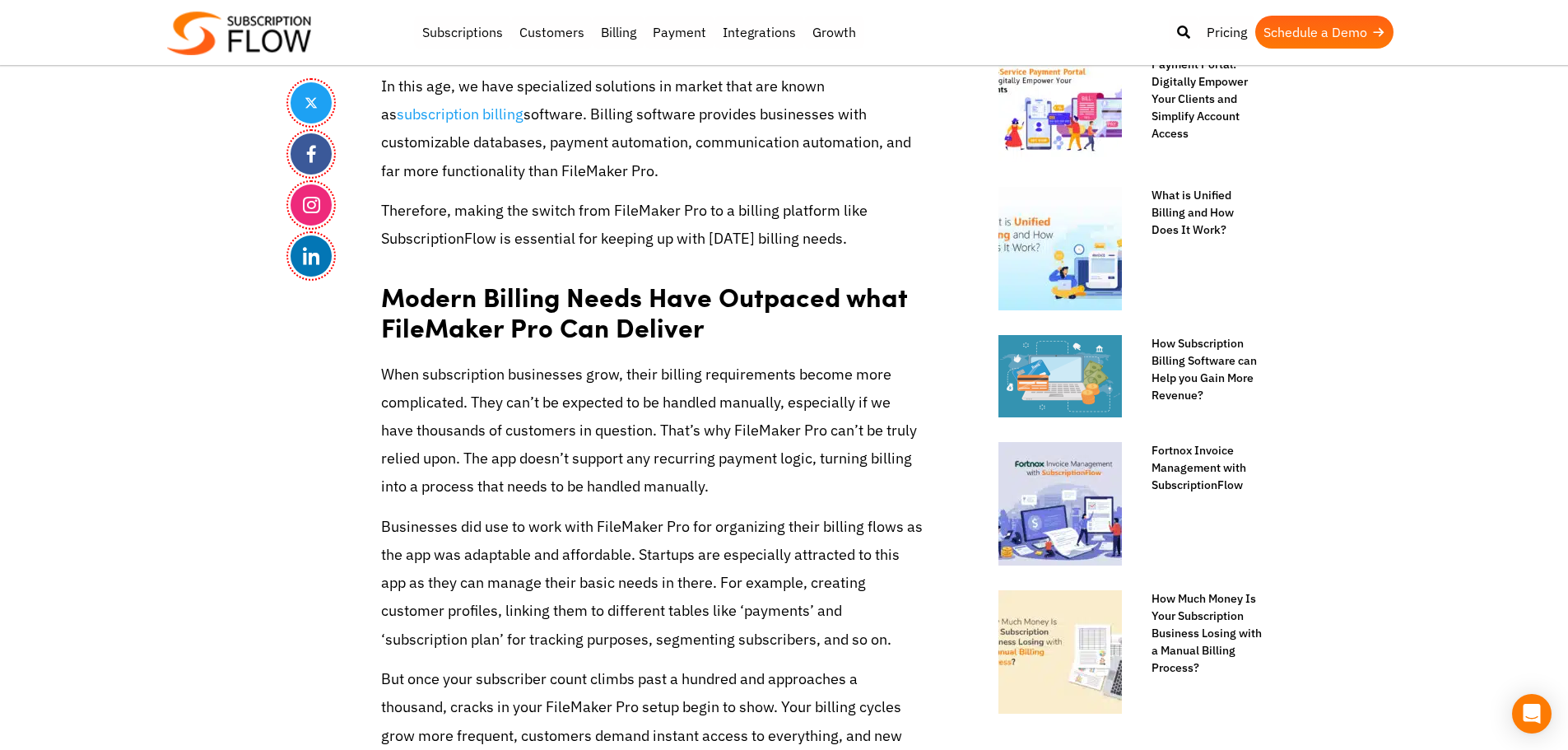
drag, startPoint x: 110, startPoint y: 442, endPoint x: 316, endPoint y: 148, distance: 359.0
drag, startPoint x: 85, startPoint y: 392, endPoint x: 381, endPoint y: 108, distance: 410.2
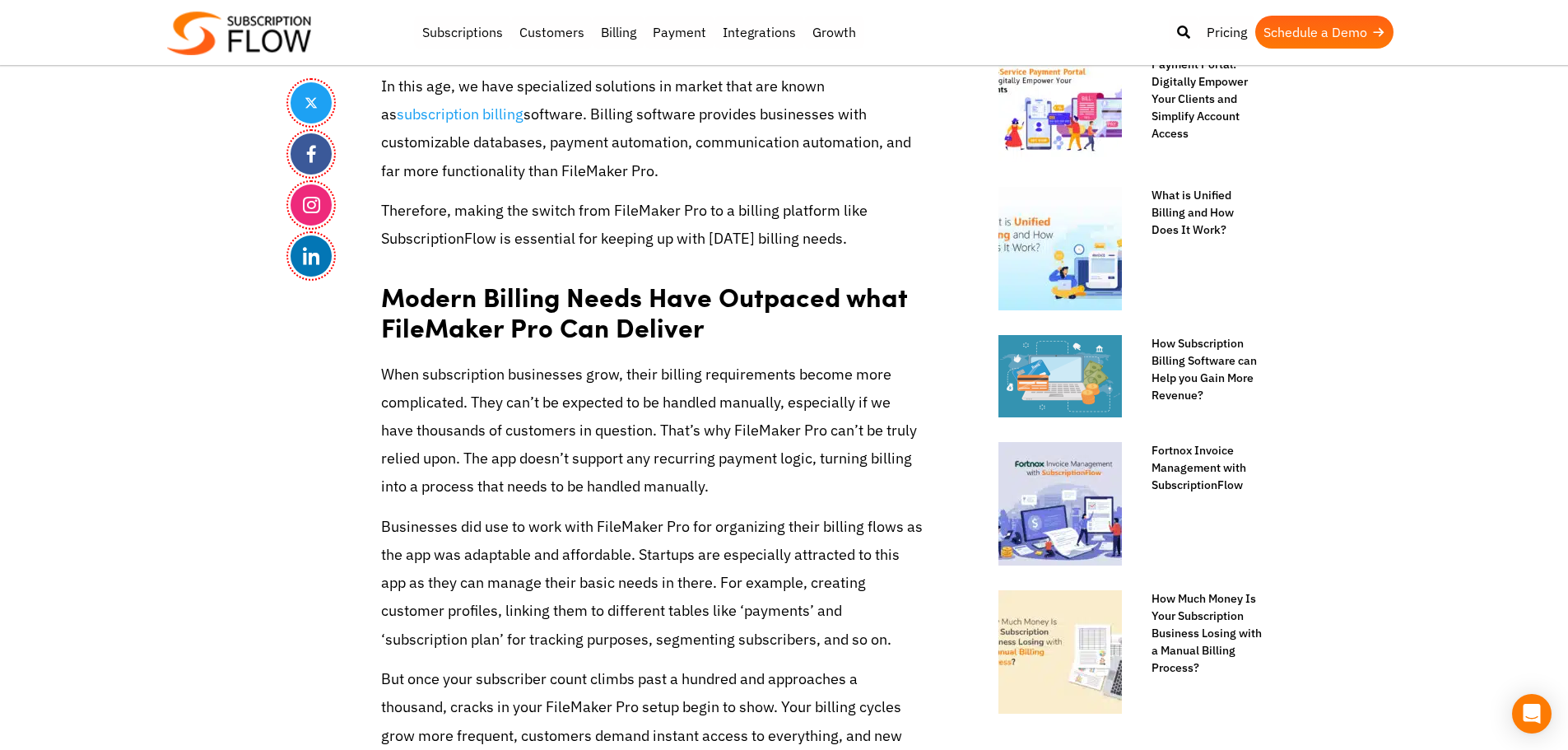
drag, startPoint x: 424, startPoint y: 302, endPoint x: 463, endPoint y: 241, distance: 72.4
click at [424, 302] on strong "Modern Billing Needs Have Outpaced what FileMaker Pro Can Deliver" at bounding box center [644, 312] width 526 height 69
drag, startPoint x: 381, startPoint y: 211, endPoint x: 392, endPoint y: 211, distance: 11.0
click at [386, 211] on p "Therefore, making the switch from FileMaker Pro to a billing platform like Subs…" at bounding box center [652, 224] width 543 height 56
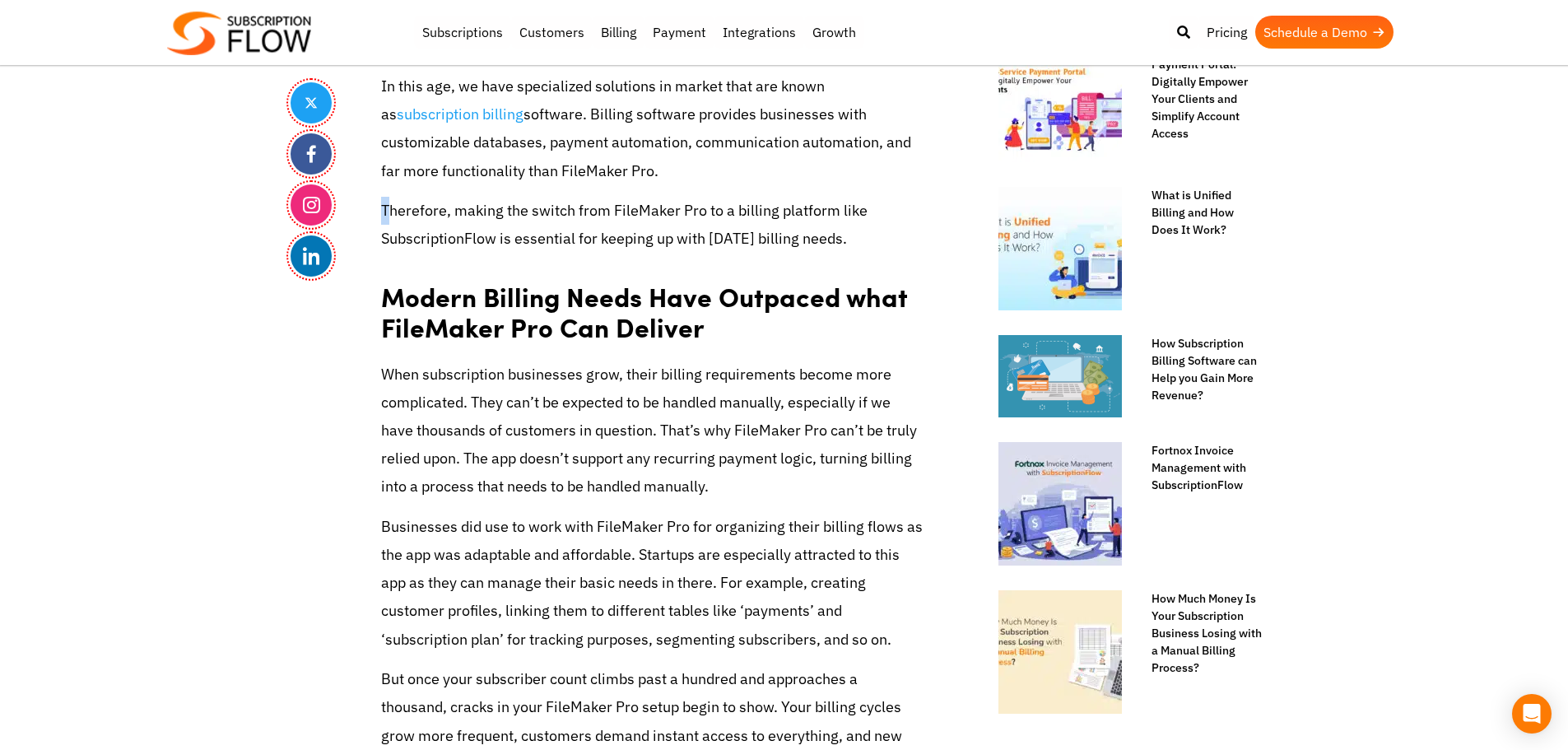
click at [401, 211] on p "Therefore, making the switch from FileMaker Pro to a billing platform like Subs…" at bounding box center [652, 224] width 543 height 56
click at [479, 208] on p "Therefore, making the switch from FileMaker Pro to a billing platform like Subs…" at bounding box center [652, 224] width 543 height 56
drag, startPoint x: 453, startPoint y: 211, endPoint x: 685, endPoint y: 204, distance: 232.1
click at [685, 204] on p "Therefore, making the switch from FileMaker Pro to a billing platform like Subs…" at bounding box center [652, 224] width 543 height 56
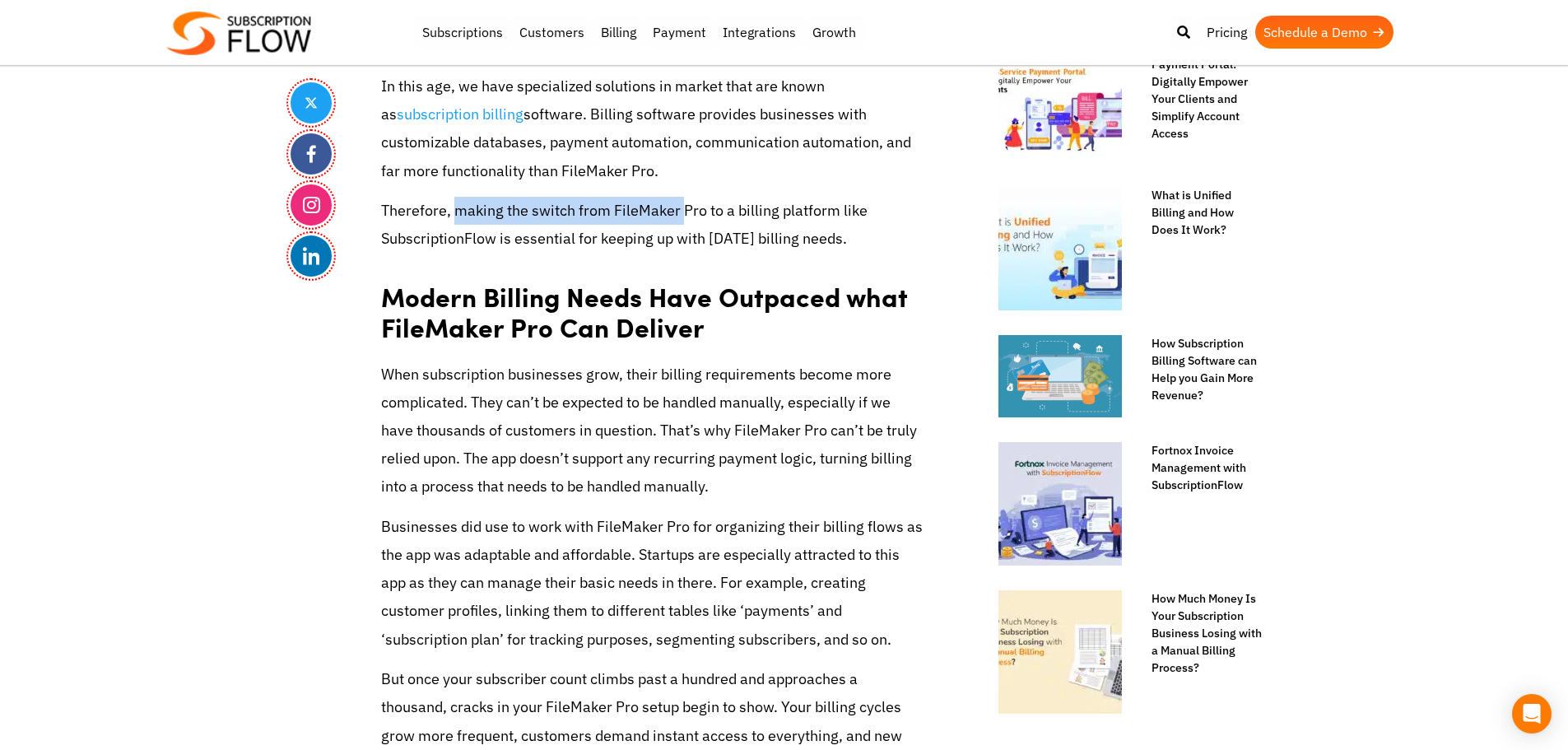
click at [663, 206] on p "Therefore, making the switch from FileMaker Pro to a billing platform like Subs…" at bounding box center [652, 224] width 543 height 56
drag, startPoint x: 613, startPoint y: 207, endPoint x: 703, endPoint y: 206, distance: 90.0
click at [703, 206] on p "Therefore, making the switch from FileMaker Pro to a billing platform like Subs…" at bounding box center [652, 224] width 543 height 56
click at [716, 209] on p "Therefore, making the switch from FileMaker Pro to a billing platform like Subs…" at bounding box center [652, 224] width 543 height 56
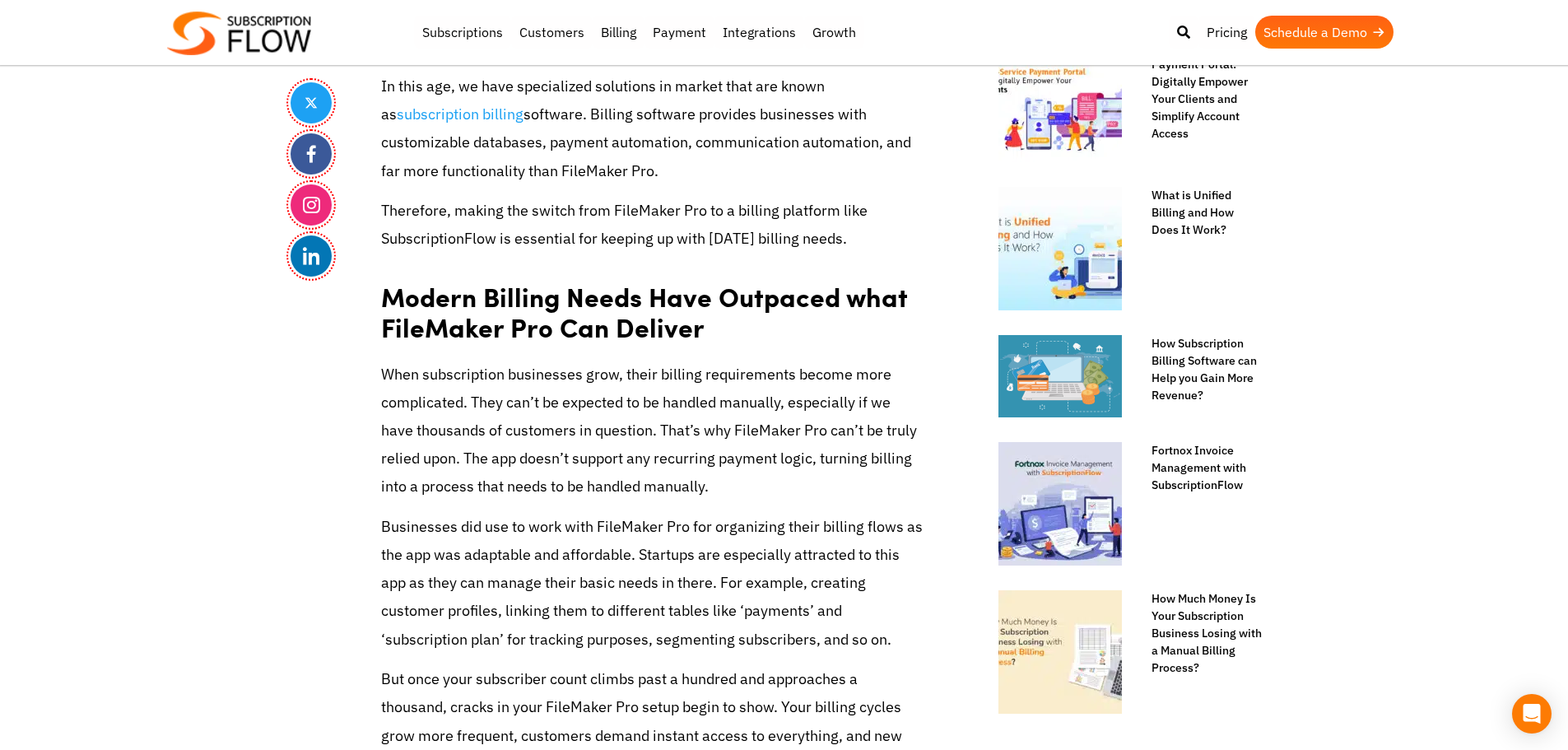
drag, startPoint x: 90, startPoint y: 274, endPoint x: 373, endPoint y: 40, distance: 367.2
click at [605, 321] on strong "Modern Billing Needs Have Outpaced what FileMaker Pro Can Deliver" at bounding box center [644, 312] width 526 height 69
click at [605, 319] on strong "Modern Billing Needs Have Outpaced what FileMaker Pro Can Deliver" at bounding box center [644, 312] width 526 height 69
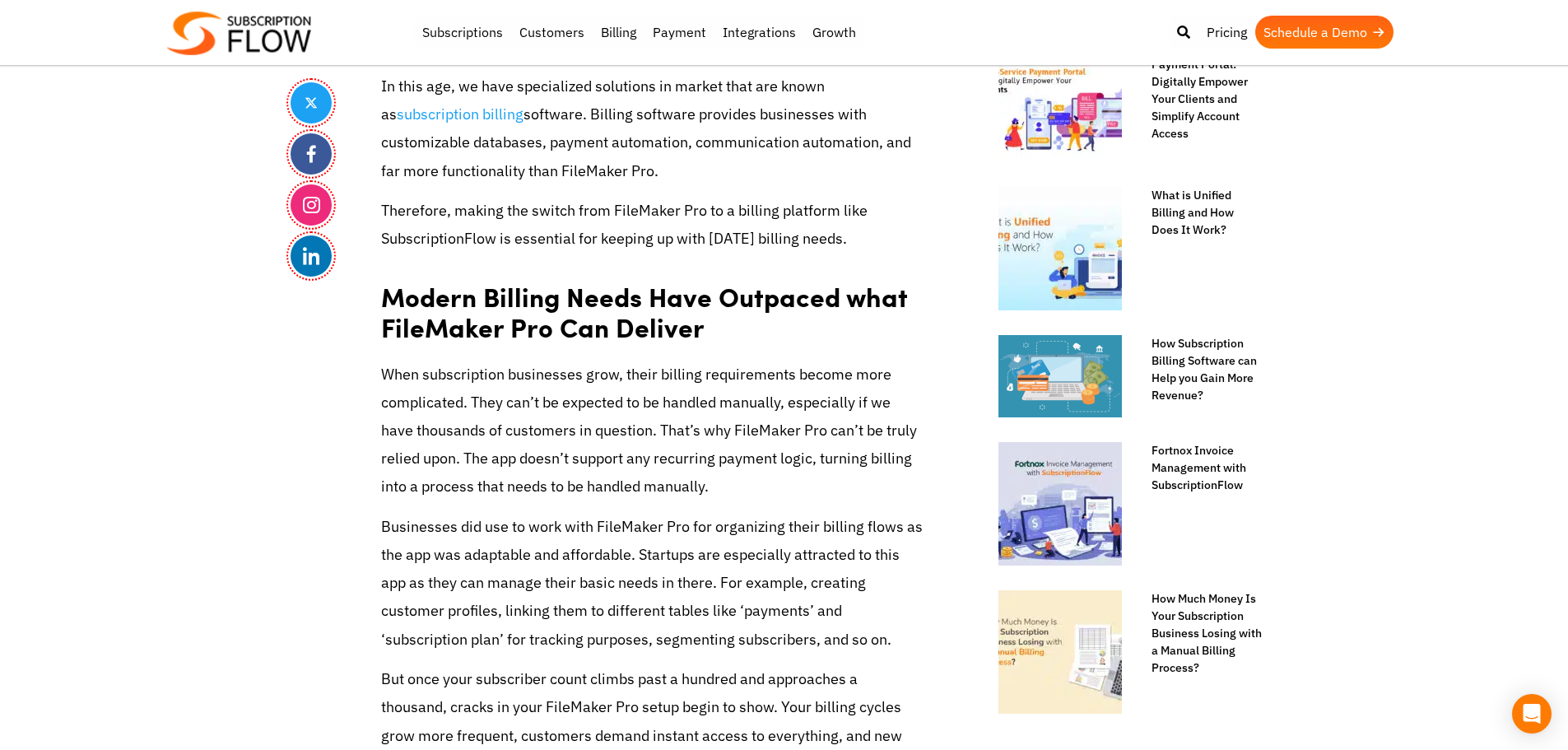
click at [631, 306] on strong "Modern Billing Needs Have Outpaced what FileMaker Pro Can Deliver" at bounding box center [644, 312] width 526 height 69
click at [496, 290] on strong "Modern Billing Needs Have Outpaced what FileMaker Pro Can Deliver" at bounding box center [644, 312] width 526 height 69
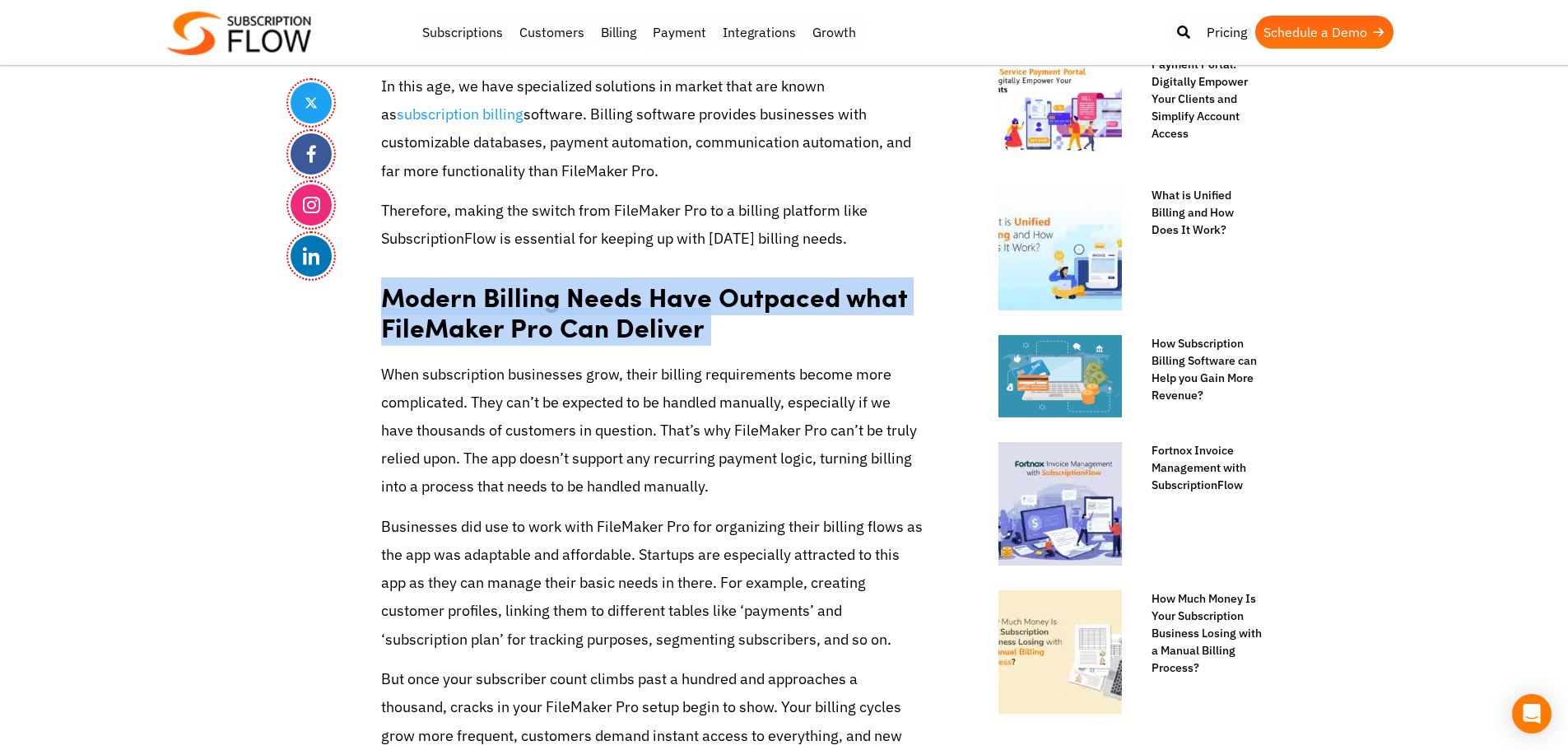
click at [497, 290] on strong "Modern Billing Needs Have Outpaced what FileMaker Pro Can Deliver" at bounding box center [644, 312] width 526 height 69
click at [528, 294] on strong "Modern Billing Needs Have Outpaced what FileMaker Pro Can Deliver" at bounding box center [644, 312] width 526 height 69
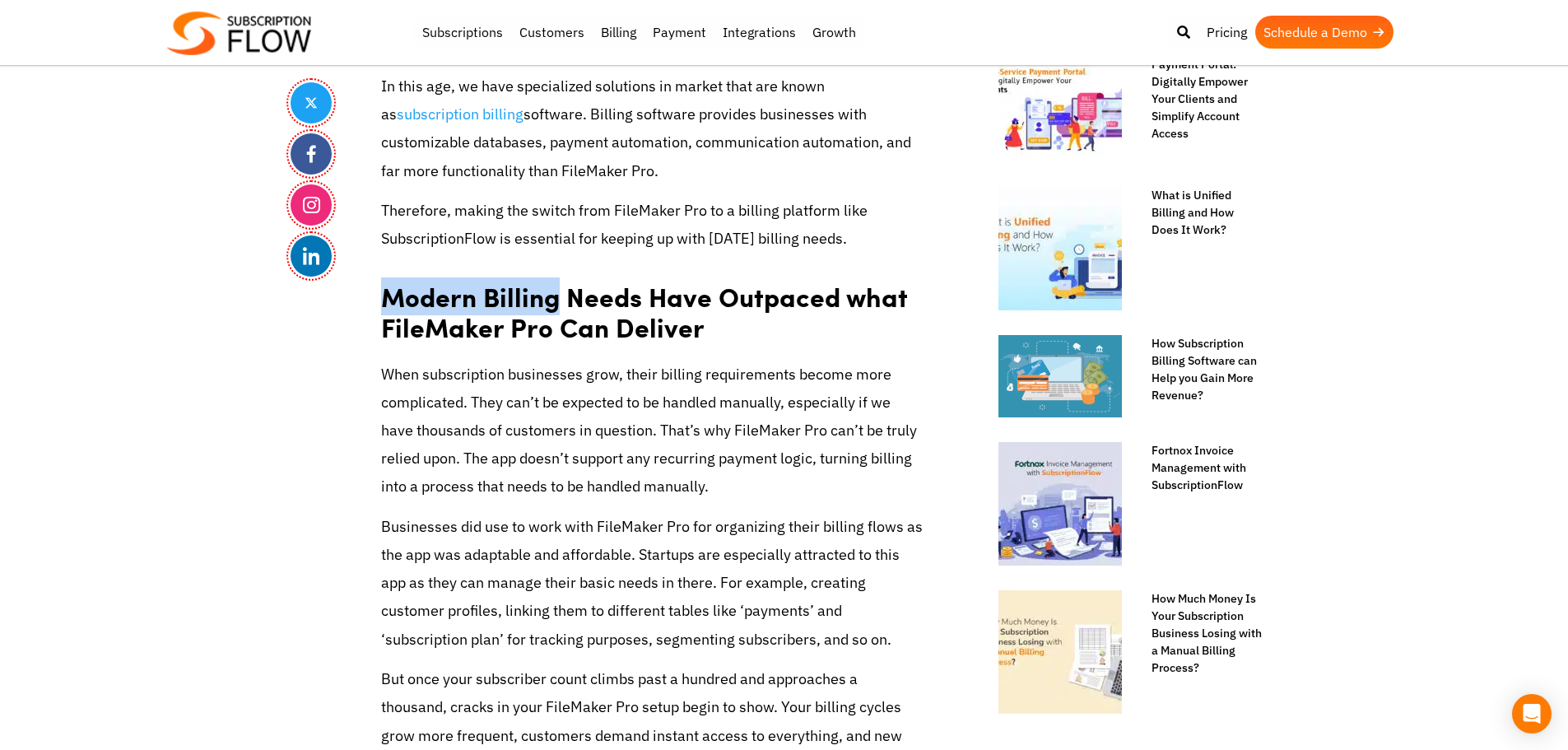
drag, startPoint x: 381, startPoint y: 292, endPoint x: 552, endPoint y: 303, distance: 171.4
click at [552, 303] on strong "Modern Billing Needs Have Outpaced what FileMaker Pro Can Deliver" at bounding box center [644, 312] width 526 height 69
click at [548, 300] on strong "Modern Billing Needs Have Outpaced what FileMaker Pro Can Deliver" at bounding box center [644, 312] width 526 height 69
drag, startPoint x: 452, startPoint y: 211, endPoint x: 464, endPoint y: 211, distance: 12.0
click at [455, 211] on p "Therefore, making the switch from FileMaker Pro to a billing platform like Subs…" at bounding box center [652, 224] width 543 height 56
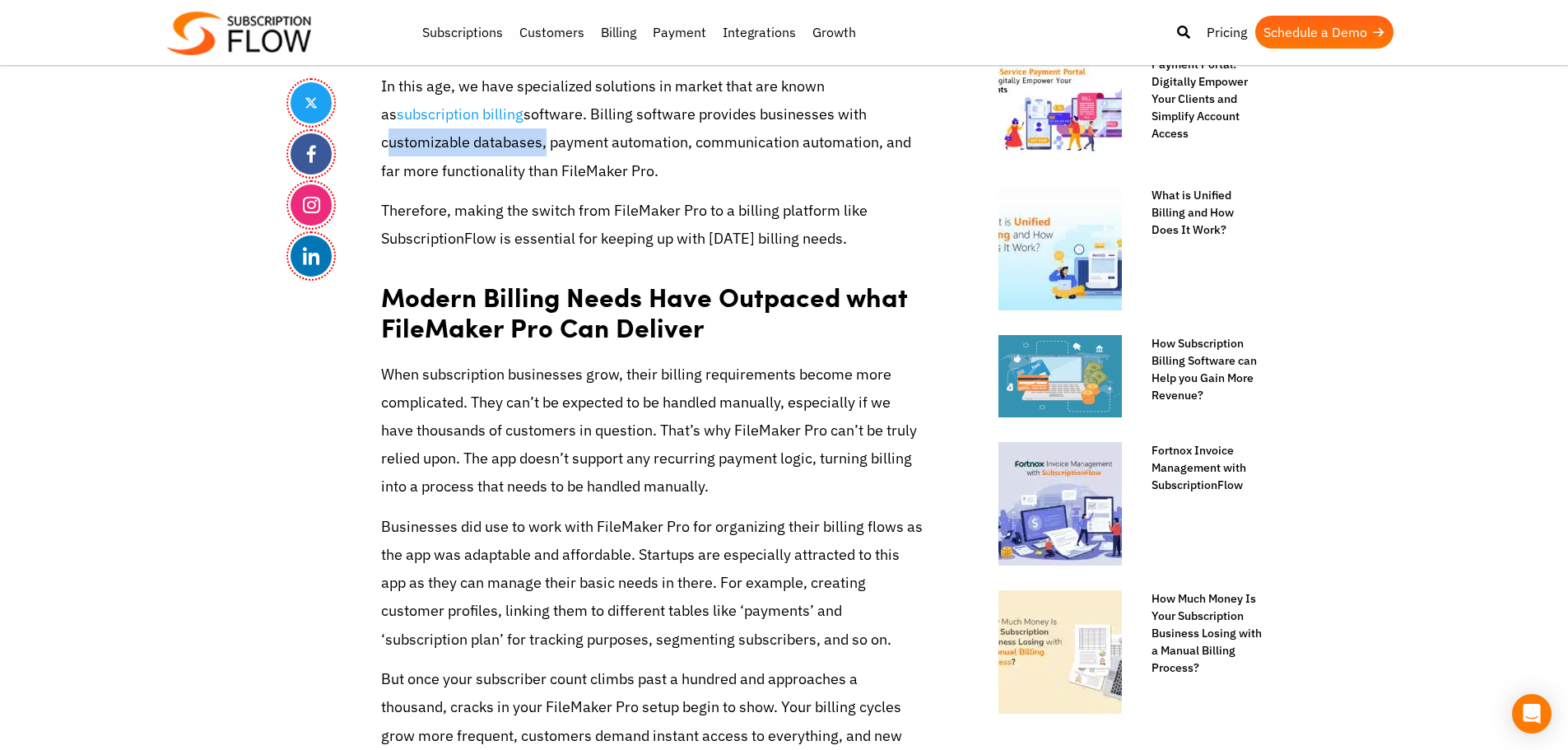
drag, startPoint x: 383, startPoint y: 143, endPoint x: 543, endPoint y: 133, distance: 160.3
click at [543, 133] on p "In this age, we have specialized solutions in market that are known as subscrip…" at bounding box center [652, 128] width 543 height 113
click at [487, 160] on p "In this age, we have specialized solutions in market that are known as subscrip…" at bounding box center [652, 128] width 543 height 113
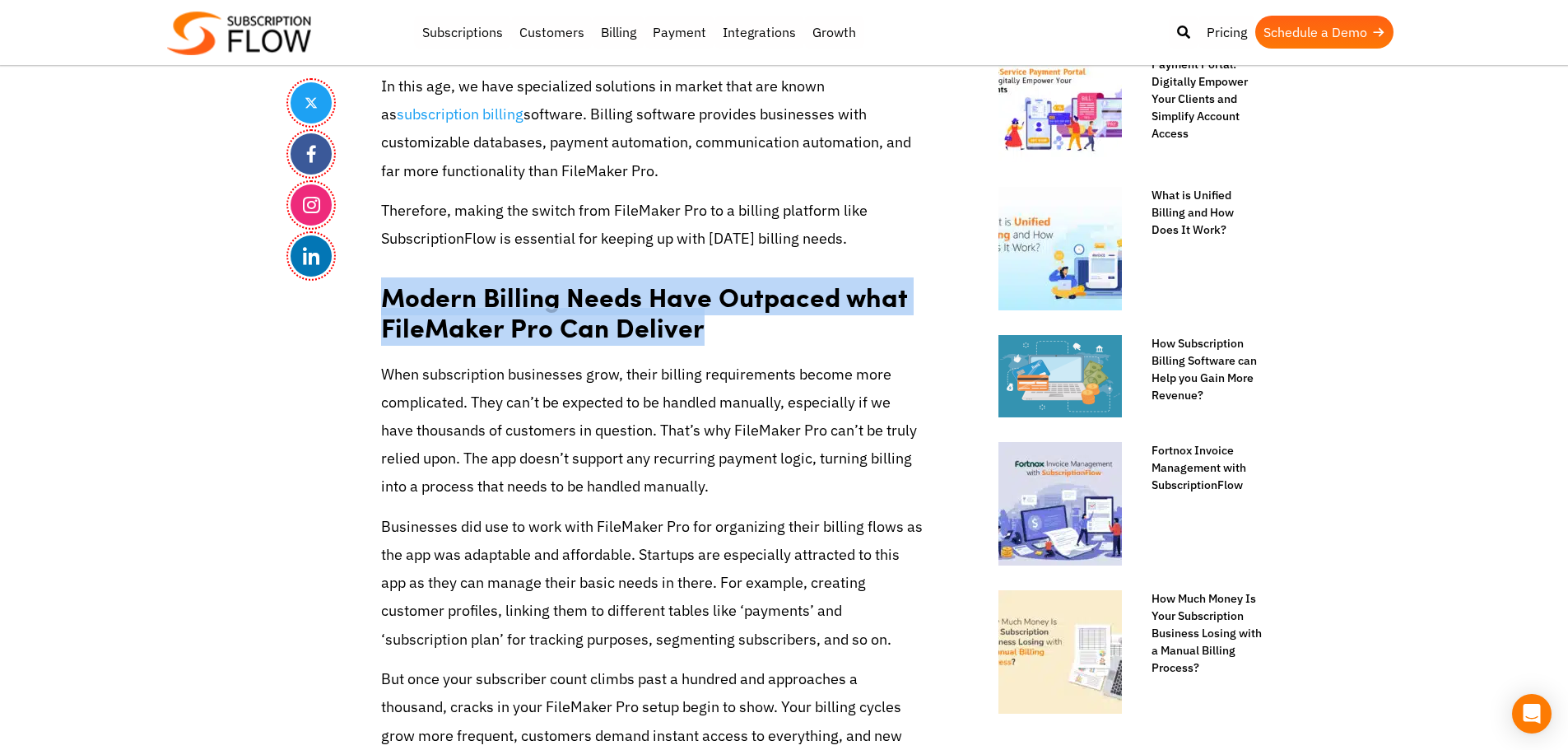
drag, startPoint x: 392, startPoint y: 295, endPoint x: 693, endPoint y: 345, distance: 305.1
click at [693, 345] on h2 "Modern Billing Needs Have Outpaced what FileMaker Pro Can Deliver" at bounding box center [652, 306] width 543 height 82
click at [649, 319] on strong "Modern Billing Needs Have Outpaced what FileMaker Pro Can Deliver" at bounding box center [644, 312] width 526 height 69
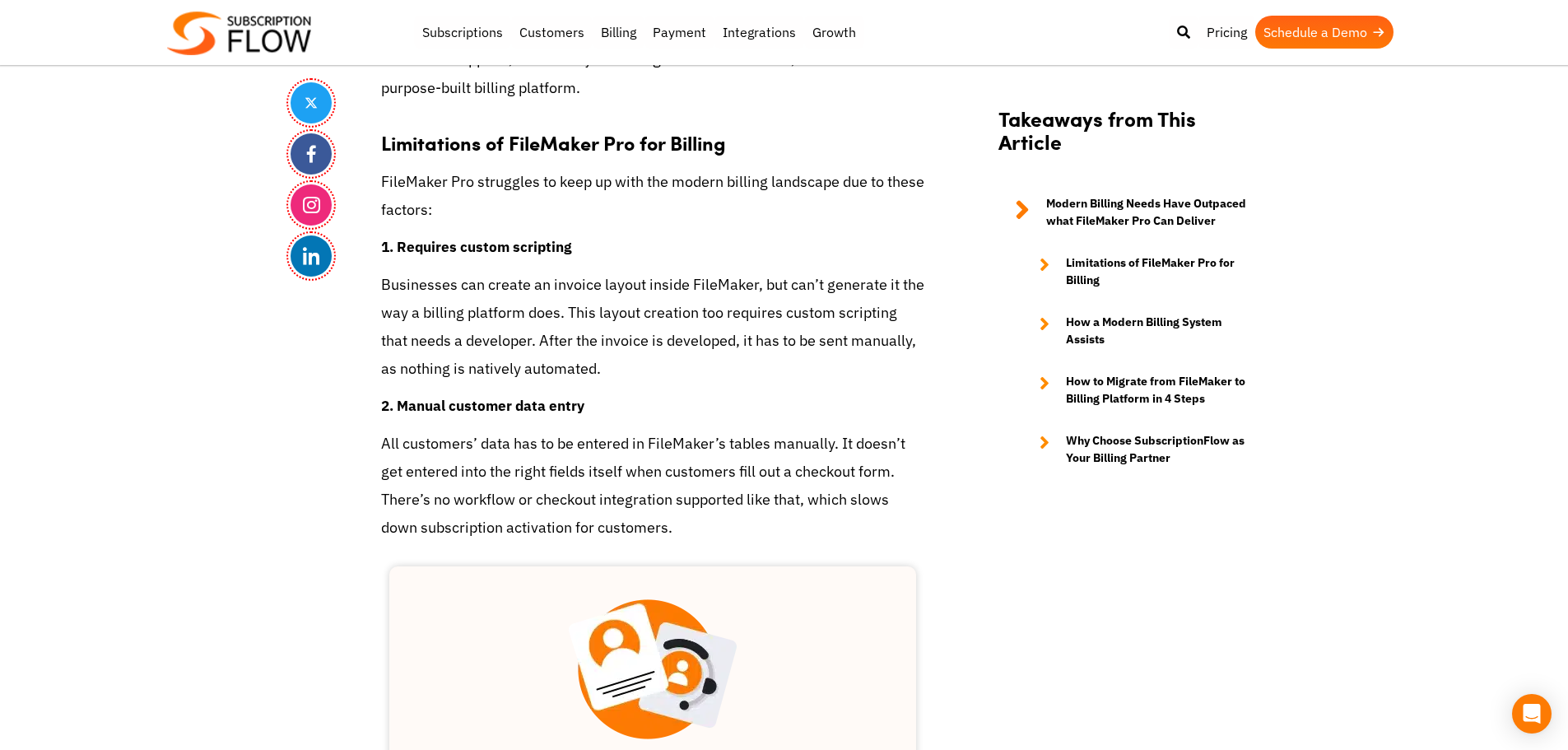
scroll to position [1728, 0]
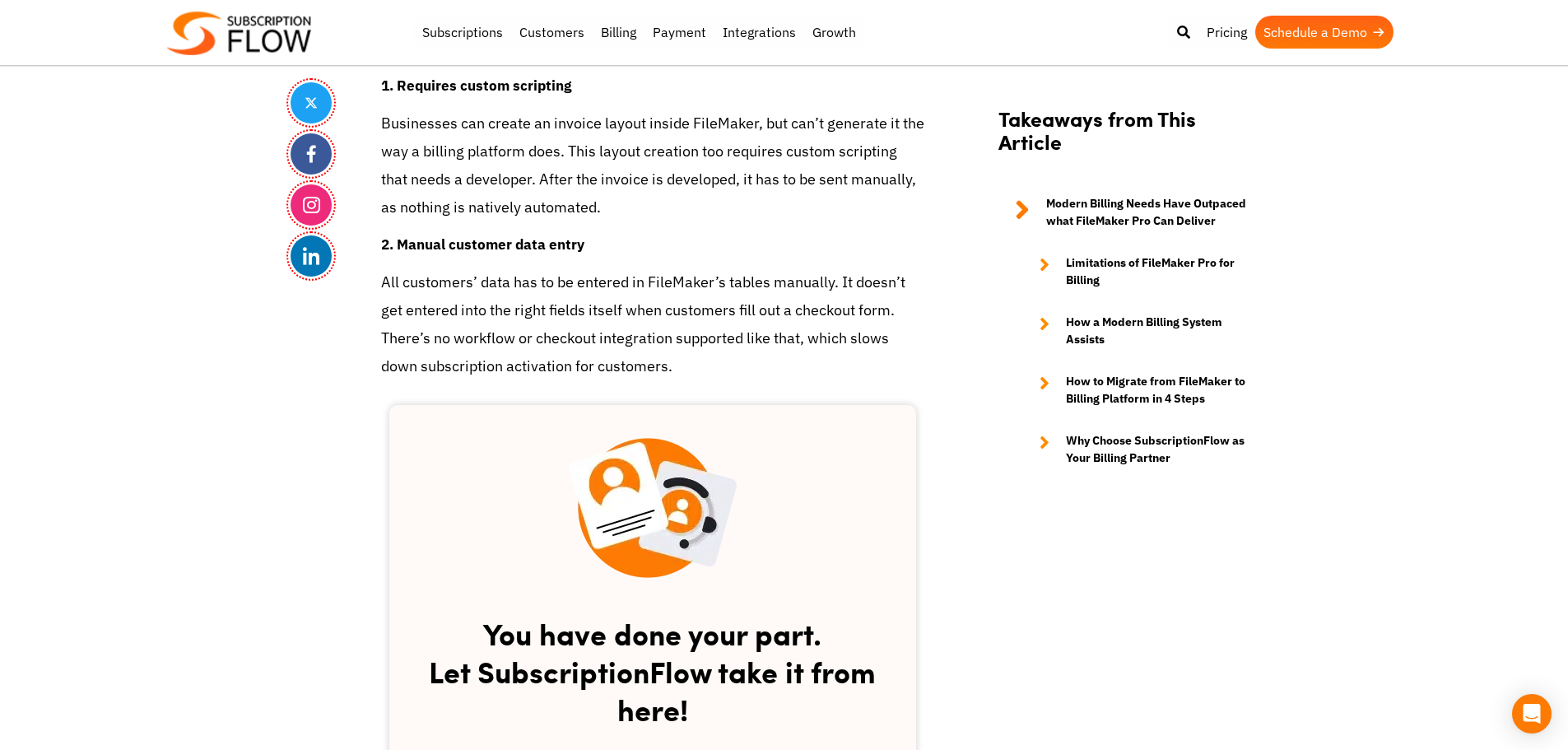
drag, startPoint x: 1486, startPoint y: 296, endPoint x: 1443, endPoint y: 241, distance: 69.8
drag, startPoint x: 398, startPoint y: 87, endPoint x: 571, endPoint y: 83, distance: 173.0
click at [571, 83] on h4 "1. Requires custom scripting" at bounding box center [652, 85] width 543 height 21
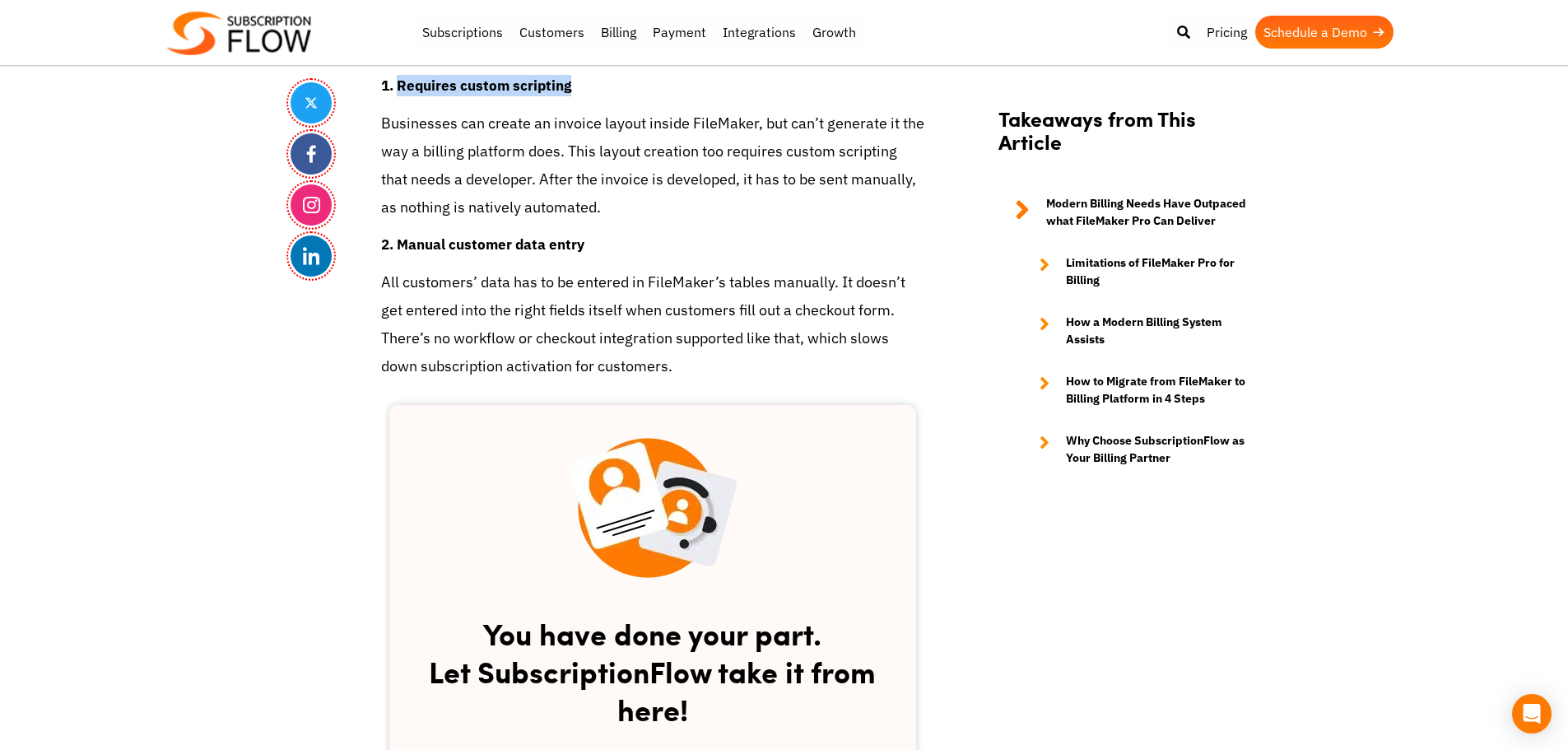
click at [571, 83] on h4 "1. Requires custom scripting" at bounding box center [652, 85] width 543 height 21
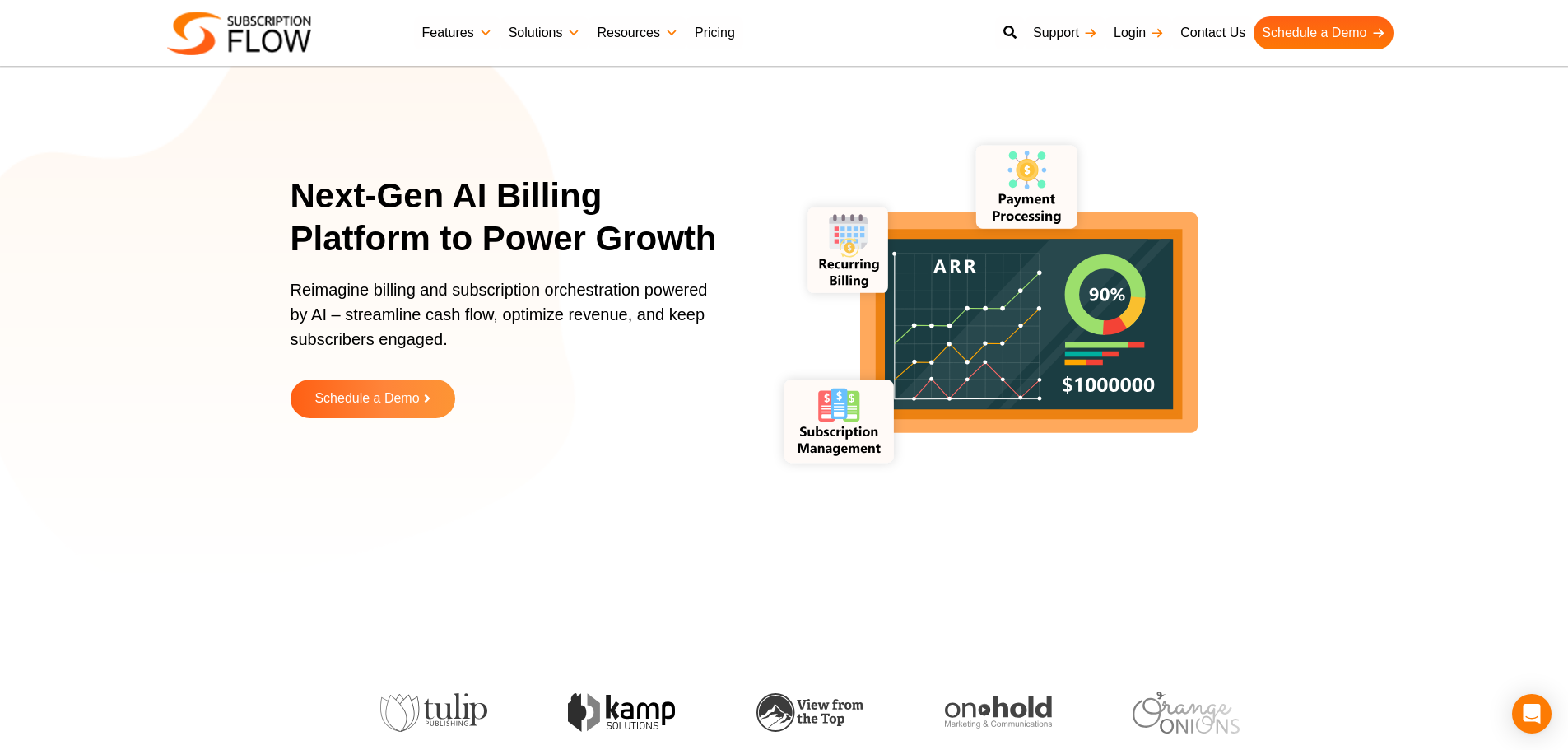
click at [1535, 473] on section "Next-Gen AI Billing Platform to Power Growth Reimagine billing and subscription…" at bounding box center [784, 308] width 1568 height 535
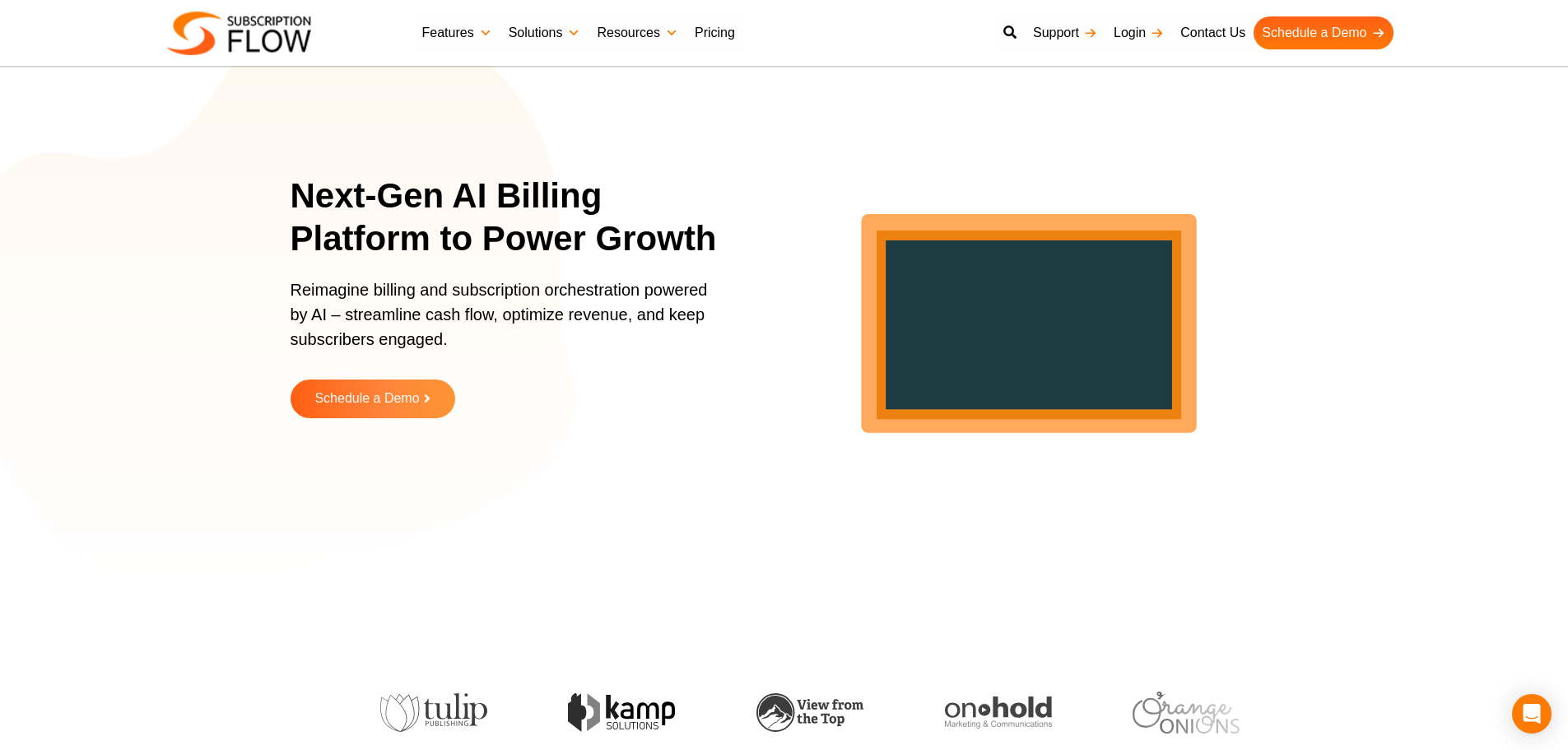
click at [1461, 475] on section "Next-Gen AI Billing Platform to Power Growth Reimagine billing and subscription…" at bounding box center [784, 308] width 1568 height 535
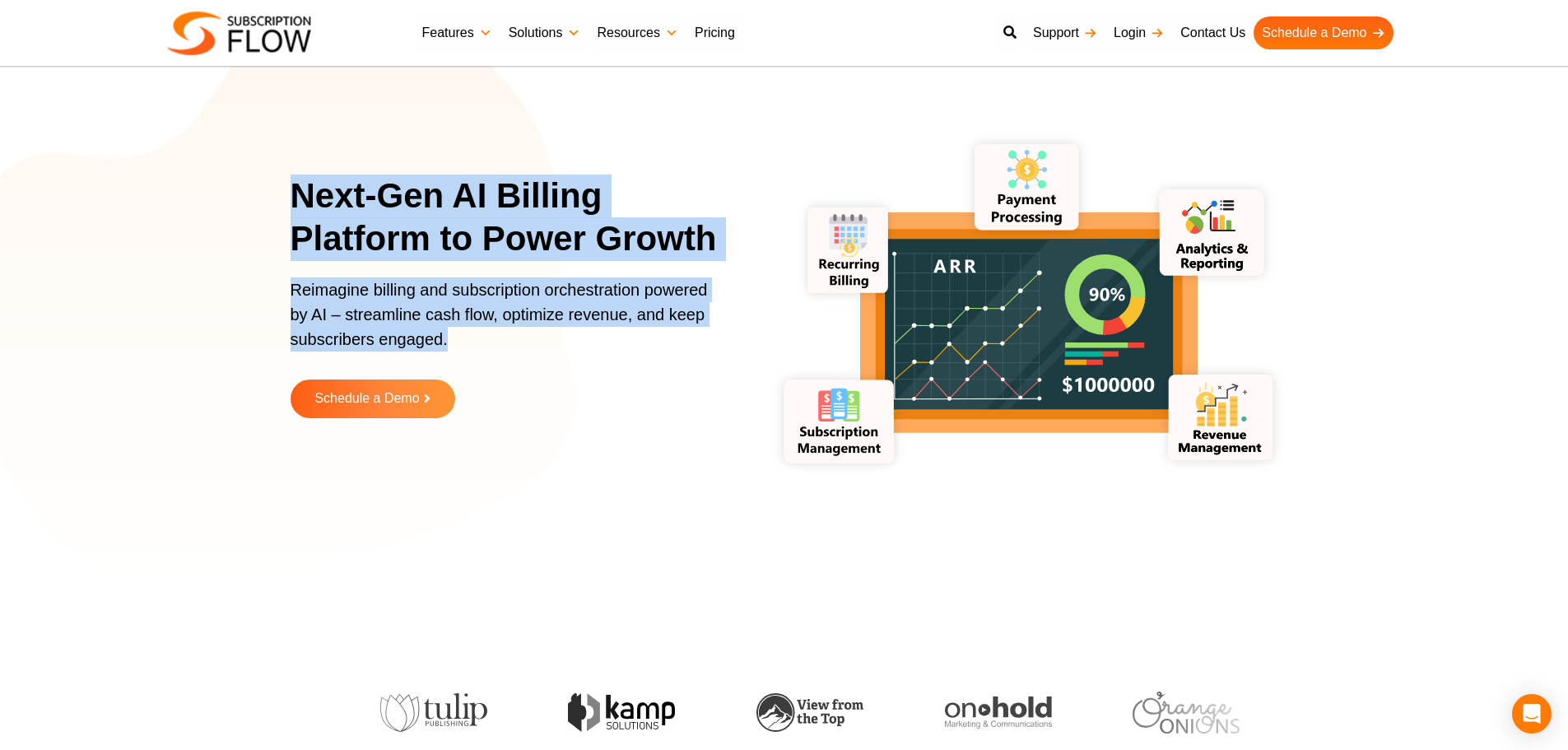
drag, startPoint x: 290, startPoint y: 177, endPoint x: 434, endPoint y: 311, distance: 196.7
click at [471, 330] on div "Next-Gen AI Billing Platform to Power Growth Reimagine billing and subscription…" at bounding box center [515, 308] width 448 height 268
click at [433, 311] on p "Reimagine billing and subscription orchestration powered by AI – streamline cas…" at bounding box center [504, 322] width 428 height 90
click at [377, 314] on p "Reimagine billing and subscription orchestration powered by AI – streamline cas…" at bounding box center [504, 322] width 428 height 90
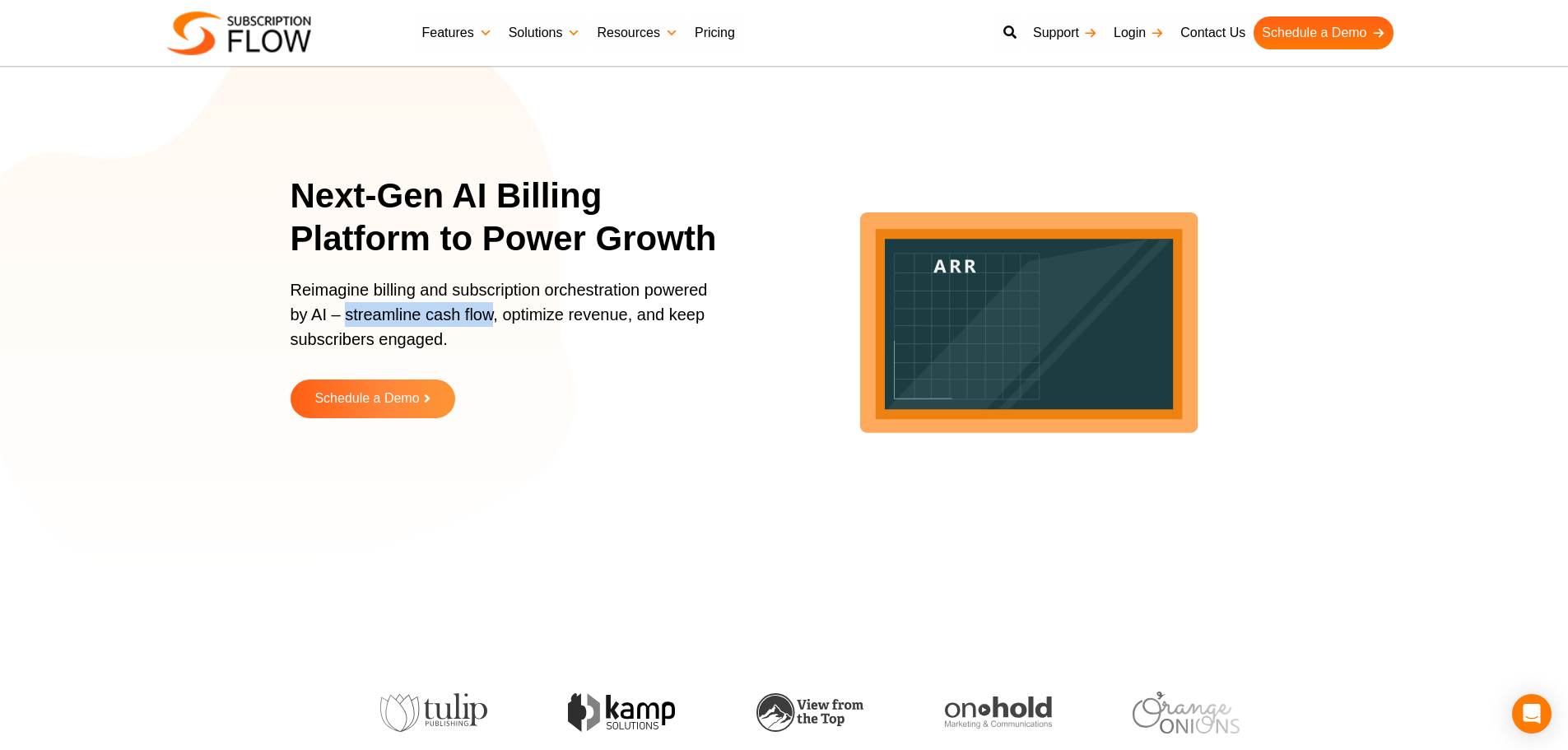
drag, startPoint x: 345, startPoint y: 317, endPoint x: 490, endPoint y: 317, distance: 145.0
click at [490, 317] on p "Reimagine billing and subscription orchestration powered by AI – streamline cas…" at bounding box center [504, 322] width 428 height 90
click at [479, 312] on p "Reimagine billing and subscription orchestration powered by AI – streamline cas…" at bounding box center [504, 322] width 428 height 90
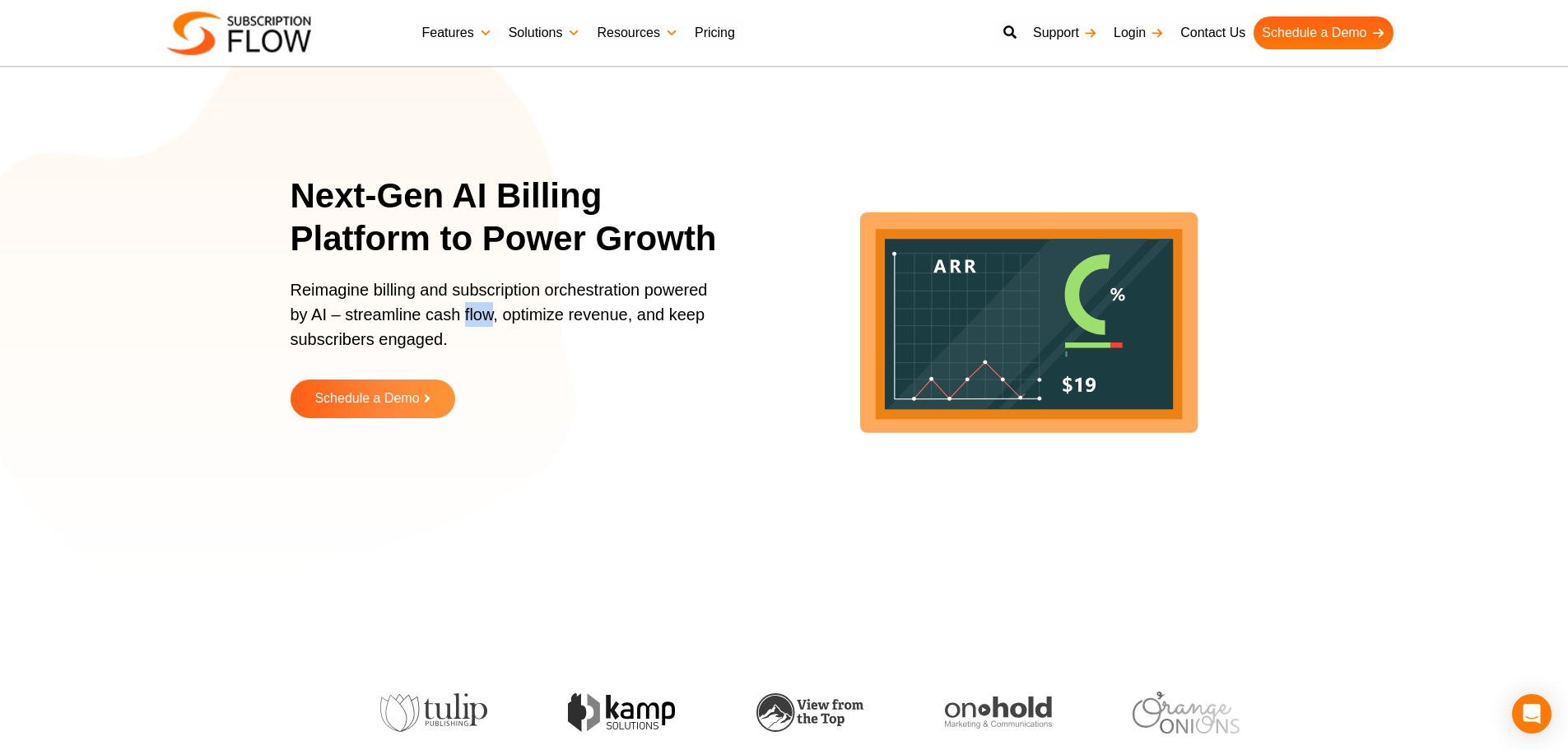
click at [479, 312] on p "Reimagine billing and subscription orchestration powered by AI – streamline cas…" at bounding box center [504, 322] width 428 height 90
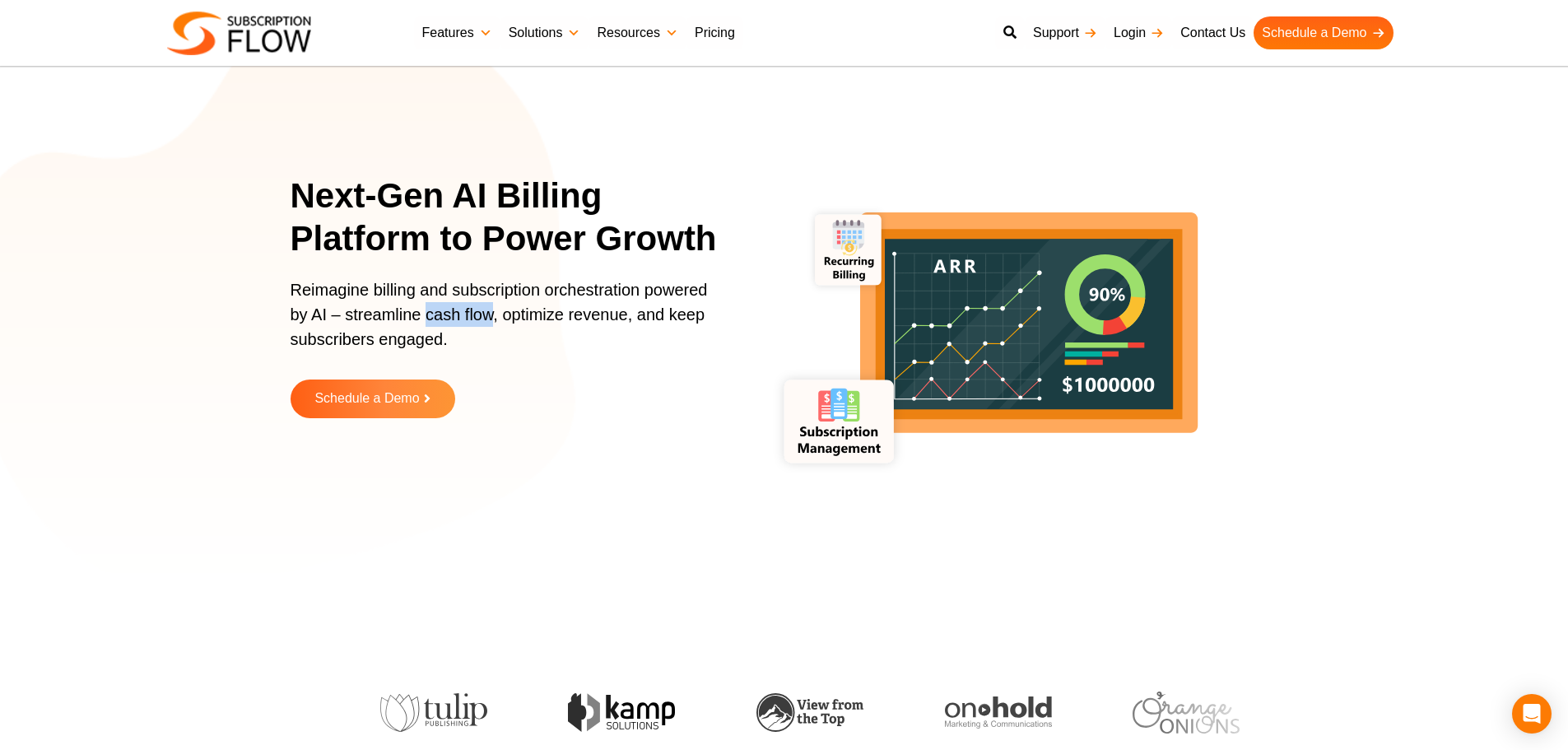
drag, startPoint x: 428, startPoint y: 314, endPoint x: 494, endPoint y: 317, distance: 66.1
click at [494, 317] on p "Reimagine billing and subscription orchestration powered by AI – streamline cas…" at bounding box center [504, 322] width 428 height 90
click at [546, 309] on p "Reimagine billing and subscription orchestration powered by AI – streamline cas…" at bounding box center [504, 322] width 428 height 90
click at [583, 317] on p "Reimagine billing and subscription orchestration powered by AI – streamline cas…" at bounding box center [504, 322] width 428 height 90
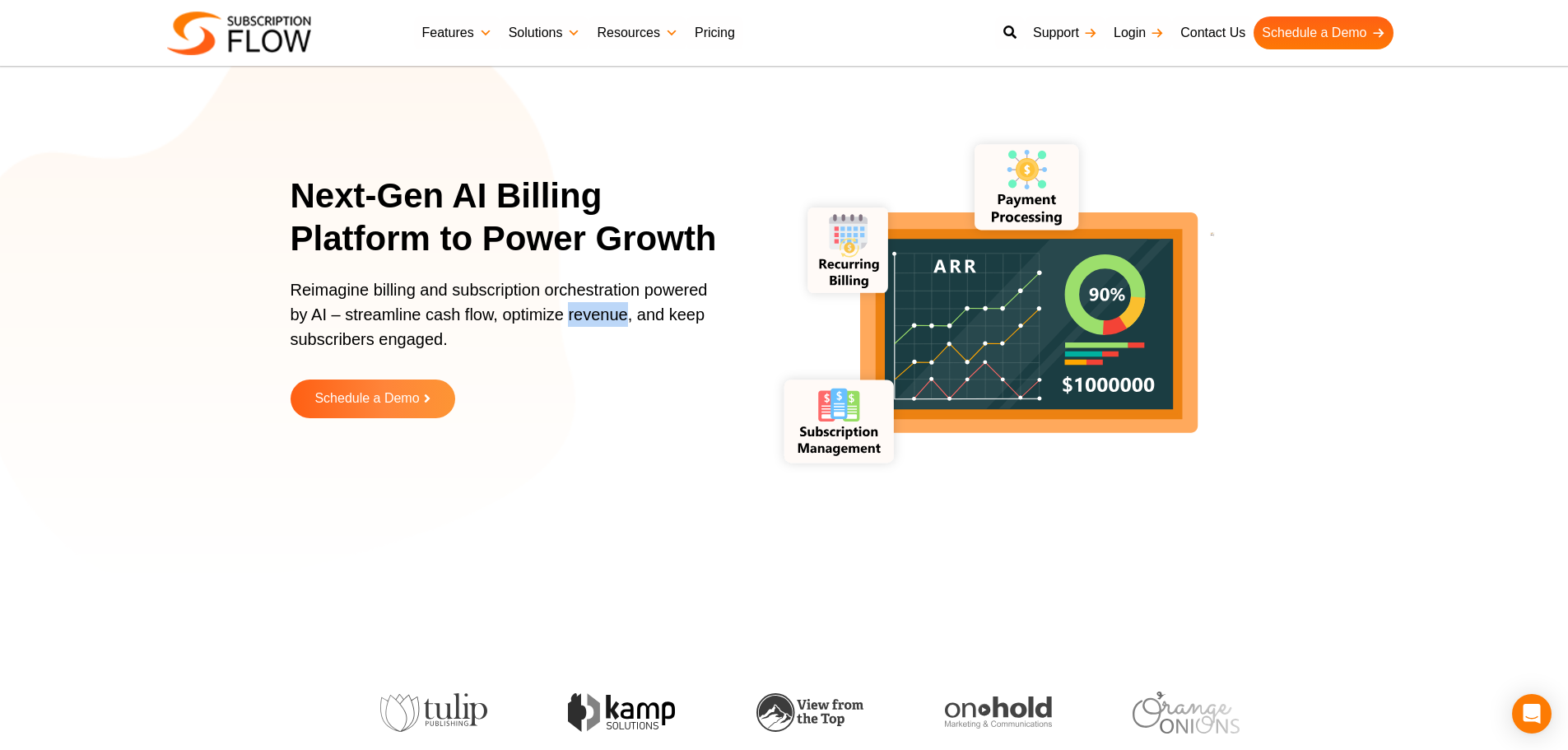
click at [583, 317] on p "Reimagine billing and subscription orchestration powered by AI – streamline cas…" at bounding box center [504, 322] width 428 height 90
click at [524, 316] on p "Reimagine billing and subscription orchestration powered by AI – streamline cas…" at bounding box center [504, 322] width 428 height 90
click at [496, 321] on p "Reimagine billing and subscription orchestration powered by AI – streamline cas…" at bounding box center [504, 322] width 428 height 90
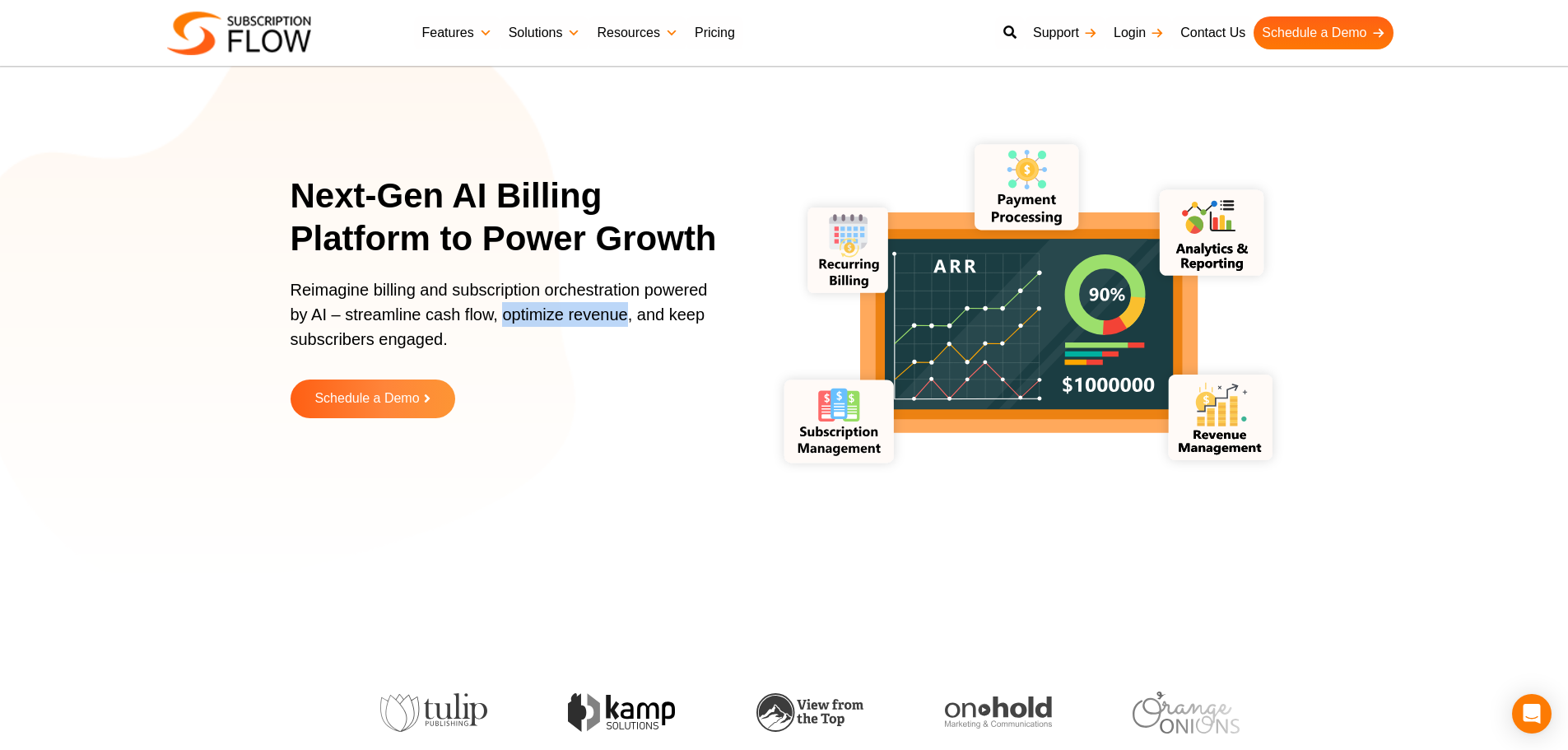
drag, startPoint x: 502, startPoint y: 320, endPoint x: 633, endPoint y: 319, distance: 131.0
click at [630, 320] on p "Reimagine billing and subscription orchestration powered by AI – streamline cas…" at bounding box center [504, 322] width 428 height 90
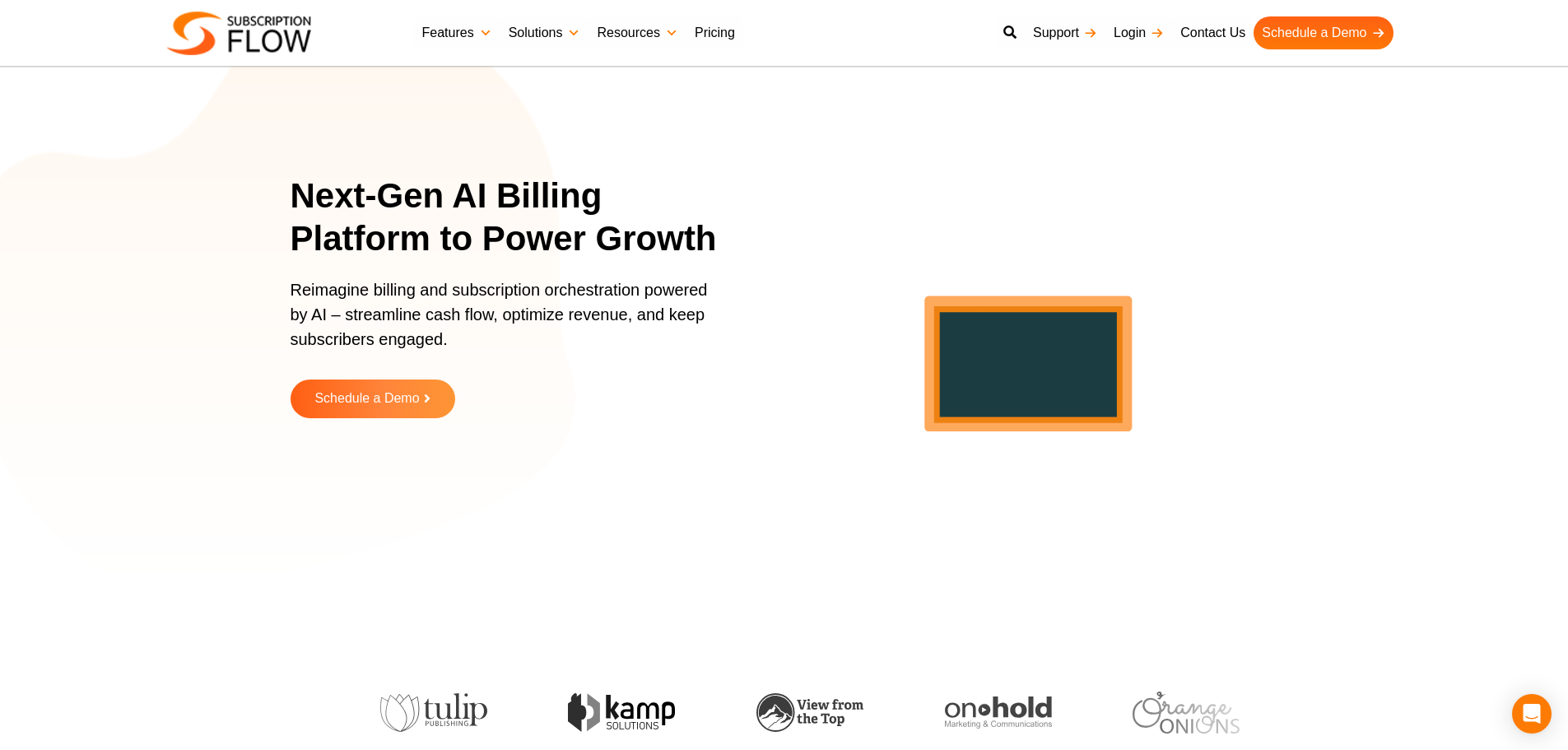
click at [662, 314] on p "Reimagine billing and subscription orchestration powered by AI – streamline cas…" at bounding box center [504, 322] width 428 height 90
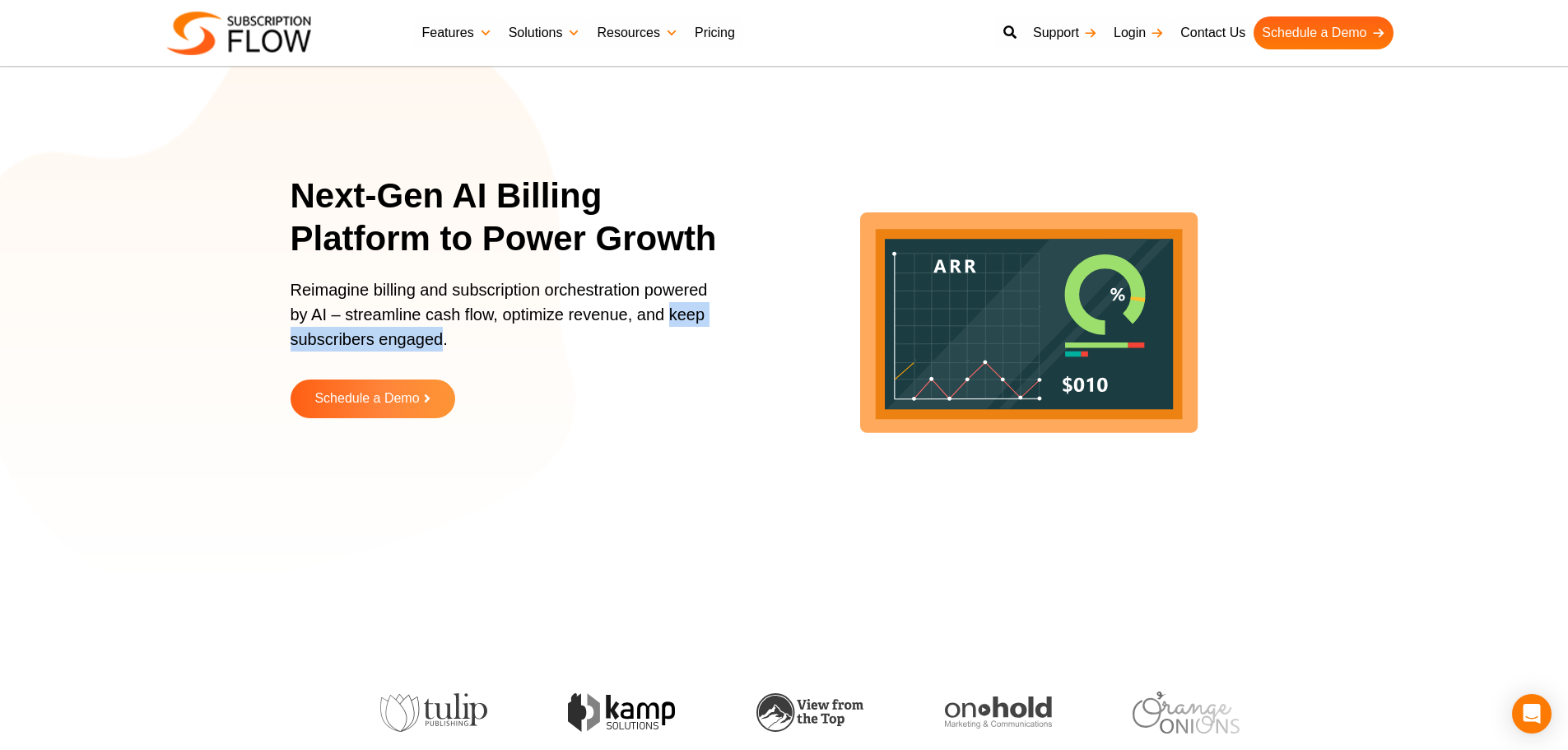
drag, startPoint x: 673, startPoint y: 313, endPoint x: 443, endPoint y: 343, distance: 231.9
click at [443, 343] on p "Reimagine billing and subscription orchestration powered by AI – streamline cas…" at bounding box center [504, 322] width 428 height 90
click at [411, 327] on p "Reimagine billing and subscription orchestration powered by AI – streamline cas…" at bounding box center [504, 322] width 428 height 90
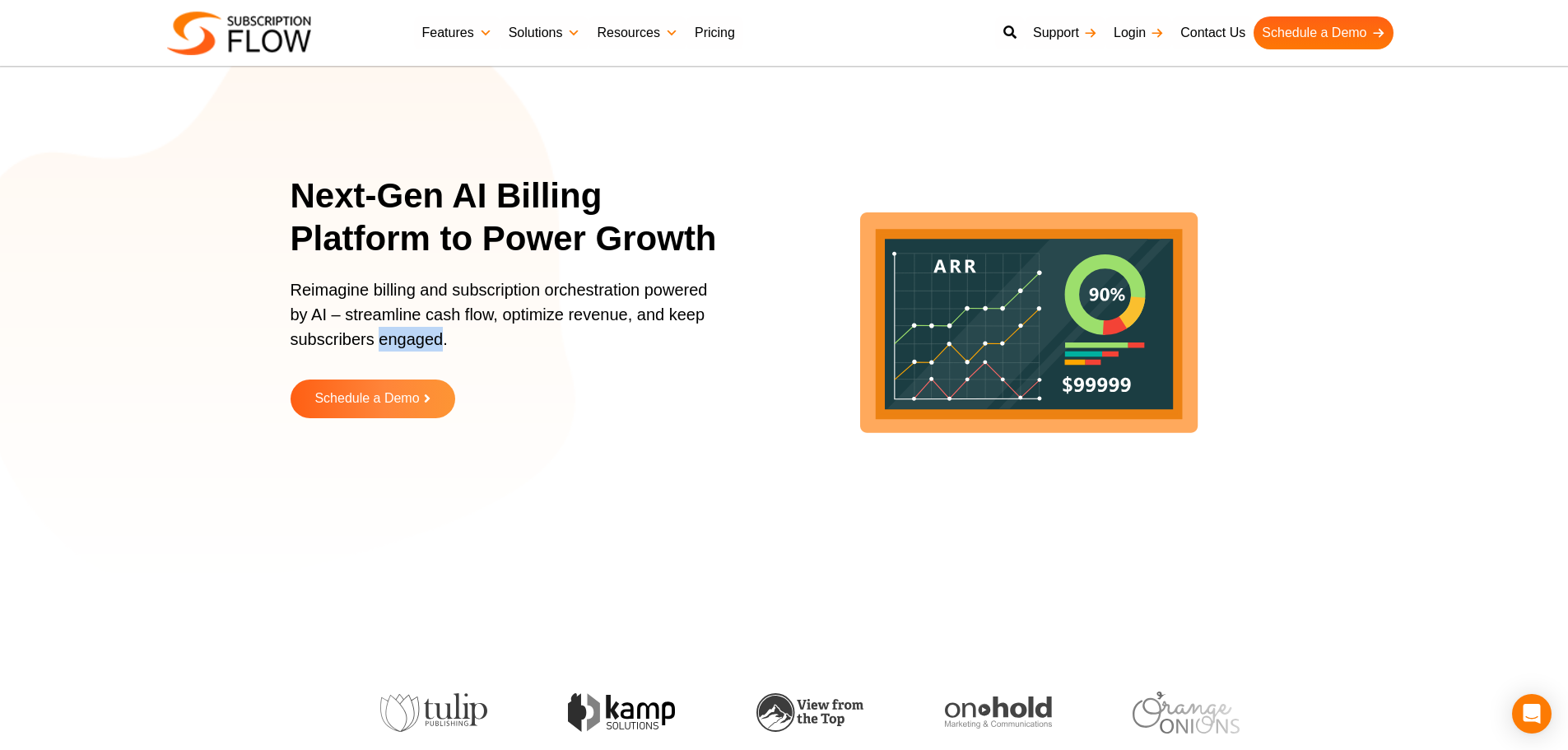
click at [418, 322] on p "Reimagine billing and subscription orchestration powered by AI – streamline cas…" at bounding box center [504, 322] width 428 height 90
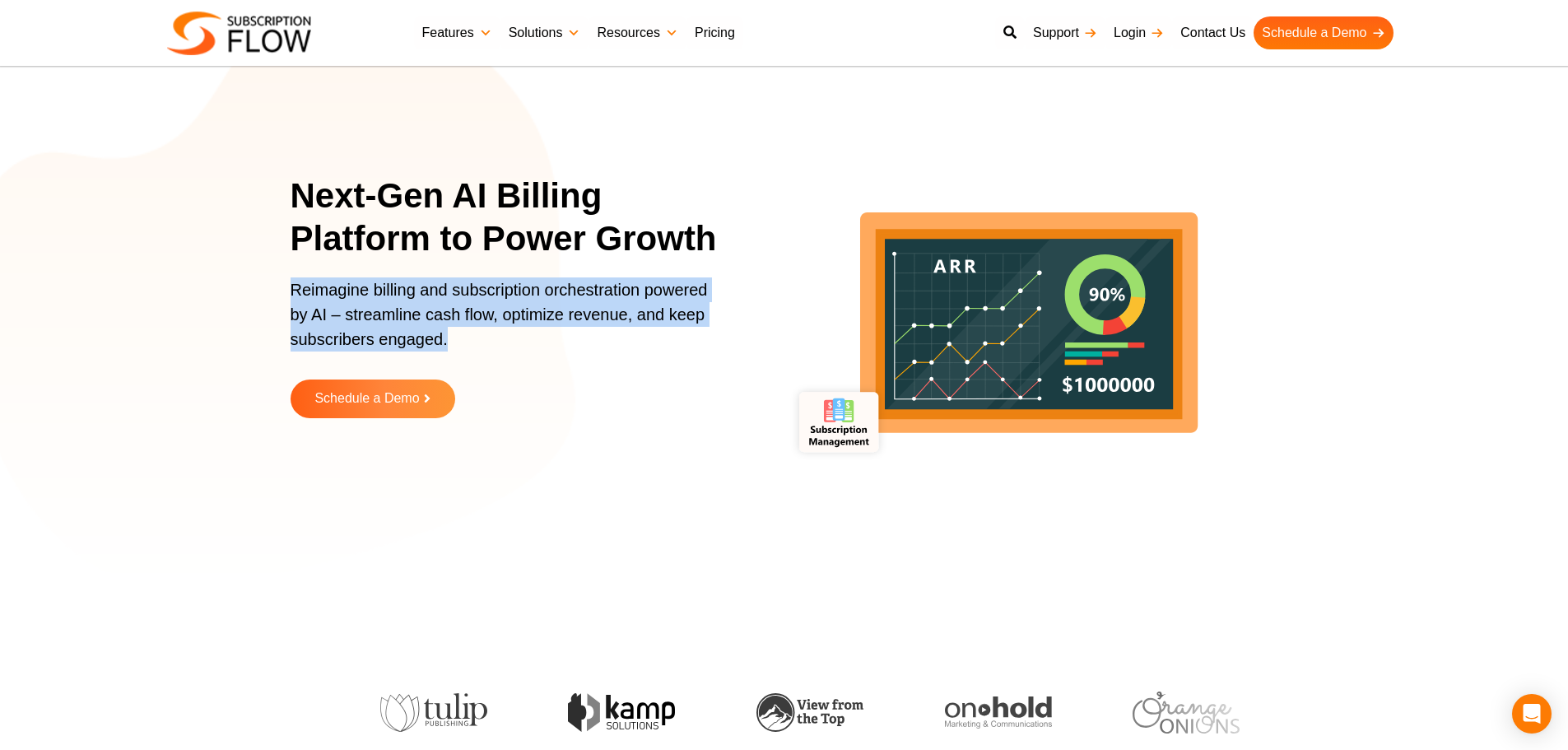
click at [418, 322] on p "Reimagine billing and subscription orchestration powered by AI – streamline cas…" at bounding box center [504, 322] width 428 height 90
click at [433, 319] on p "Reimagine billing and subscription orchestration powered by AI – streamline cas…" at bounding box center [504, 322] width 428 height 90
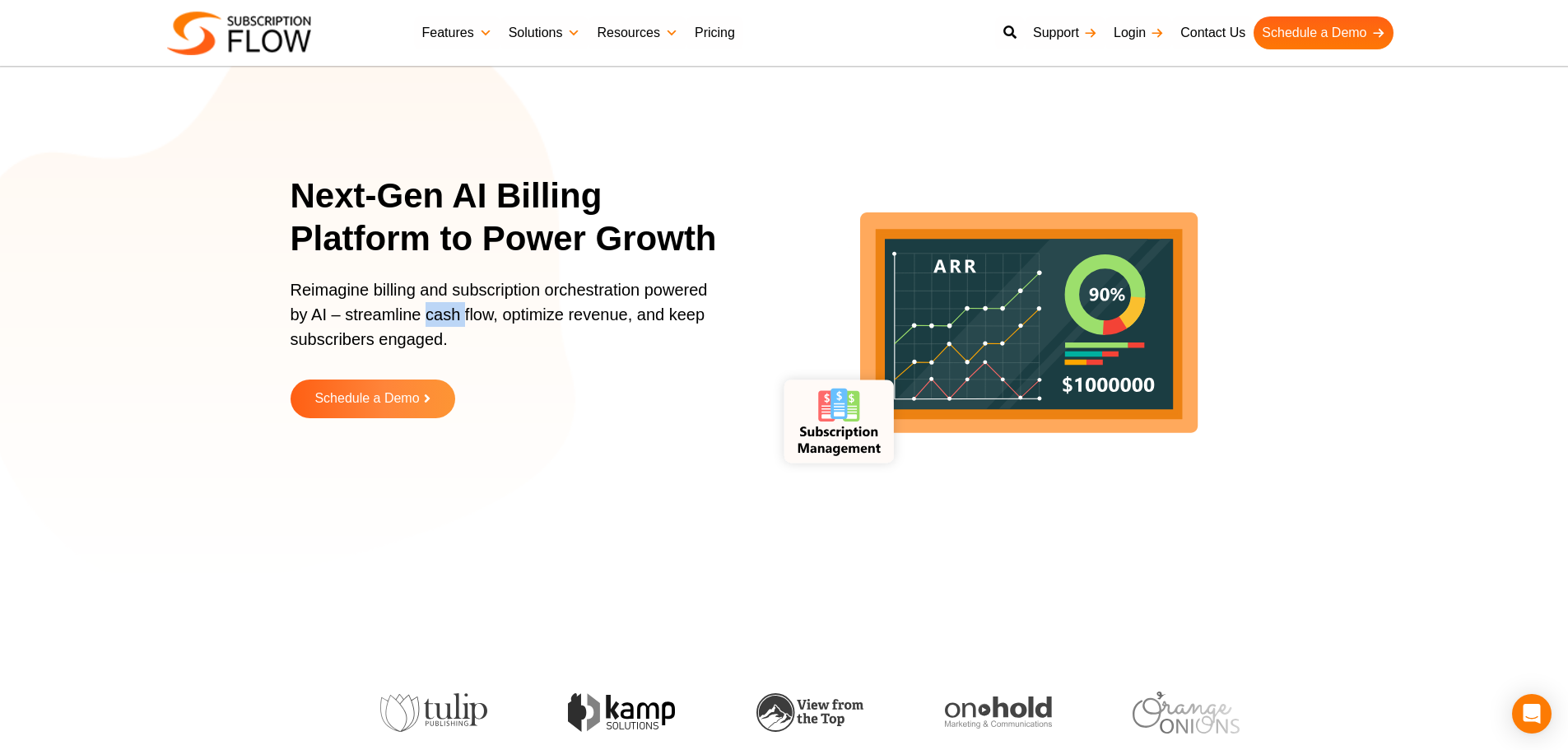
click at [433, 319] on p "Reimagine billing and subscription orchestration powered by AI – streamline cas…" at bounding box center [504, 322] width 428 height 90
click at [467, 319] on p "Reimagine billing and subscription orchestration powered by AI – streamline cas…" at bounding box center [504, 322] width 428 height 90
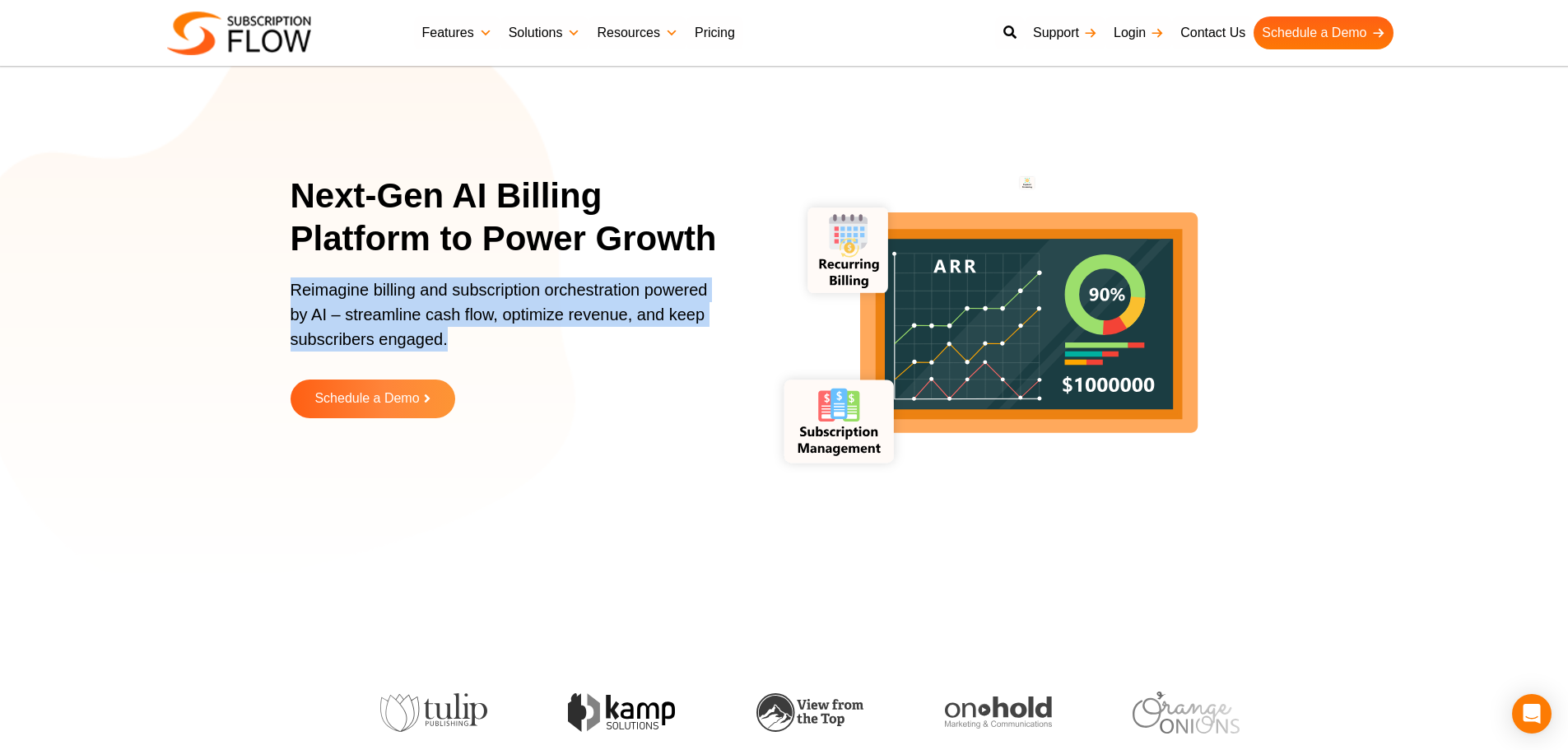
click at [467, 319] on p "Reimagine billing and subscription orchestration powered by AI – streamline cas…" at bounding box center [504, 322] width 428 height 90
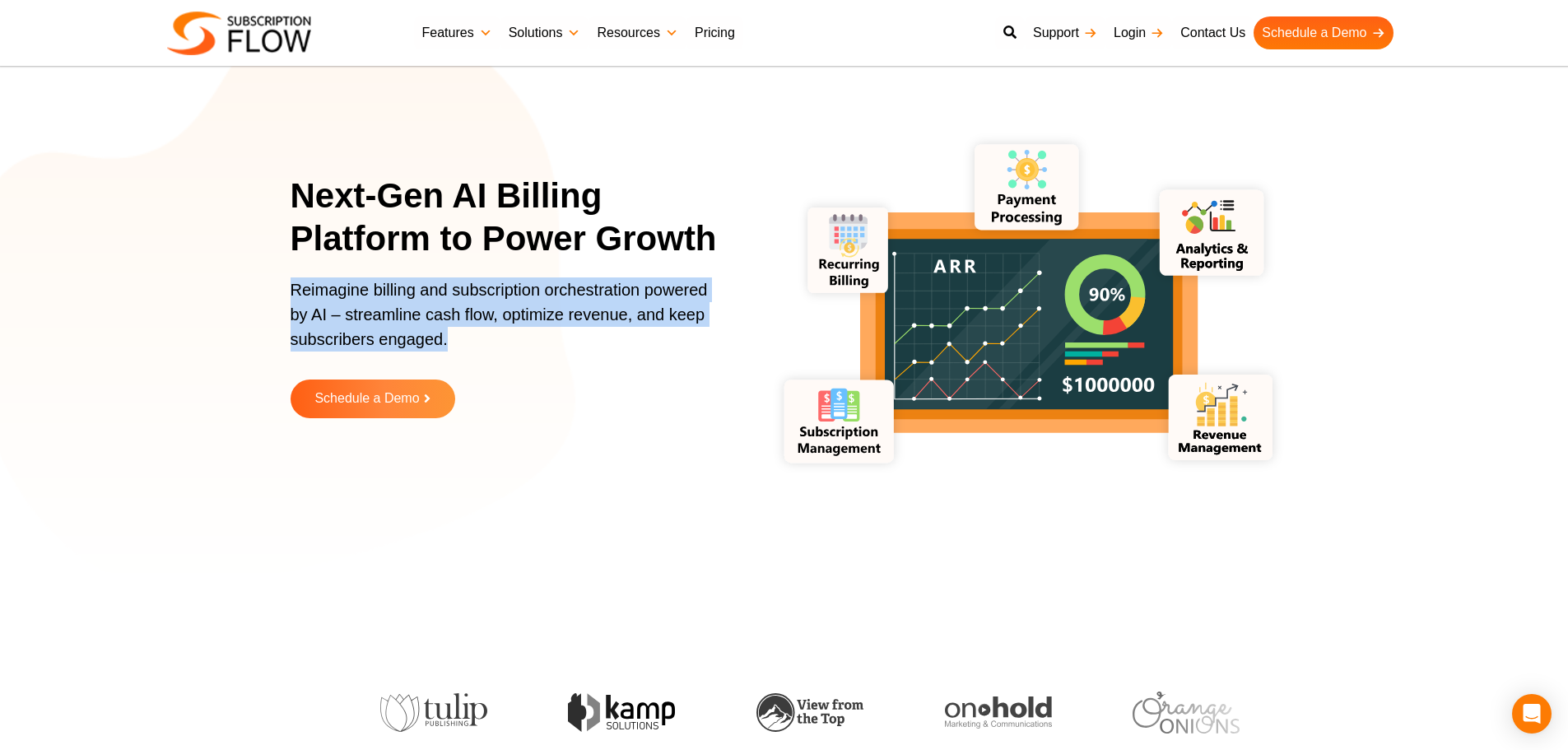
click at [465, 314] on p "Reimagine billing and subscription orchestration powered by AI – streamline cas…" at bounding box center [504, 322] width 428 height 90
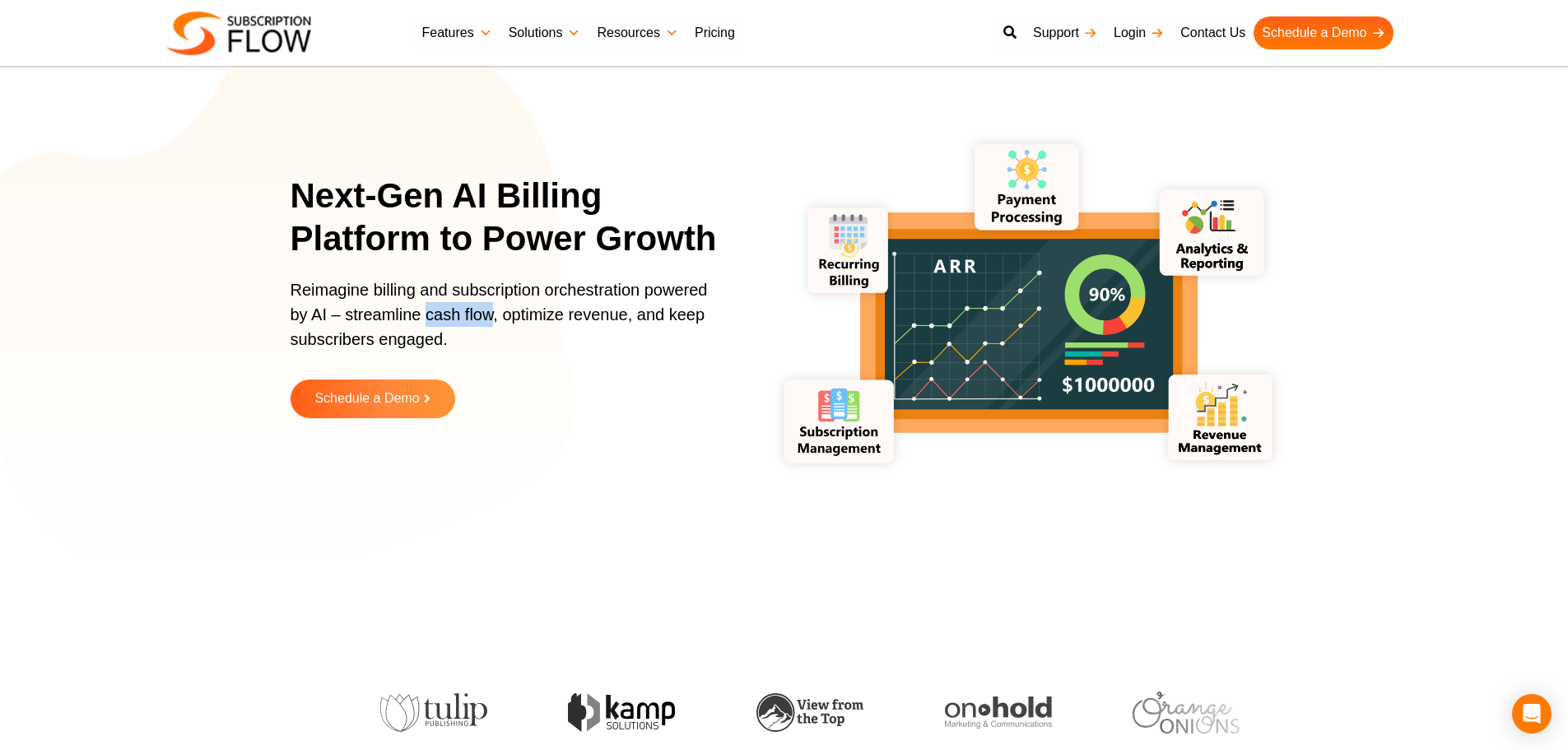
drag, startPoint x: 429, startPoint y: 314, endPoint x: 491, endPoint y: 321, distance: 62.4
click at [491, 321] on p "Reimagine billing and subscription orchestration powered by AI – streamline cas…" at bounding box center [504, 322] width 428 height 90
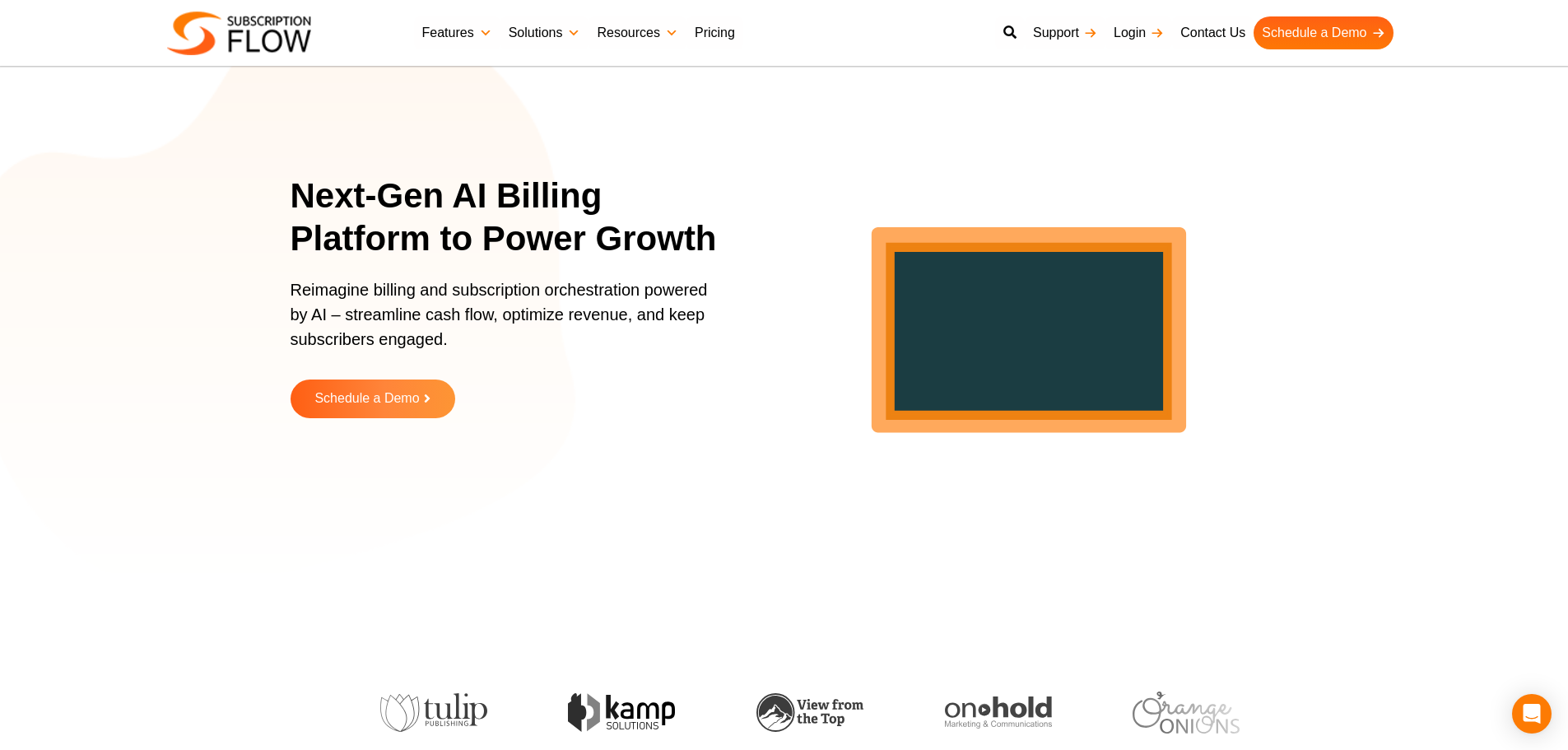
click at [519, 321] on p "Reimagine billing and subscription orchestration powered by AI – streamline cas…" at bounding box center [504, 322] width 428 height 90
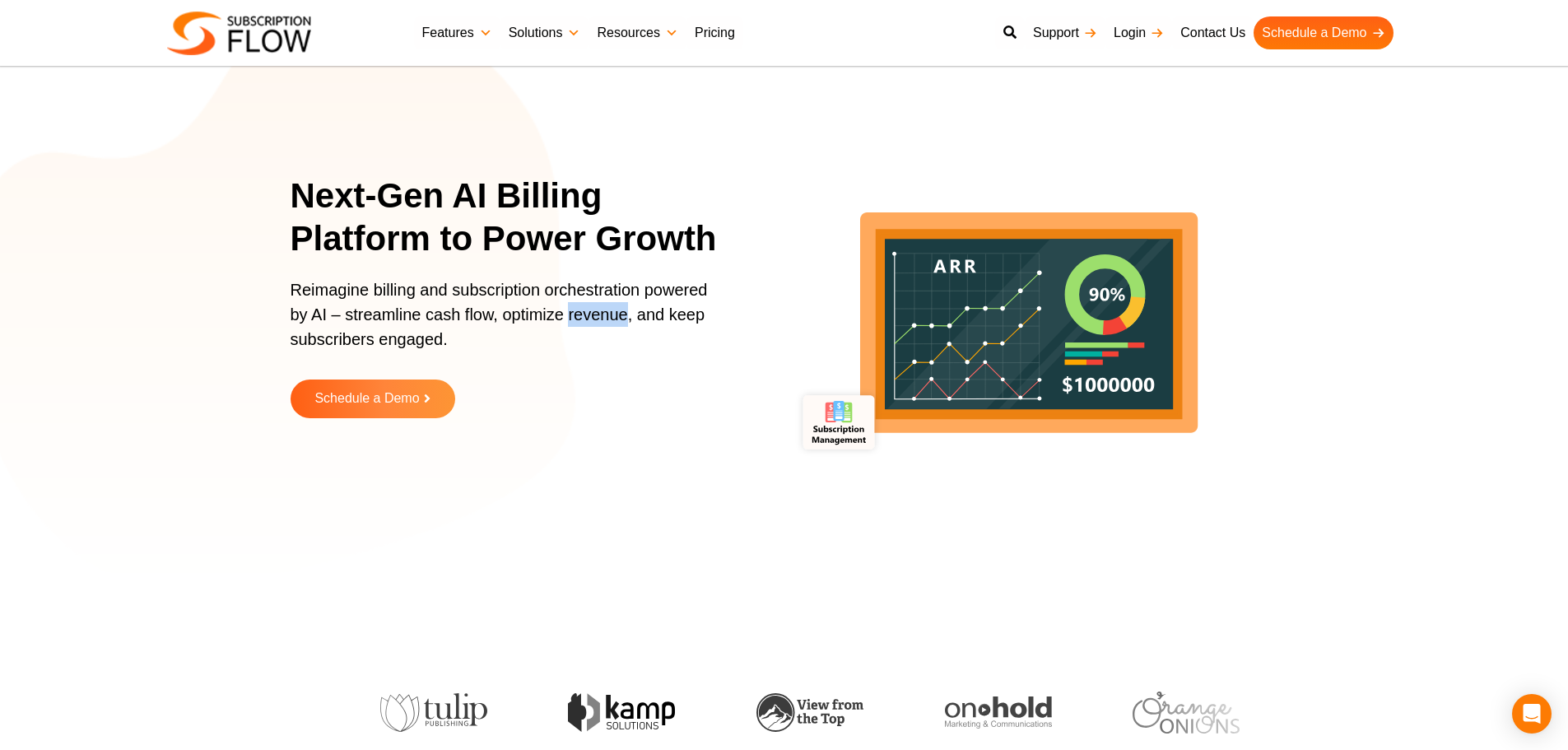
drag, startPoint x: 568, startPoint y: 312, endPoint x: 625, endPoint y: 320, distance: 57.6
click at [625, 320] on p "Reimagine billing and subscription orchestration powered by AI – streamline cas…" at bounding box center [504, 322] width 428 height 90
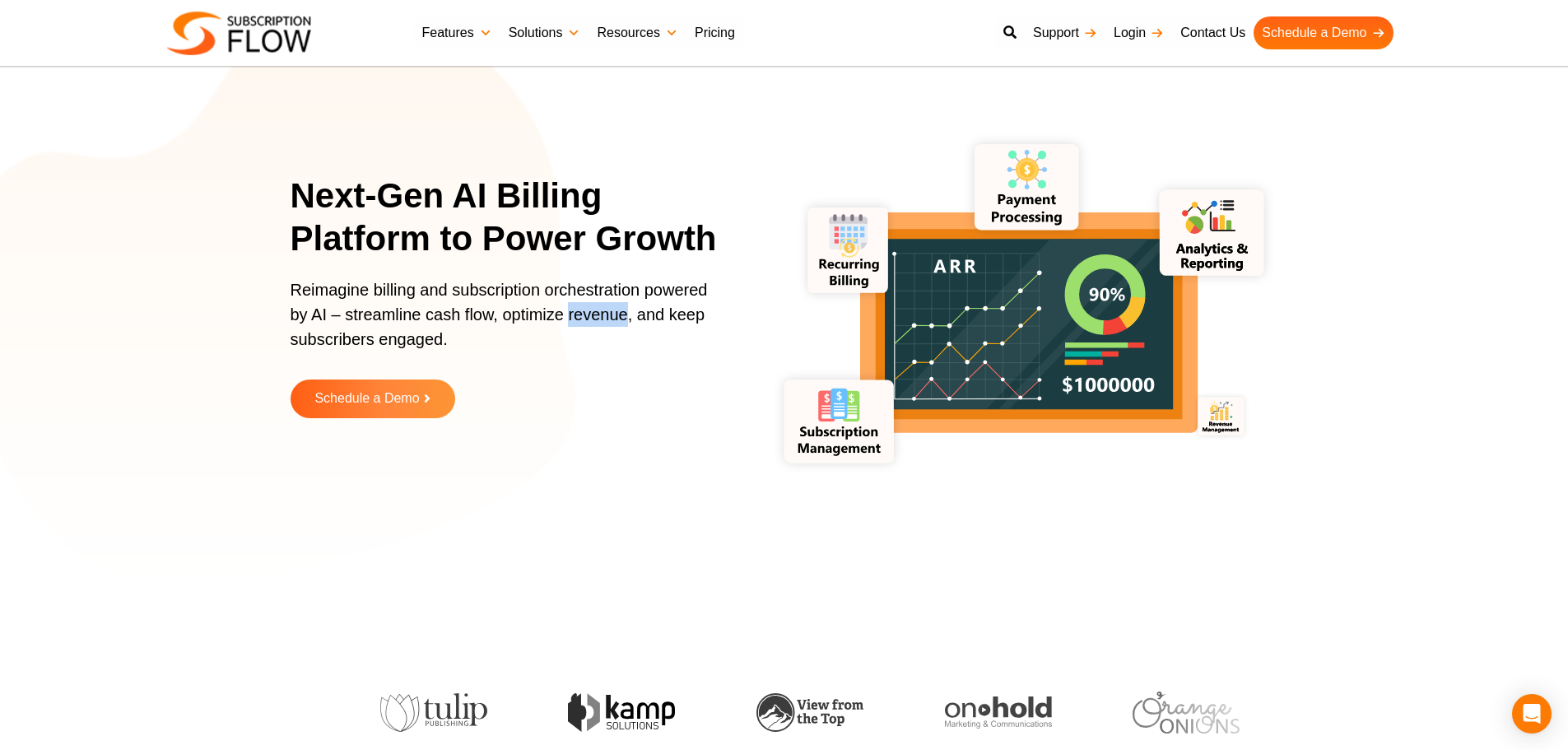
click at [619, 318] on p "Reimagine billing and subscription orchestration powered by AI – streamline cas…" at bounding box center [504, 322] width 428 height 90
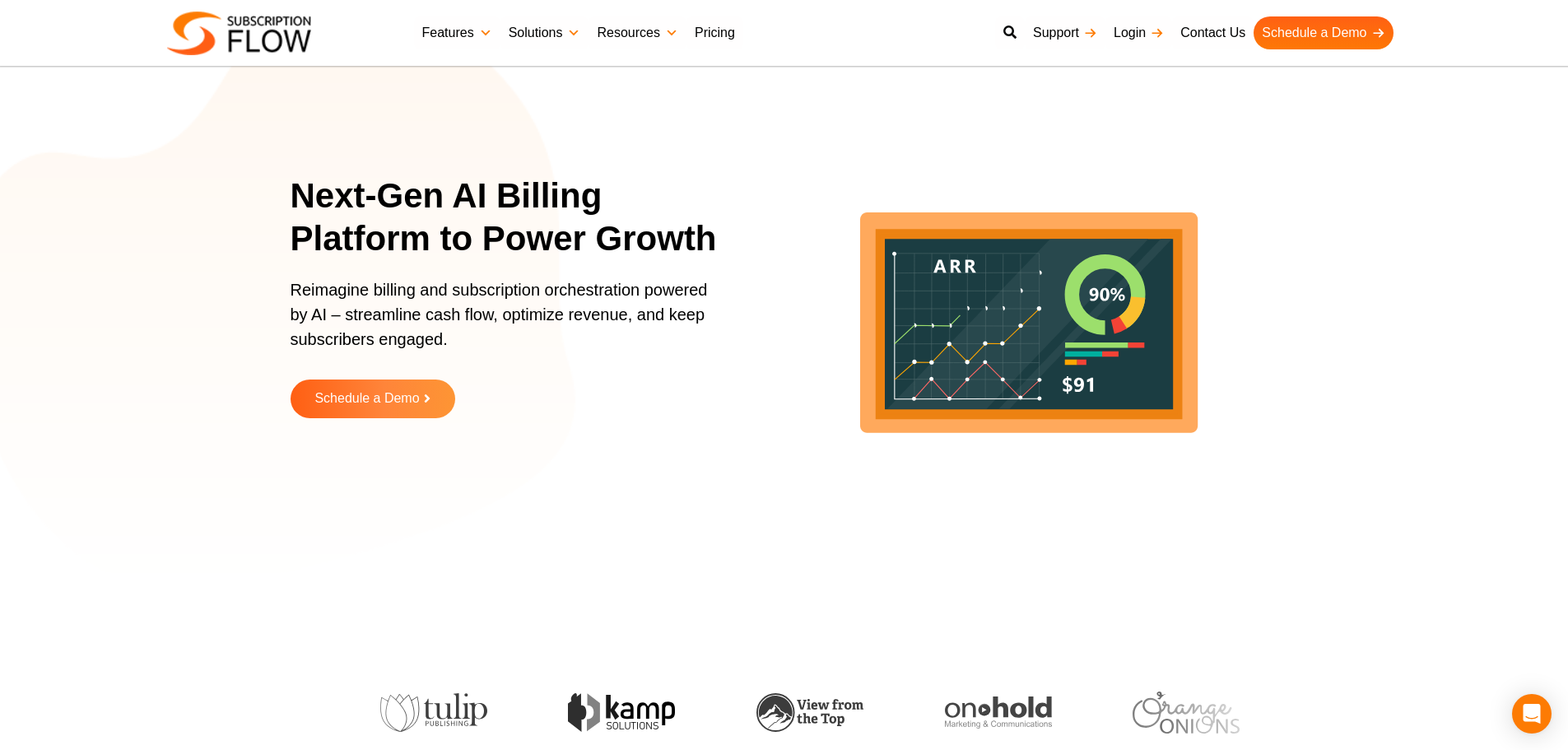
drag, startPoint x: 132, startPoint y: 240, endPoint x: 152, endPoint y: 226, distance: 24.4
click at [132, 240] on section "Next-Gen AI Billing Platform to Power Growth Reimagine billing and subscription…" at bounding box center [784, 308] width 1568 height 535
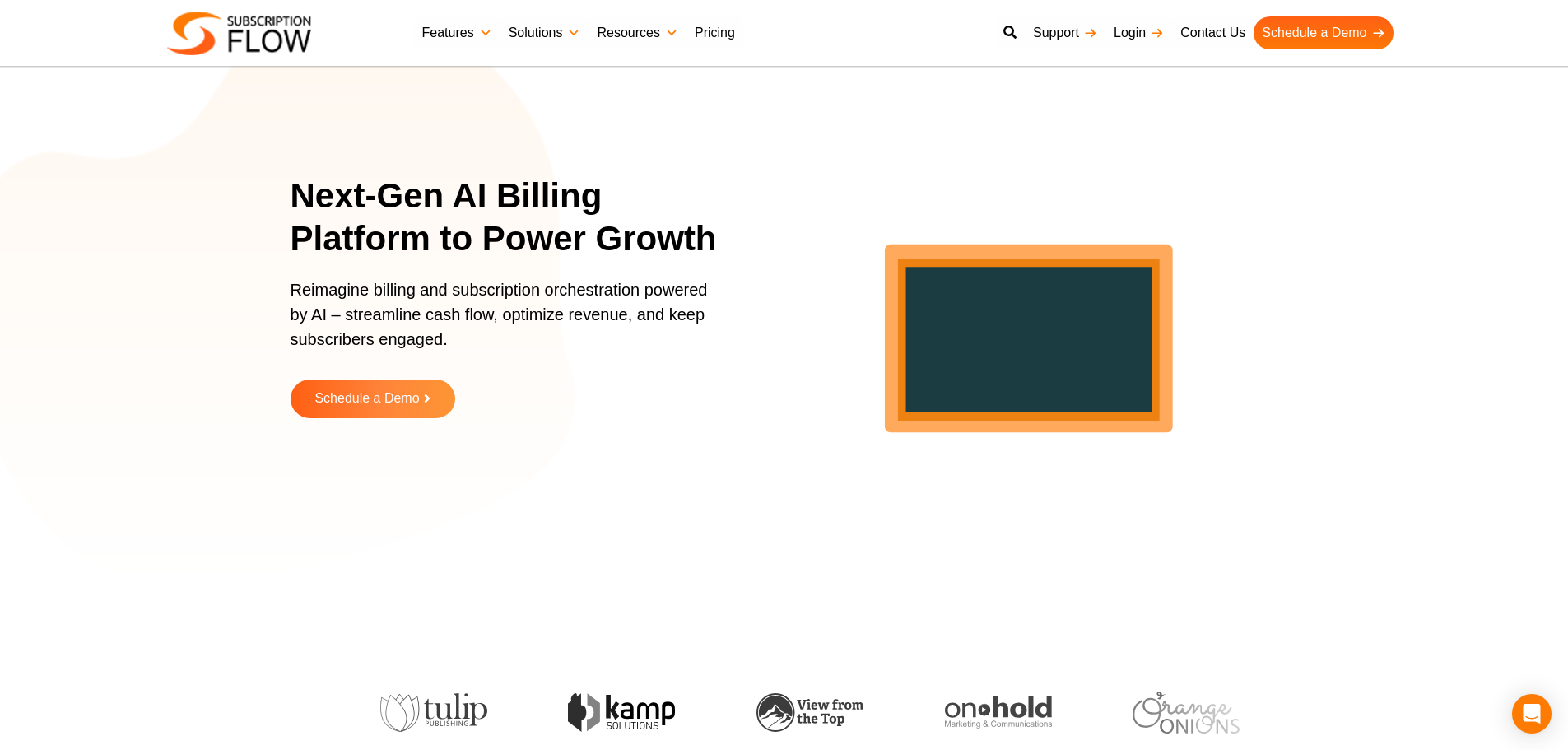
click at [1468, 211] on section "Next-Gen AI Billing Platform to Power Growth Reimagine billing and subscription…" at bounding box center [784, 308] width 1568 height 535
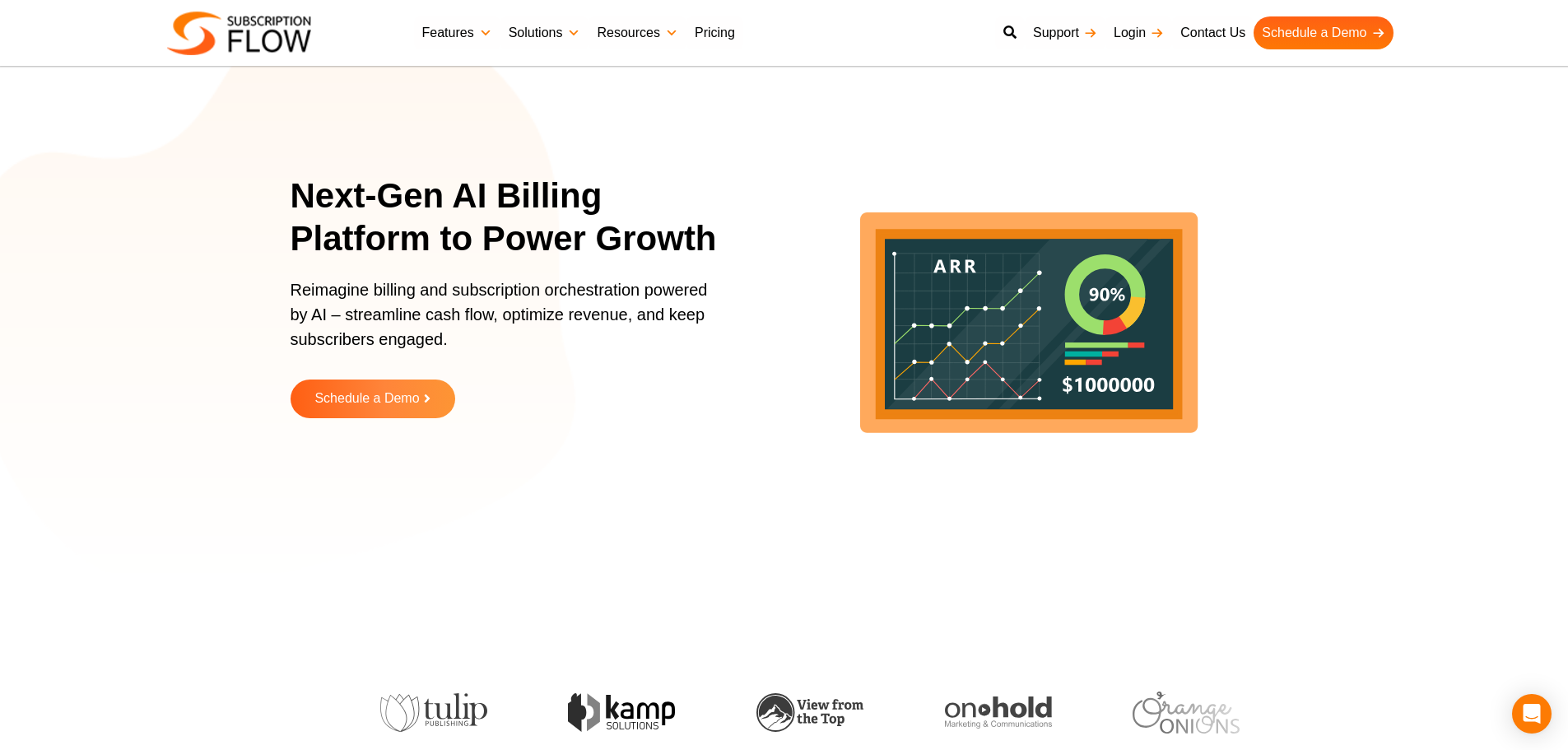
click at [410, 230] on h1 "Next-Gen AI Billing Platform to Power Growth" at bounding box center [515, 217] width 448 height 87
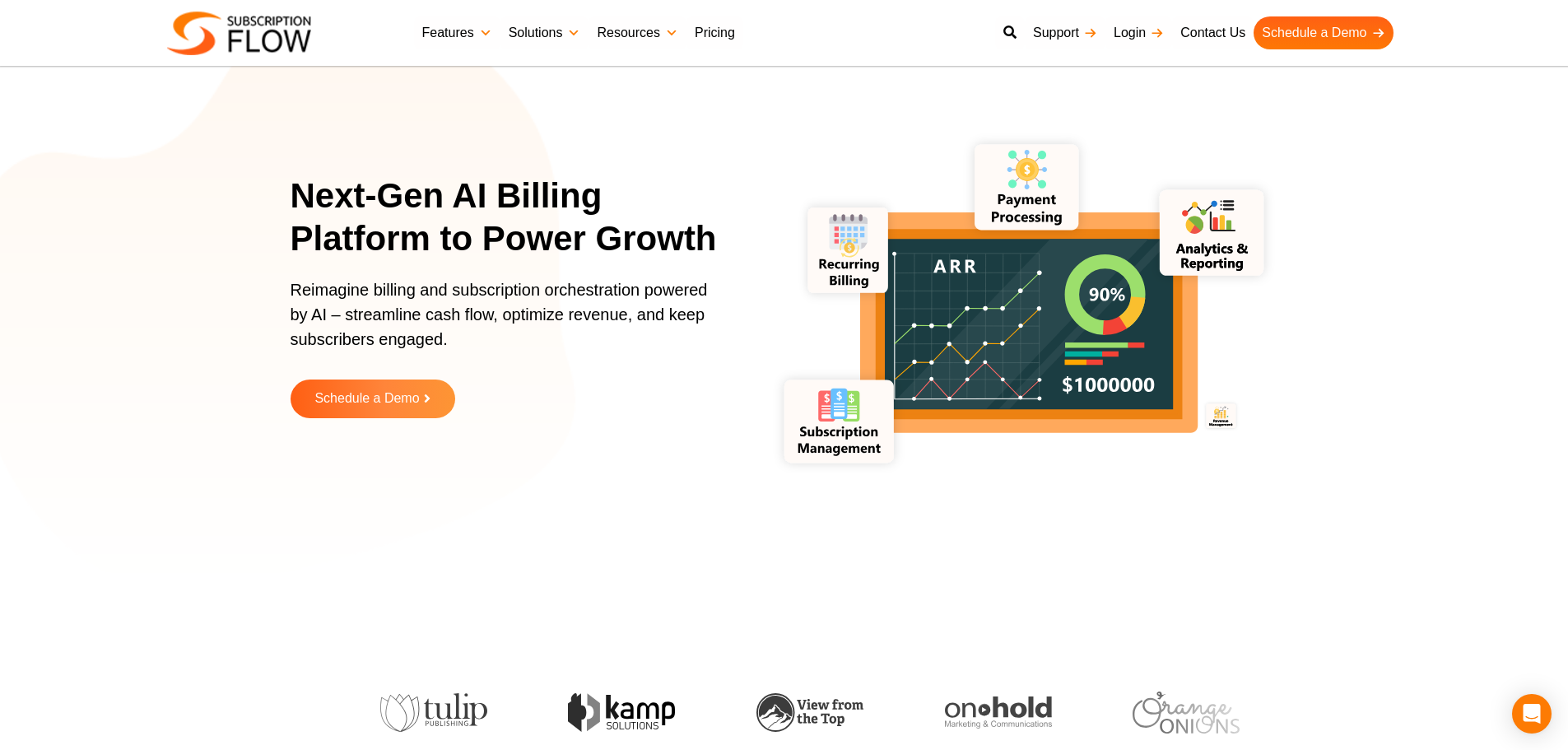
drag, startPoint x: 339, startPoint y: 287, endPoint x: 339, endPoint y: 273, distance: 14.0
click at [339, 287] on p "Reimagine billing and subscription orchestration powered by AI – streamline cas…" at bounding box center [504, 322] width 428 height 90
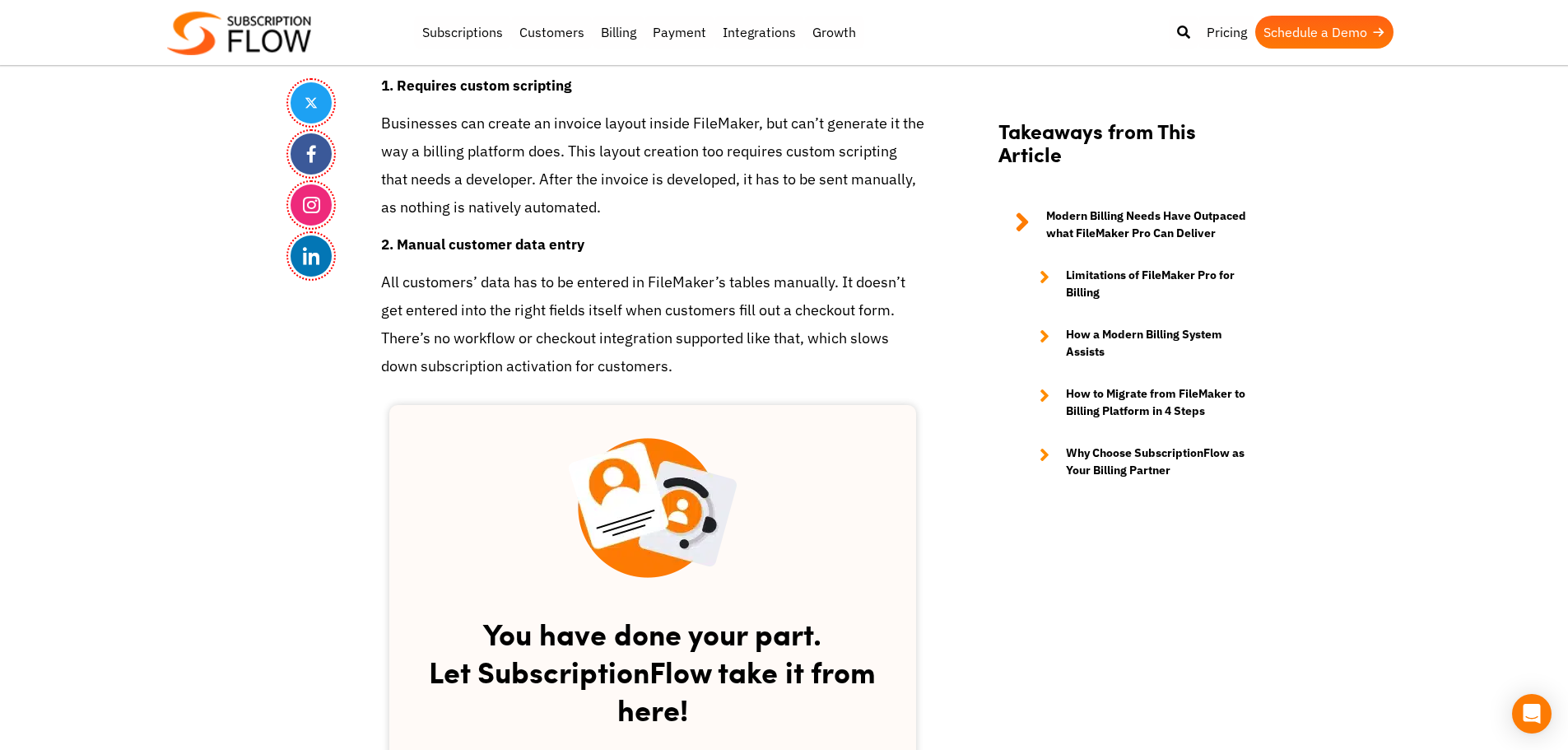
click at [469, 297] on p "All customers’ data has to be entered in FileMaker’s tables manually. It doesn’…" at bounding box center [652, 324] width 543 height 113
drag, startPoint x: 163, startPoint y: 120, endPoint x: 273, endPoint y: 11, distance: 154.9
drag, startPoint x: 215, startPoint y: 444, endPoint x: 522, endPoint y: 7, distance: 534.1
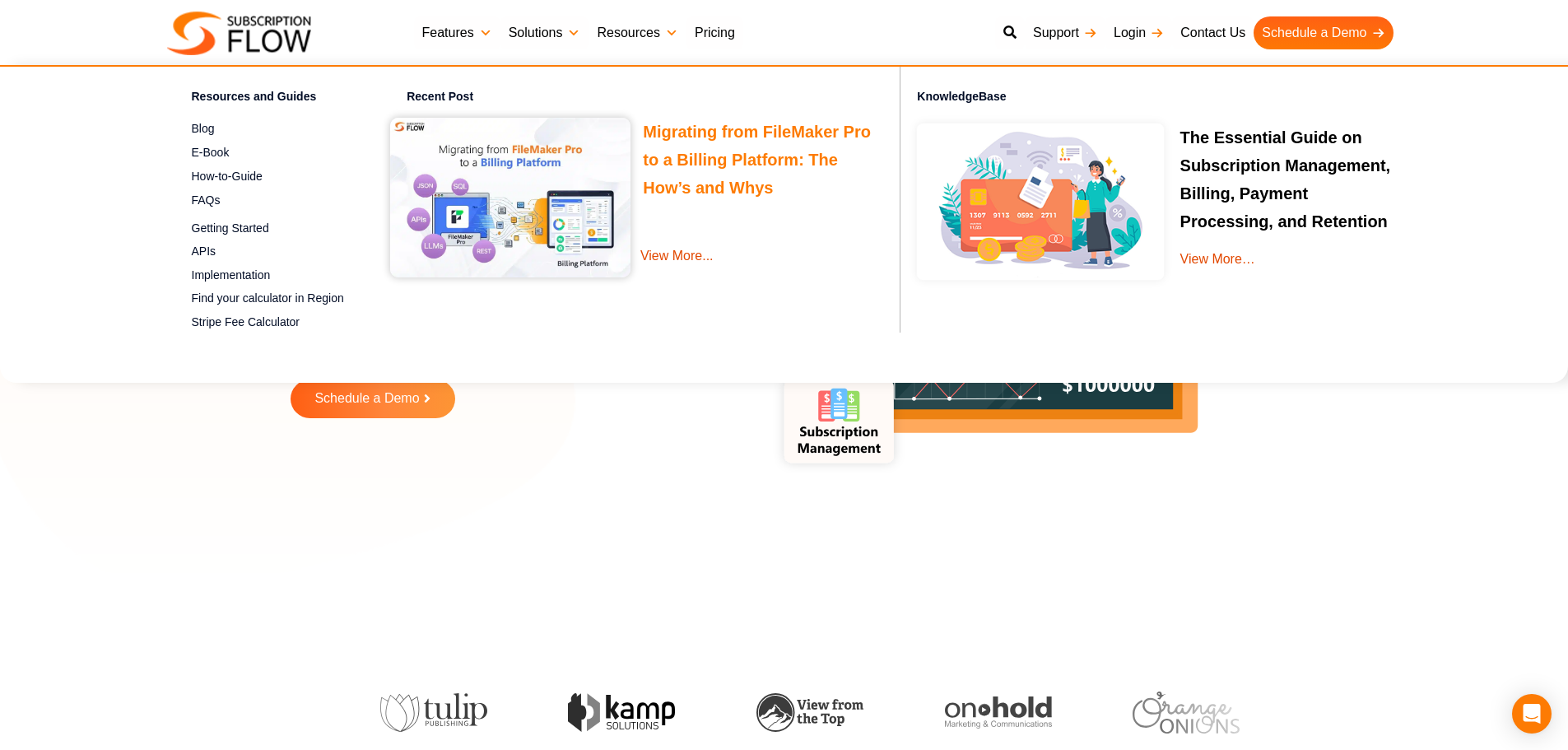
click at [693, 162] on link "Migrating from FileMaker Pro to a Billing Platform: The How’s and Whys" at bounding box center [756, 162] width 228 height 79
